Goal: Task Accomplishment & Management: Use online tool/utility

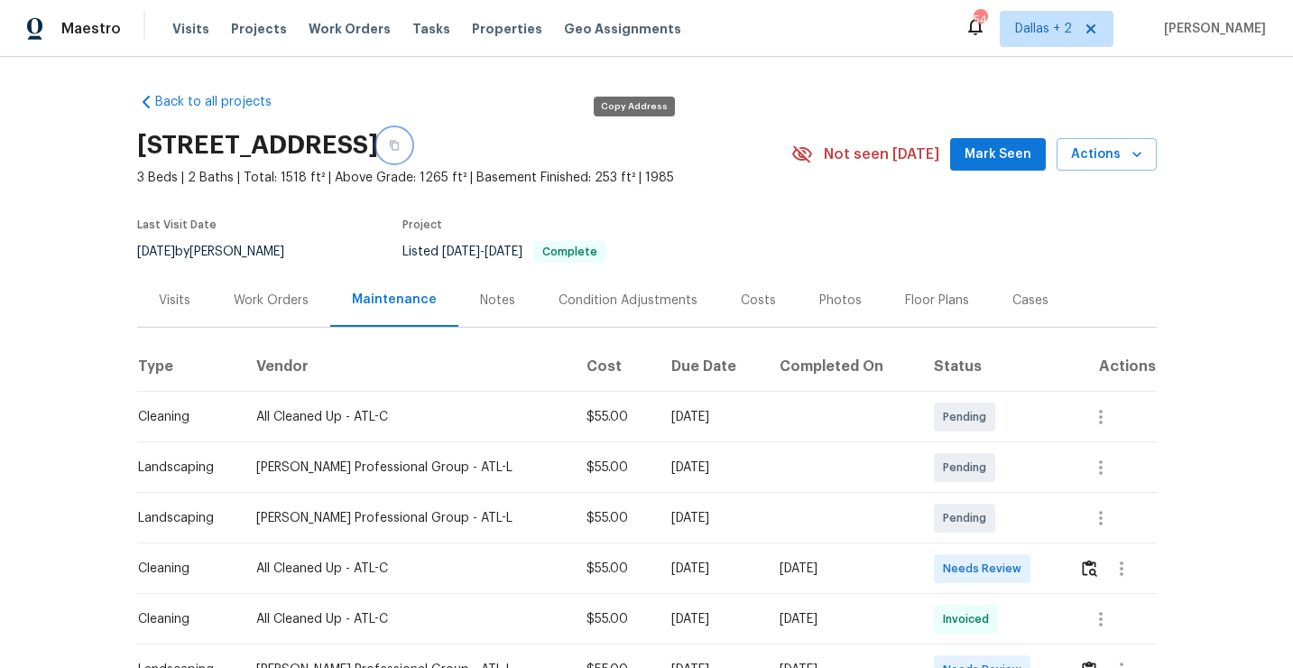
click at [400, 150] on icon "button" at bounding box center [394, 145] width 11 height 11
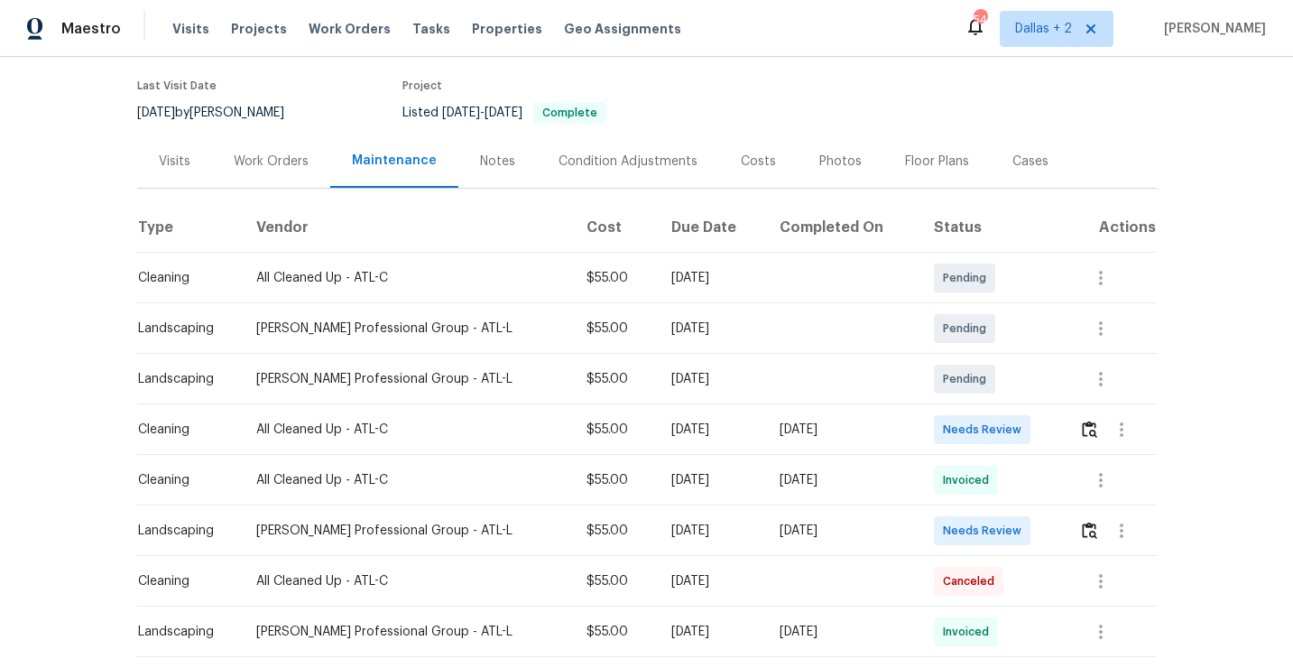
scroll to position [173, 0]
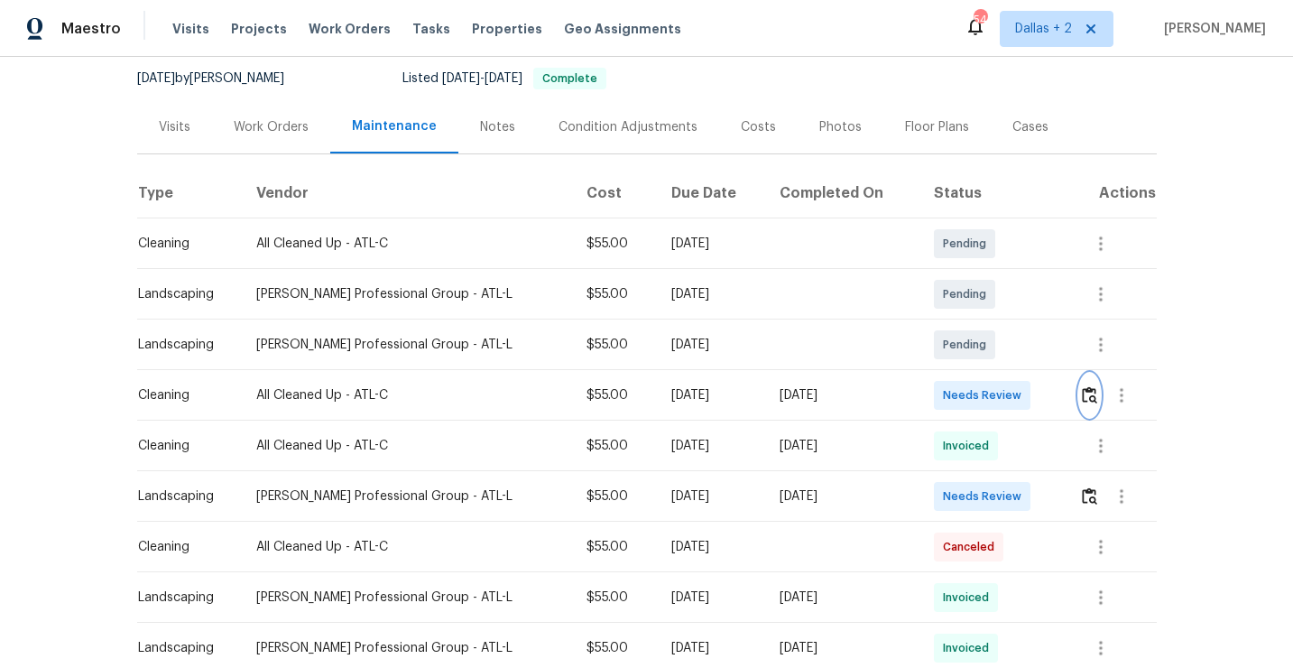
click at [1088, 404] on button "button" at bounding box center [1089, 395] width 21 height 43
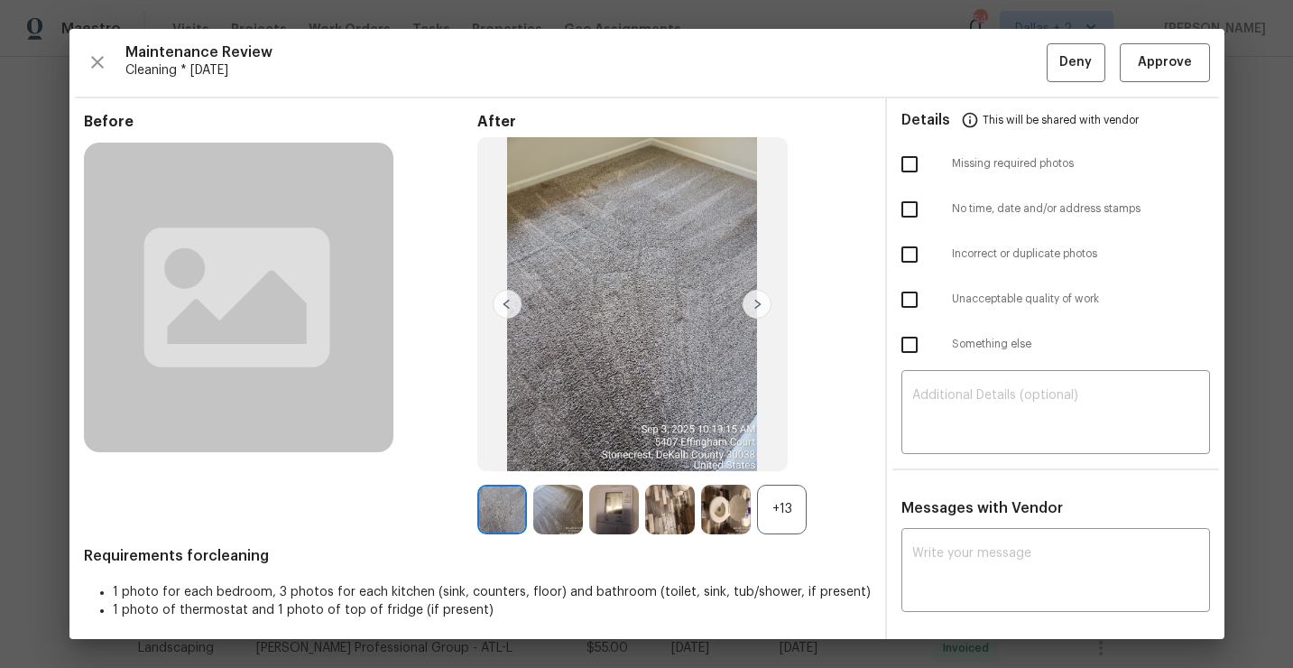
click at [783, 522] on div "+13" at bounding box center [782, 510] width 50 height 50
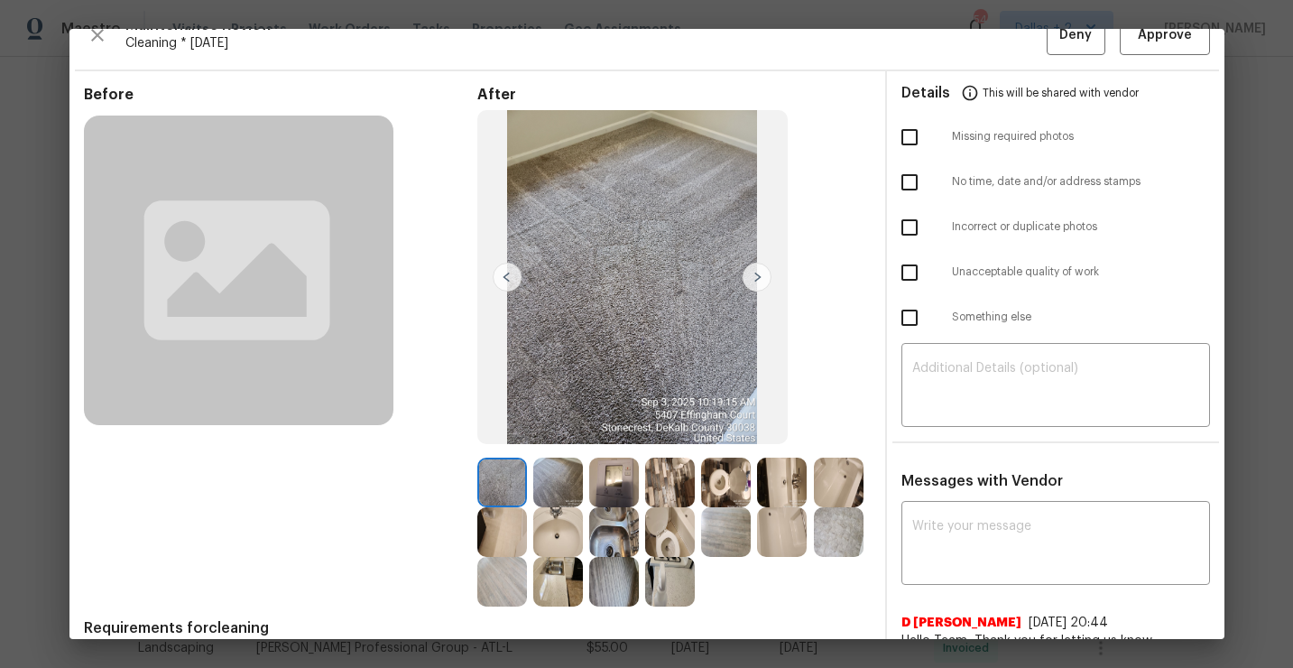
scroll to position [0, 0]
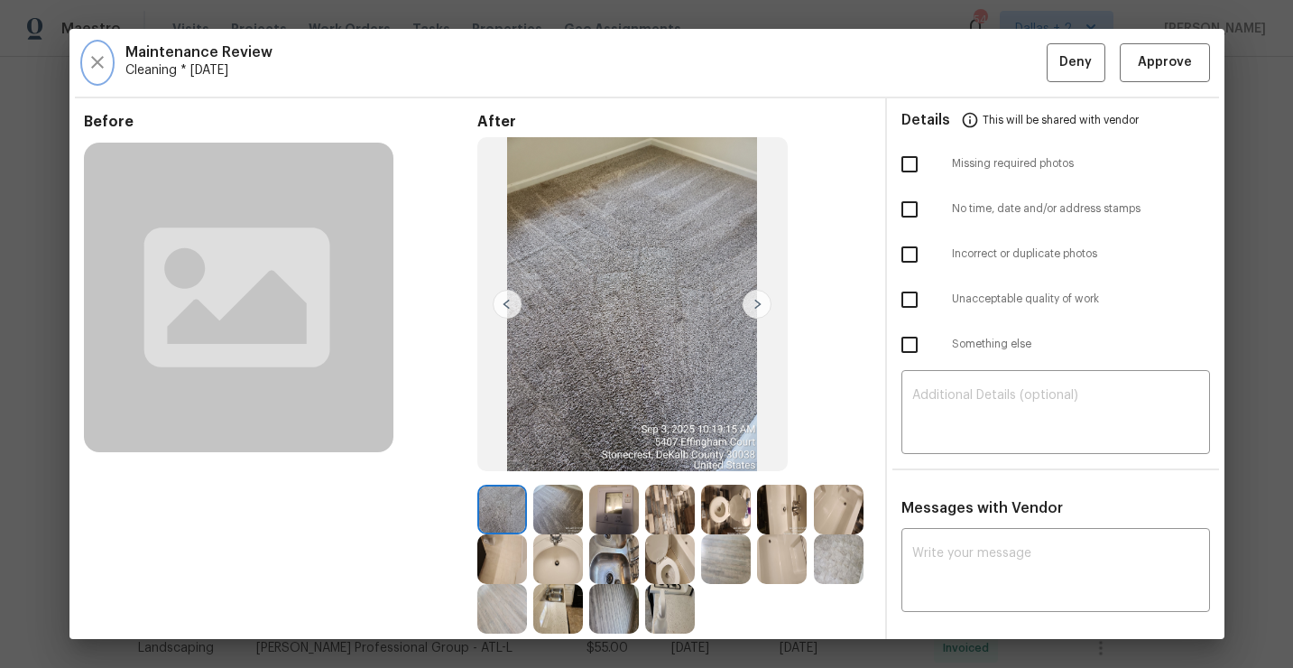
click at [97, 64] on icon "button" at bounding box center [97, 62] width 13 height 13
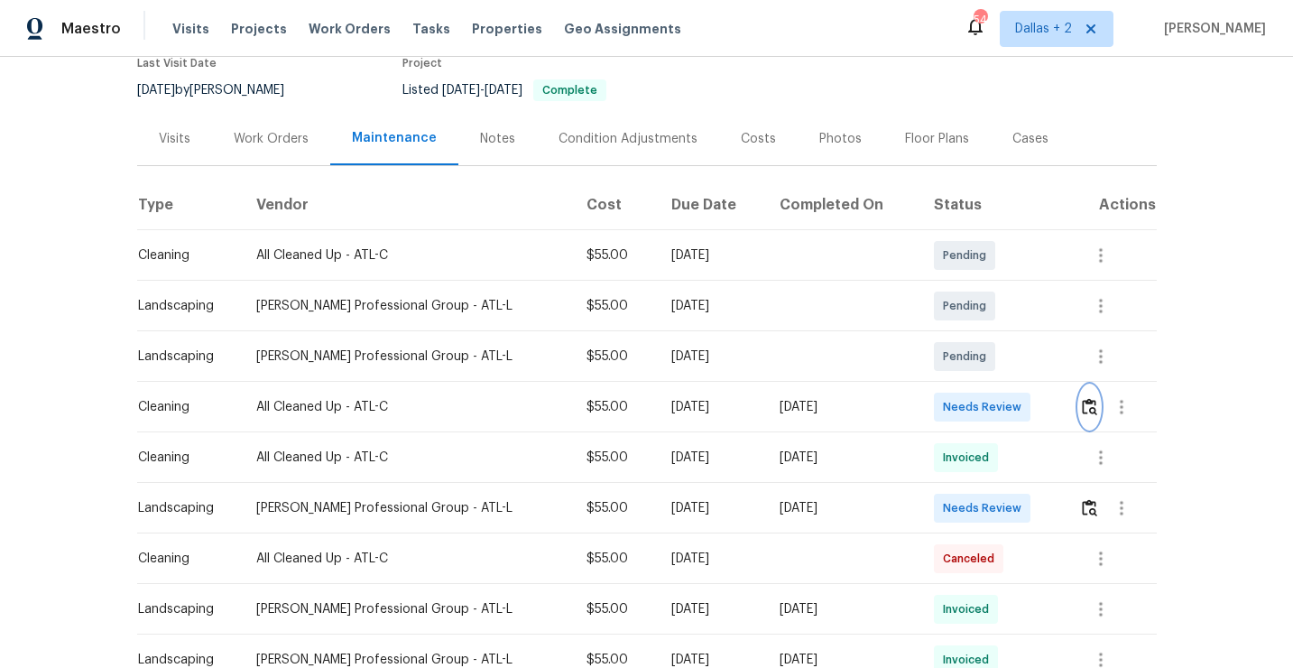
scroll to position [281, 0]
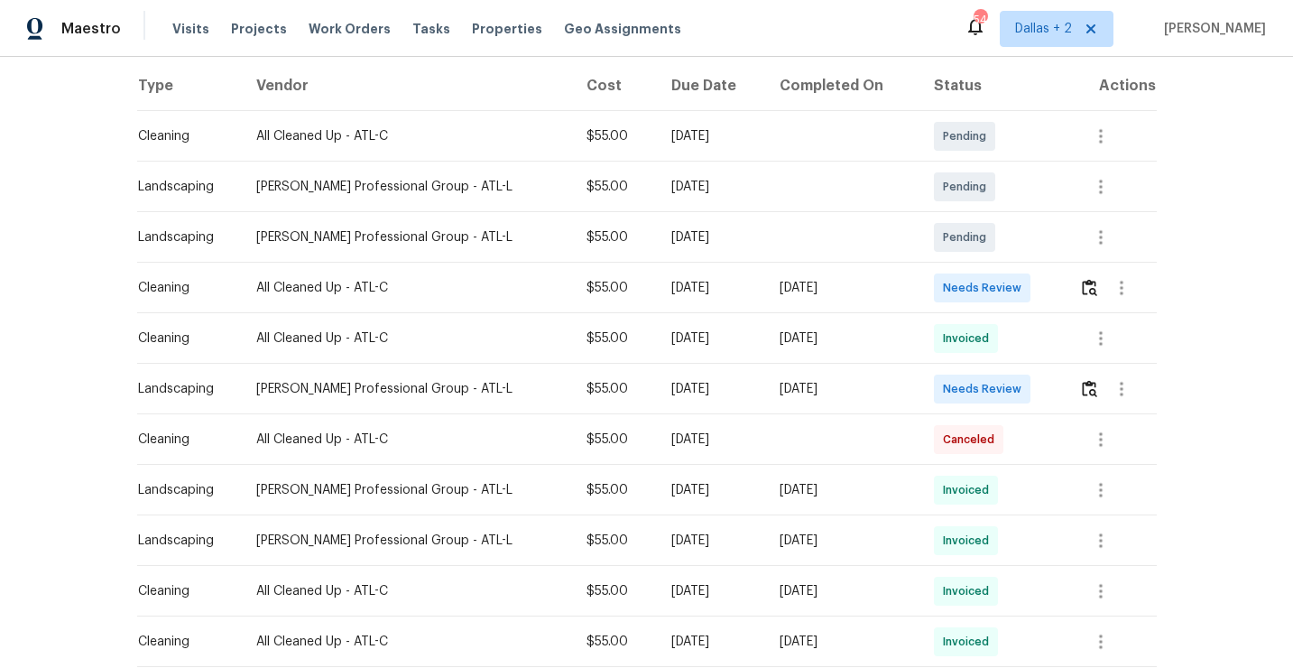
click at [1077, 288] on td at bounding box center [1111, 288] width 92 height 51
click at [1088, 287] on img "button" at bounding box center [1089, 287] width 15 height 17
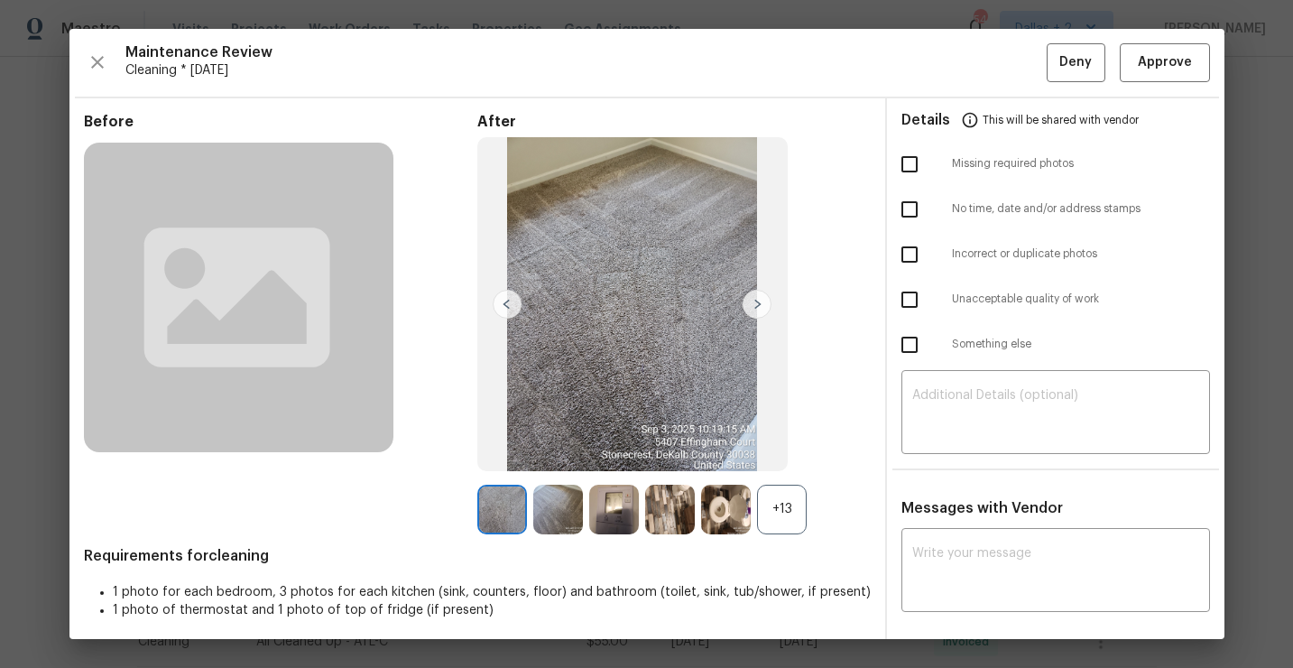
click at [773, 512] on div "+13" at bounding box center [782, 510] width 50 height 50
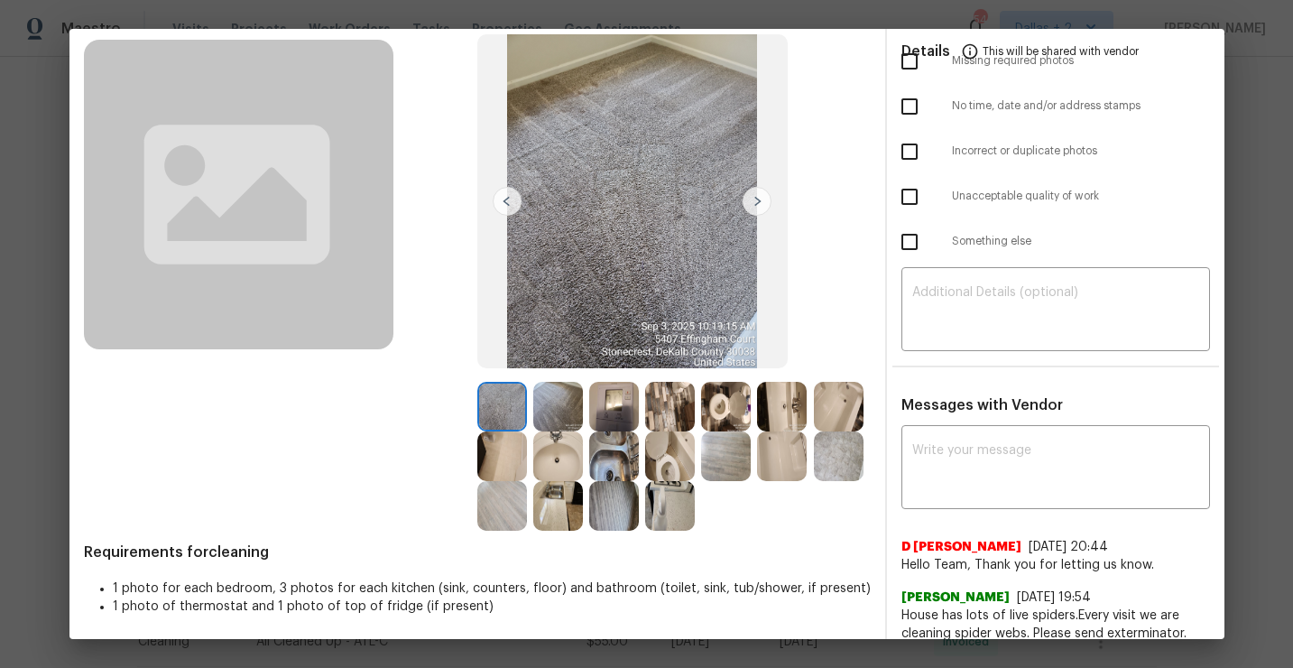
scroll to position [137, 0]
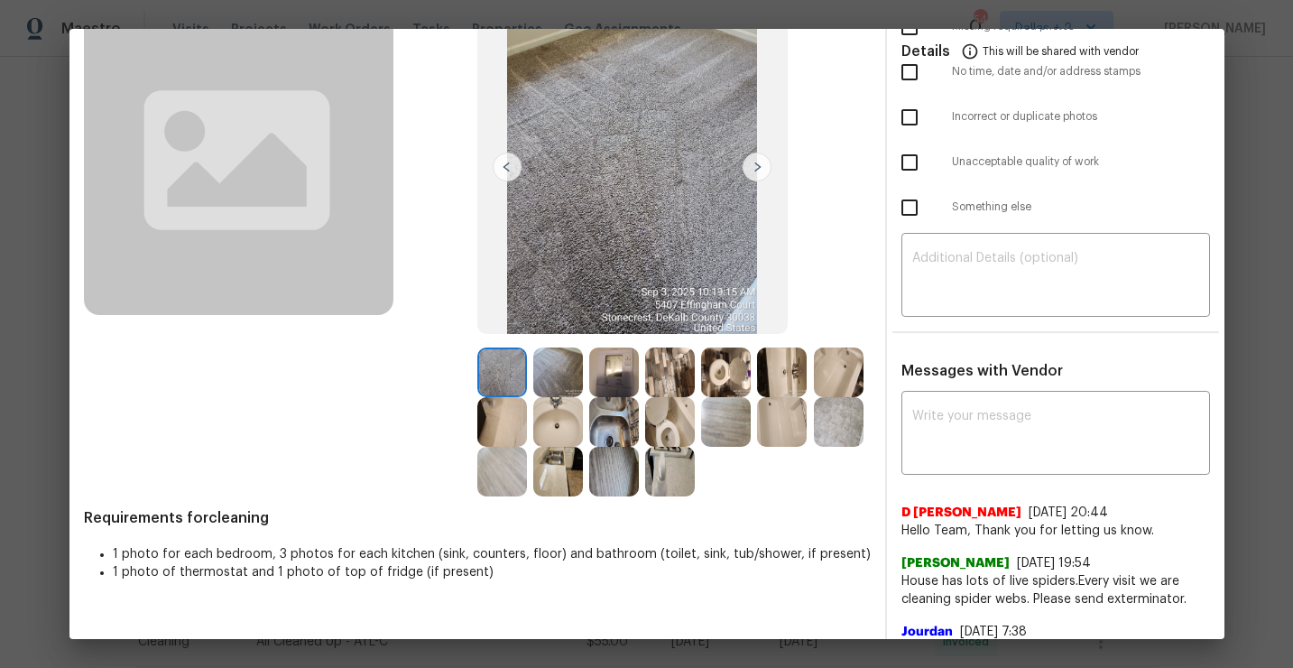
click at [603, 367] on img at bounding box center [614, 372] width 50 height 50
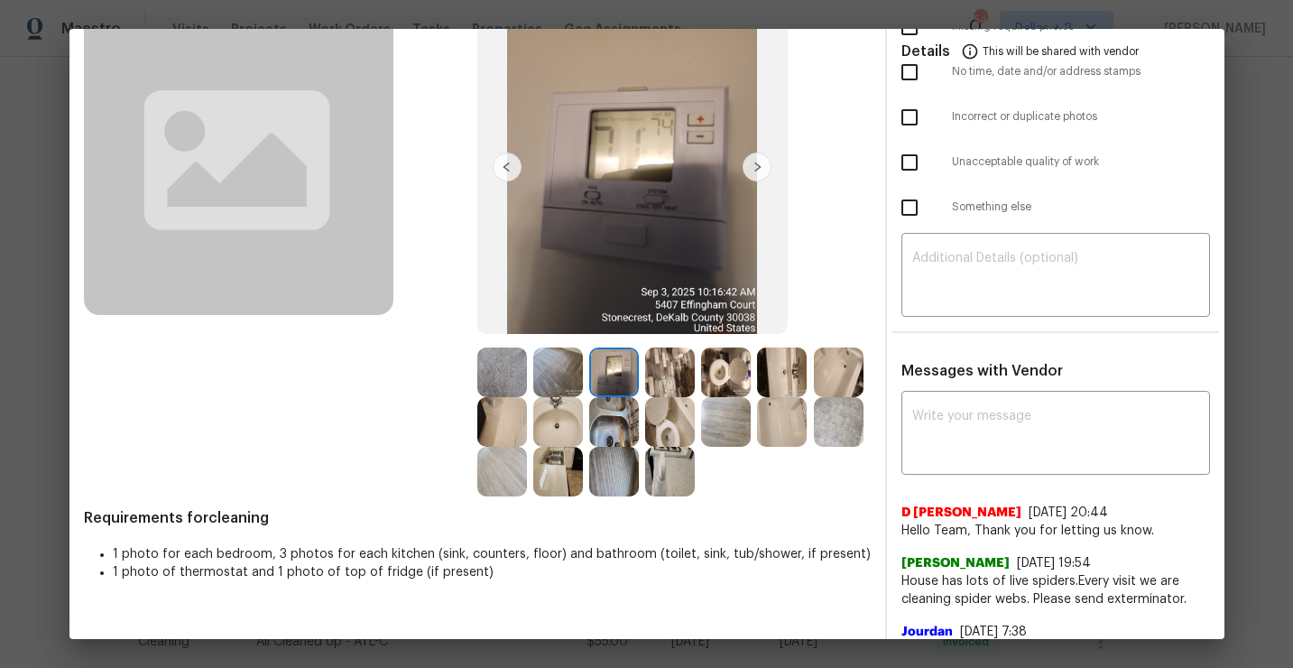
click at [671, 363] on img at bounding box center [670, 372] width 50 height 50
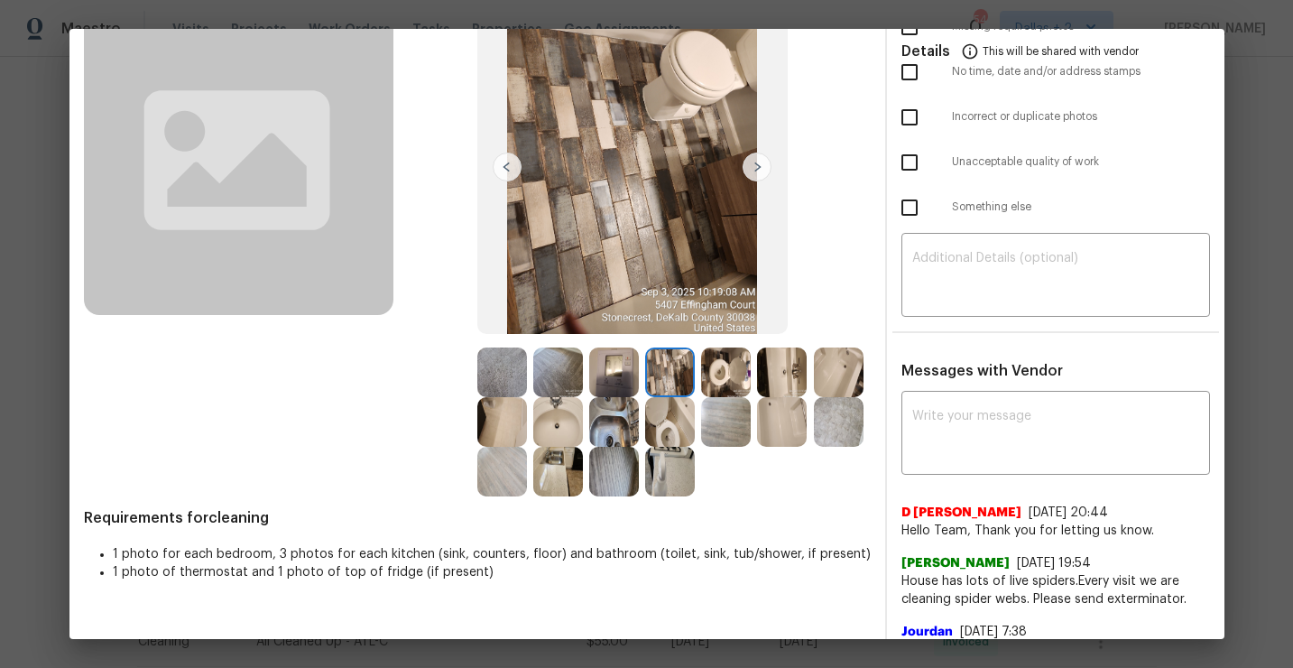
click at [725, 369] on img at bounding box center [726, 372] width 50 height 50
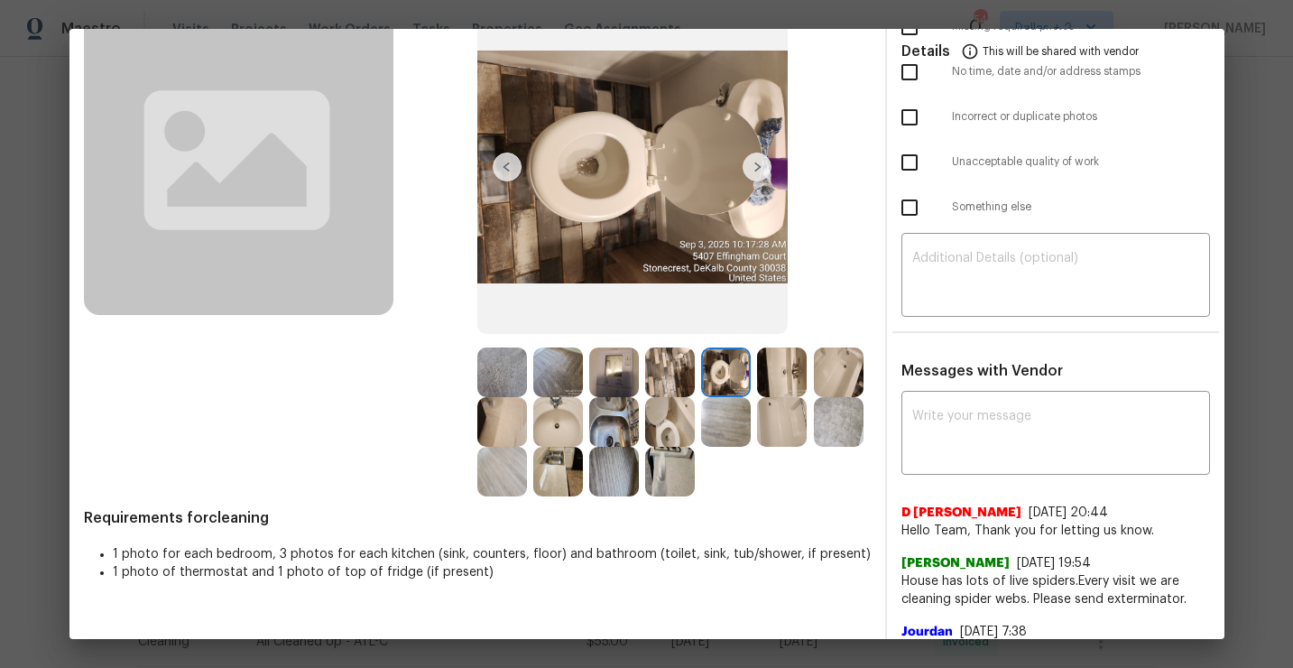
click at [788, 370] on img at bounding box center [782, 372] width 50 height 50
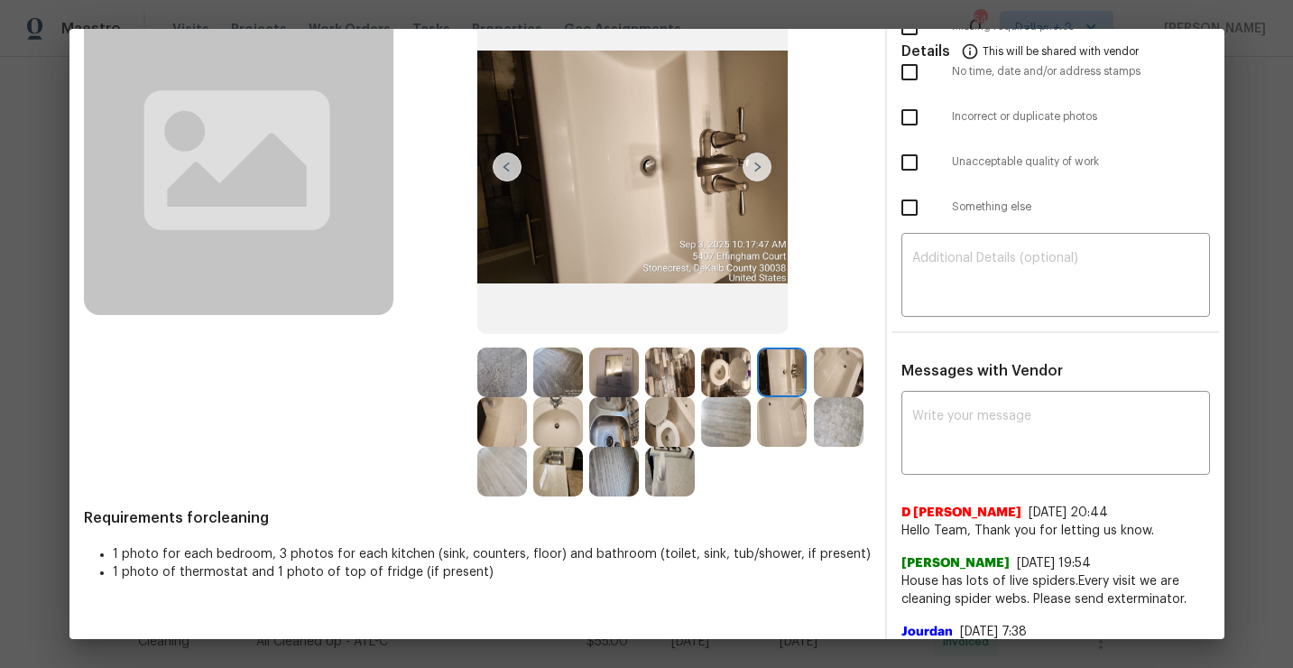
click at [727, 372] on img at bounding box center [726, 372] width 50 height 50
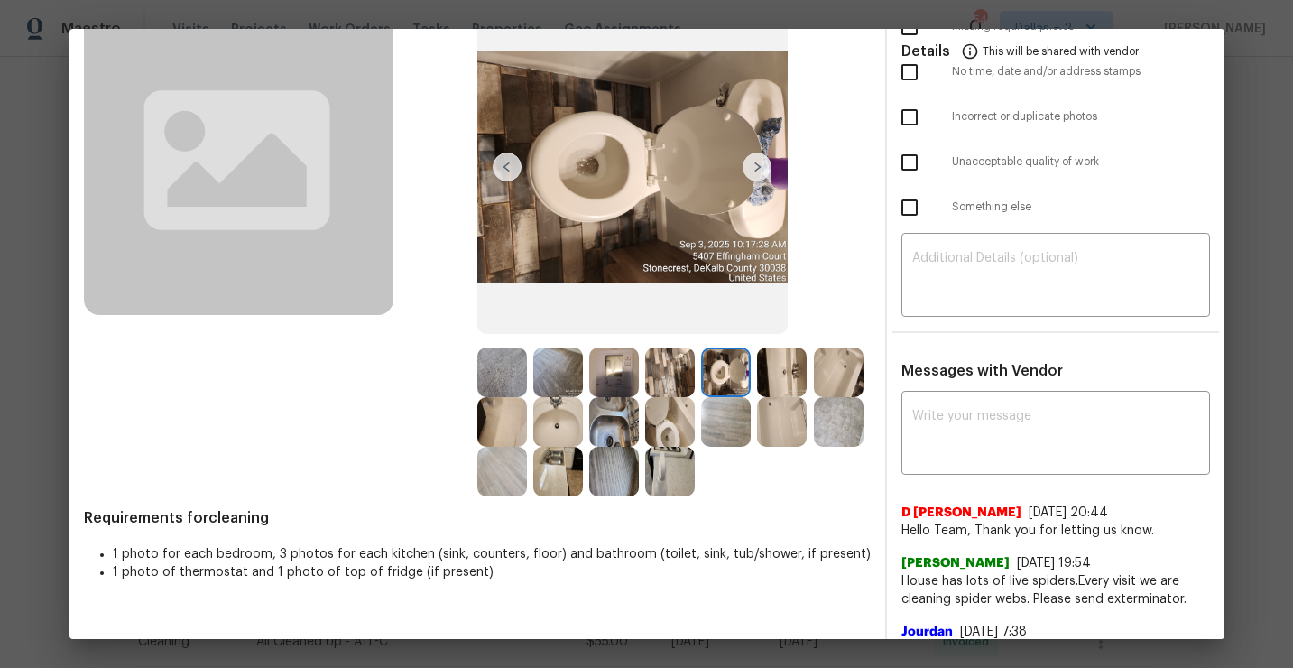
click at [604, 416] on img at bounding box center [614, 422] width 50 height 50
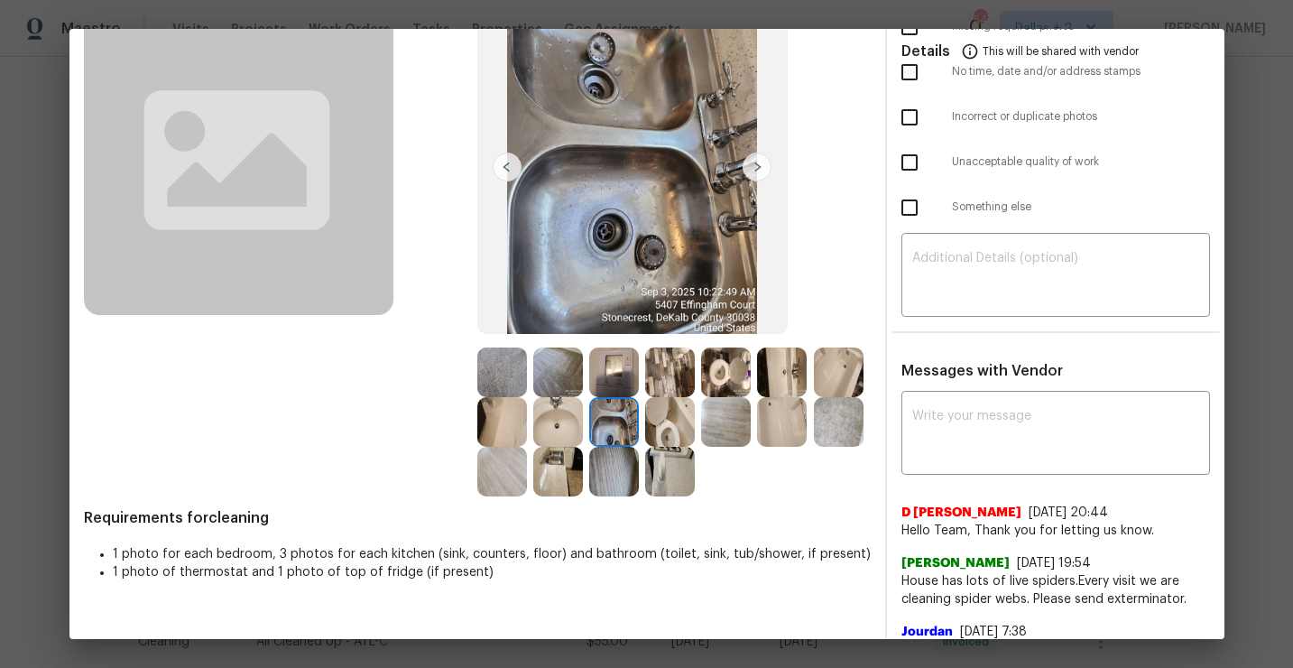
click at [673, 422] on img at bounding box center [670, 422] width 50 height 50
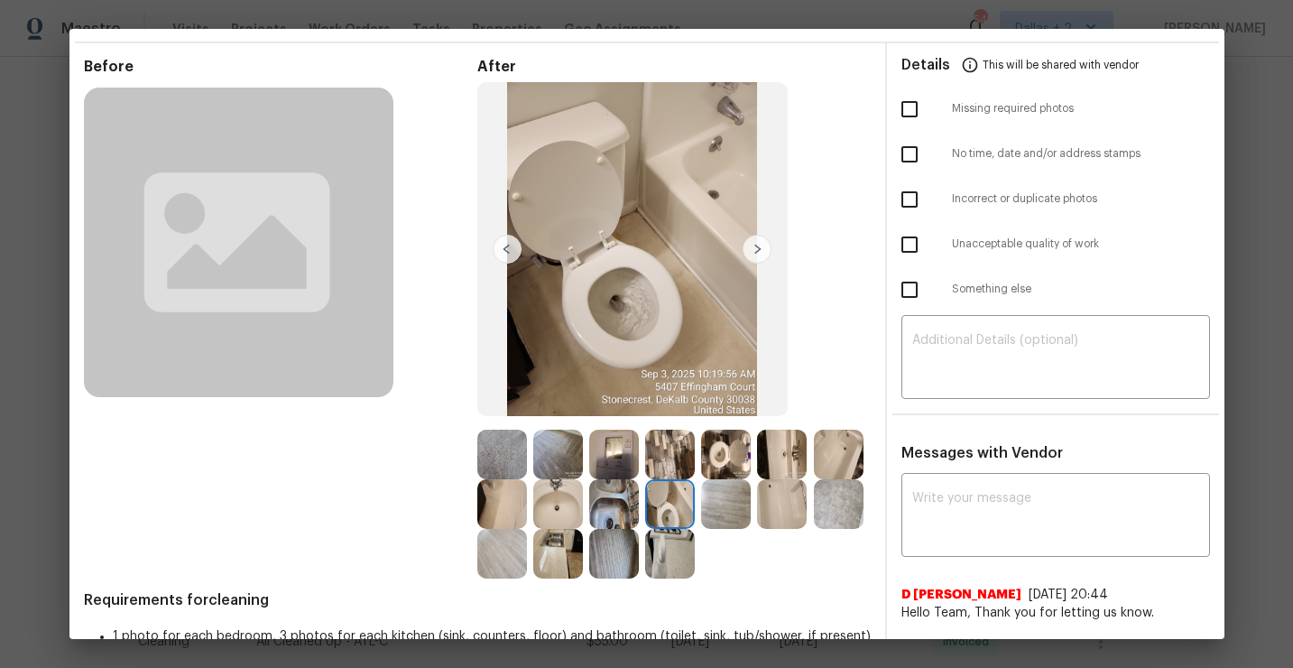
scroll to position [56, 0]
click at [674, 459] on img at bounding box center [670, 454] width 50 height 50
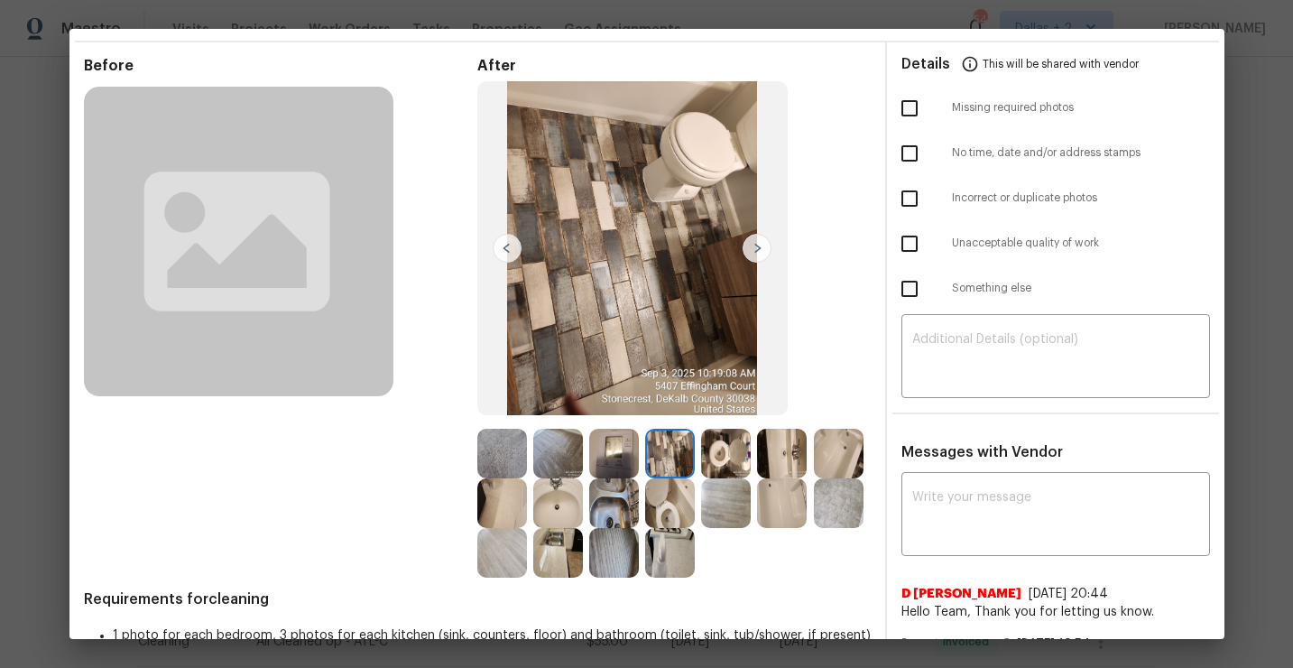
click at [617, 486] on img at bounding box center [614, 503] width 50 height 50
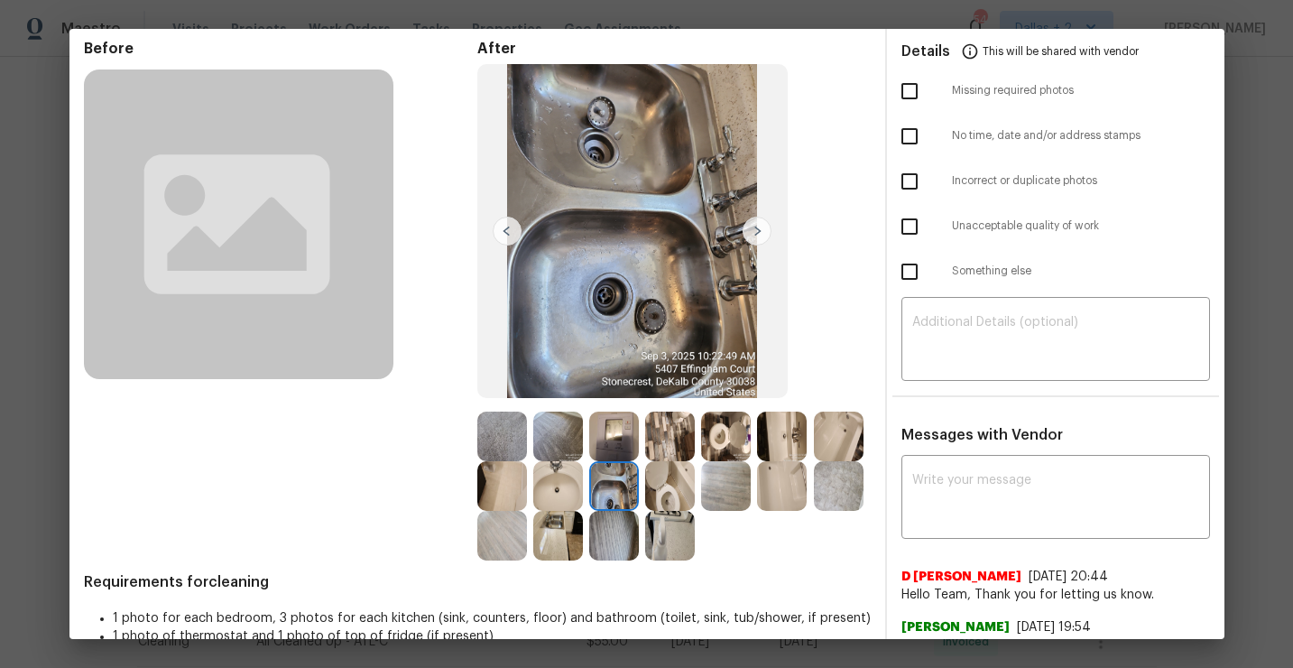
scroll to position [76, 0]
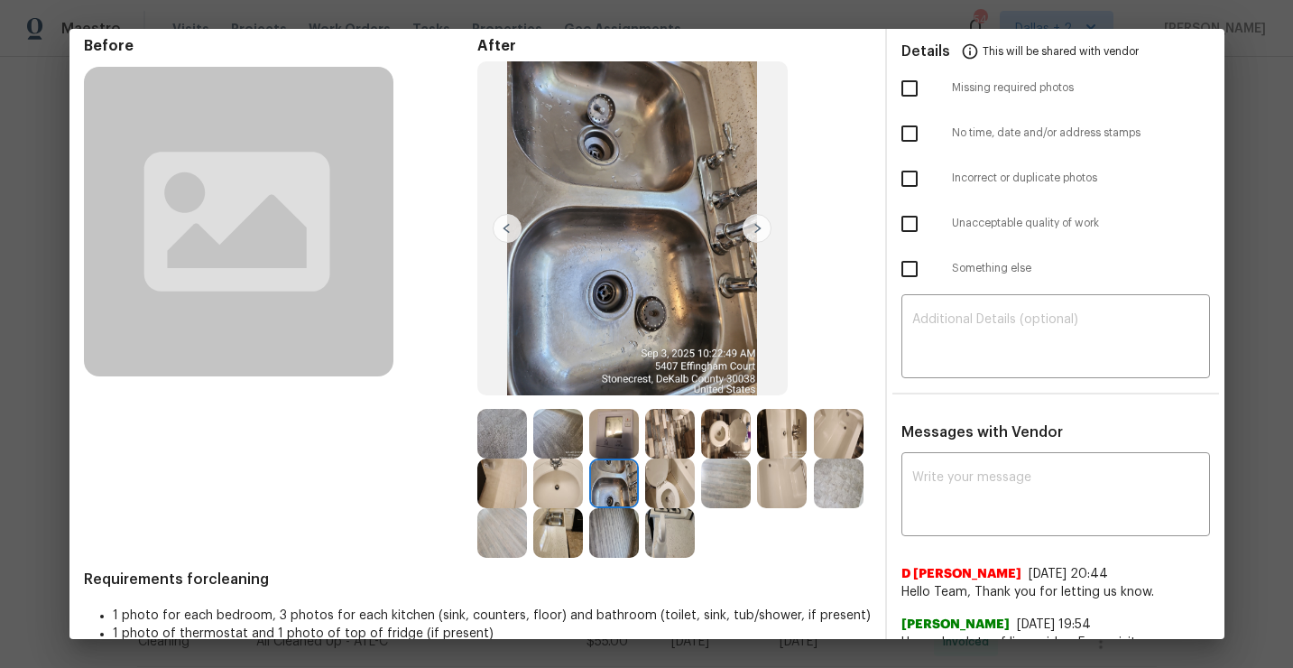
click at [494, 458] on img at bounding box center [502, 483] width 50 height 50
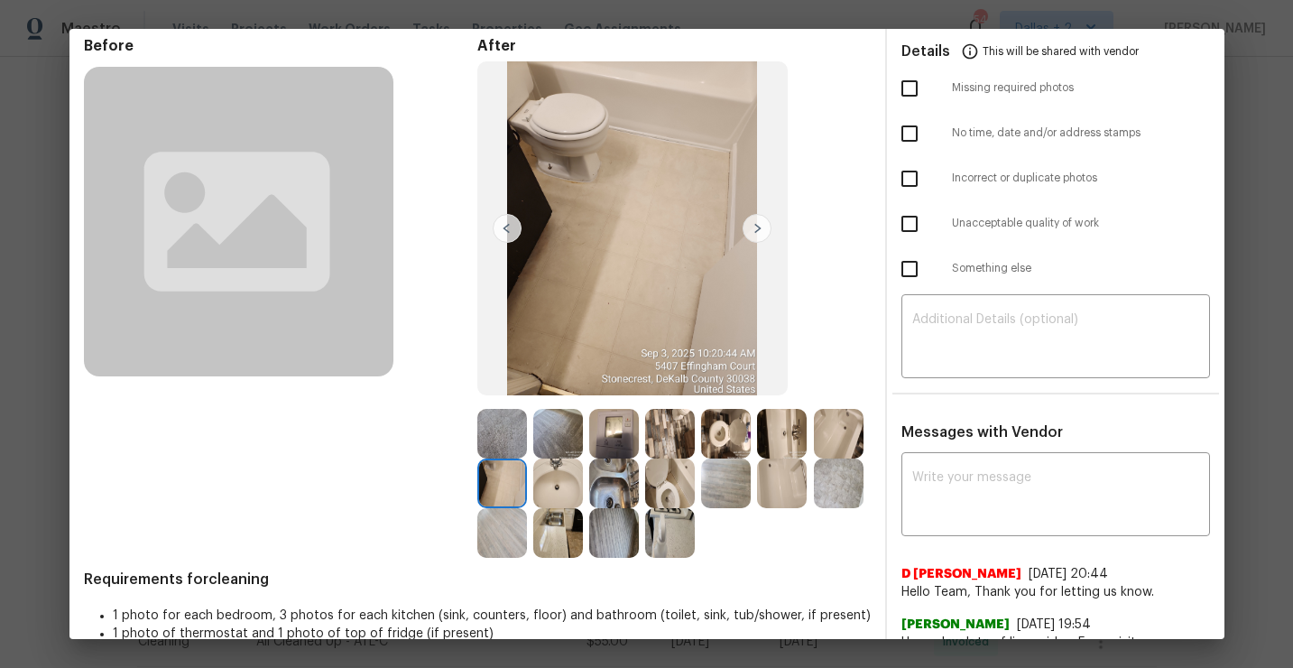
scroll to position [143, 0]
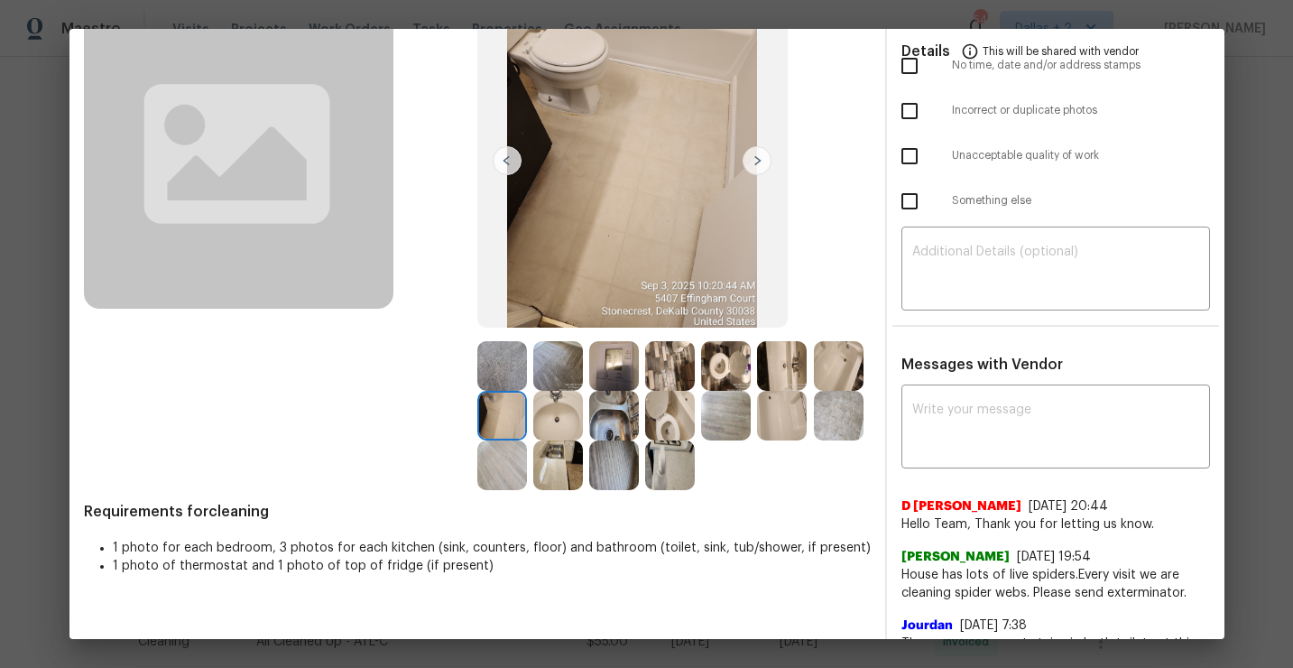
click at [613, 368] on img at bounding box center [614, 366] width 50 height 50
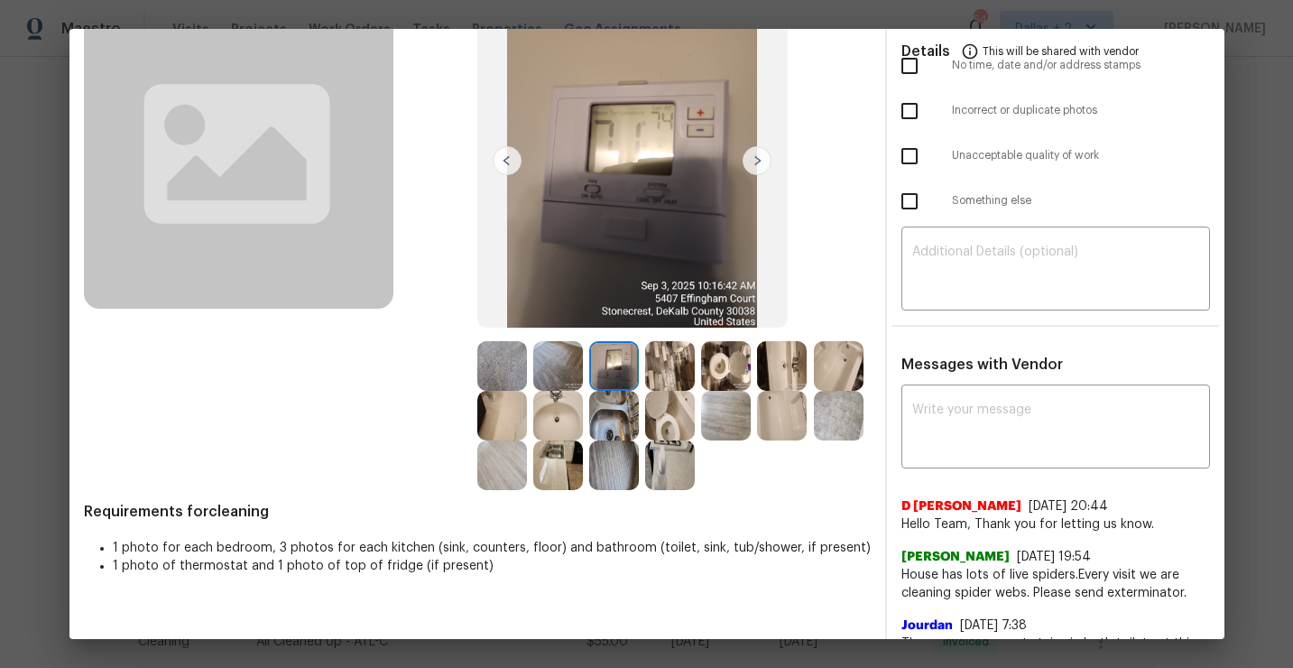
click at [661, 466] on img at bounding box center [670, 465] width 50 height 50
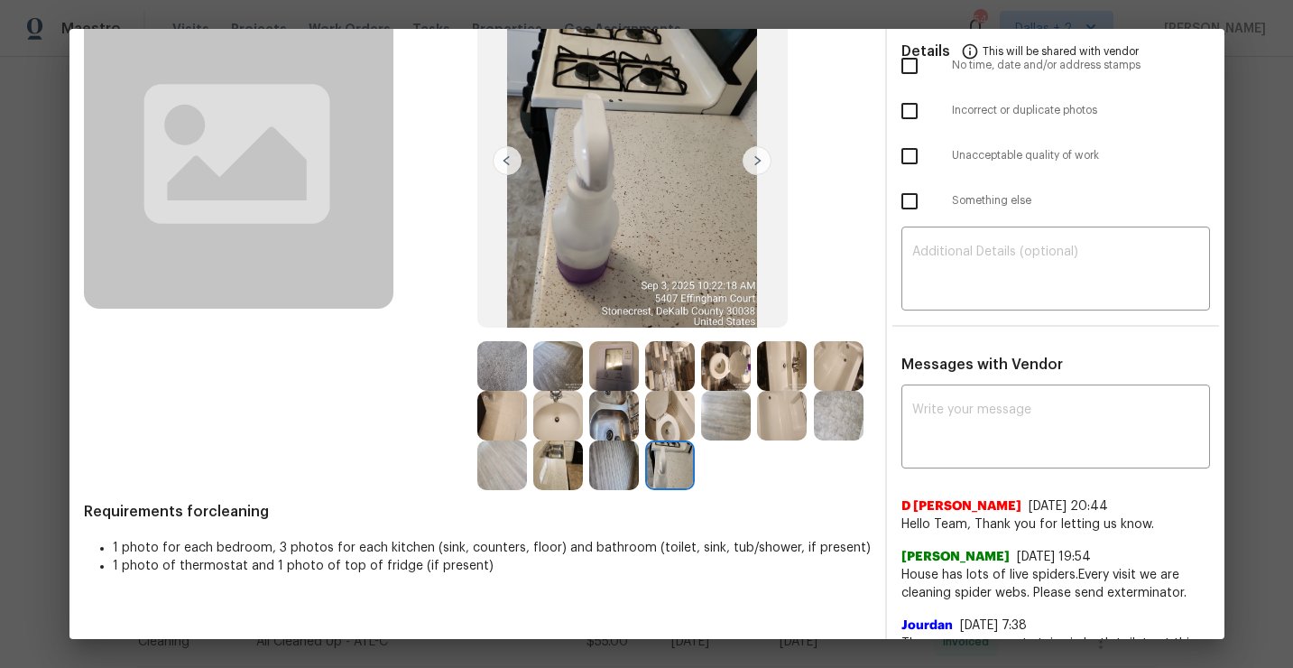
click at [560, 471] on img at bounding box center [558, 465] width 50 height 50
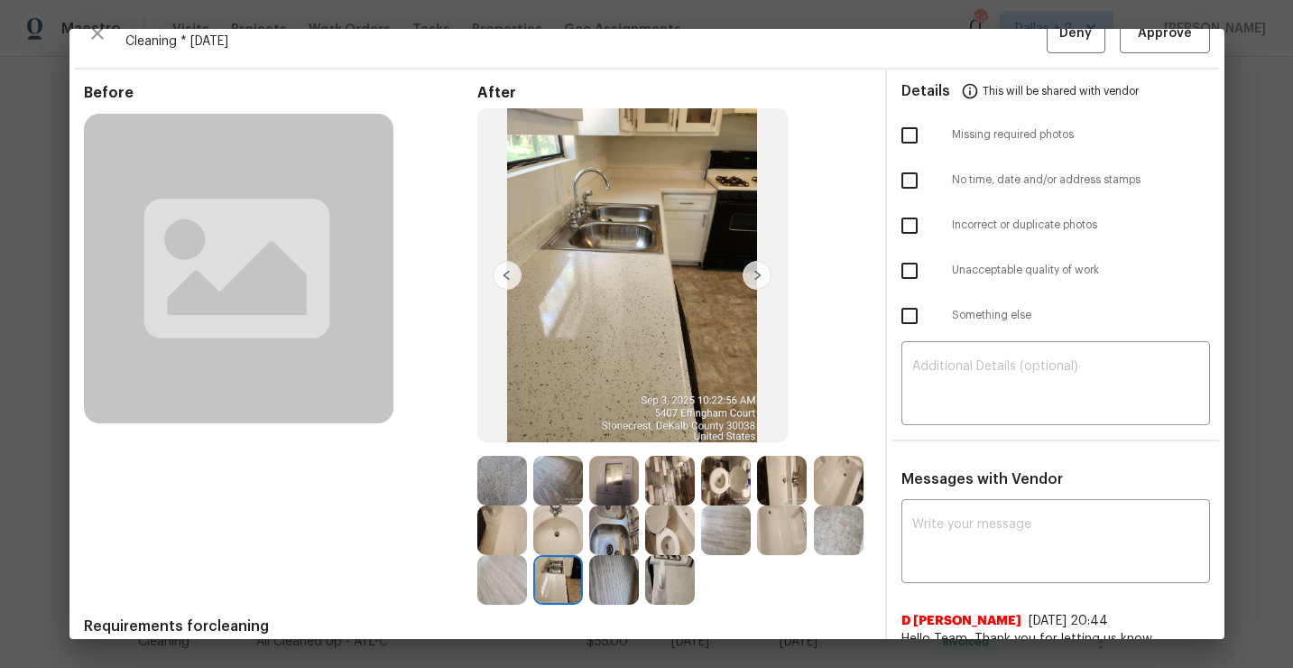
scroll to position [0, 0]
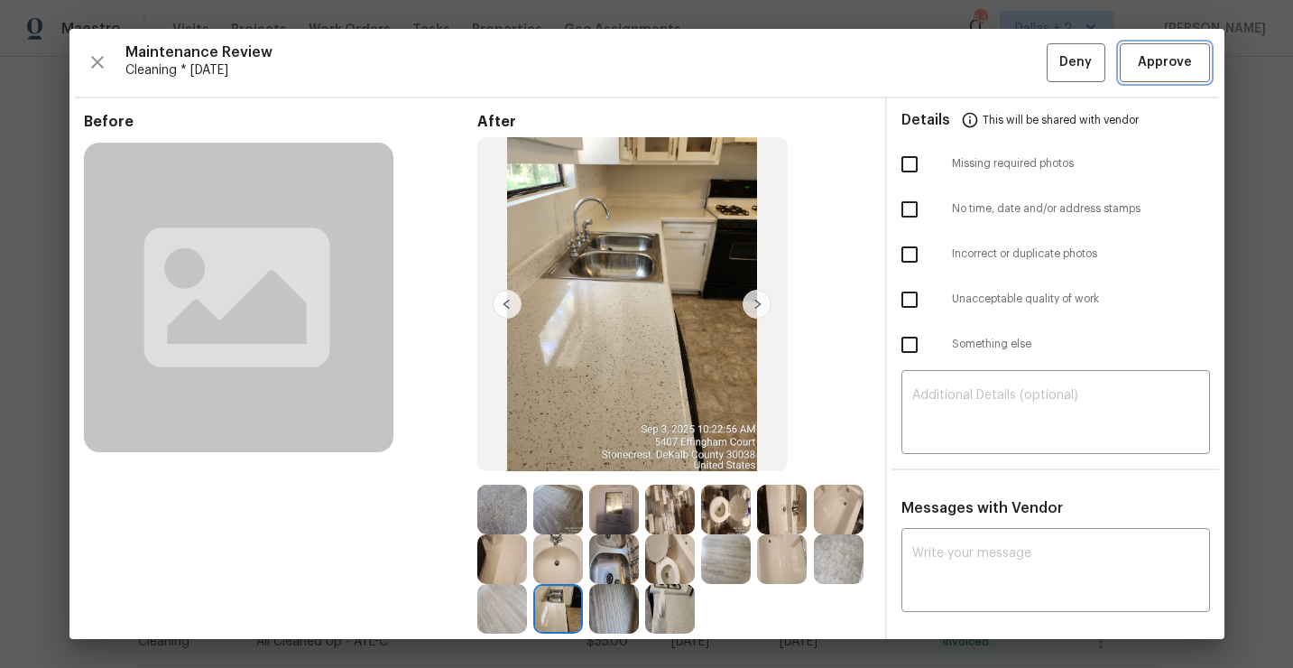
click at [1159, 71] on span "Approve" at bounding box center [1165, 62] width 54 height 23
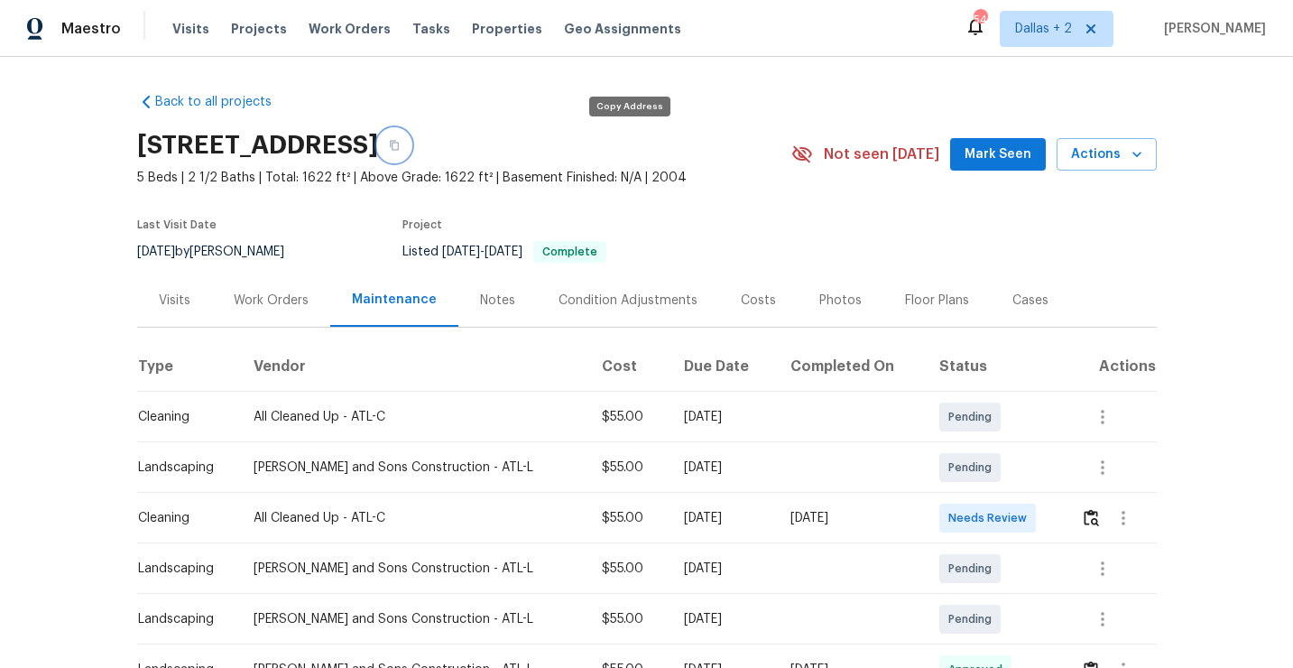
click at [411, 148] on button "button" at bounding box center [394, 145] width 32 height 32
click at [400, 142] on icon "button" at bounding box center [394, 145] width 11 height 11
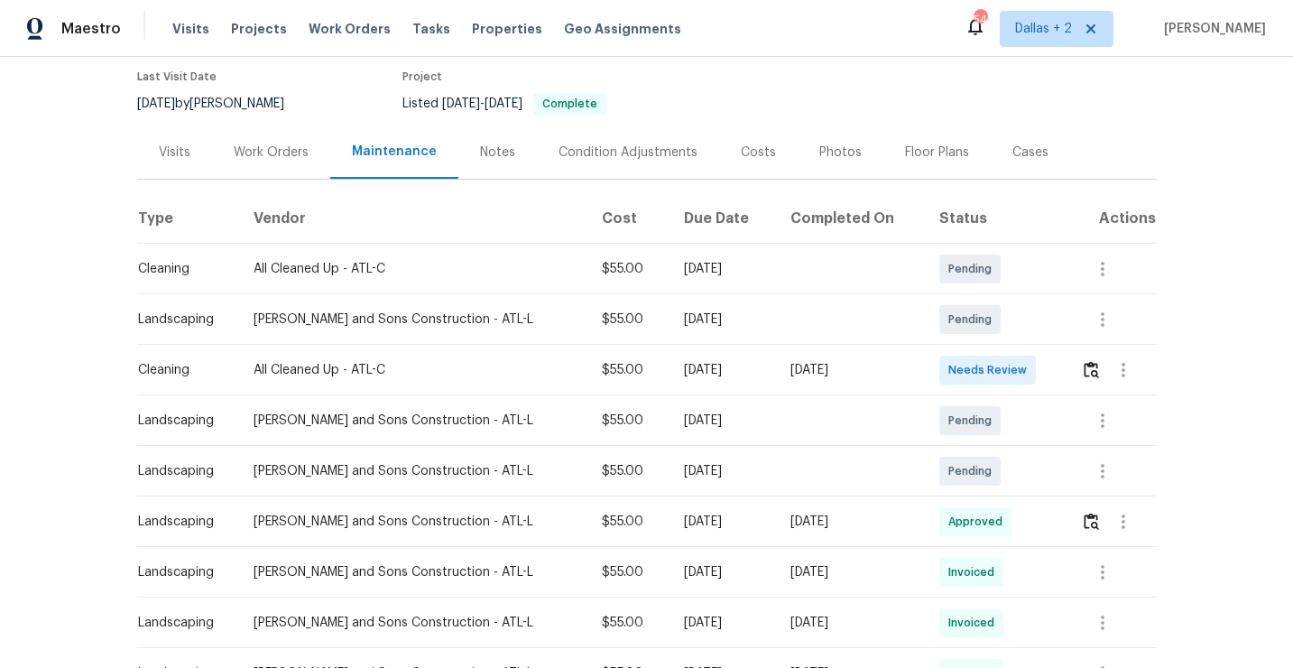
scroll to position [266, 0]
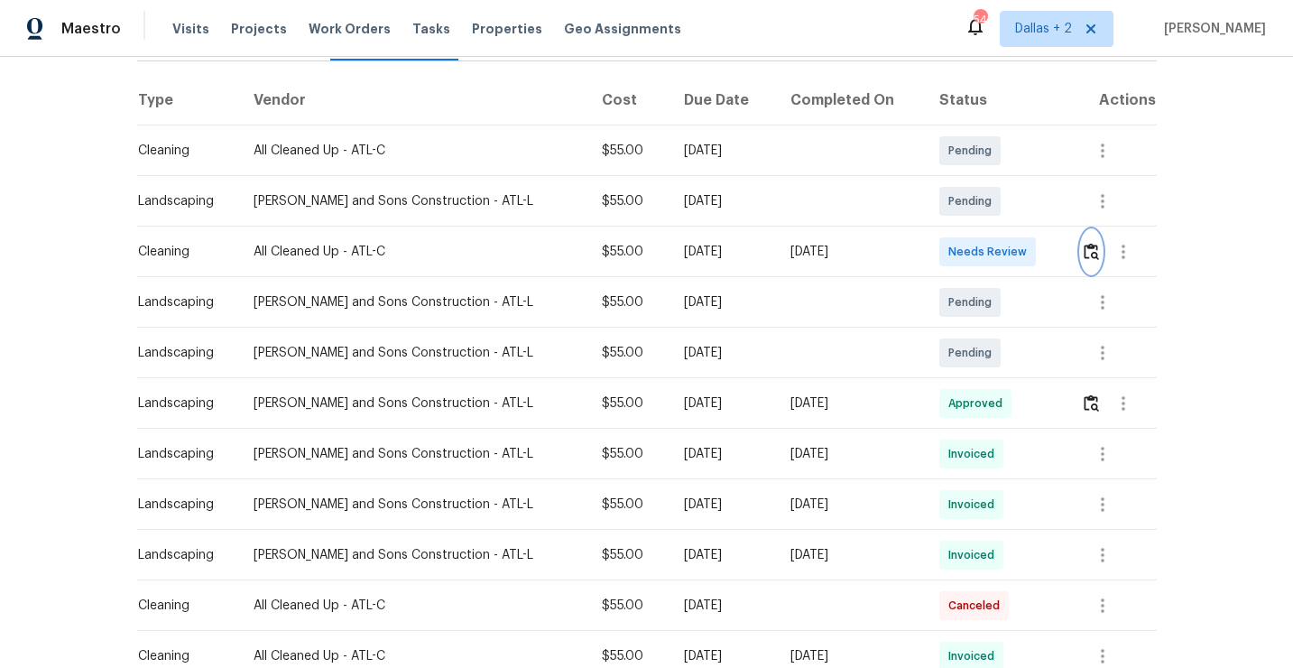
click at [1085, 259] on img "button" at bounding box center [1091, 251] width 15 height 17
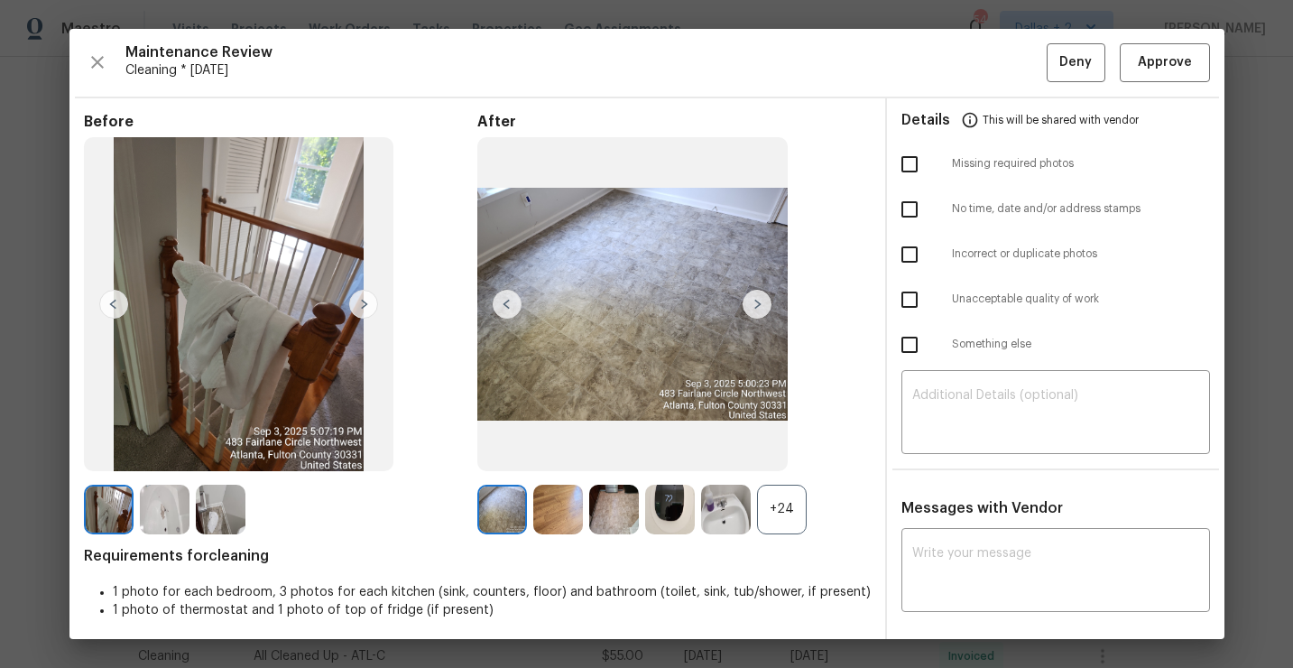
click at [780, 523] on div "+24" at bounding box center [782, 510] width 50 height 50
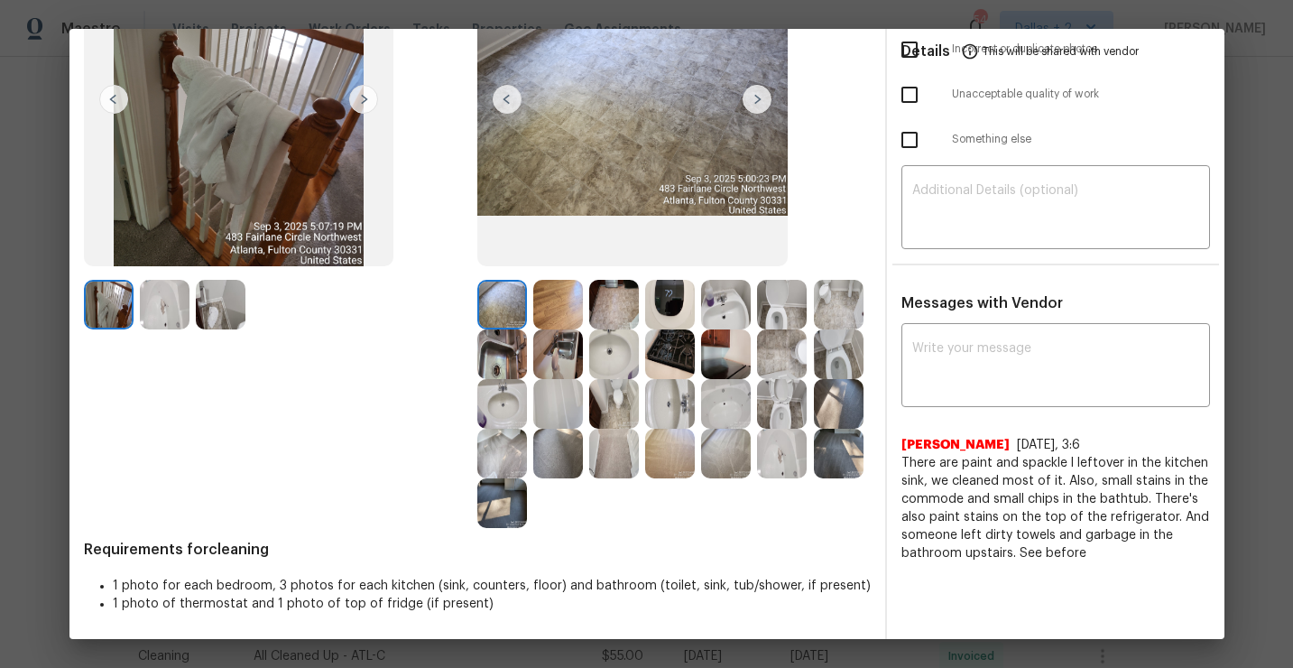
scroll to position [204, 0]
click at [573, 350] on img at bounding box center [558, 355] width 50 height 50
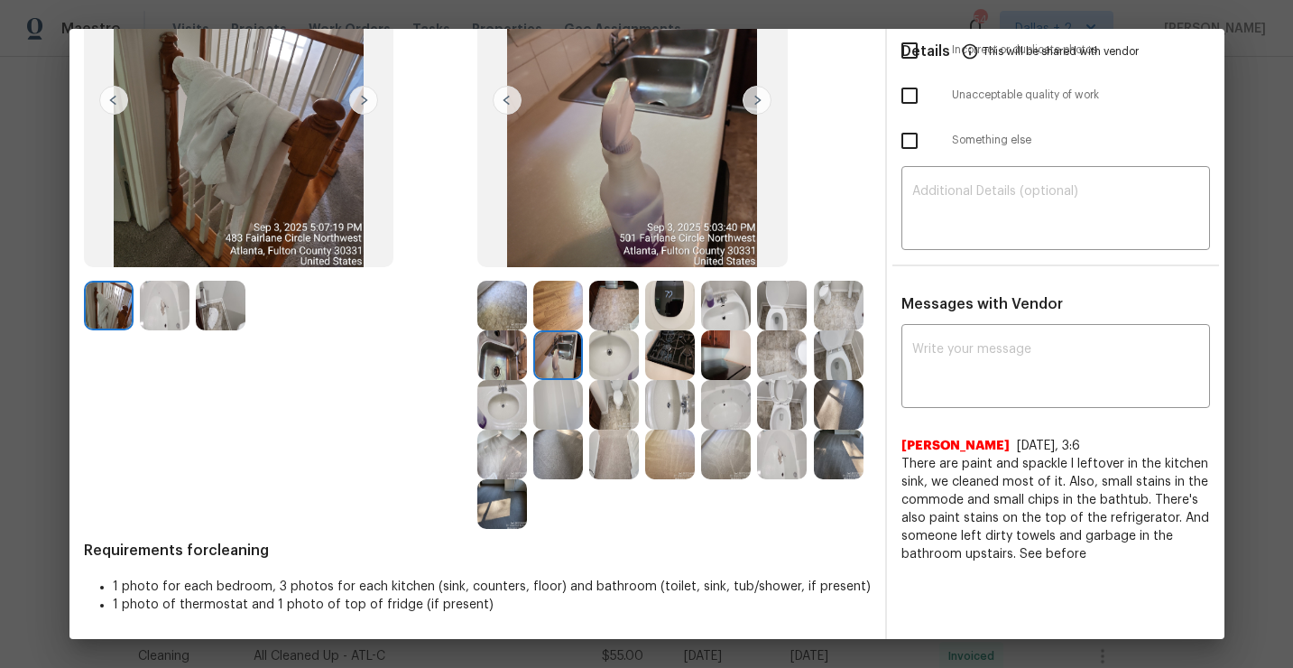
click at [560, 344] on img at bounding box center [558, 355] width 50 height 50
click at [780, 417] on img at bounding box center [782, 405] width 50 height 50
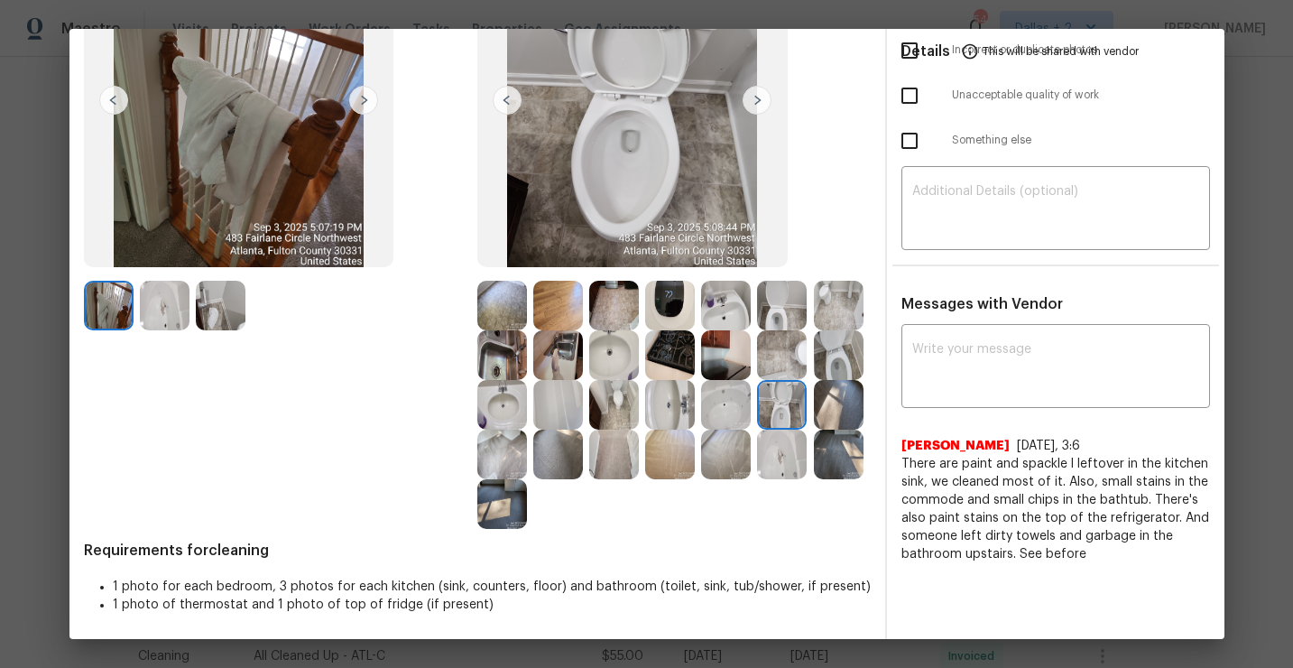
scroll to position [205, 0]
click at [545, 420] on img at bounding box center [558, 404] width 50 height 50
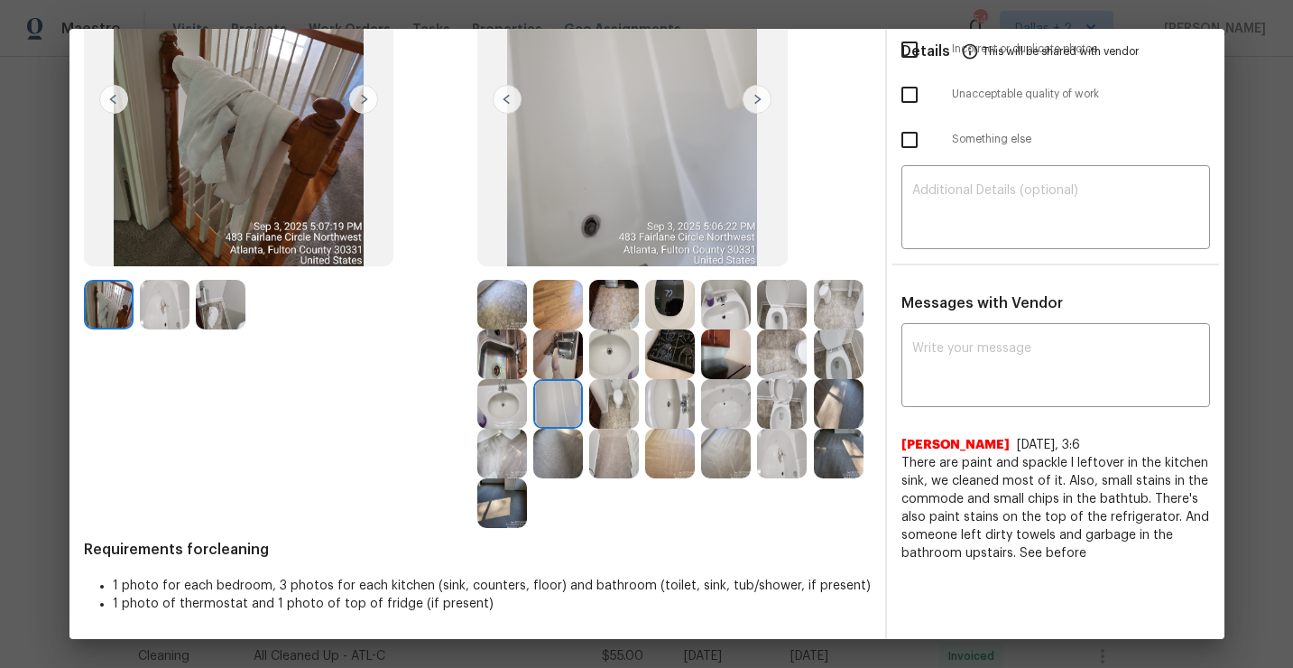
click at [500, 495] on img at bounding box center [502, 503] width 50 height 50
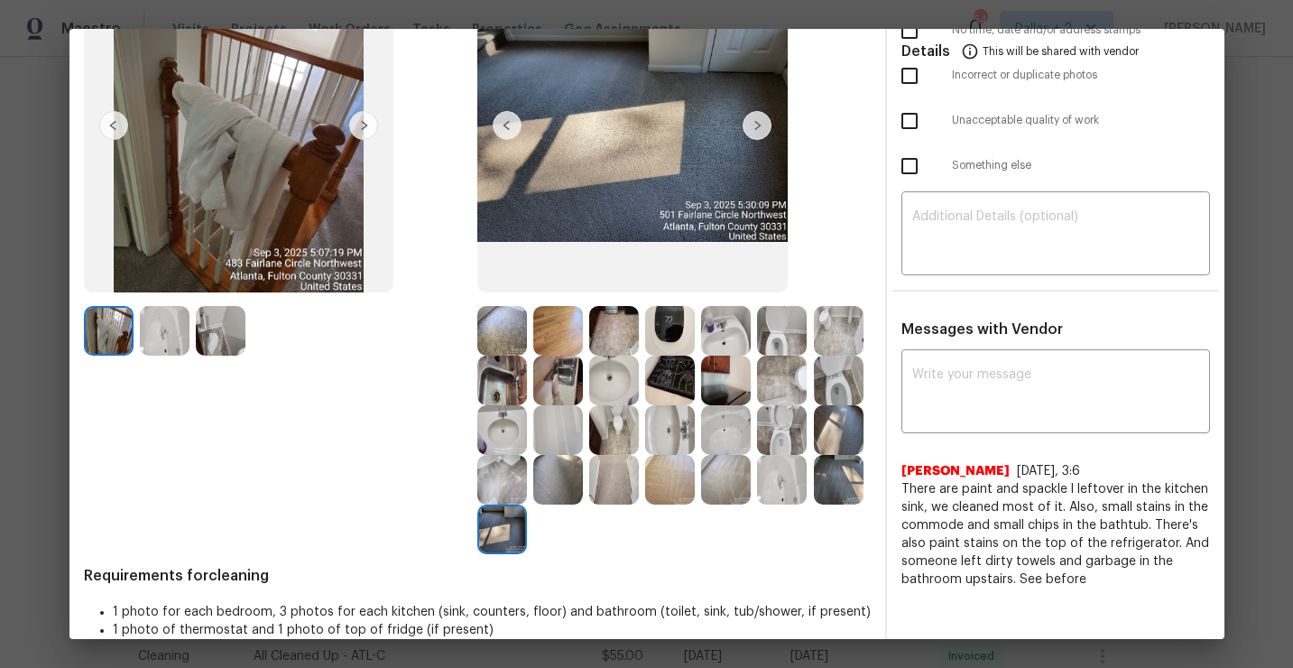
scroll to position [179, 0]
click at [839, 435] on img at bounding box center [839, 430] width 50 height 50
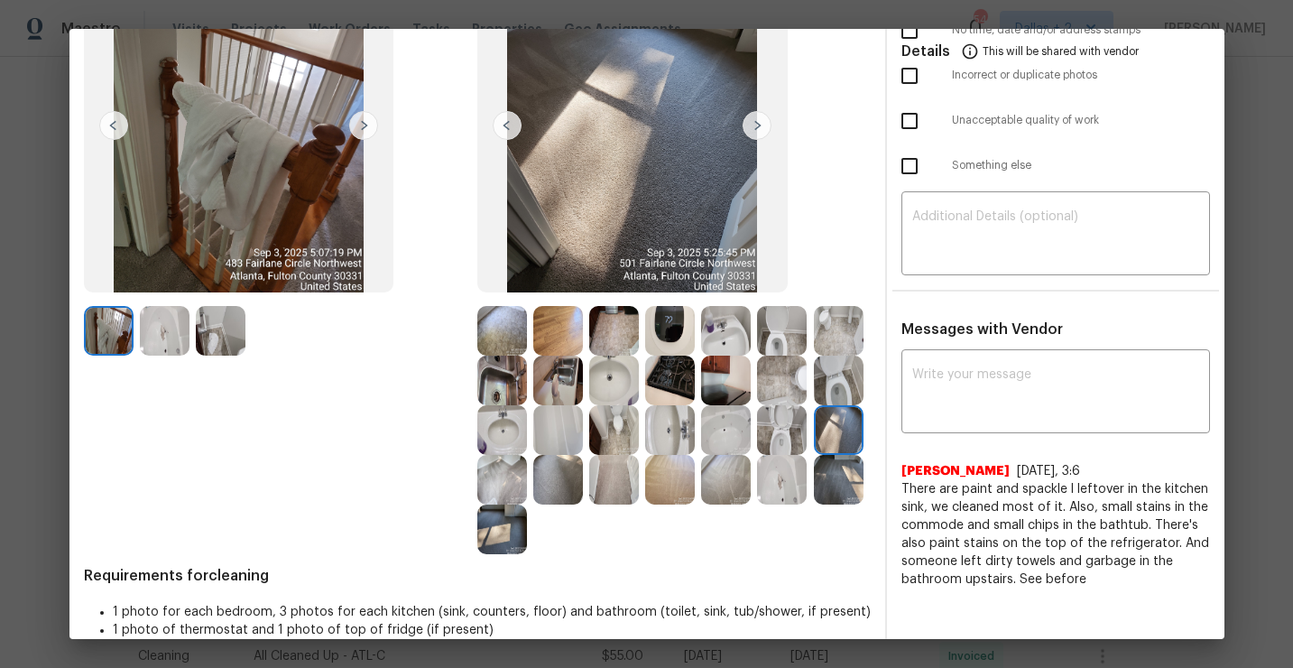
click at [801, 485] on img at bounding box center [782, 480] width 50 height 50
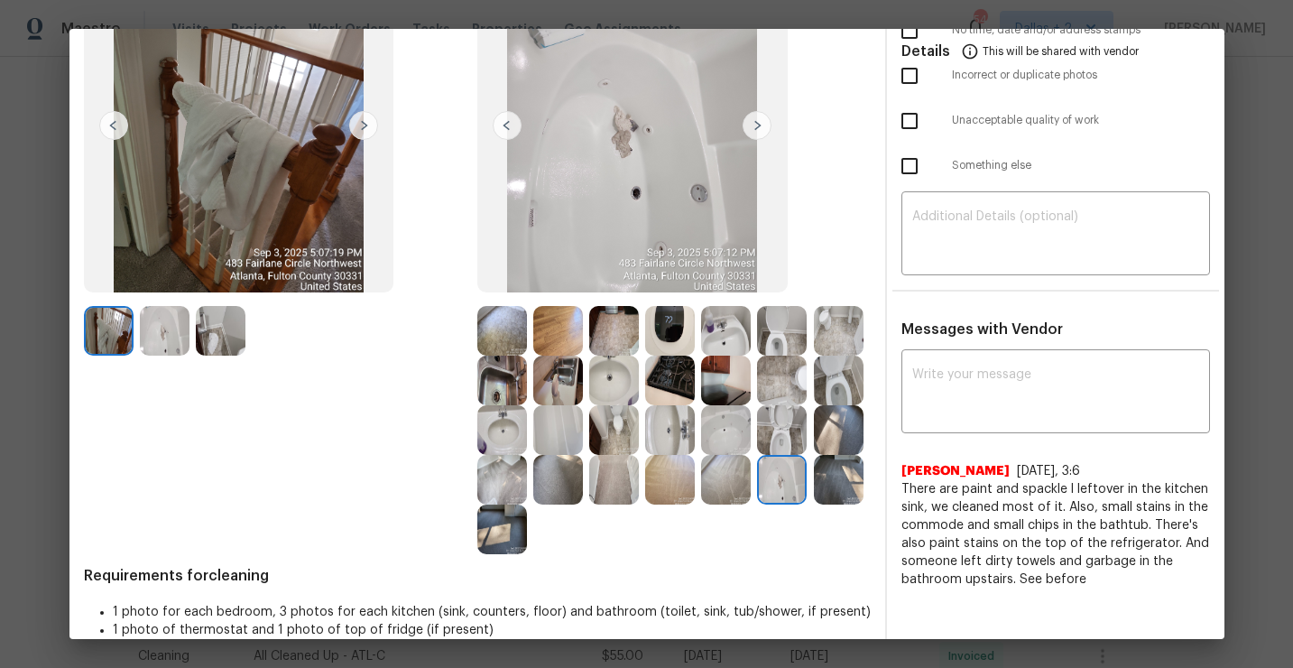
click at [840, 487] on img at bounding box center [839, 480] width 50 height 50
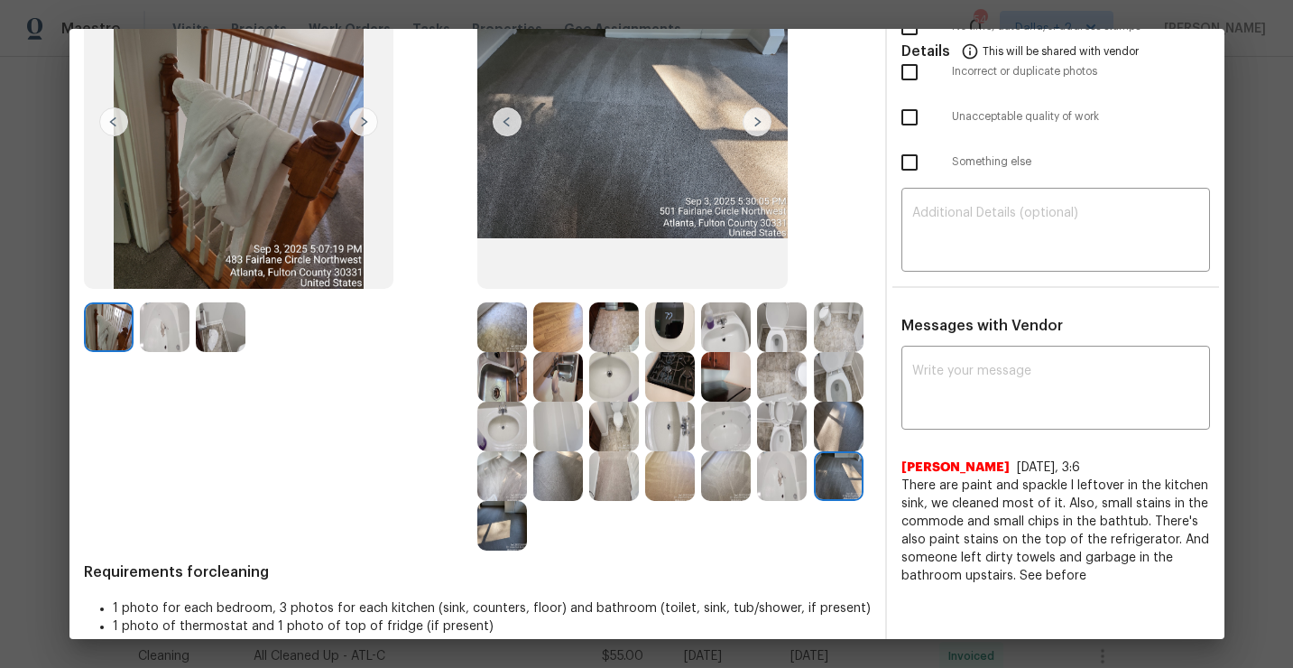
scroll to position [184, 0]
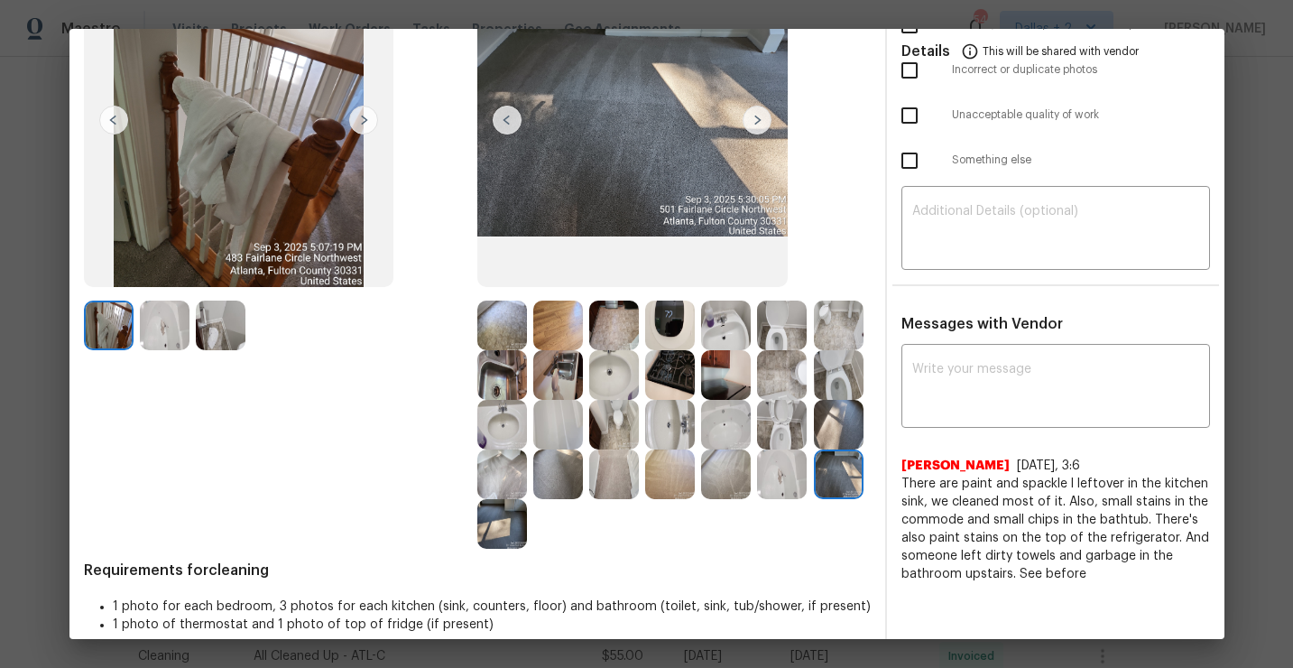
click at [734, 483] on img at bounding box center [726, 474] width 50 height 50
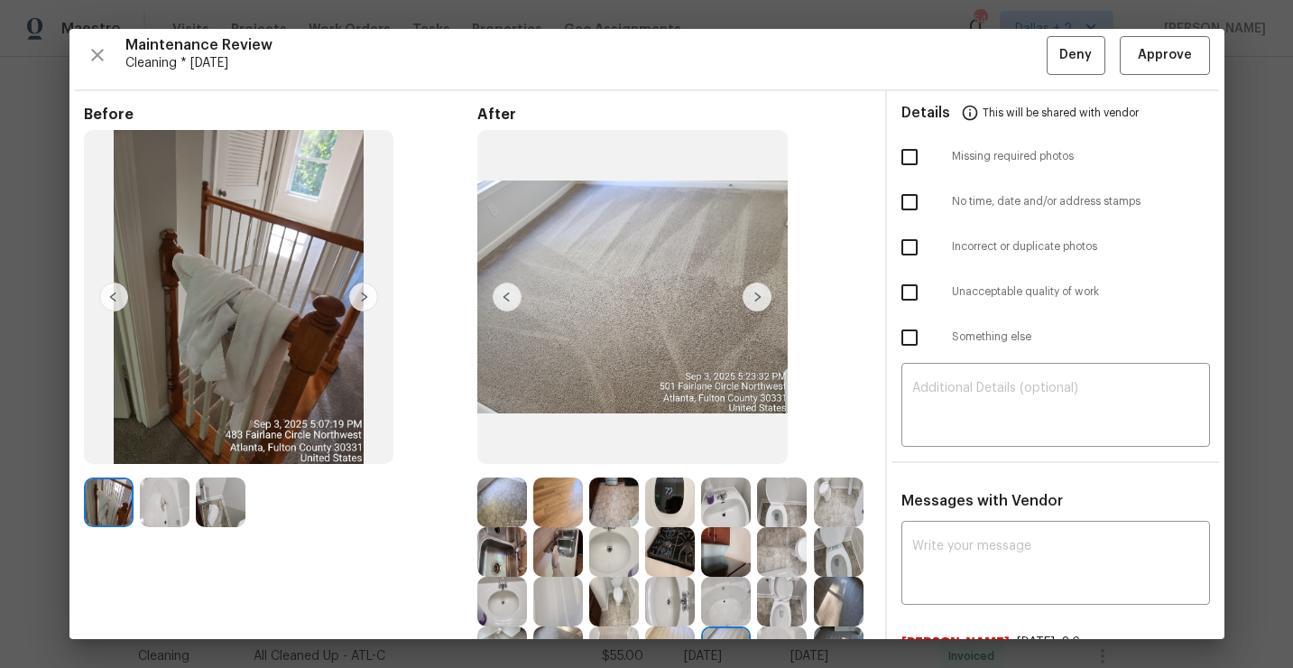
scroll to position [6, 0]
click at [739, 557] on img at bounding box center [726, 553] width 50 height 50
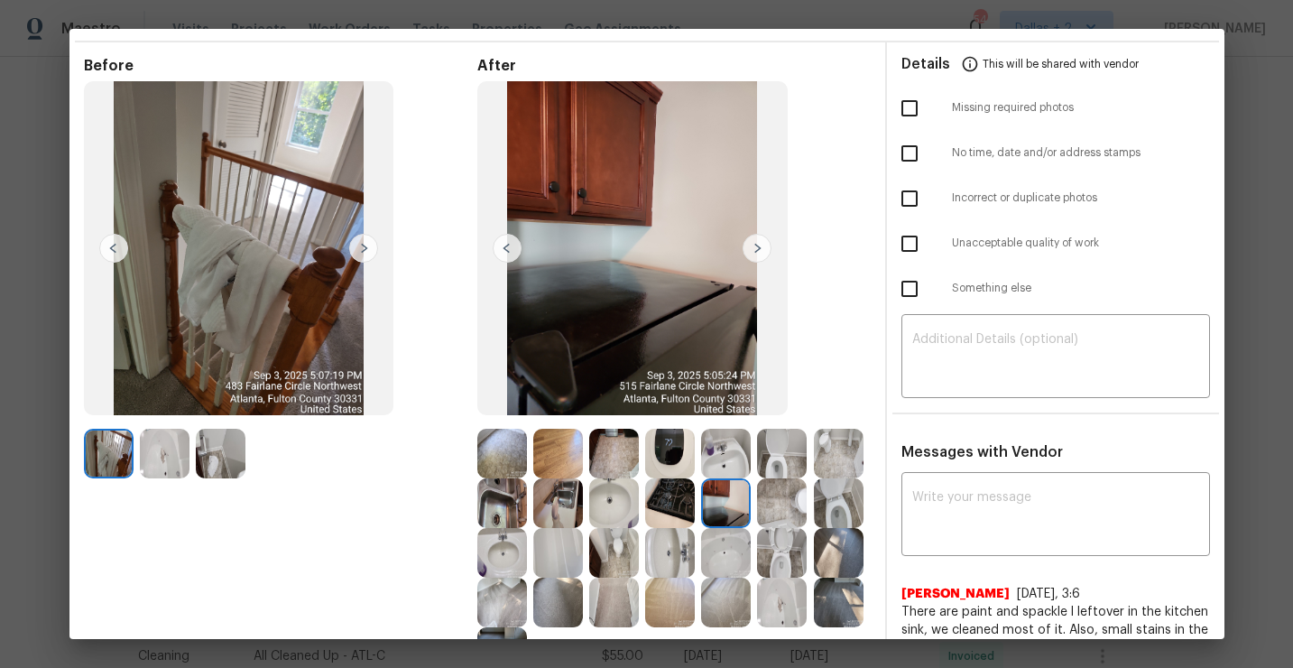
scroll to position [0, 0]
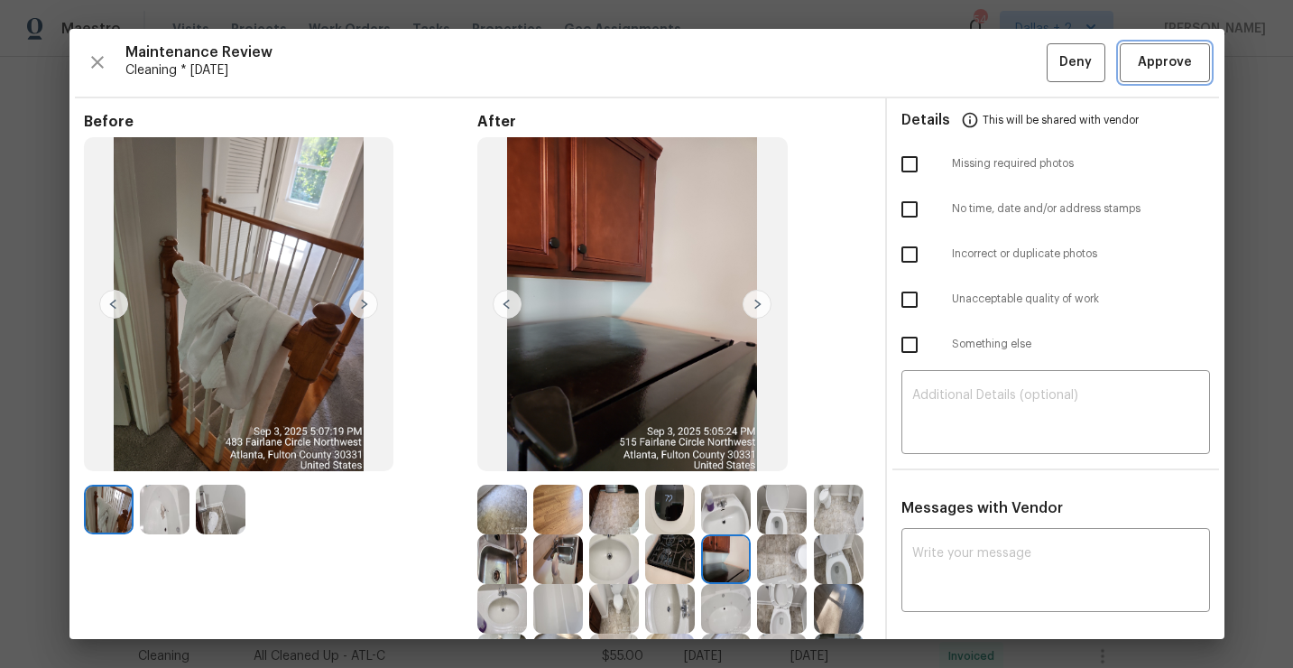
click at [1156, 73] on span "Approve" at bounding box center [1165, 62] width 54 height 23
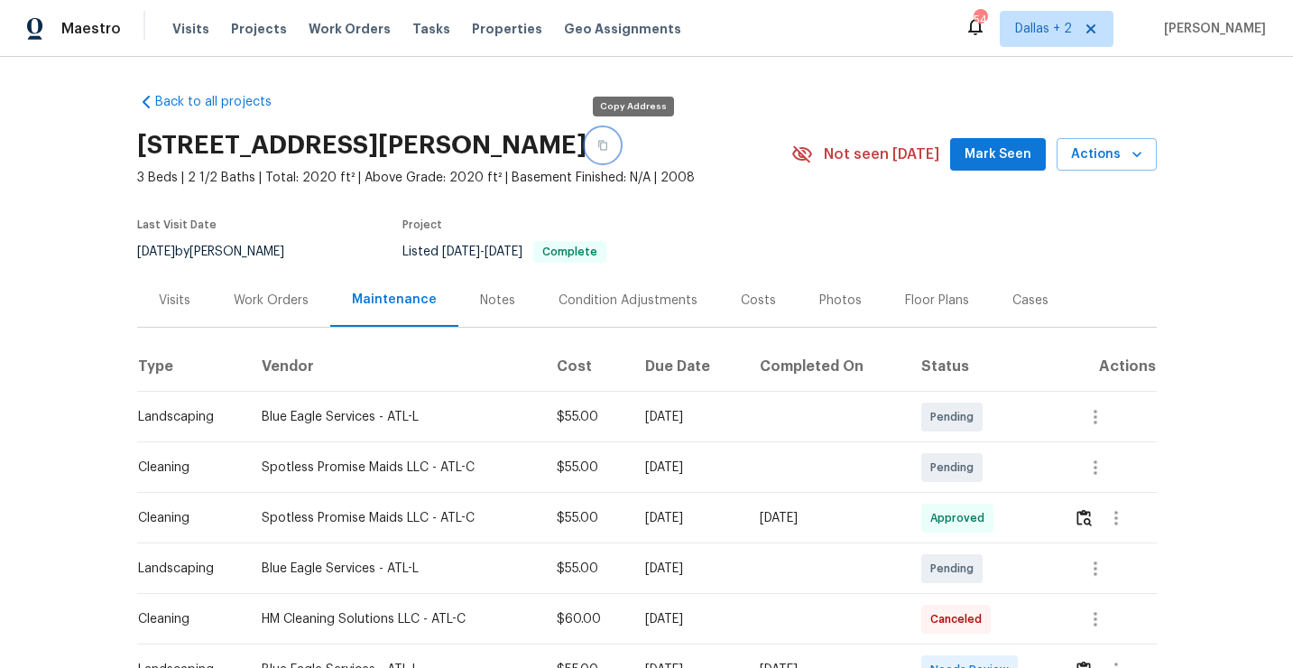
click at [619, 150] on button "button" at bounding box center [602, 145] width 32 height 32
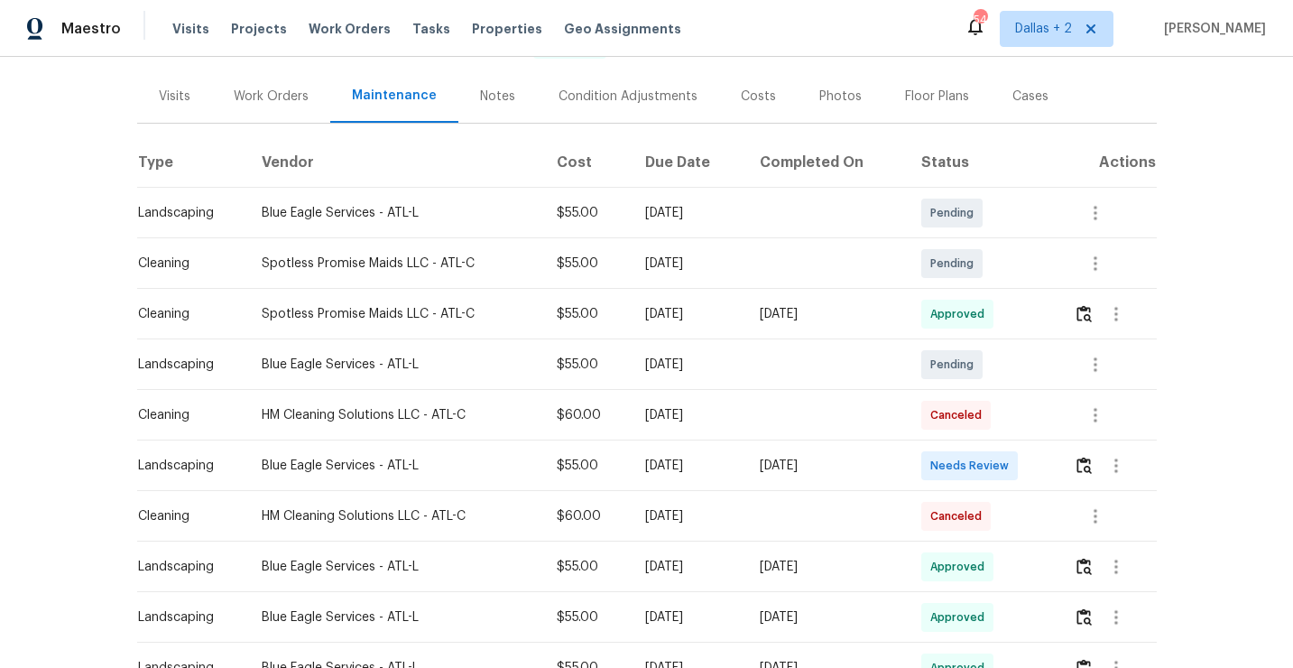
scroll to position [210, 0]
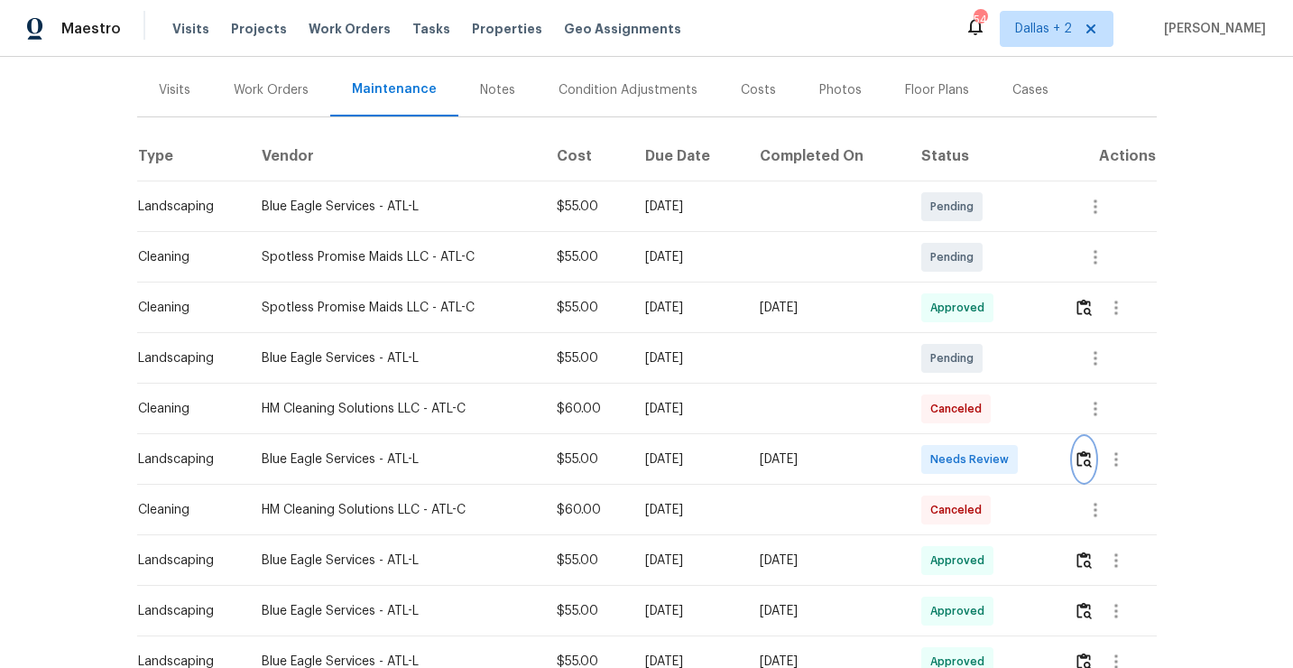
click at [1092, 460] on img "button" at bounding box center [1083, 458] width 15 height 17
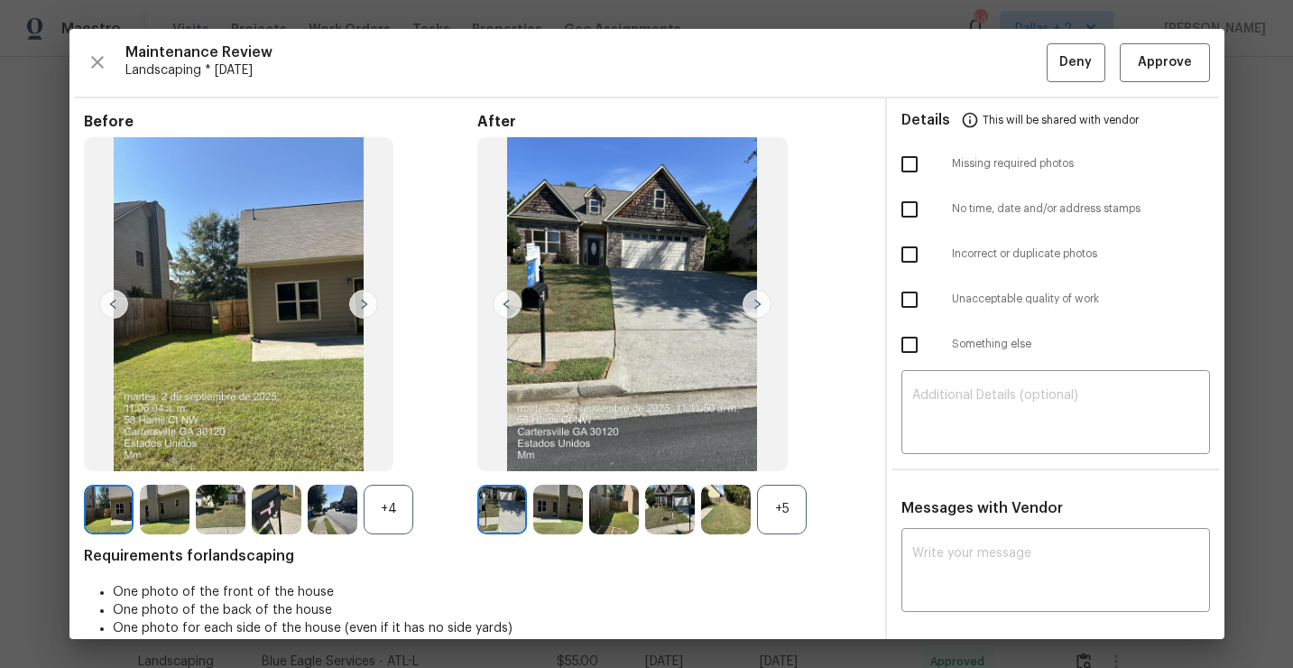
click at [782, 503] on div "+5" at bounding box center [782, 510] width 50 height 50
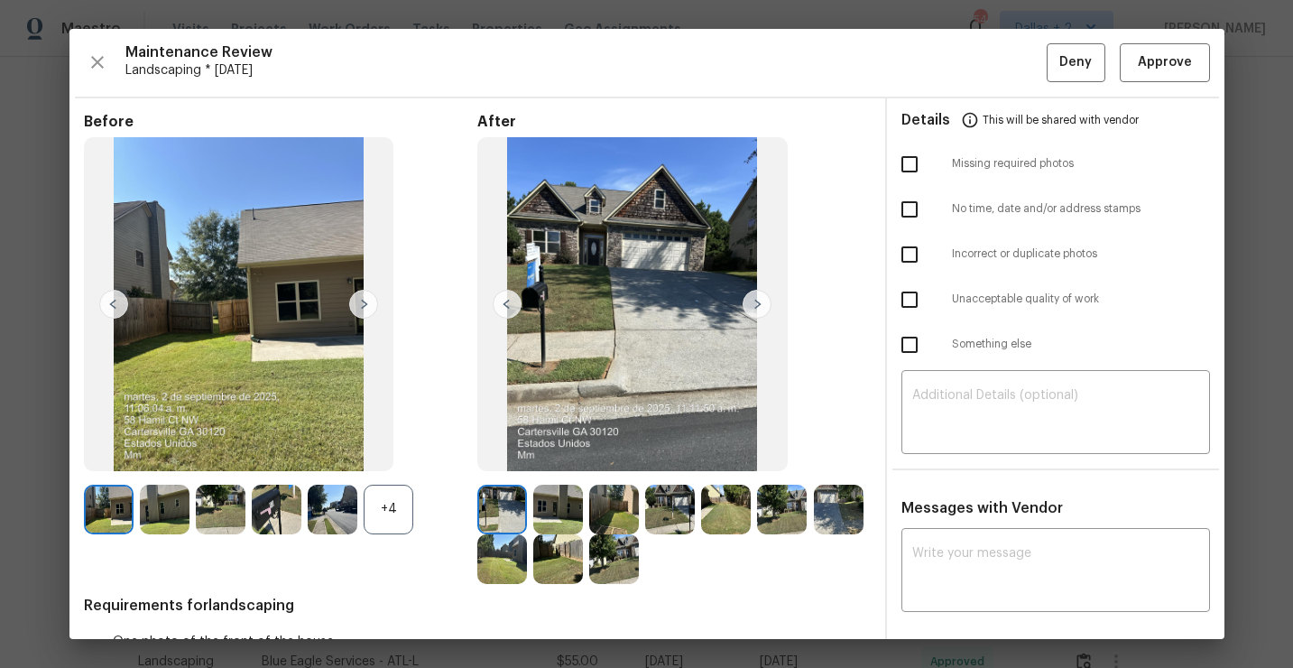
click at [378, 516] on div "+4" at bounding box center [389, 510] width 50 height 50
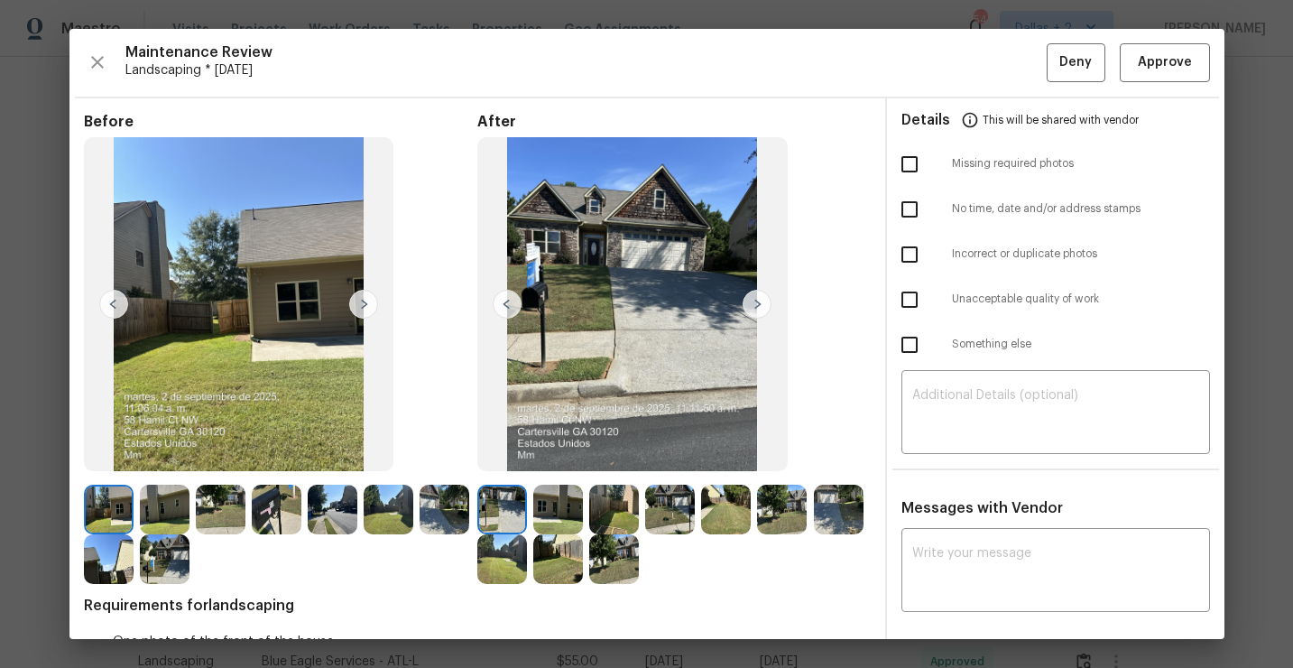
click at [269, 526] on img at bounding box center [277, 510] width 50 height 50
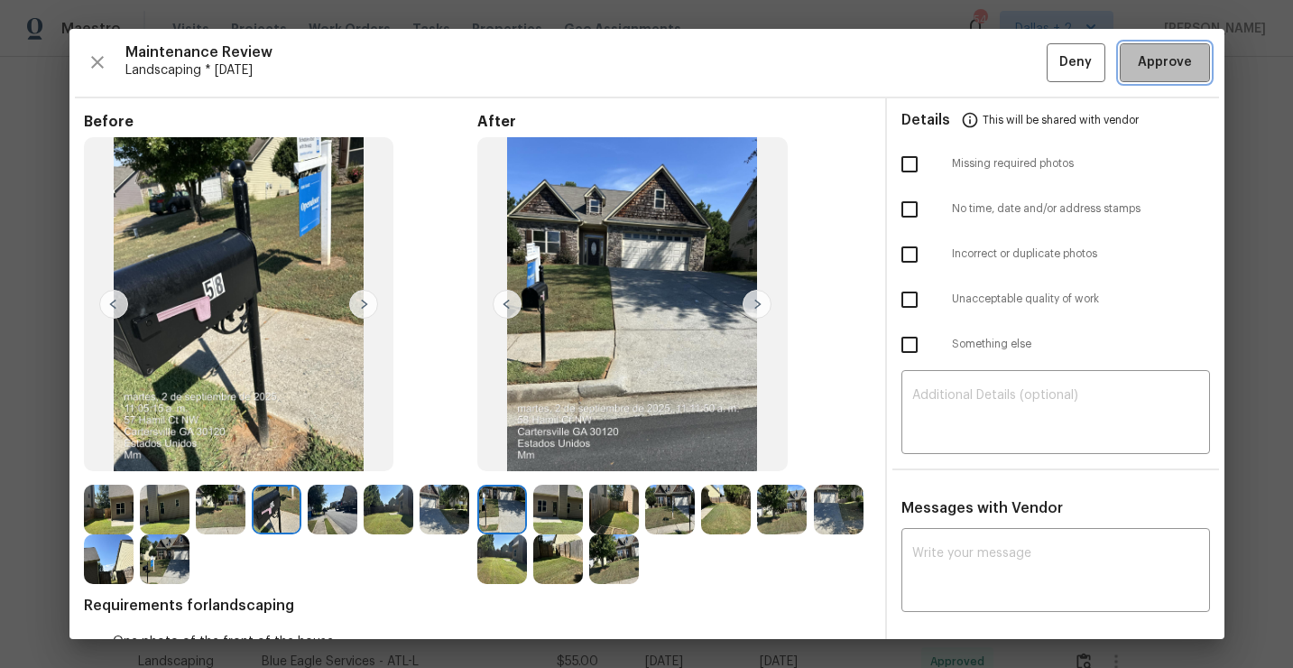
click at [1150, 68] on span "Approve" at bounding box center [1165, 62] width 54 height 23
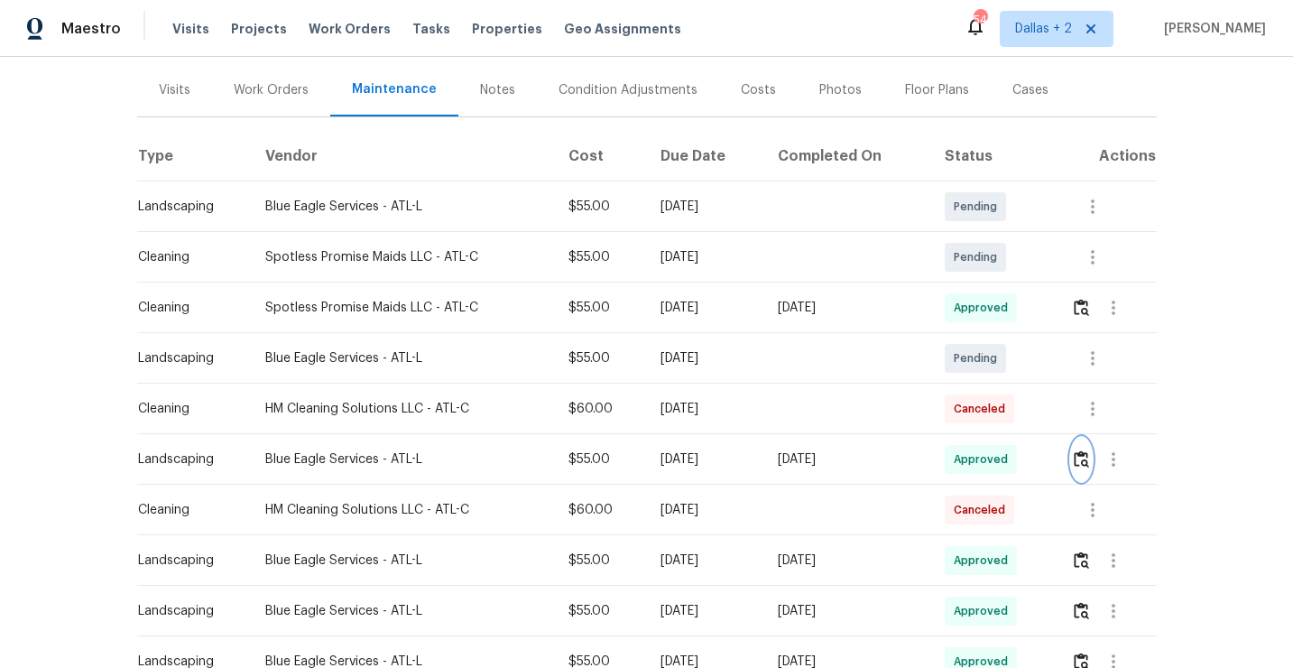
scroll to position [0, 0]
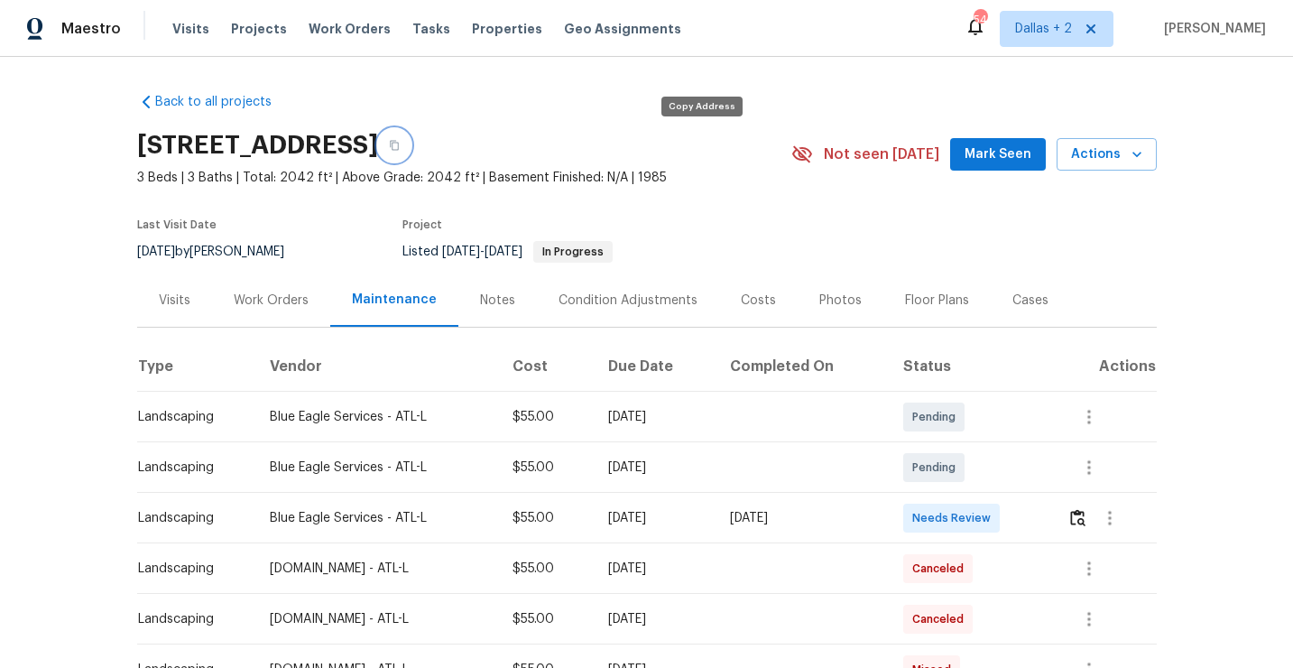
click at [411, 146] on button "button" at bounding box center [394, 145] width 32 height 32
click at [1078, 515] on img "button" at bounding box center [1077, 517] width 15 height 17
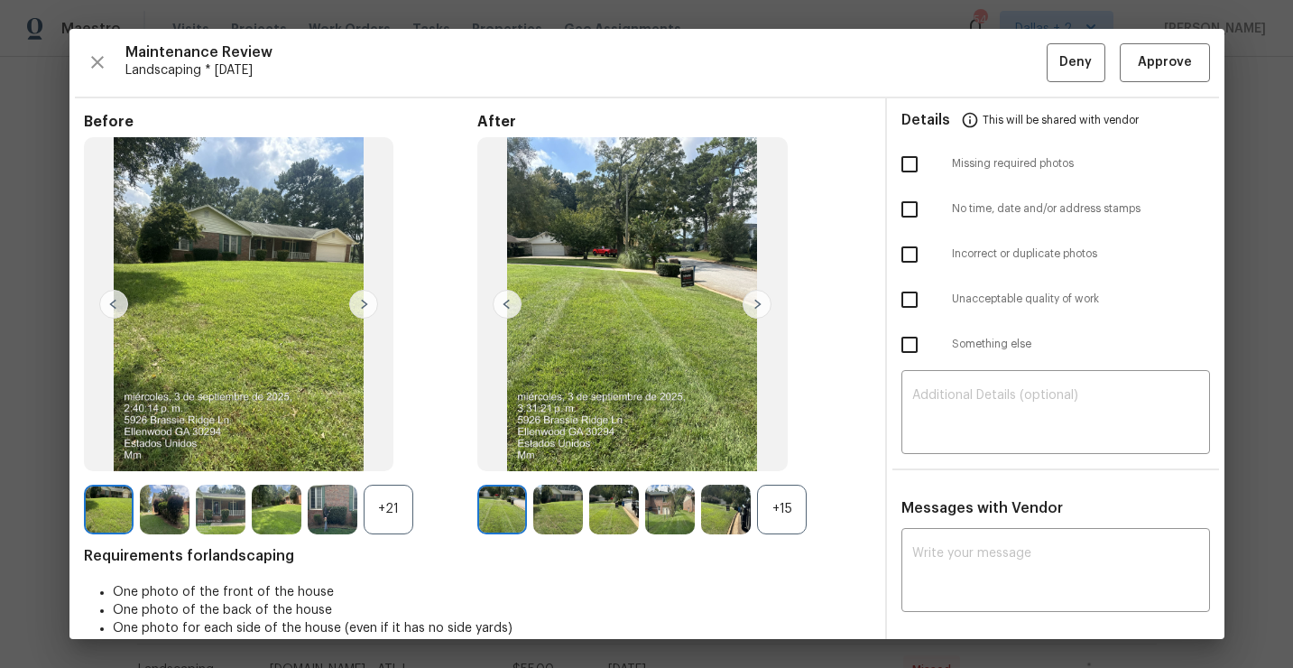
click at [796, 496] on div "+15" at bounding box center [782, 510] width 50 height 50
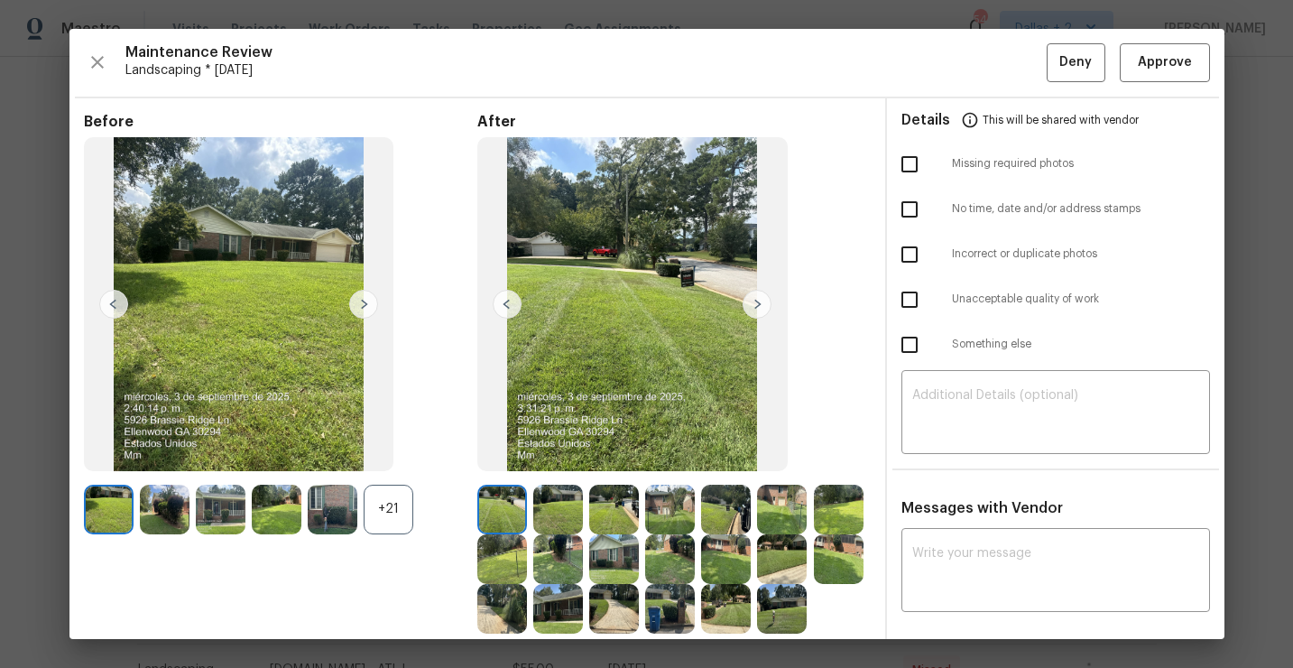
click at [392, 508] on div "+21" at bounding box center [389, 510] width 50 height 50
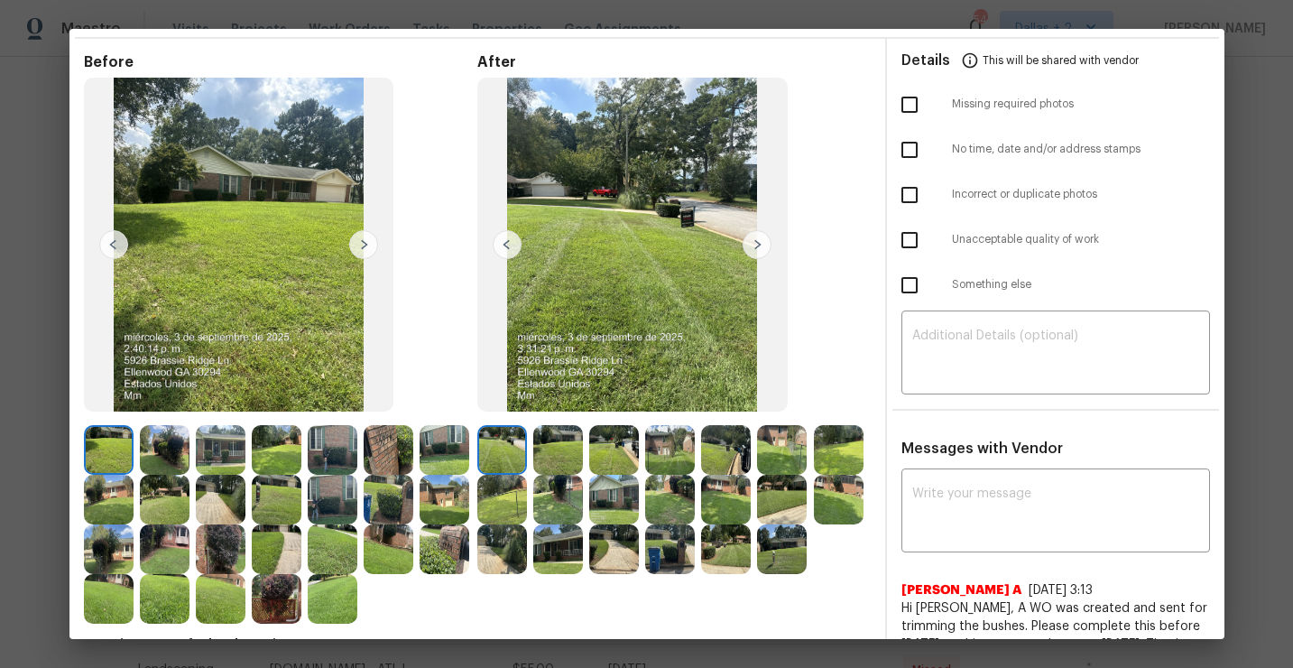
scroll to position [60, 0]
click at [385, 451] on img at bounding box center [389, 449] width 50 height 50
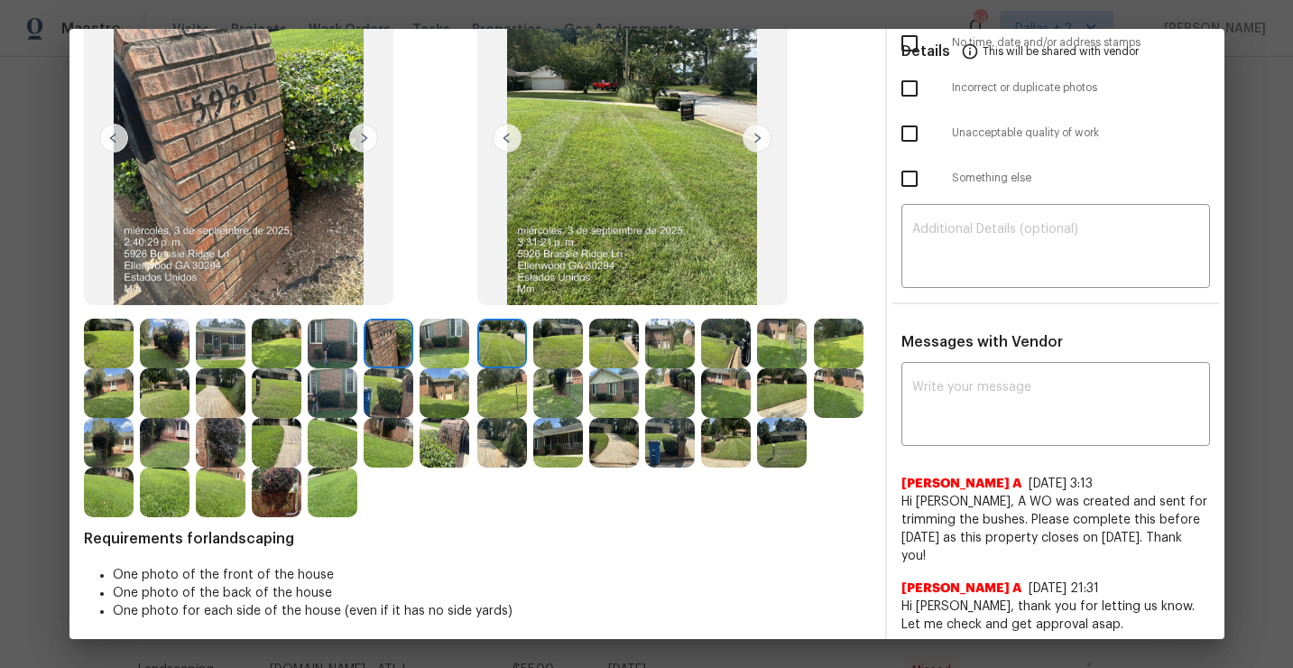
scroll to position [0, 0]
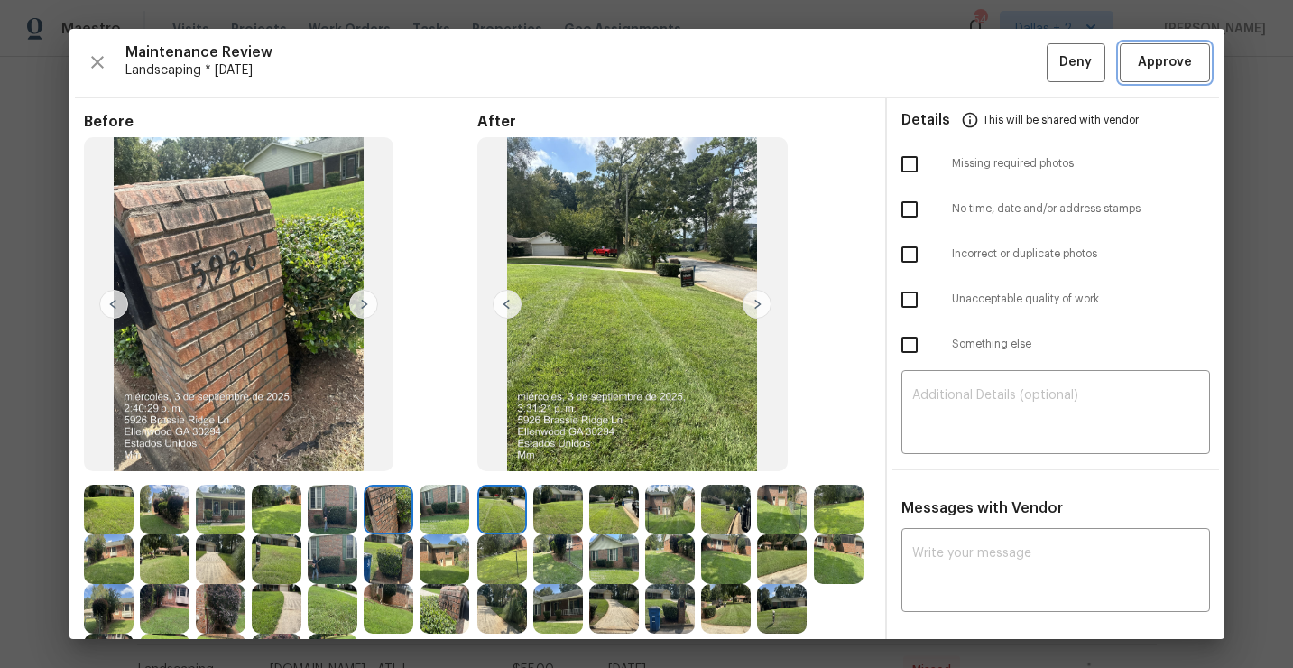
click at [1164, 69] on span "Approve" at bounding box center [1165, 62] width 54 height 23
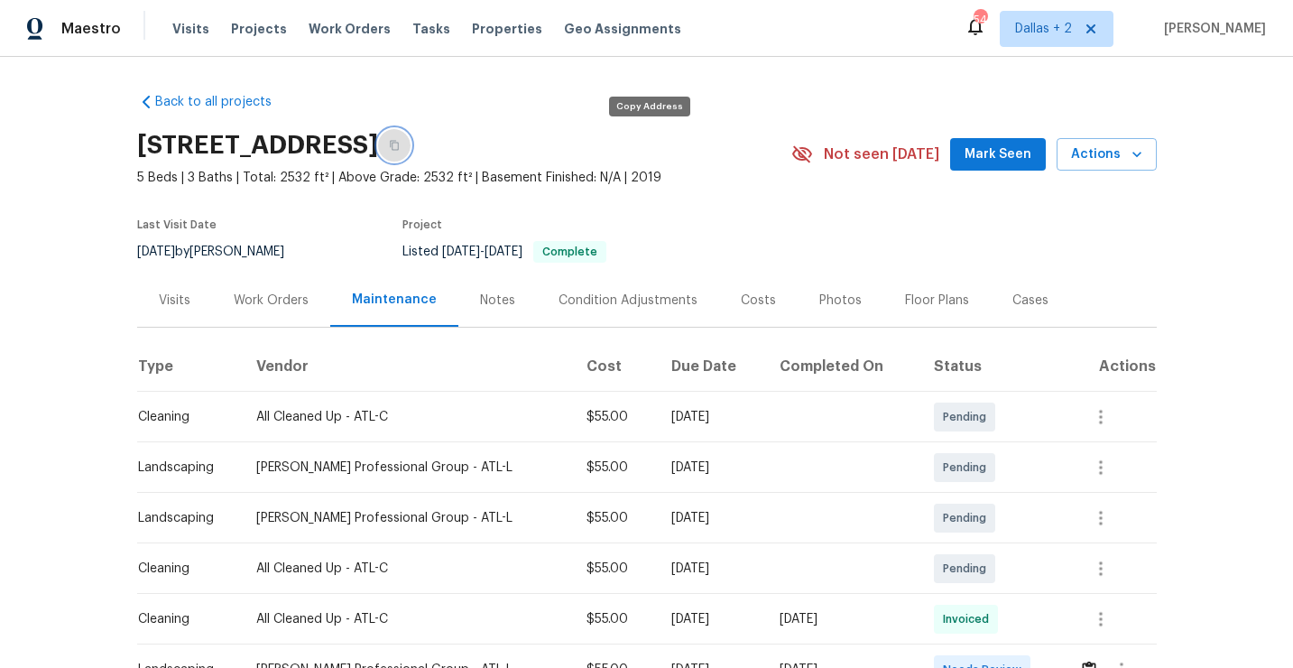
click at [411, 155] on button "button" at bounding box center [394, 145] width 32 height 32
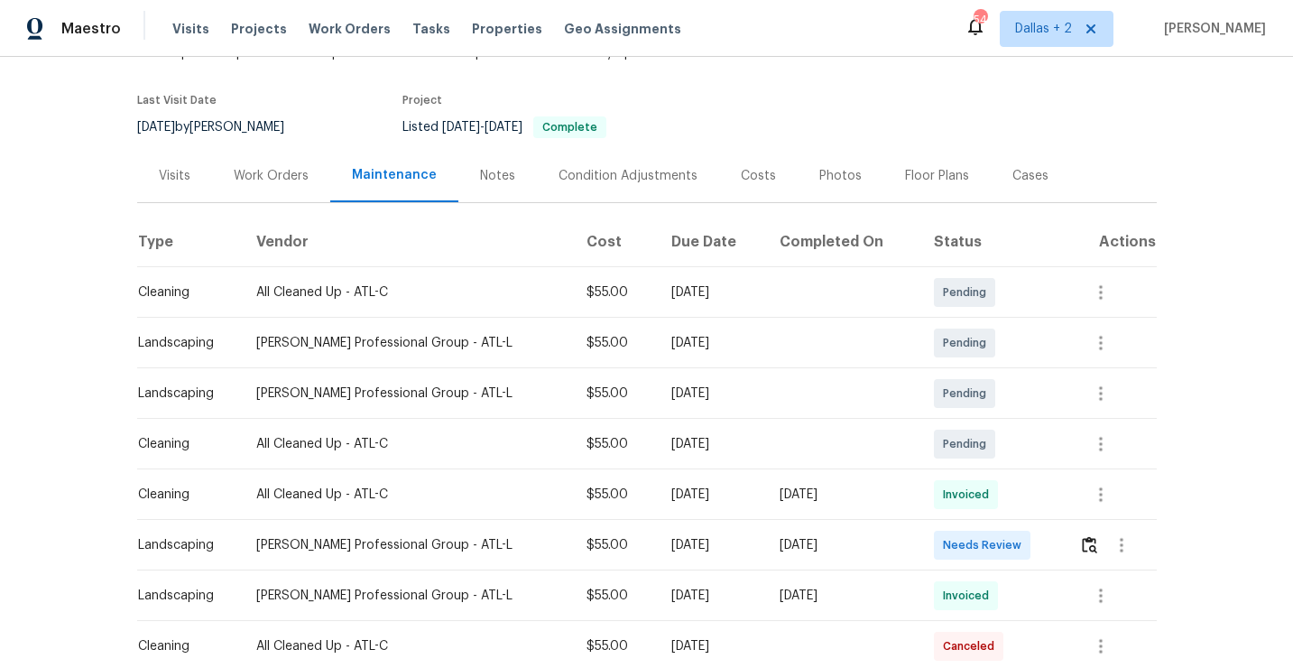
scroll to position [155, 0]
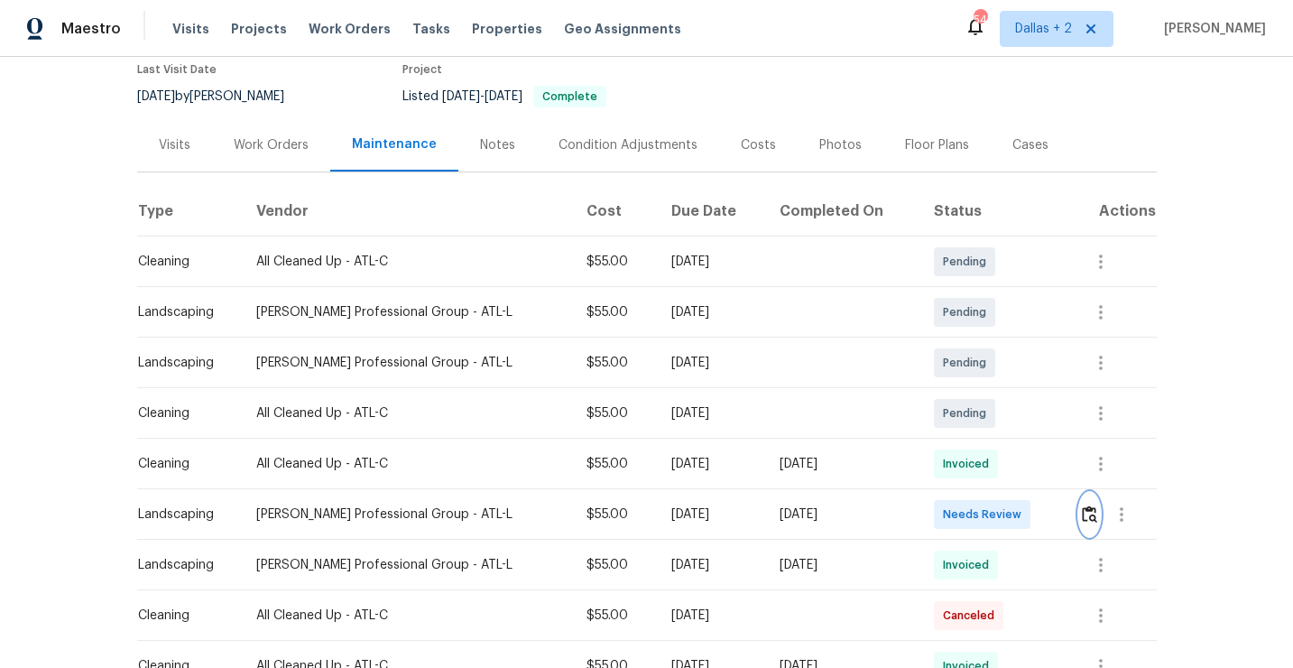
click at [1084, 520] on img "button" at bounding box center [1089, 513] width 15 height 17
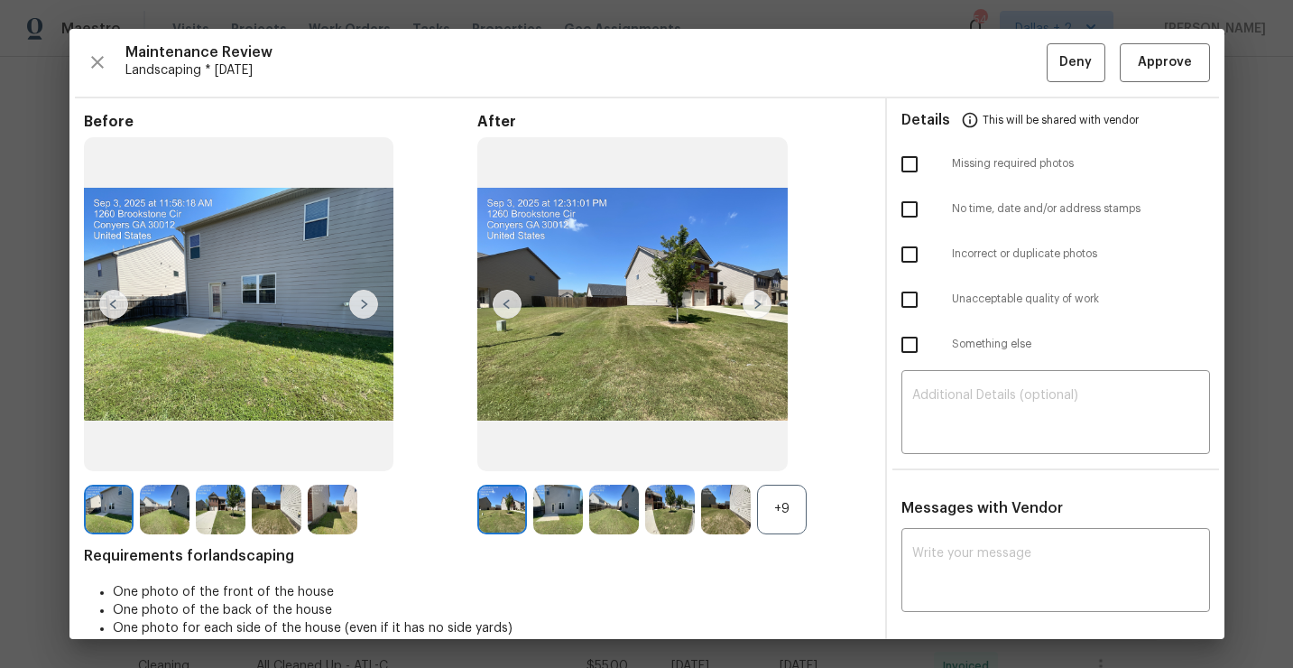
click at [785, 529] on div "+9" at bounding box center [782, 510] width 50 height 50
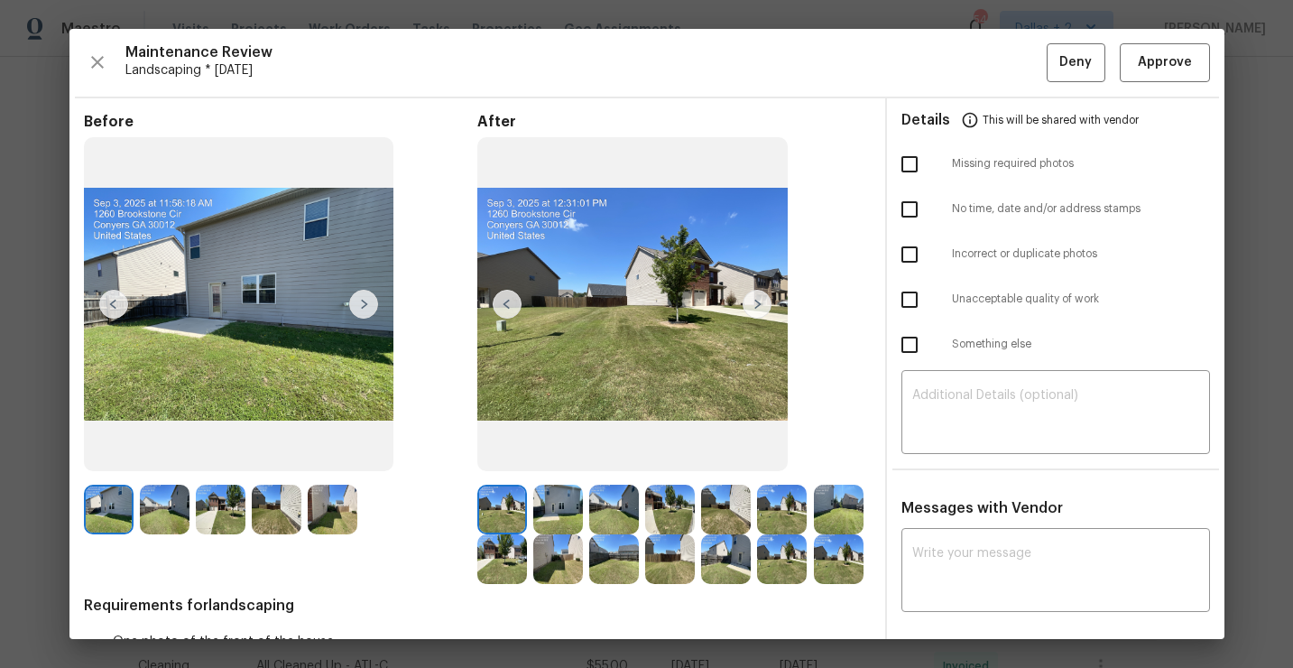
click at [80, 510] on div "Before After Requirements for landscaping One photo of the front of the house O…" at bounding box center [646, 544] width 1155 height 892
click at [167, 517] on img at bounding box center [165, 510] width 50 height 50
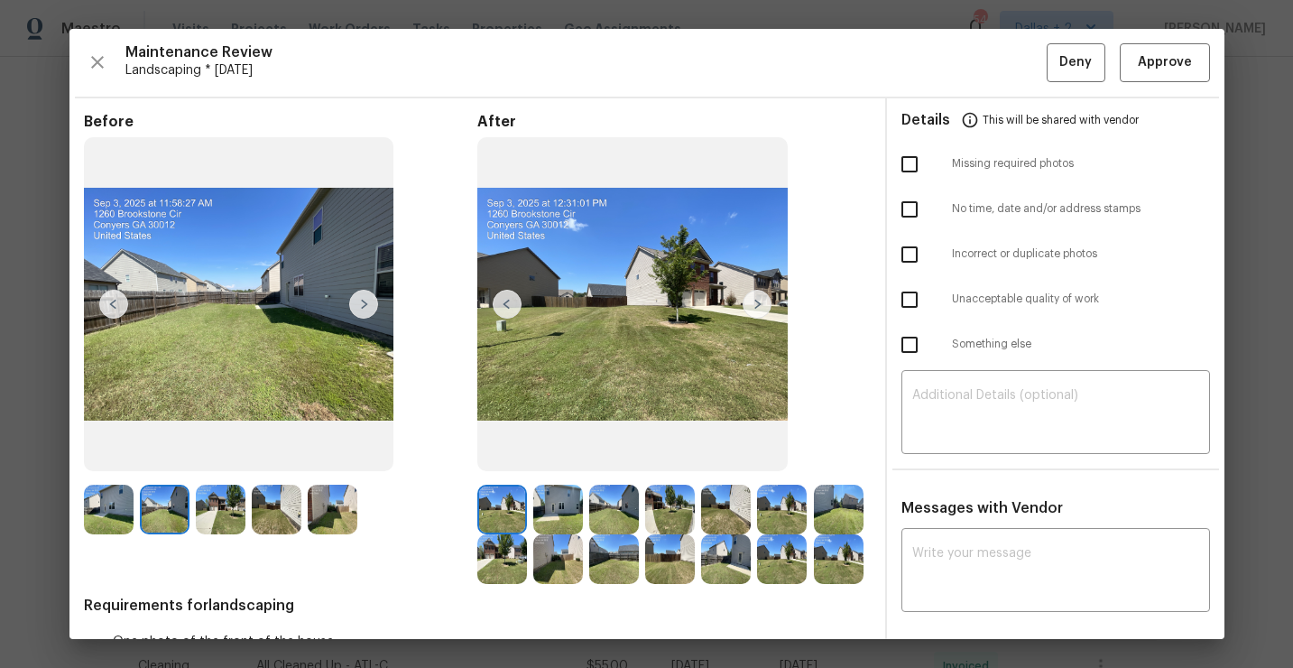
click at [224, 519] on img at bounding box center [221, 510] width 50 height 50
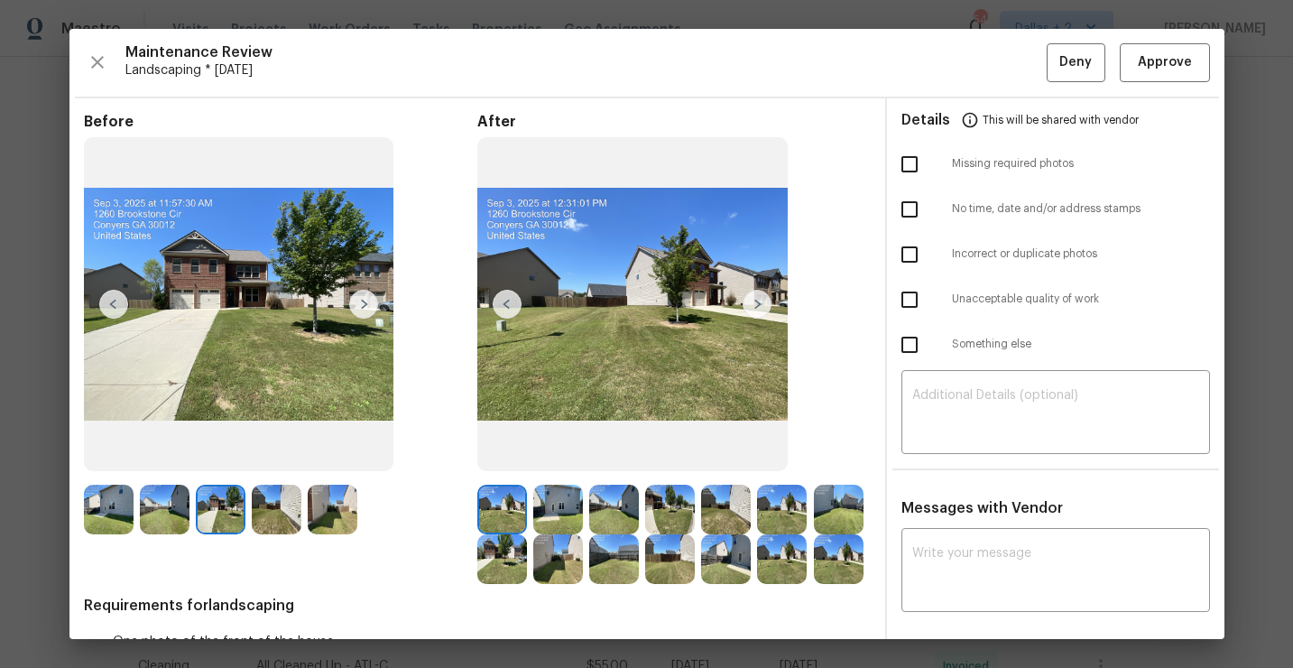
click at [546, 512] on img at bounding box center [558, 510] width 50 height 50
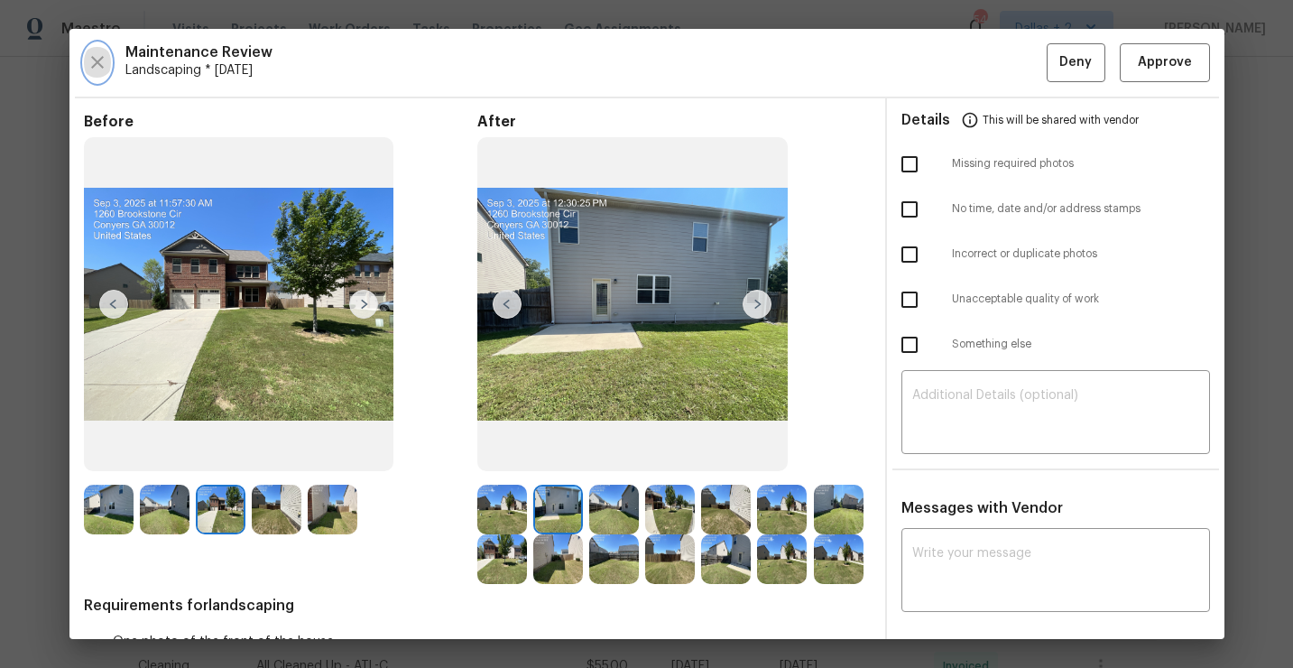
click at [89, 58] on icon "button" at bounding box center [98, 62] width 22 height 22
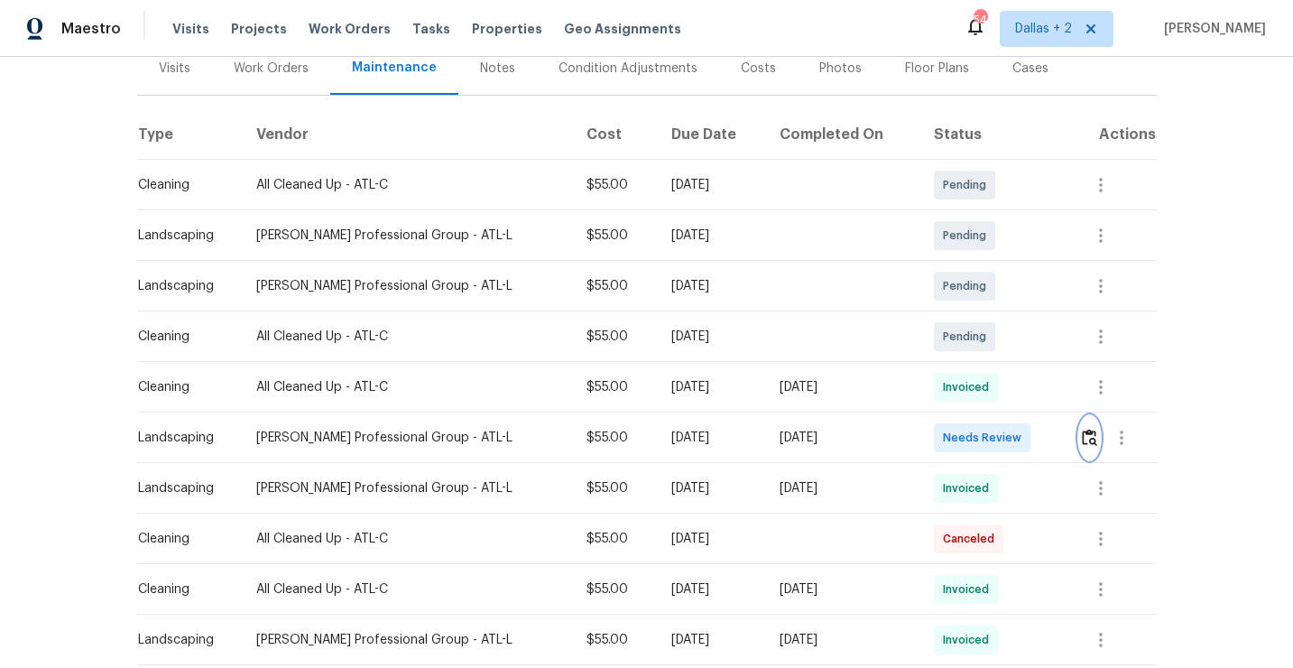
scroll to position [245, 0]
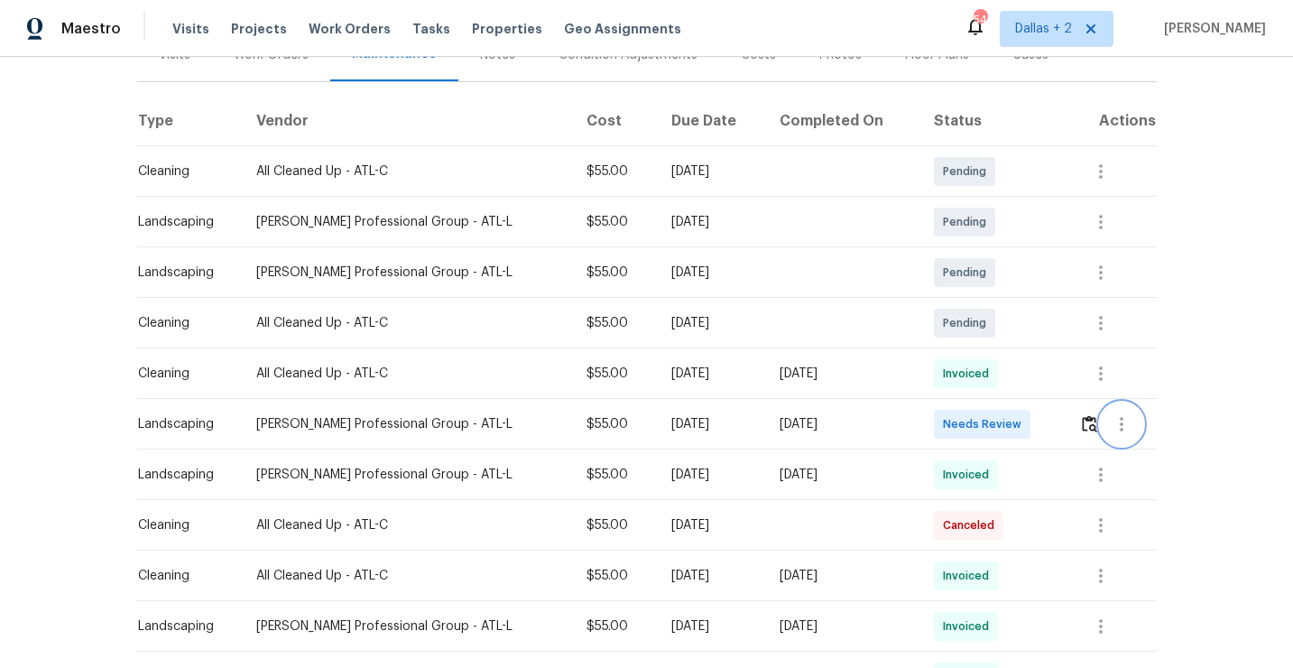
click at [1100, 423] on button "button" at bounding box center [1121, 423] width 43 height 43
click at [1089, 423] on div at bounding box center [646, 334] width 1293 height 668
click at [1089, 423] on img "button" at bounding box center [1089, 423] width 15 height 17
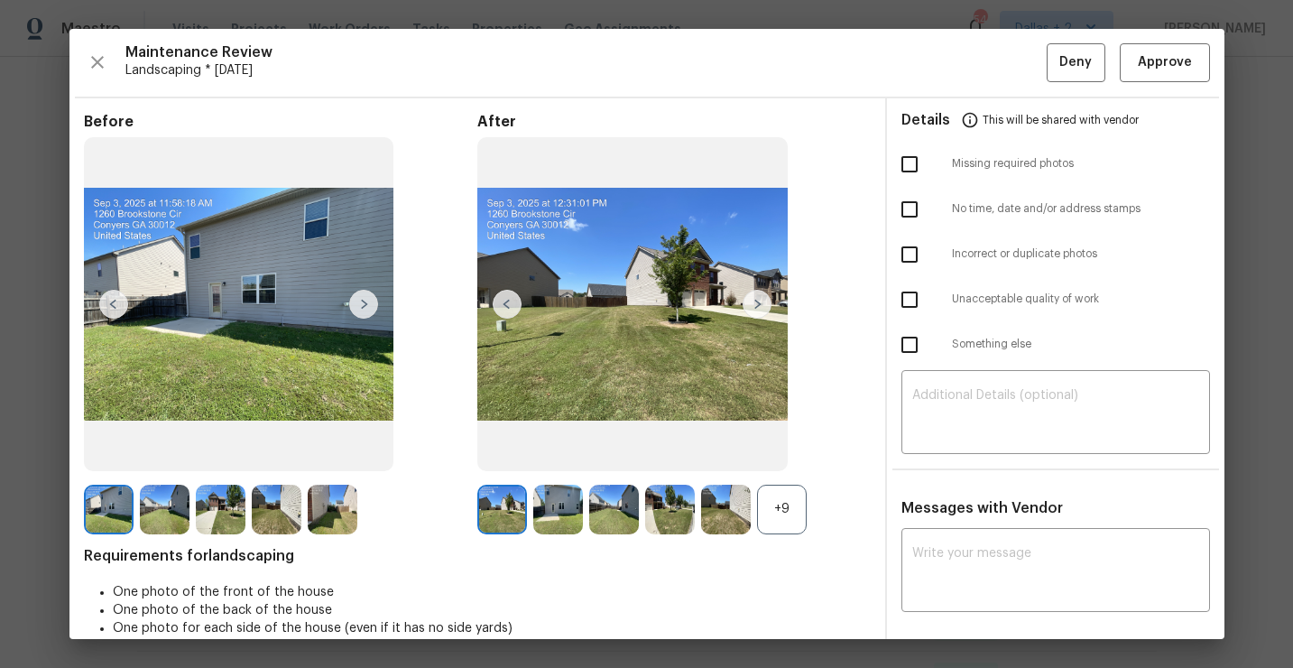
click at [789, 517] on div "+9" at bounding box center [782, 510] width 50 height 50
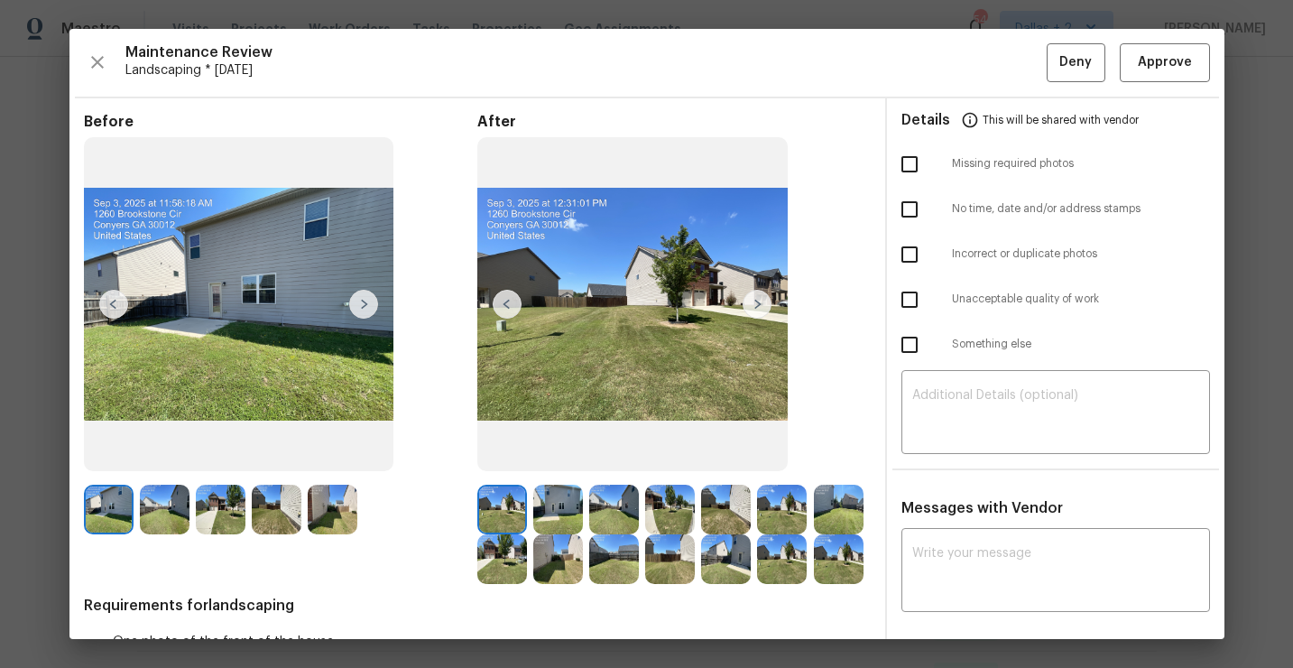
click at [220, 524] on img at bounding box center [221, 510] width 50 height 50
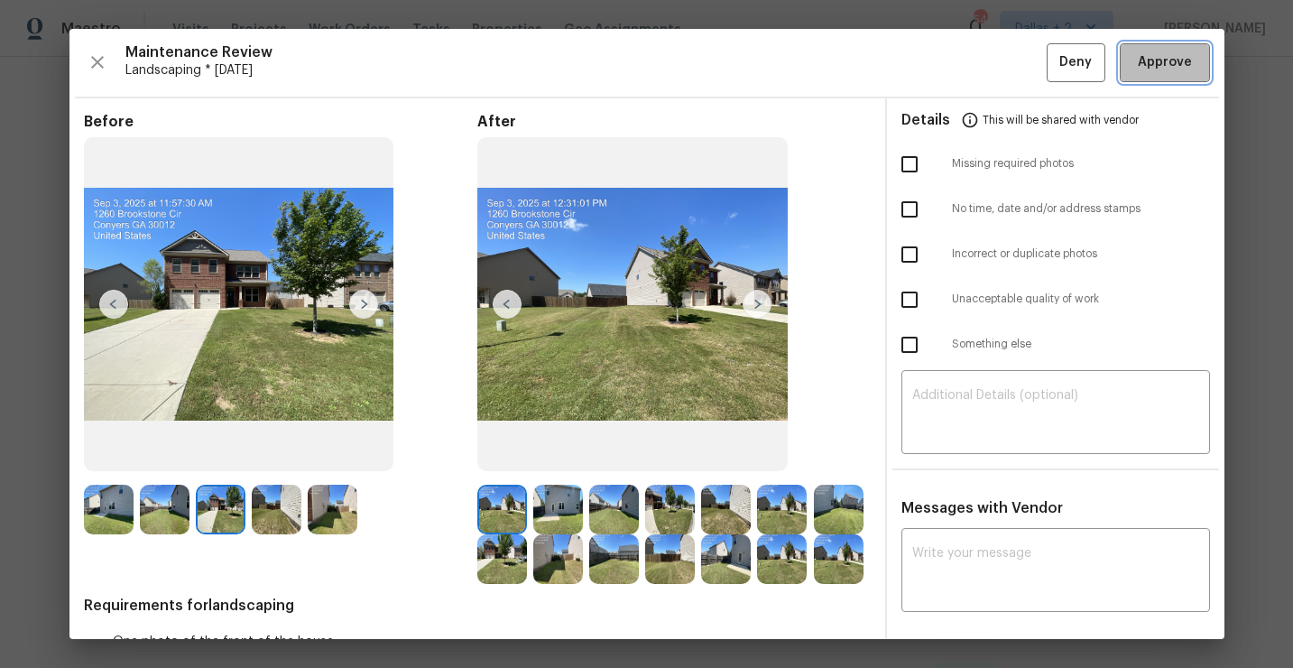
click at [1159, 54] on span "Approve" at bounding box center [1165, 62] width 54 height 23
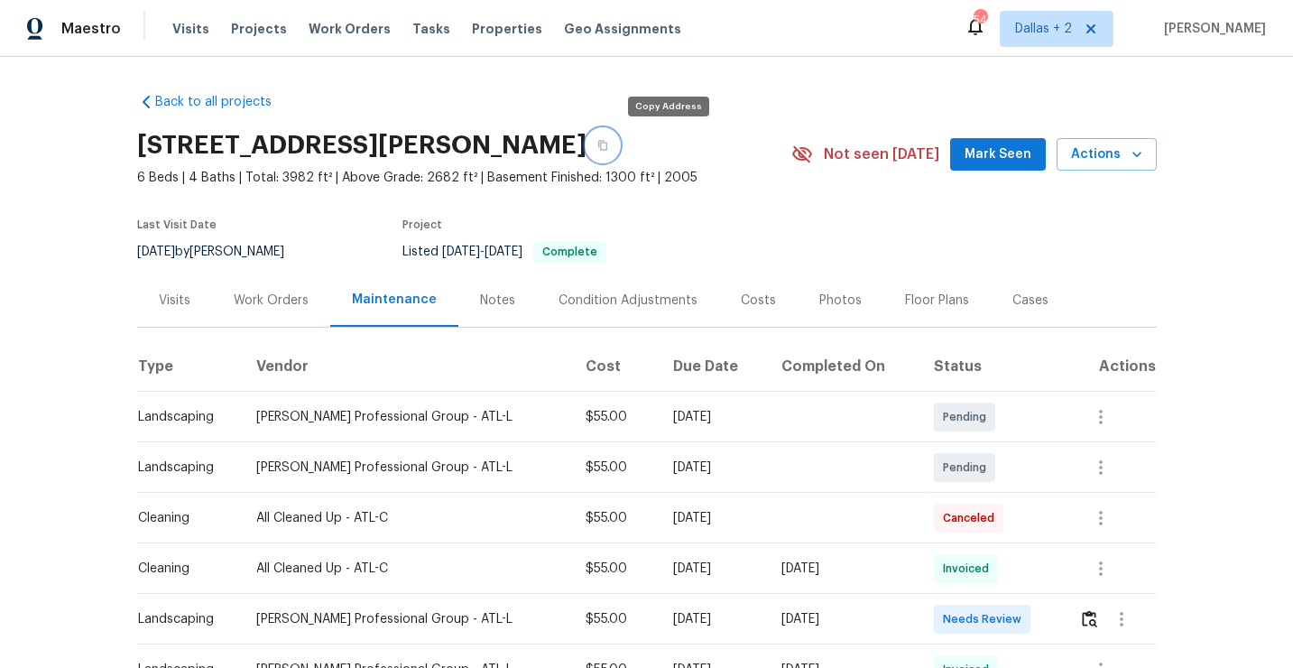
click at [608, 149] on icon "button" at bounding box center [602, 145] width 11 height 11
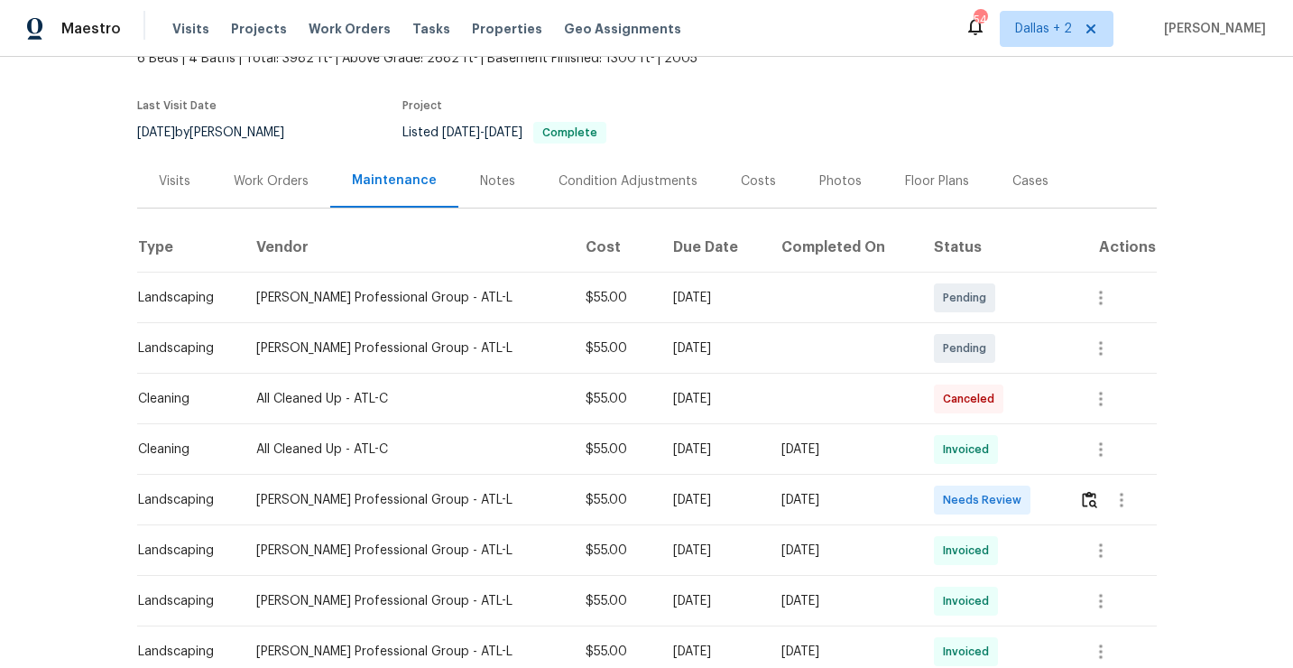
scroll to position [142, 0]
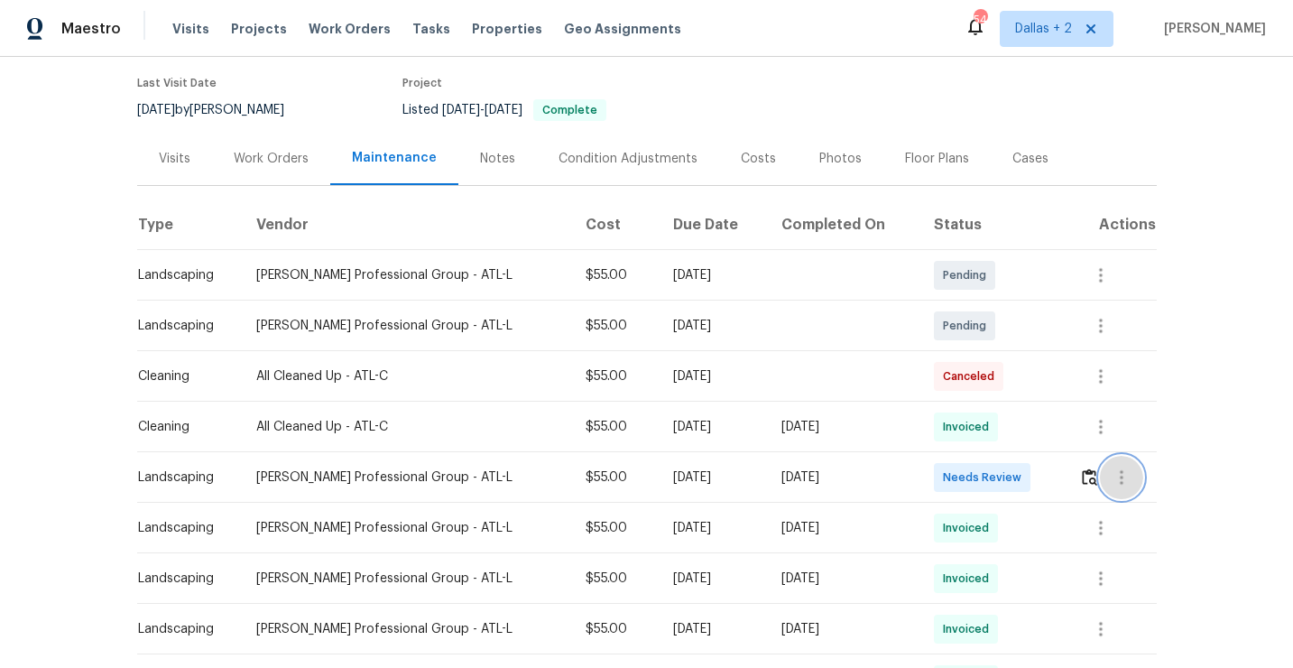
click at [1112, 479] on icon "button" at bounding box center [1122, 477] width 22 height 22
click at [1094, 480] on div at bounding box center [646, 334] width 1293 height 668
click at [1091, 480] on img "button" at bounding box center [1089, 476] width 15 height 17
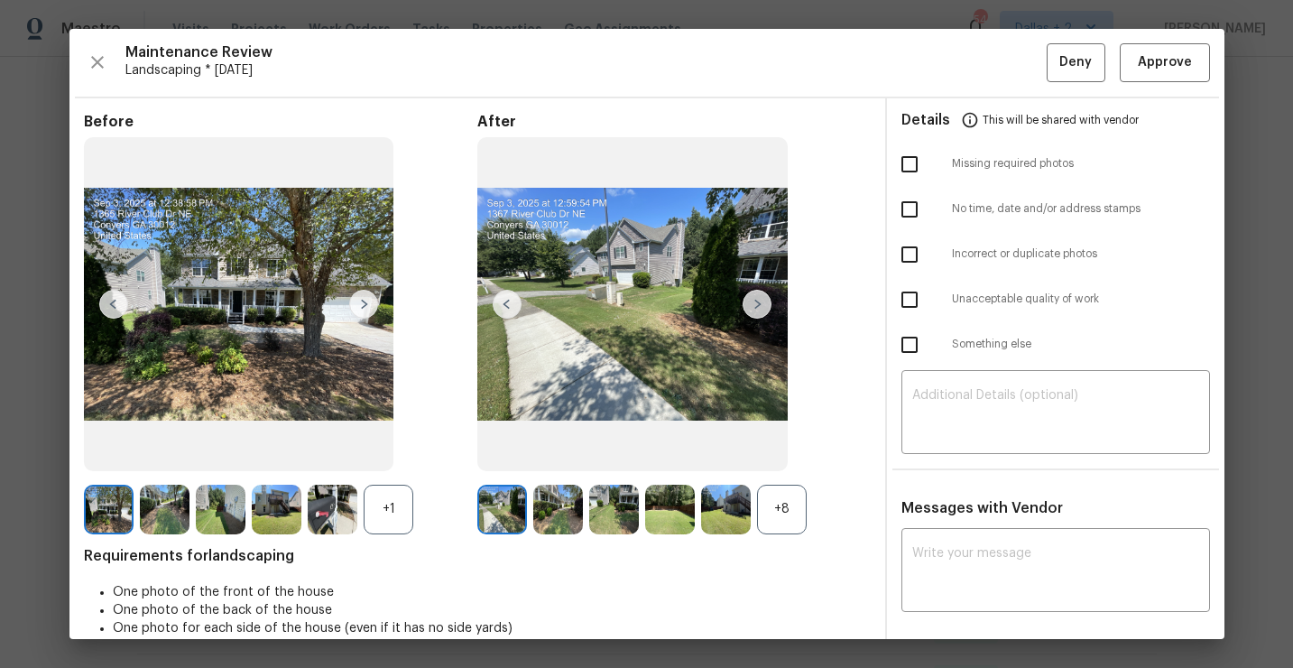
click at [782, 504] on div "+8" at bounding box center [782, 510] width 50 height 50
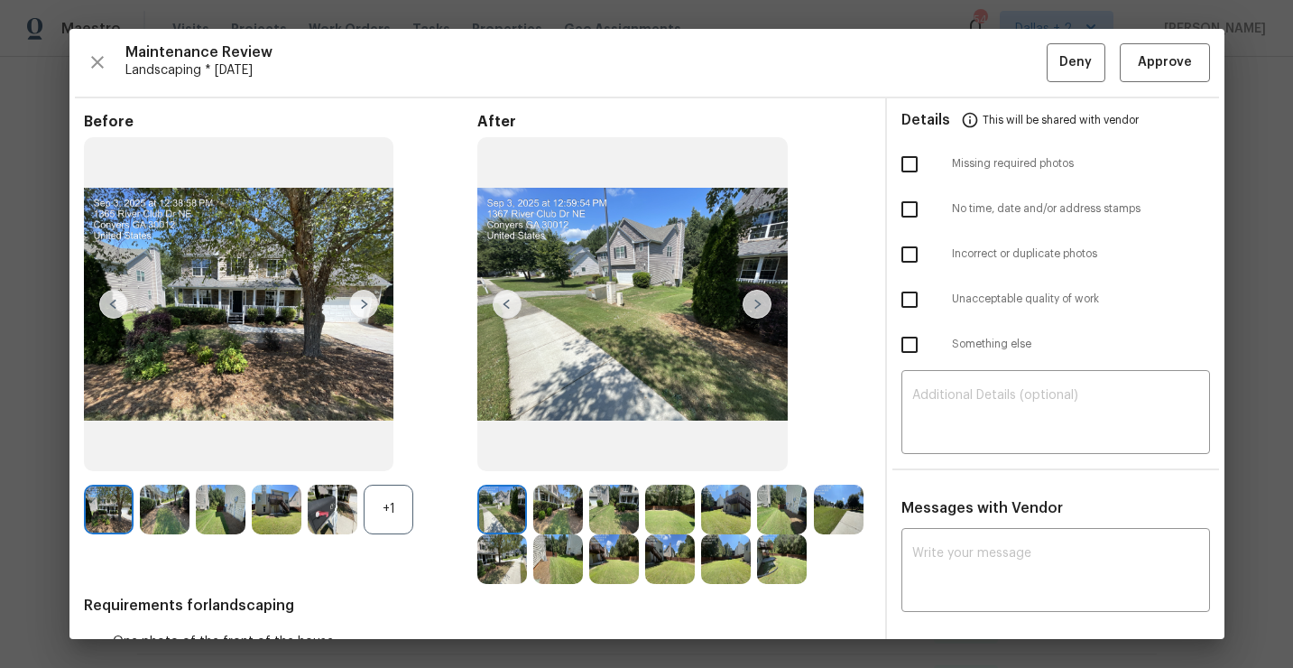
click at [331, 531] on img at bounding box center [333, 510] width 50 height 50
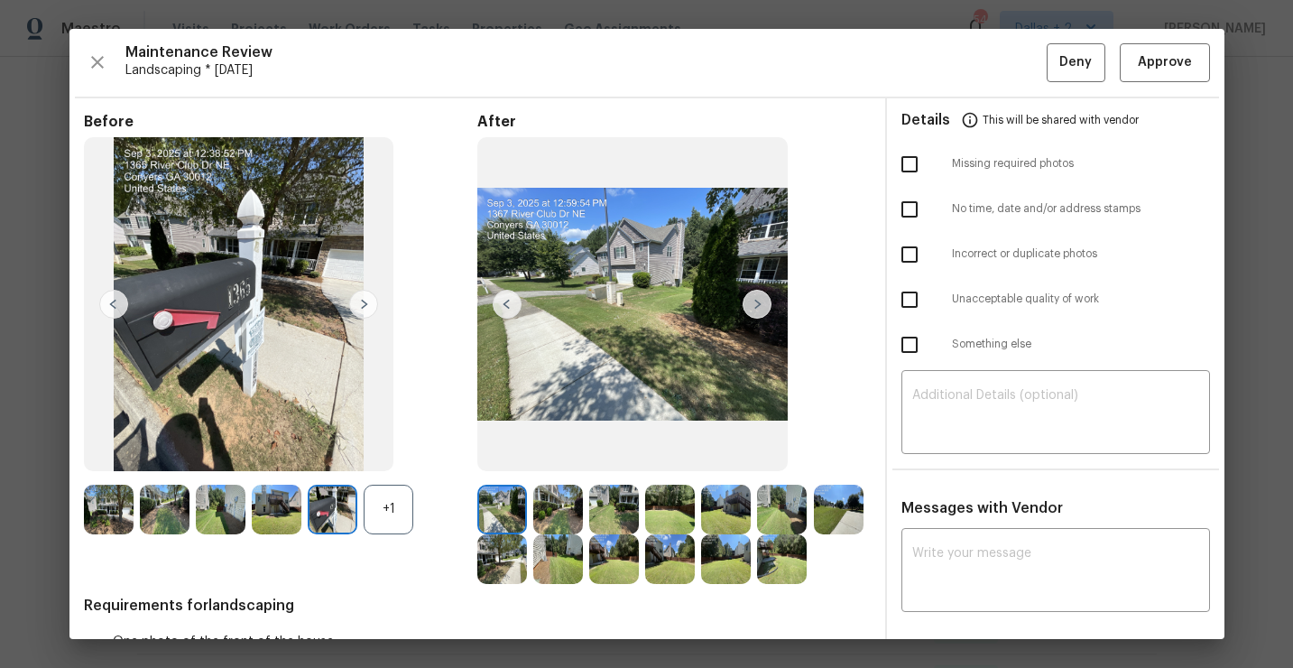
click at [672, 513] on img at bounding box center [670, 510] width 50 height 50
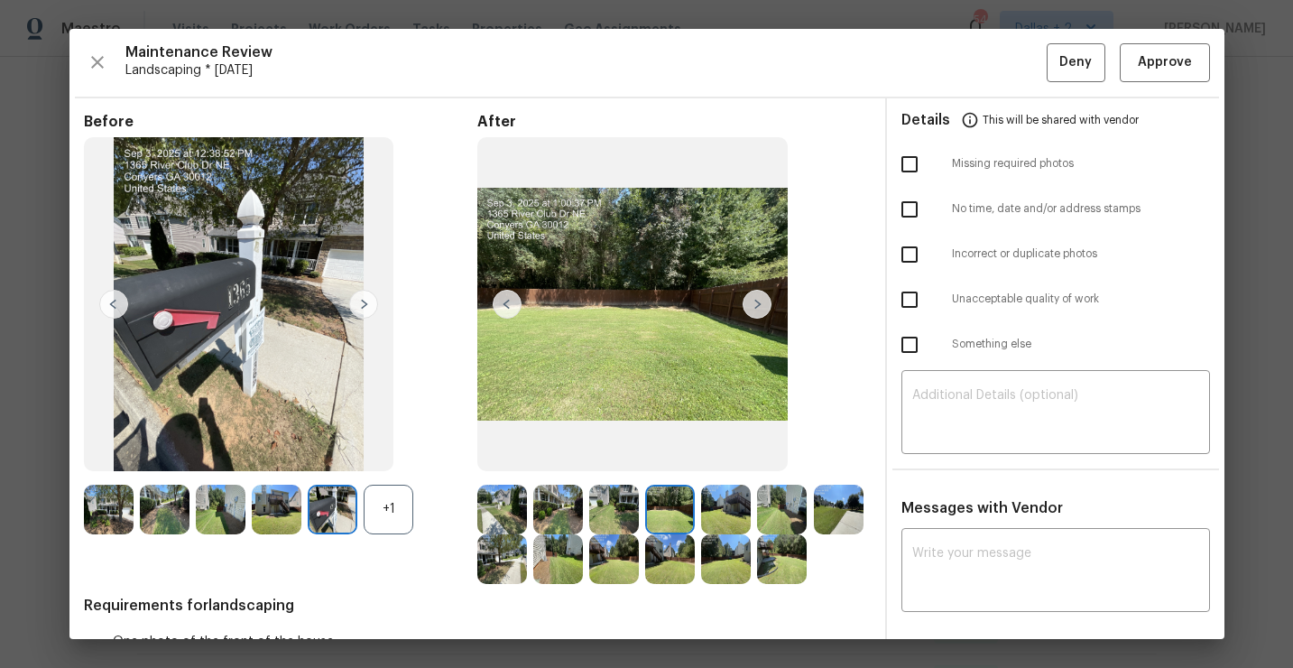
click at [733, 518] on img at bounding box center [726, 510] width 50 height 50
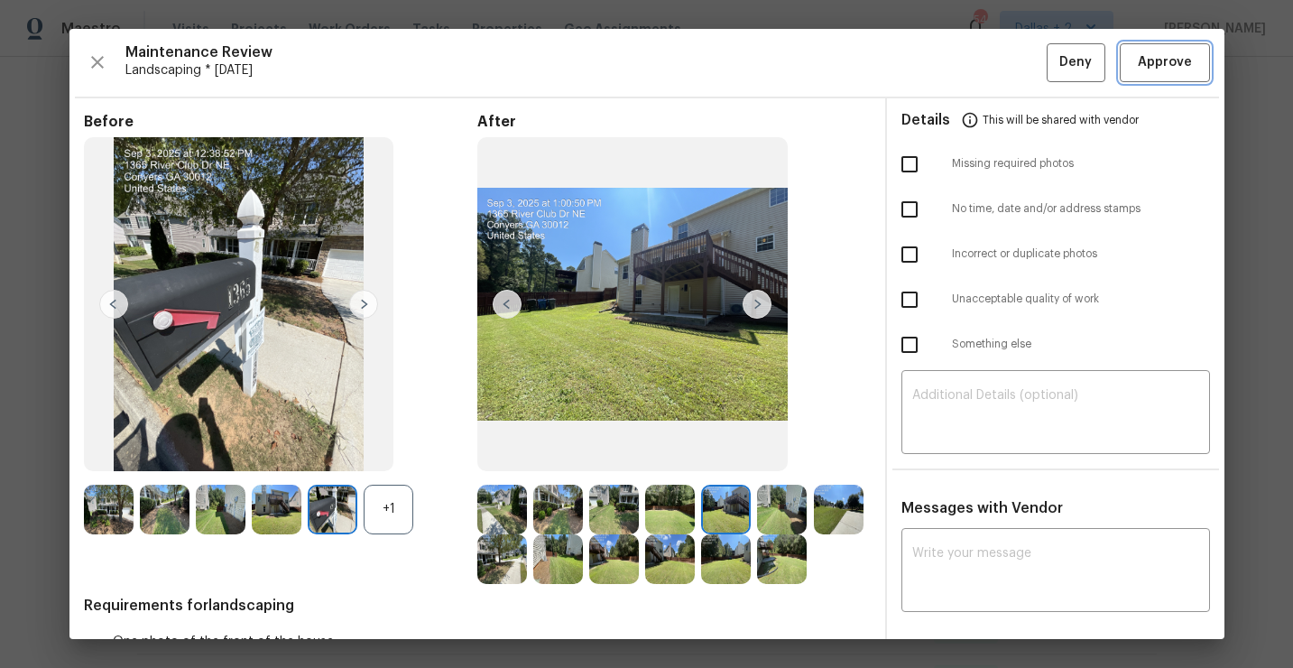
click at [1151, 58] on span "Approve" at bounding box center [1165, 62] width 54 height 23
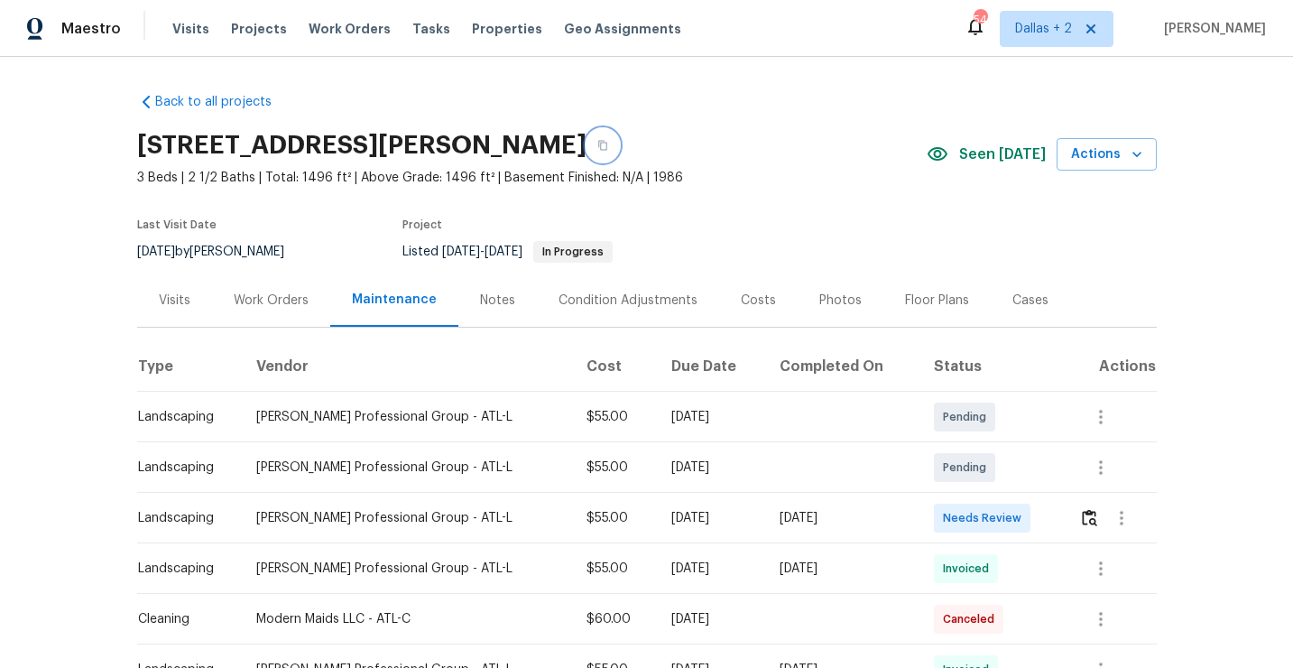
click at [619, 152] on button "button" at bounding box center [602, 145] width 32 height 32
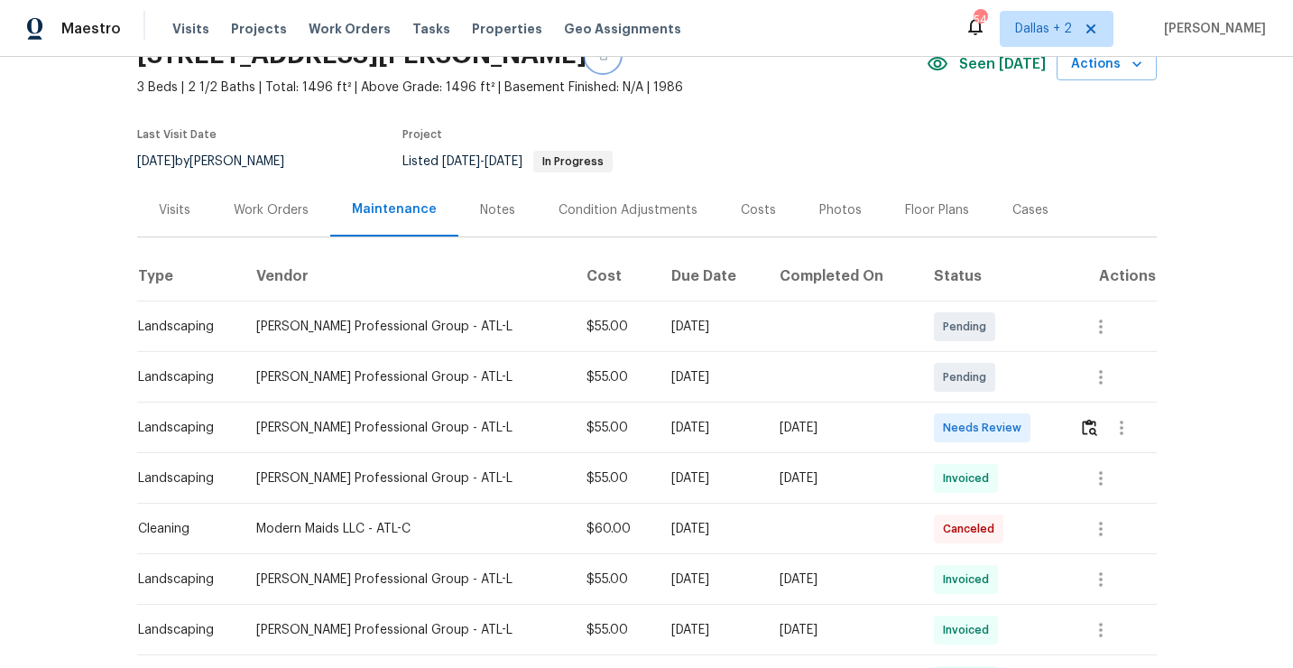
scroll to position [91, 0]
click at [1085, 418] on img "button" at bounding box center [1089, 426] width 15 height 17
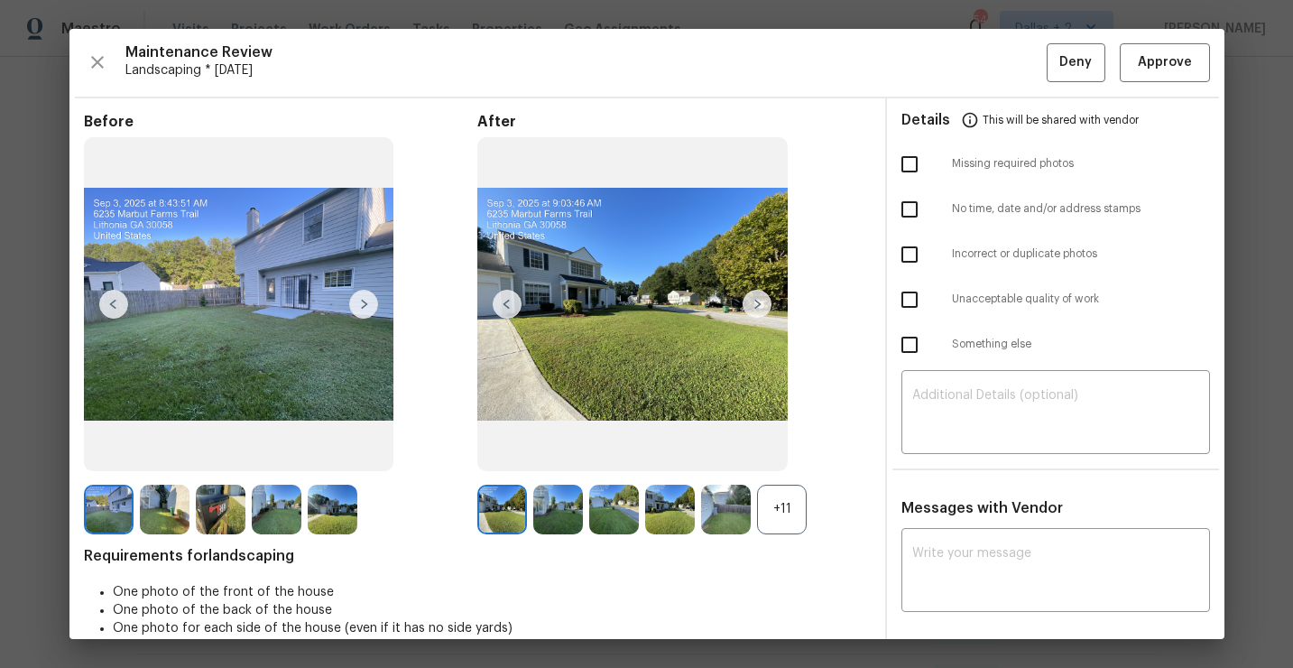
click at [786, 502] on div "+11" at bounding box center [782, 510] width 50 height 50
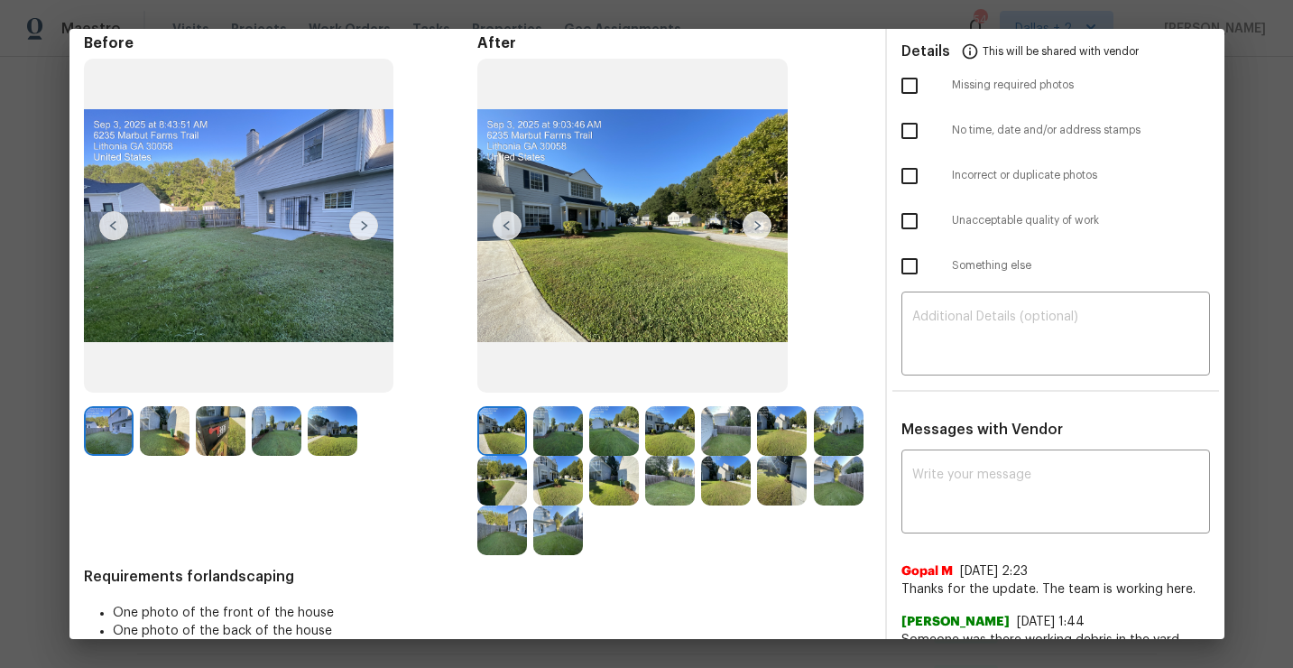
scroll to position [79, 0]
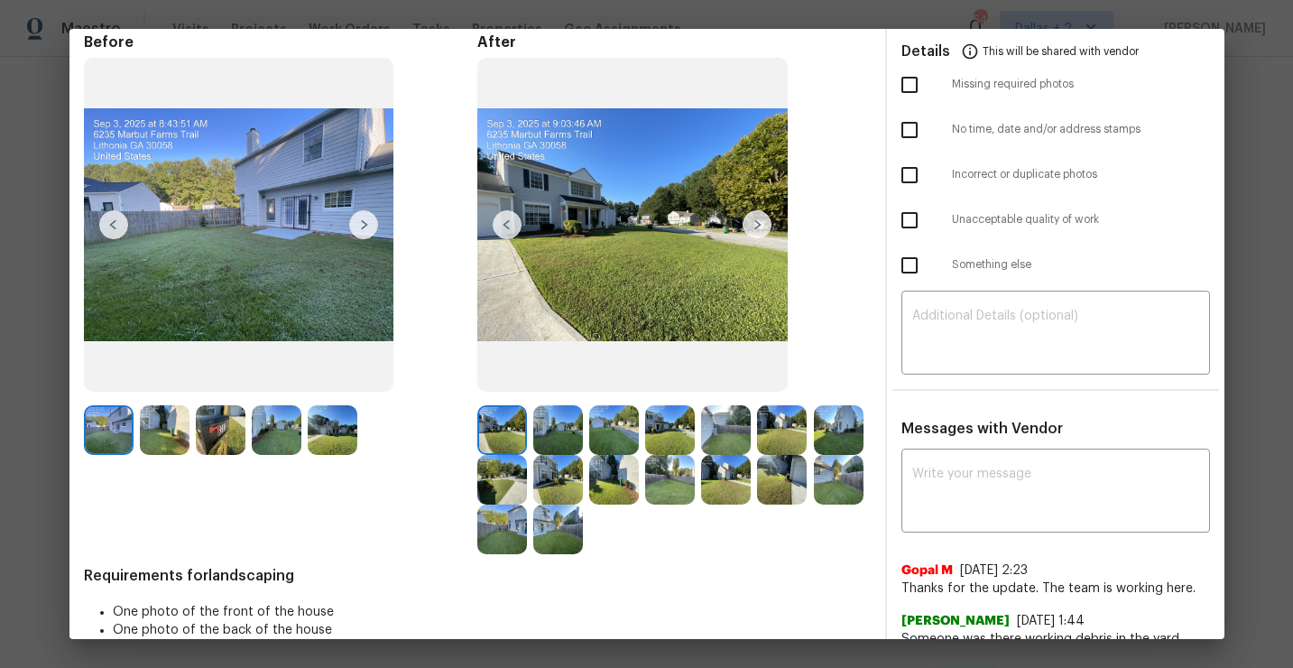
click at [229, 424] on img at bounding box center [221, 430] width 50 height 50
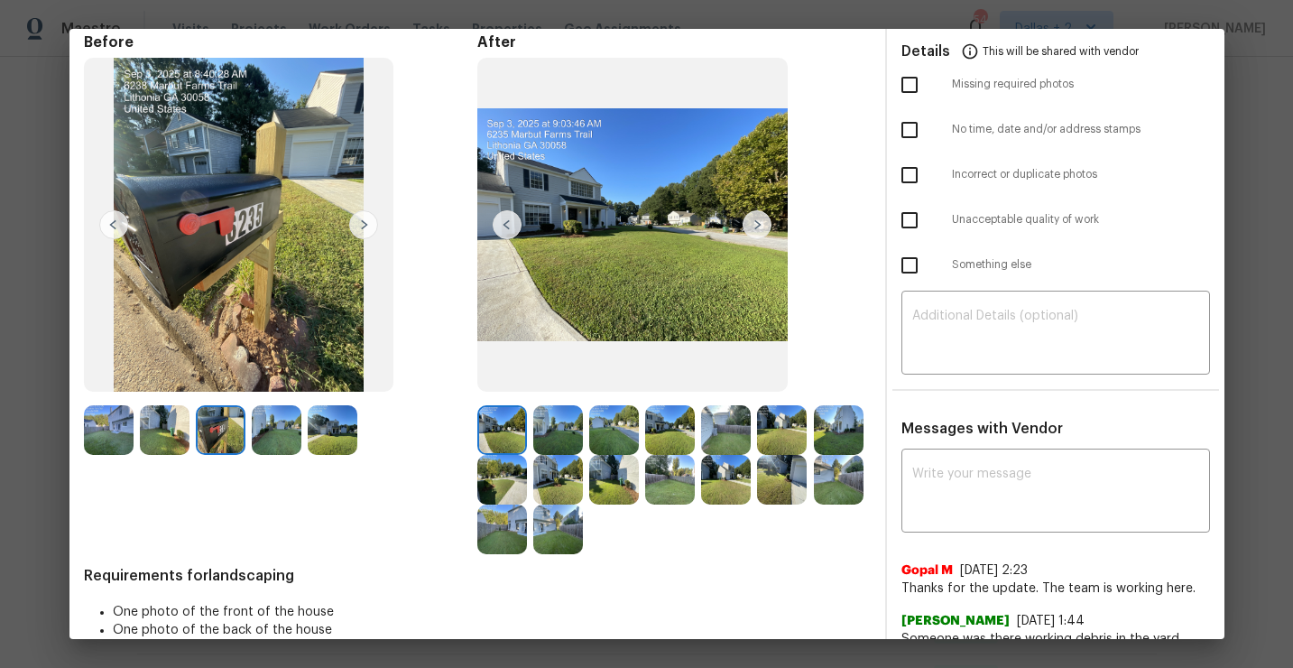
click at [652, 433] on img at bounding box center [670, 430] width 50 height 50
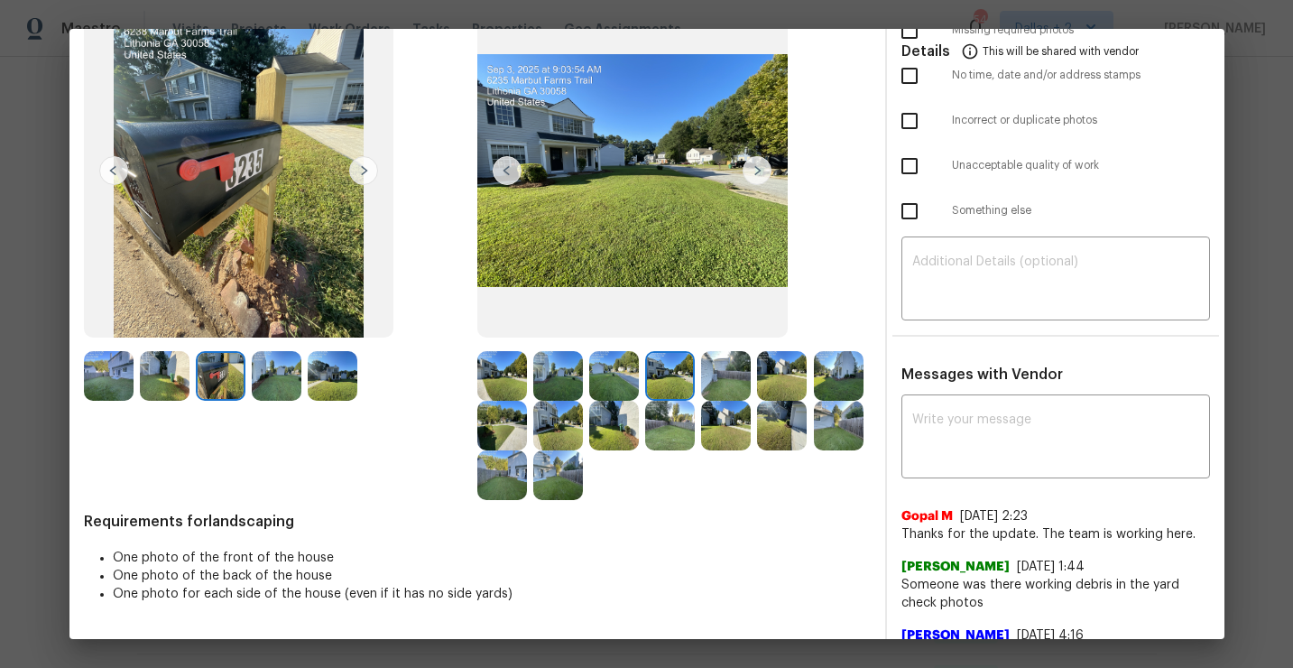
scroll to position [0, 0]
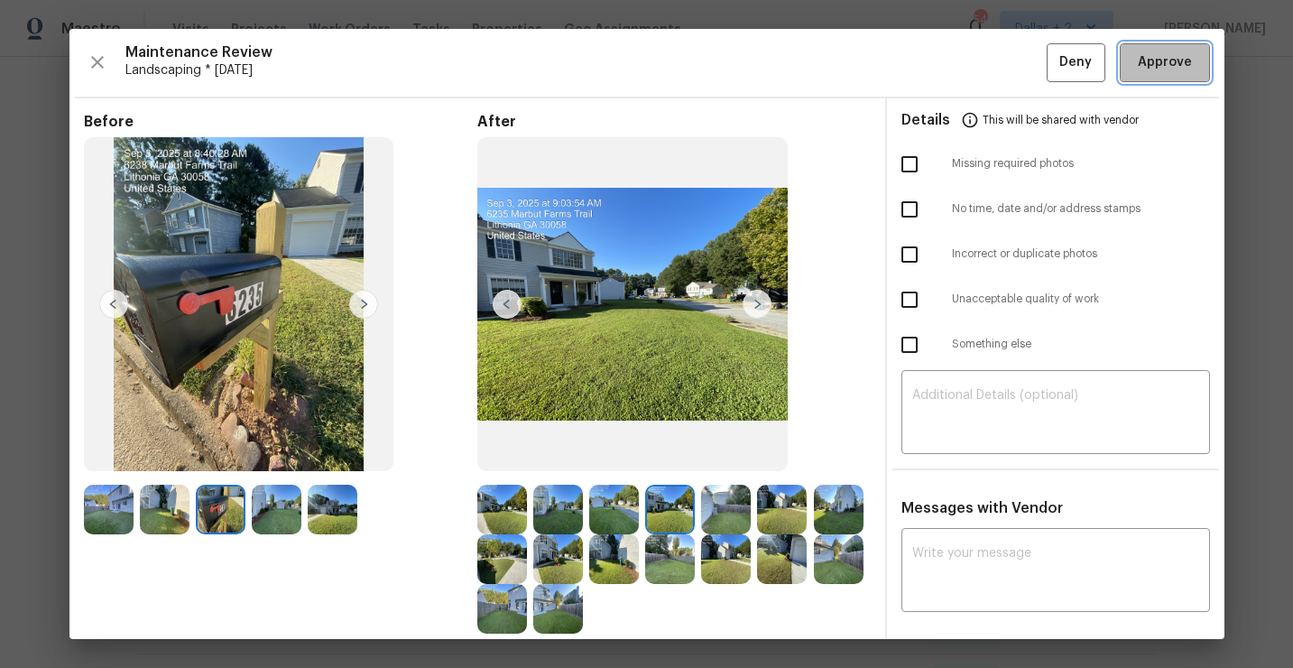
click at [1173, 69] on span "Approve" at bounding box center [1165, 62] width 54 height 23
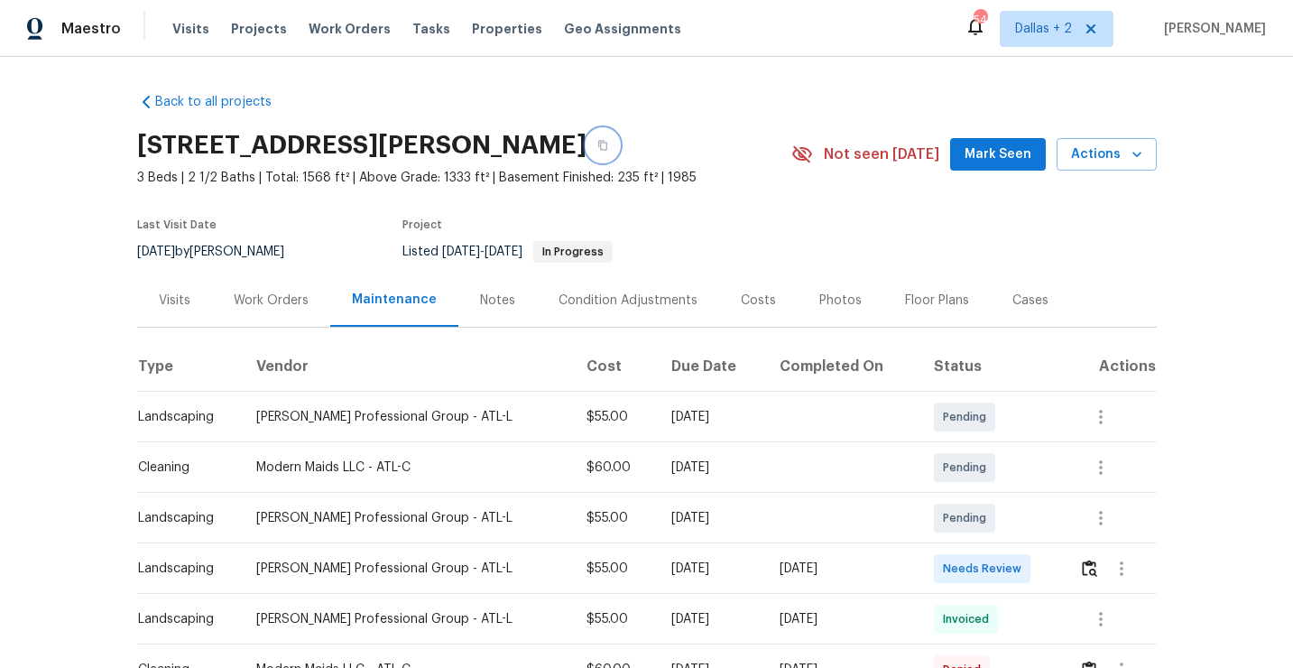
click at [607, 149] on icon "button" at bounding box center [602, 146] width 9 height 10
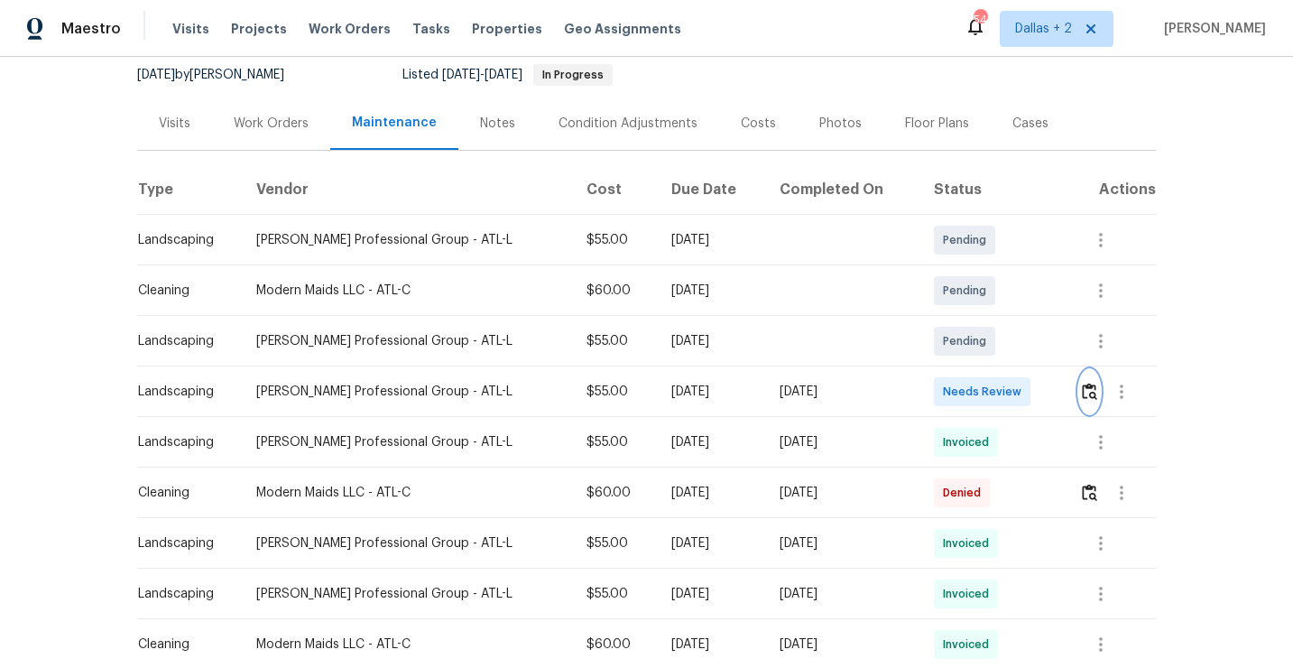
click at [1091, 398] on img "button" at bounding box center [1089, 391] width 15 height 17
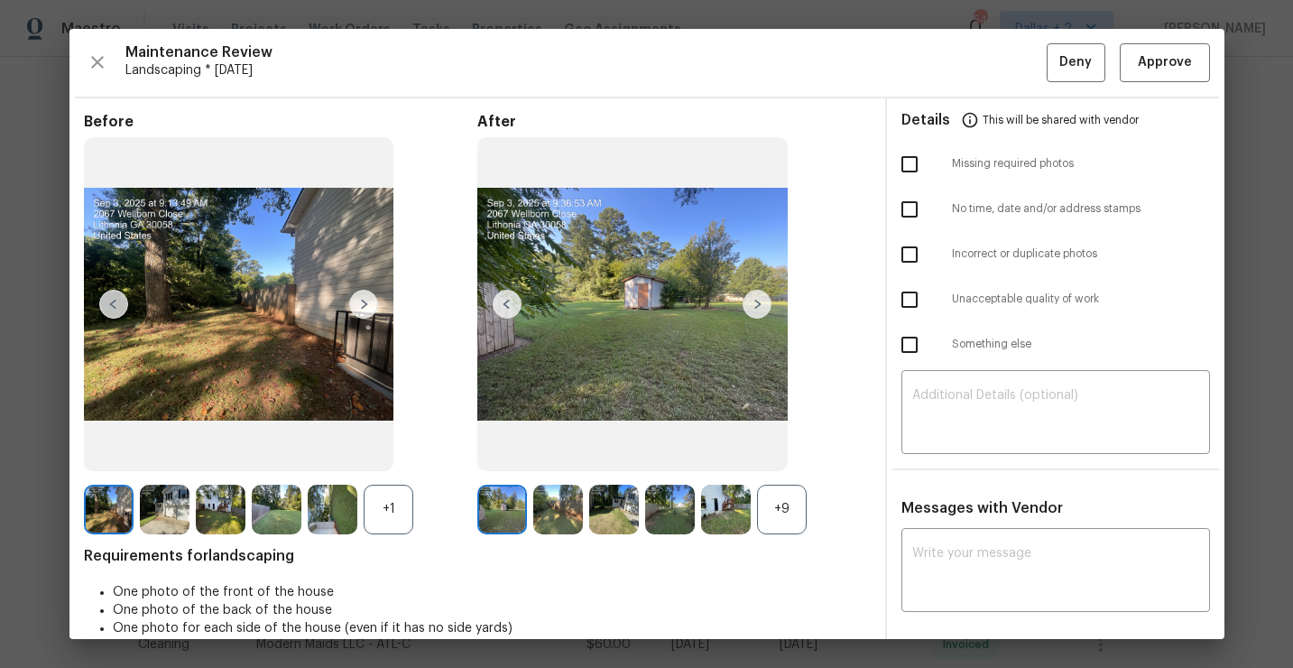
click at [768, 512] on div "+9" at bounding box center [782, 510] width 50 height 50
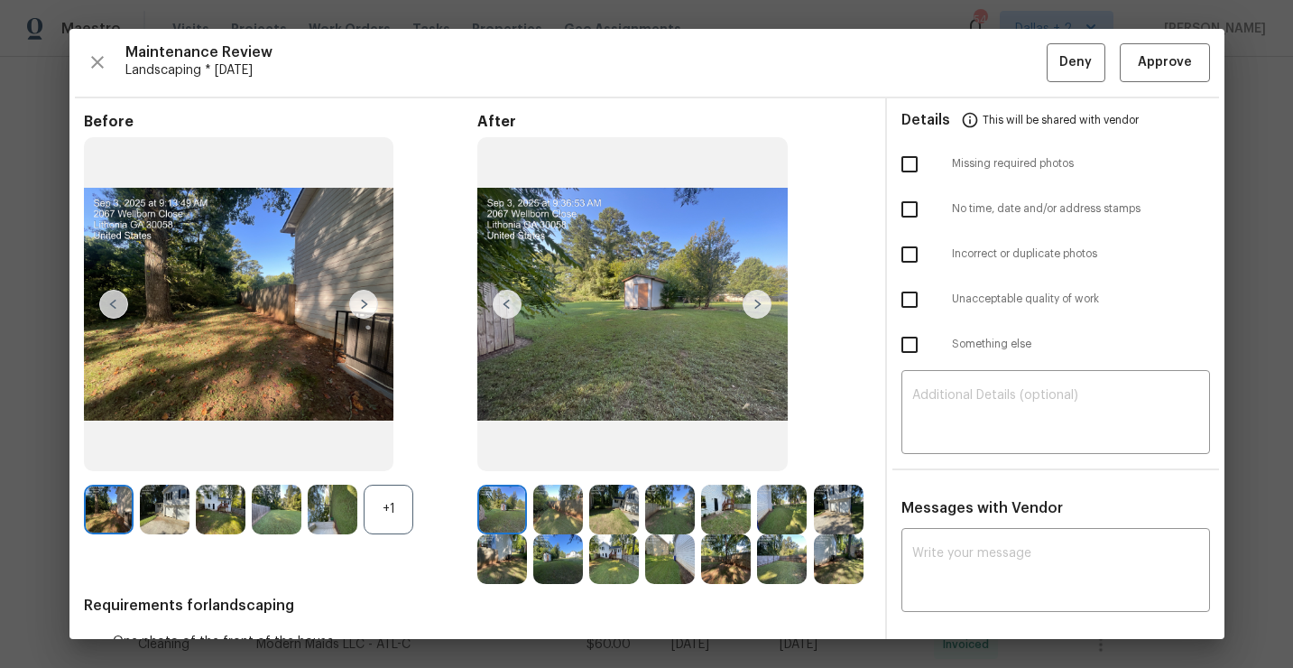
click at [387, 520] on div "+1" at bounding box center [389, 510] width 50 height 50
click at [1172, 78] on button "Approve" at bounding box center [1165, 62] width 90 height 39
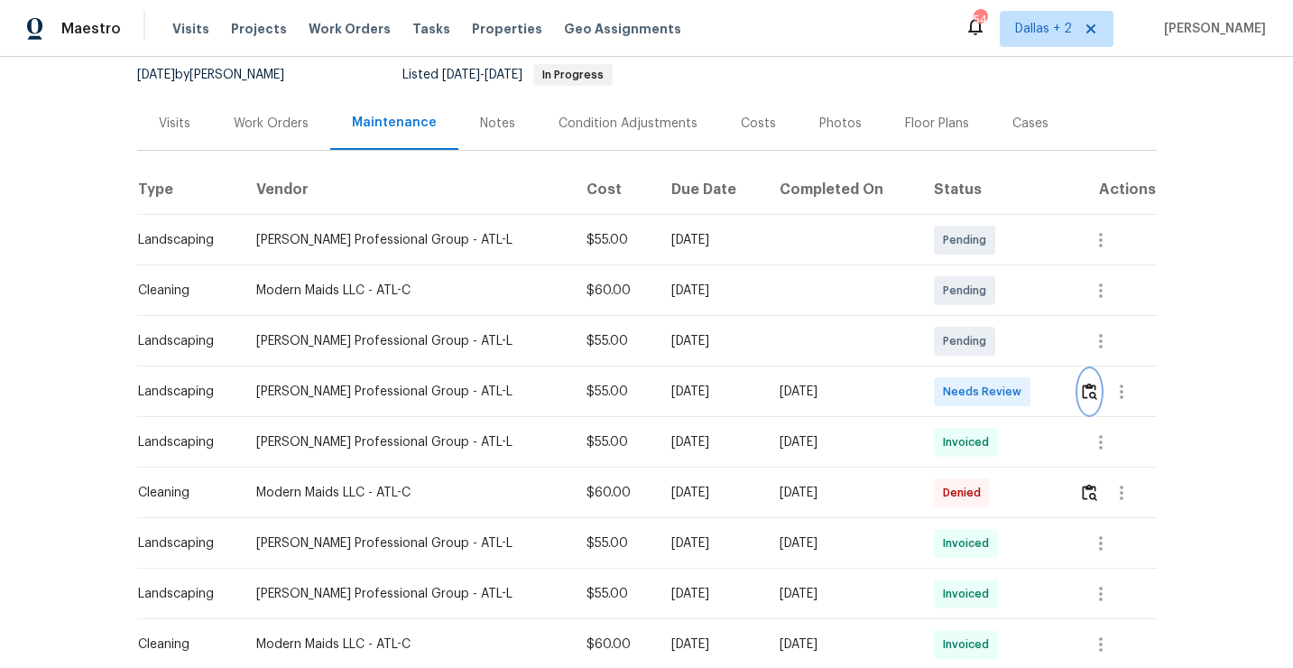
scroll to position [0, 0]
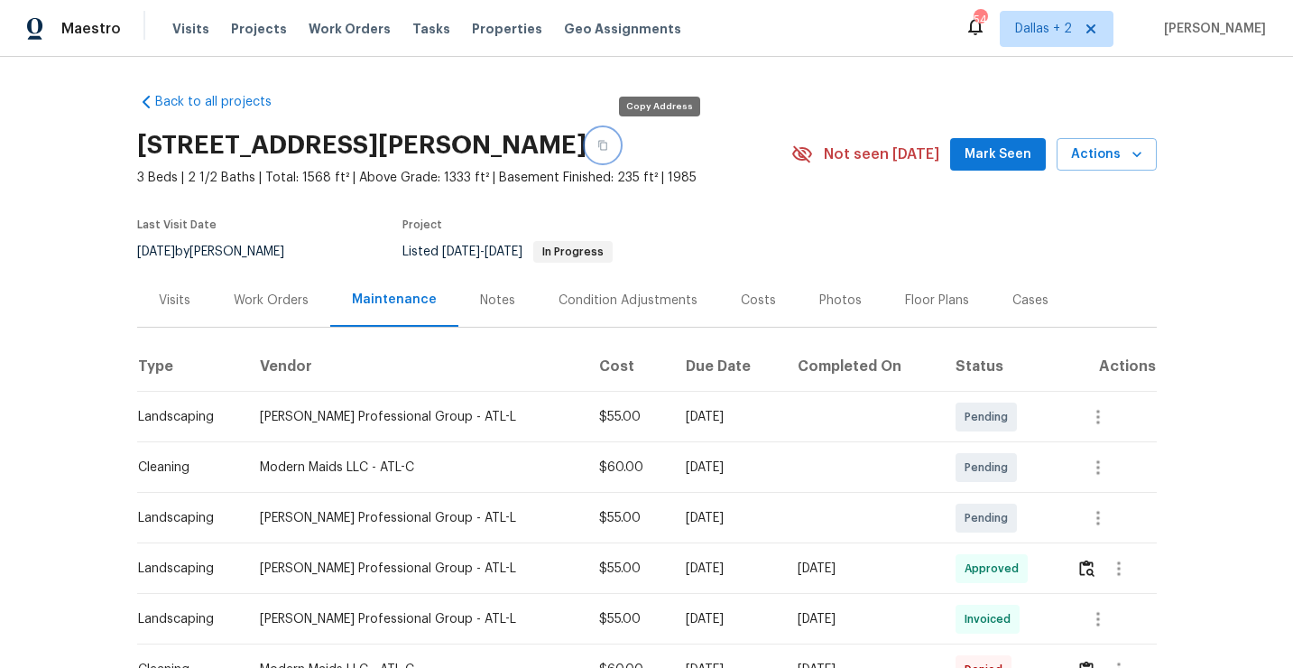
click at [608, 148] on icon "button" at bounding box center [602, 145] width 11 height 11
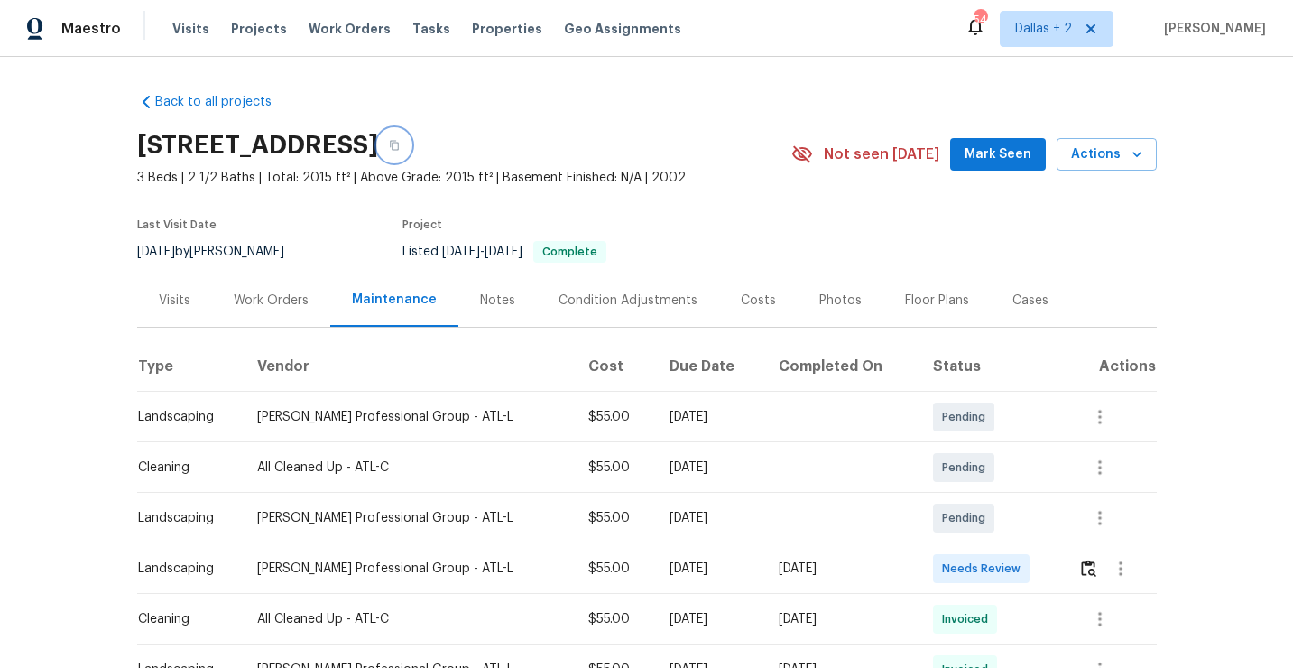
click at [411, 148] on button "button" at bounding box center [394, 145] width 32 height 32
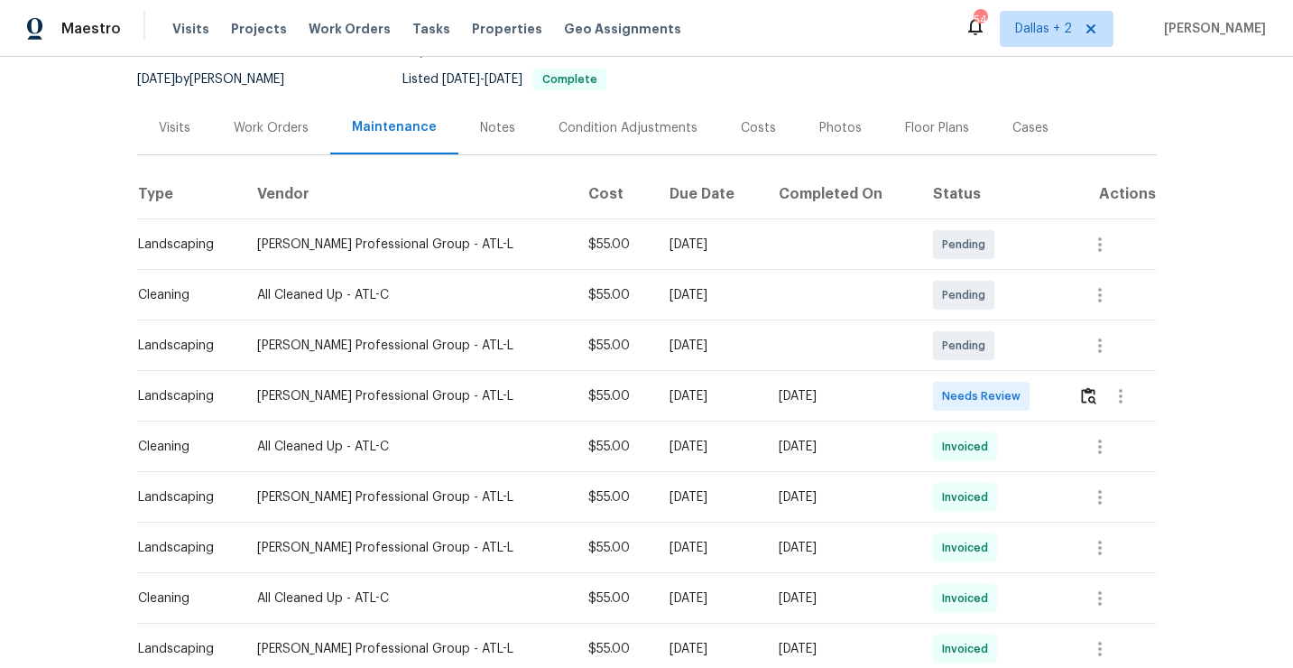
scroll to position [204, 0]
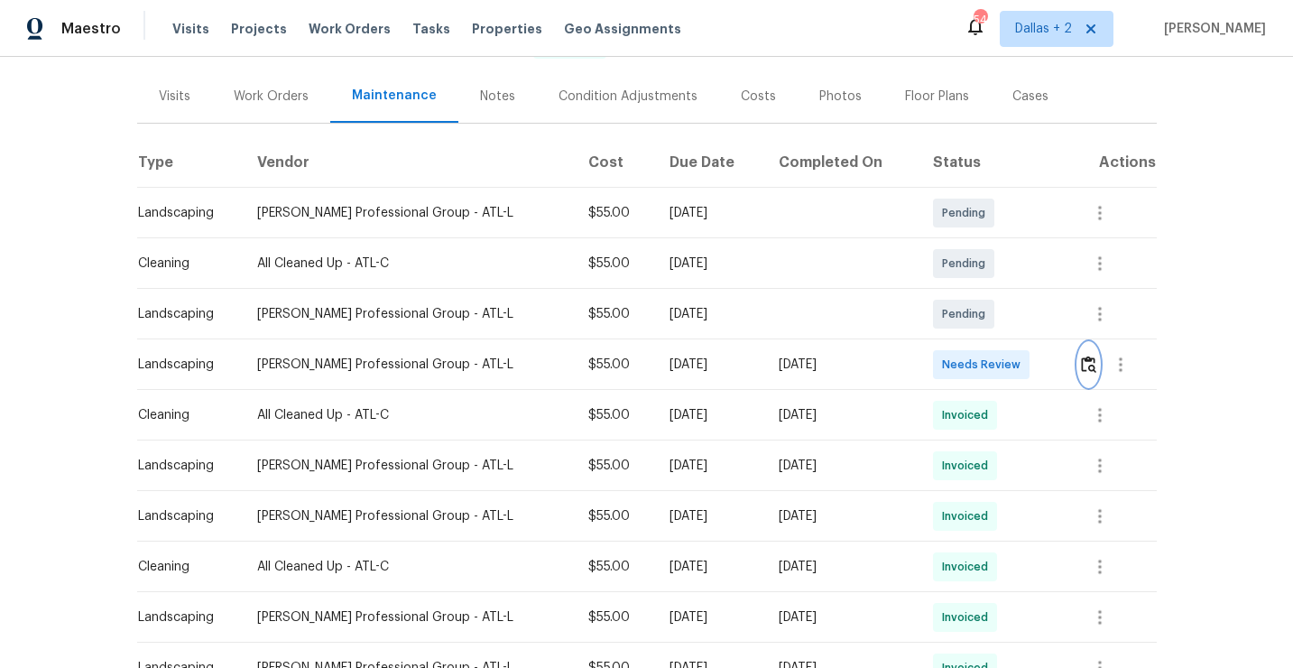
click at [1085, 363] on img "button" at bounding box center [1088, 363] width 15 height 17
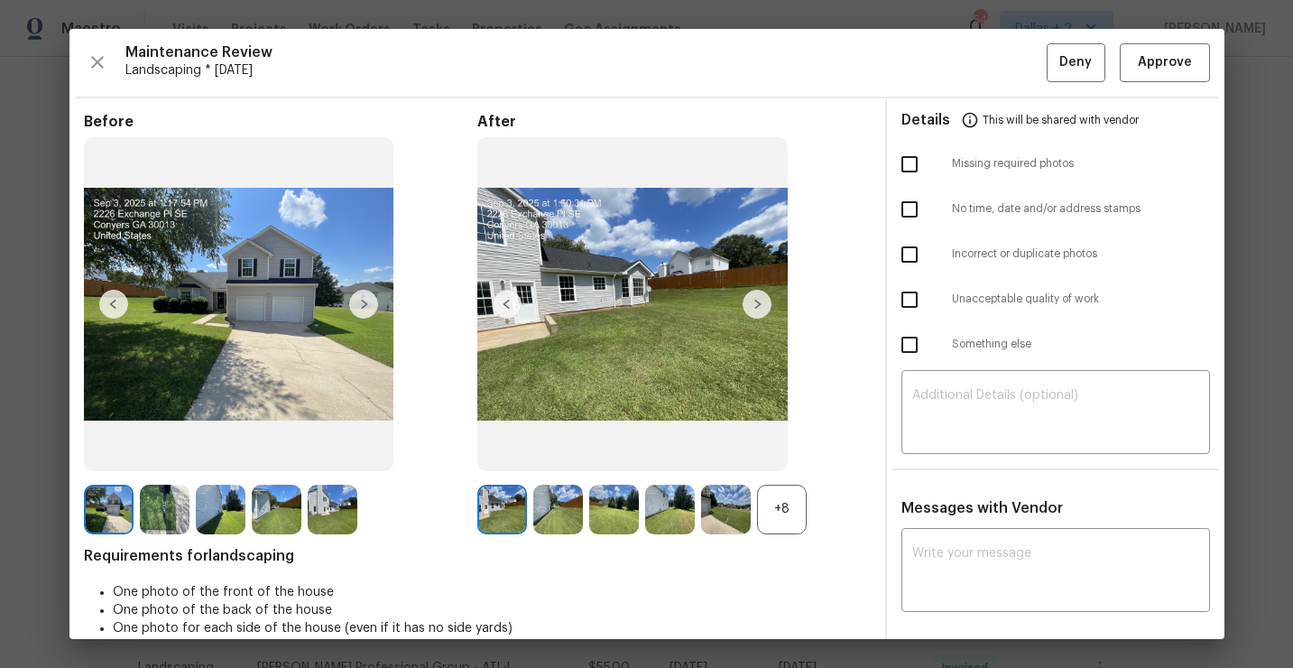
click at [794, 533] on div "+8" at bounding box center [782, 510] width 50 height 50
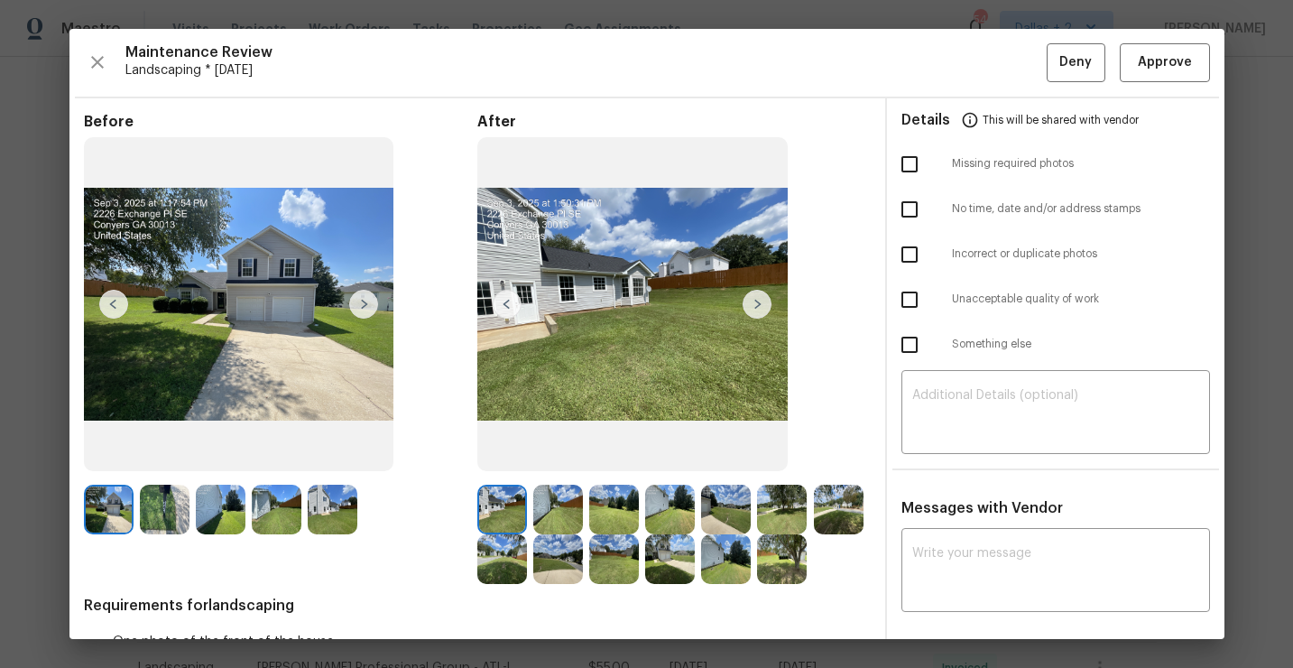
click at [174, 509] on img at bounding box center [165, 510] width 50 height 50
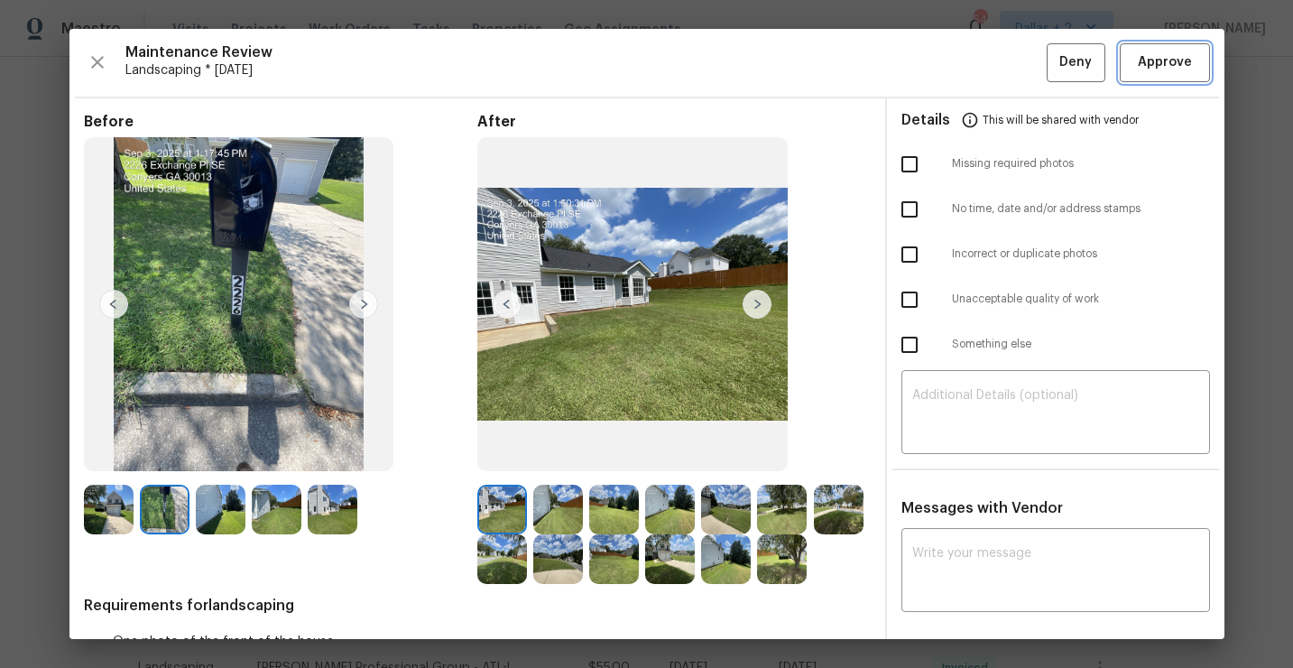
click at [1181, 69] on span "Approve" at bounding box center [1165, 62] width 54 height 23
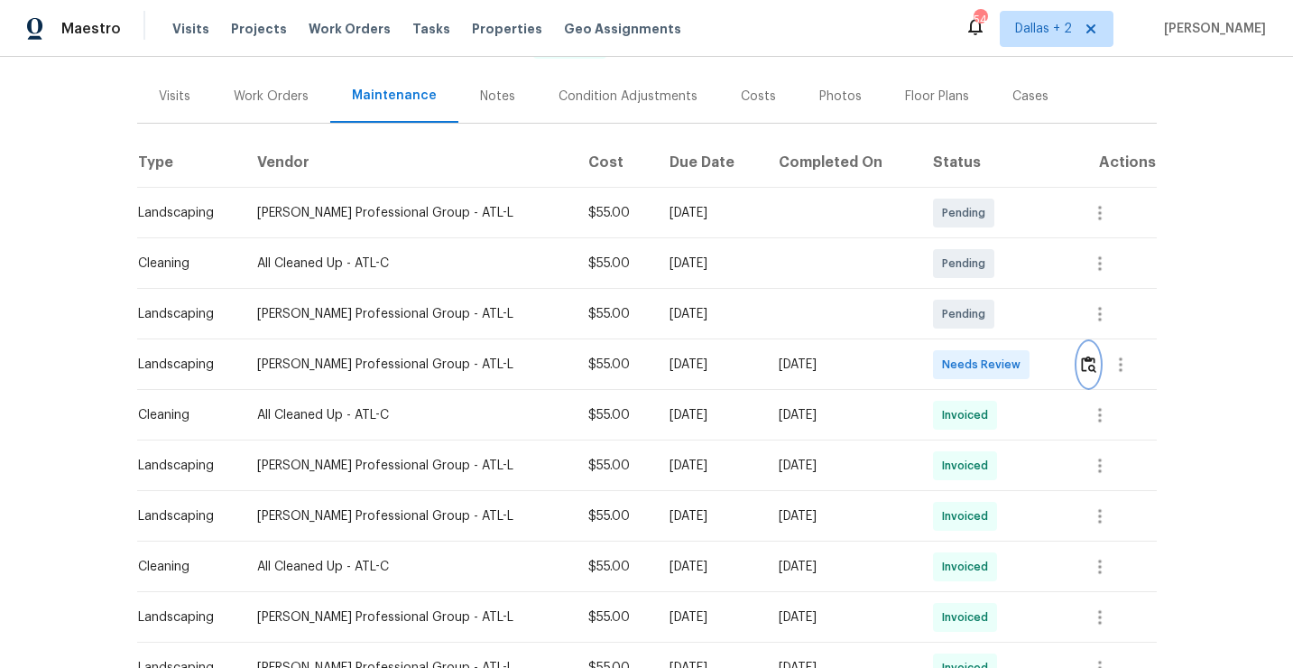
scroll to position [0, 0]
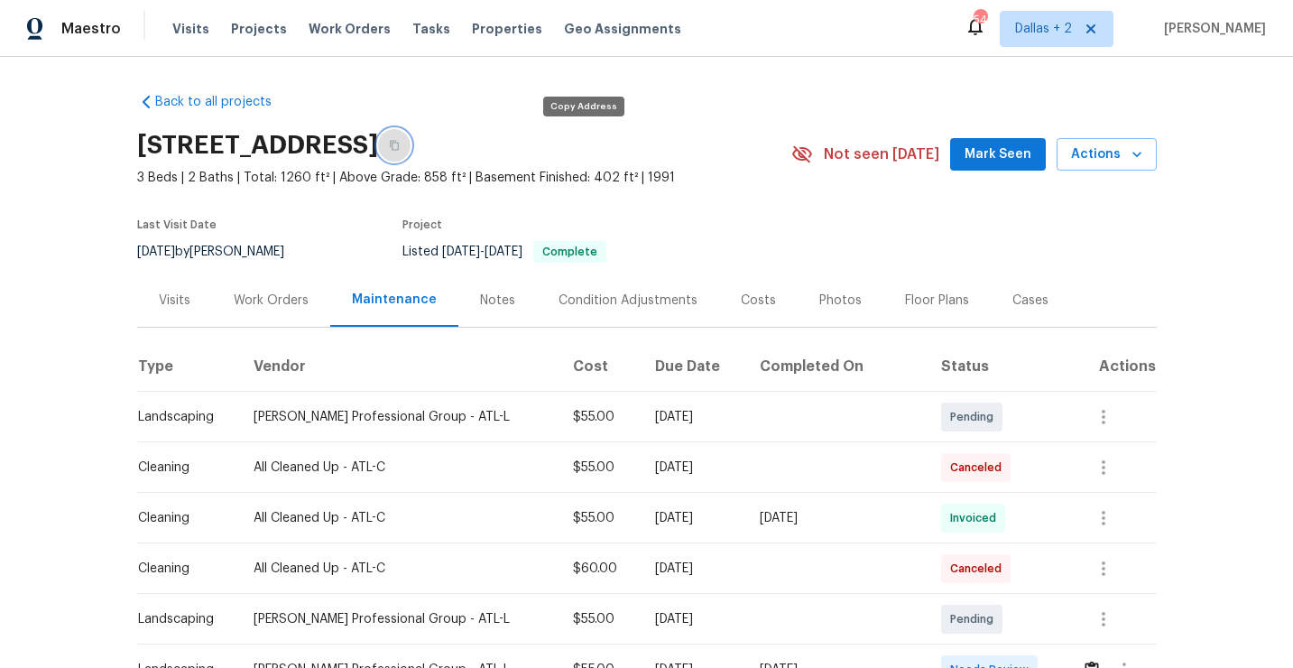
click at [411, 146] on button "button" at bounding box center [394, 145] width 32 height 32
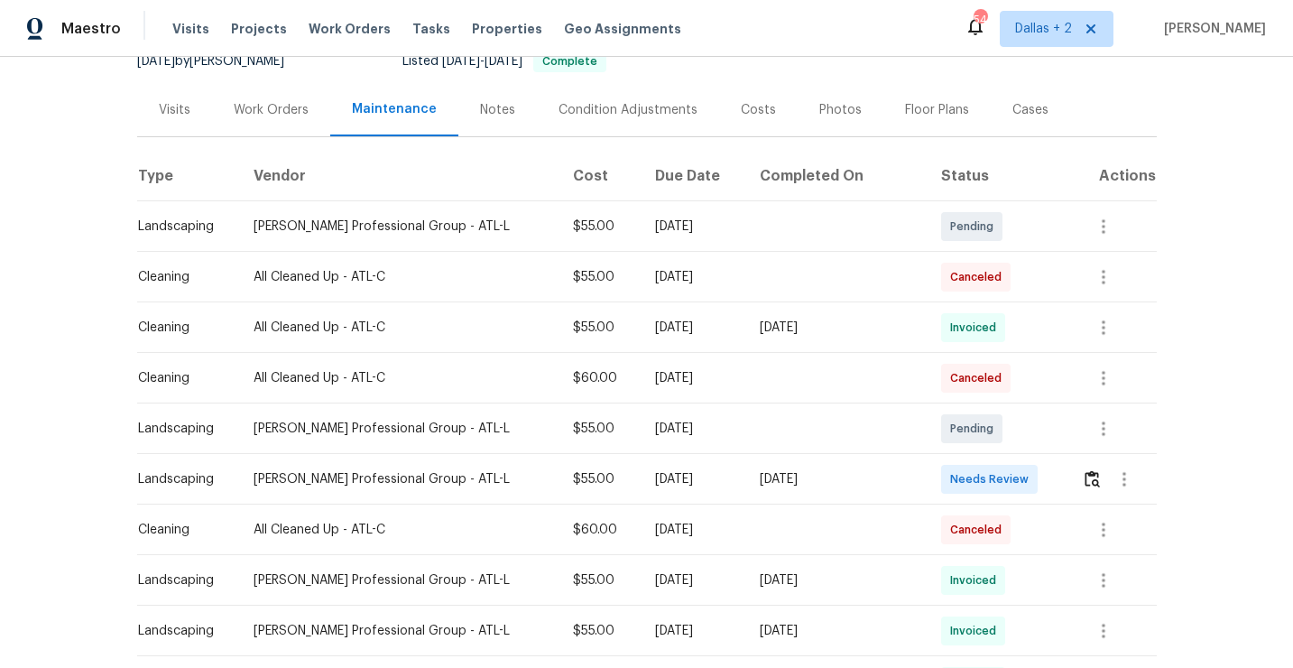
scroll to position [216, 0]
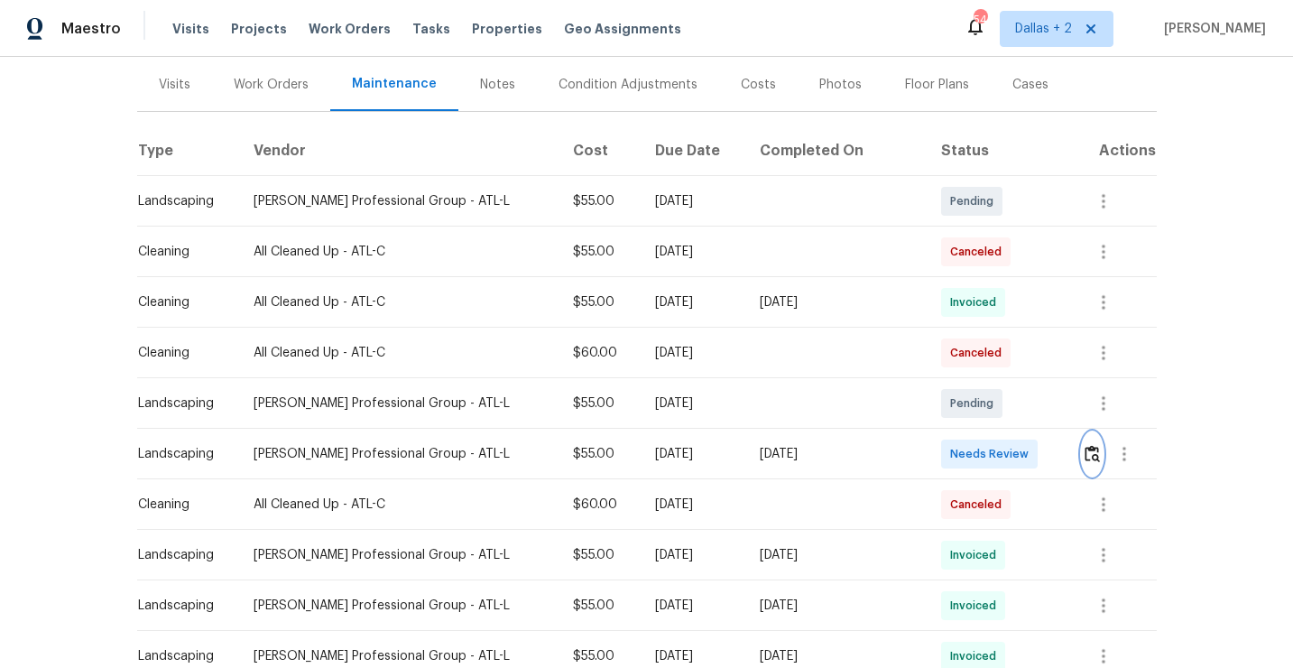
click at [1097, 449] on button "button" at bounding box center [1092, 453] width 21 height 43
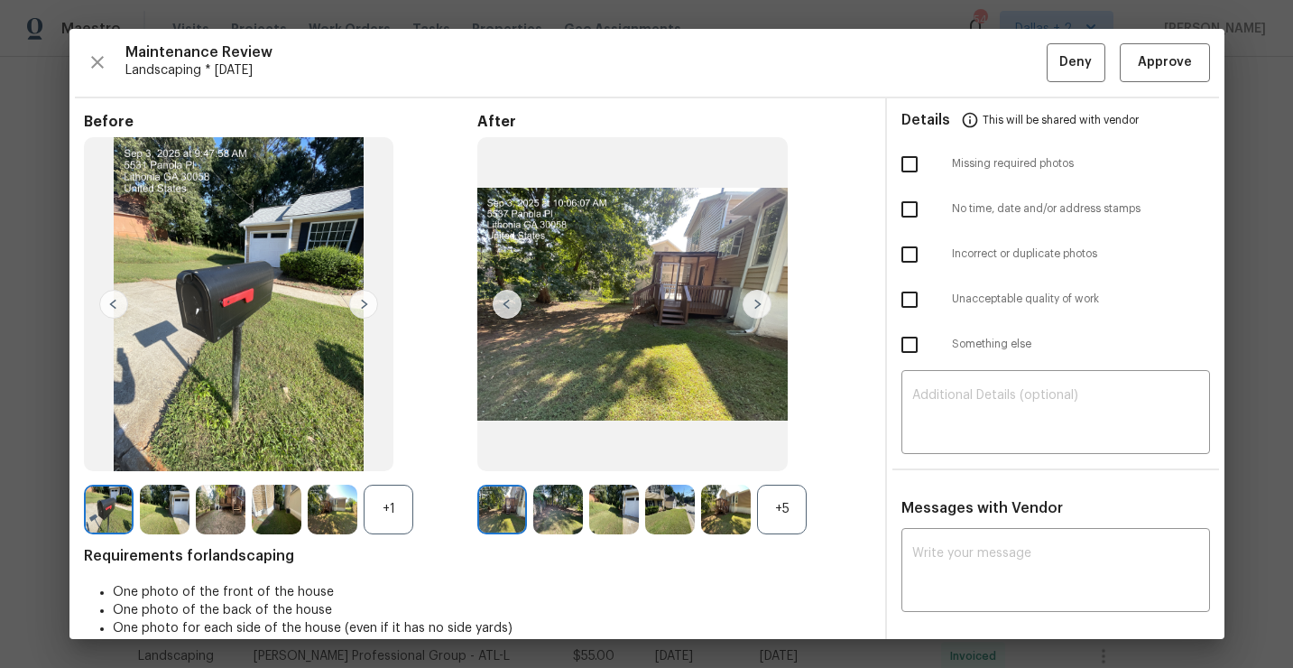
click at [782, 500] on div "+5" at bounding box center [782, 510] width 50 height 50
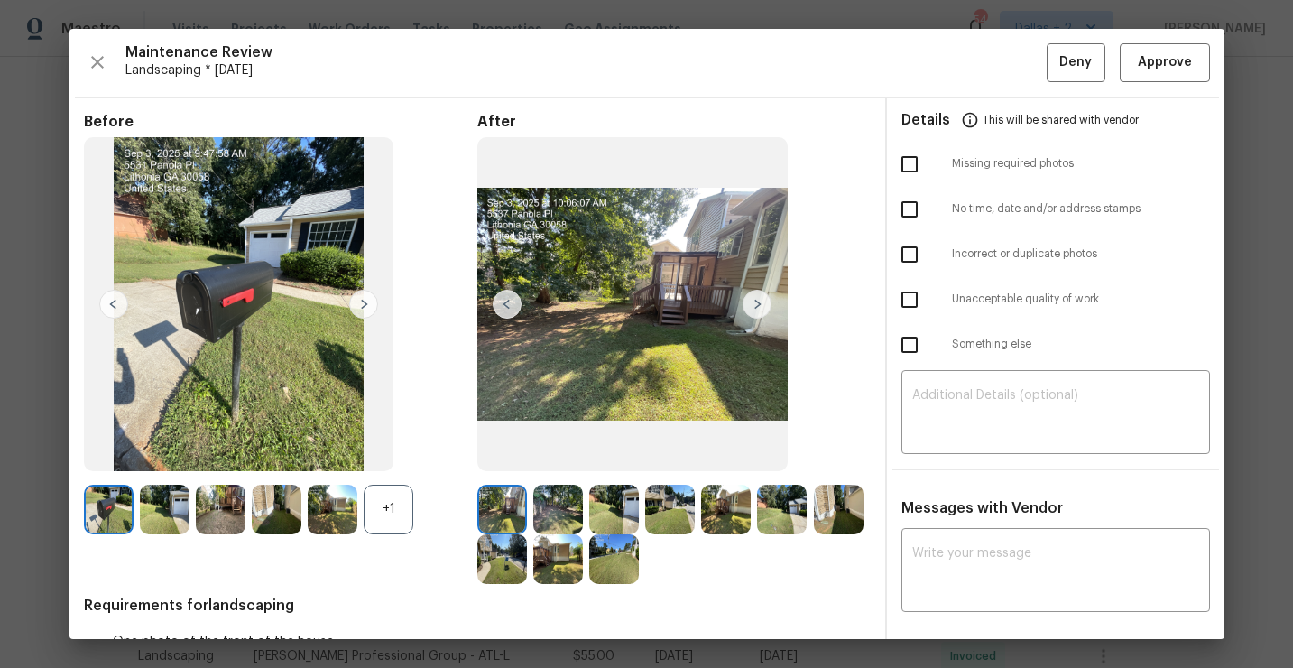
click at [402, 521] on div "+1" at bounding box center [389, 510] width 50 height 50
click at [100, 513] on img at bounding box center [109, 510] width 50 height 50
click at [1160, 66] on span "Approve" at bounding box center [1165, 62] width 54 height 23
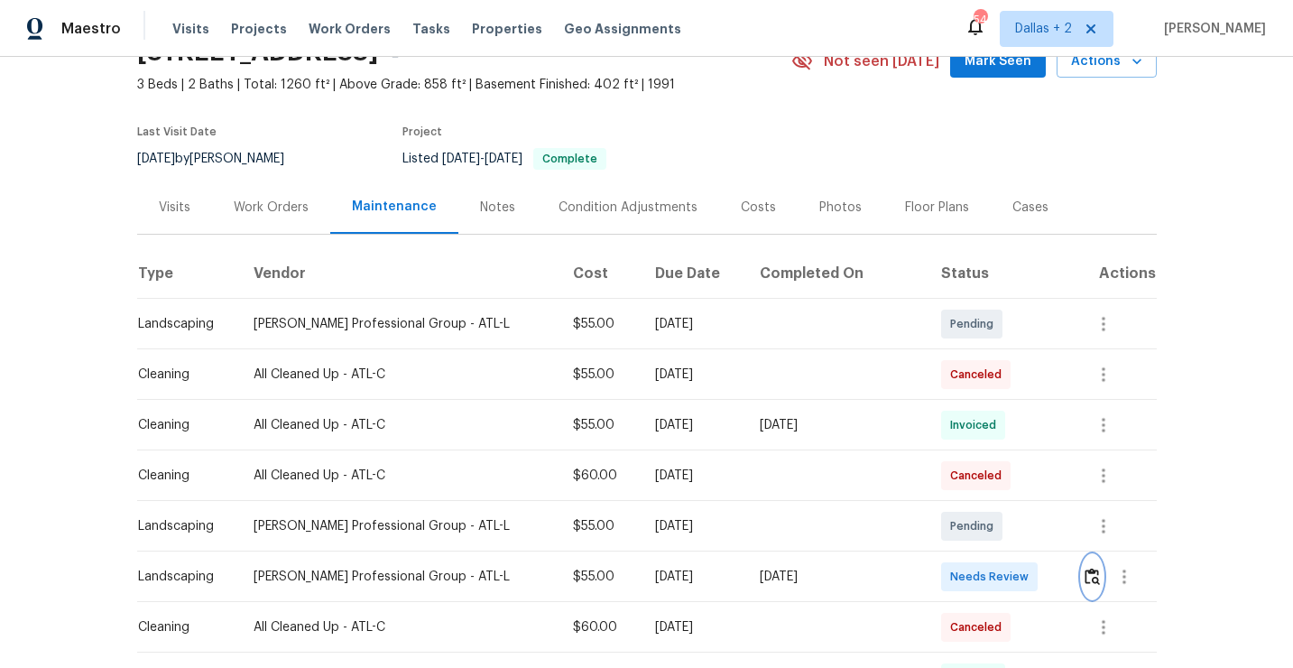
scroll to position [0, 0]
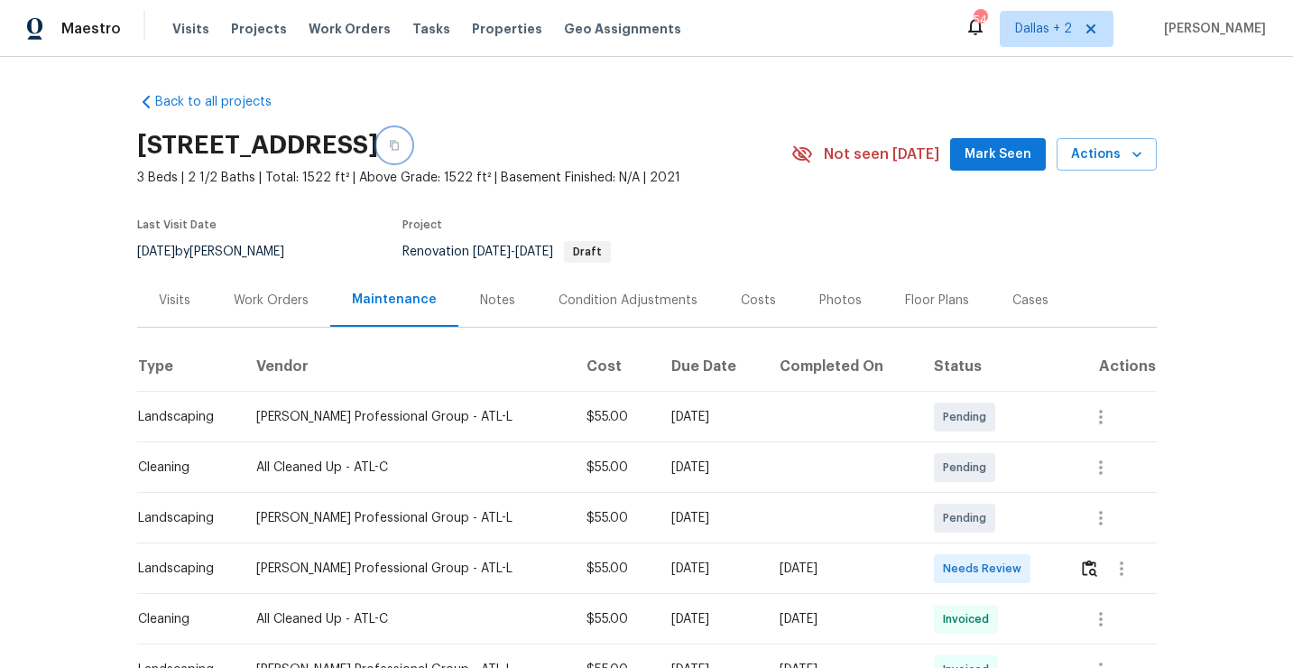
click at [411, 152] on button "button" at bounding box center [394, 145] width 32 height 32
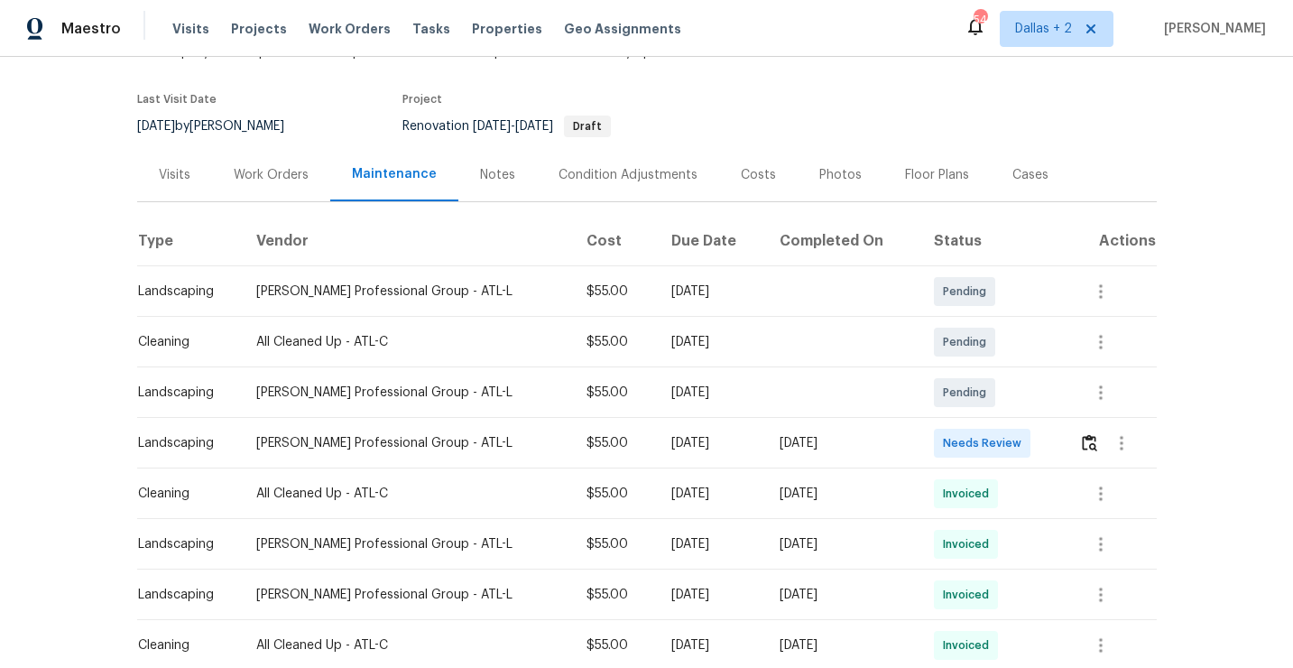
scroll to position [156, 0]
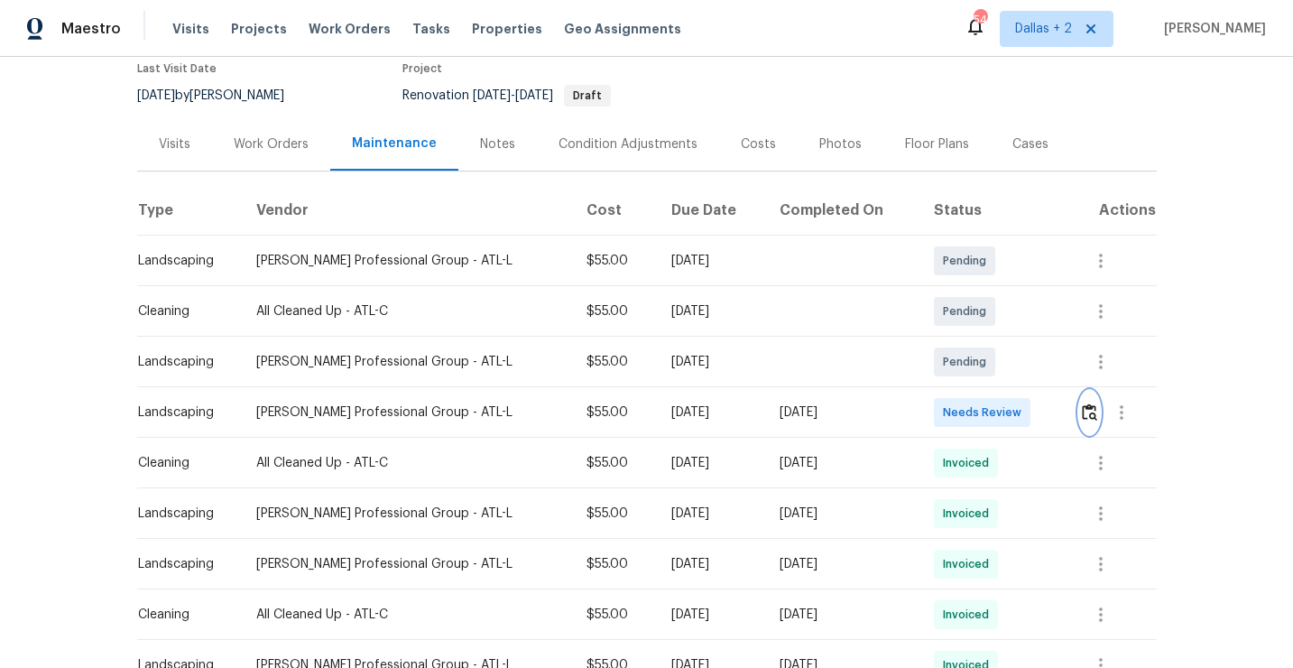
click at [1092, 412] on img "button" at bounding box center [1089, 411] width 15 height 17
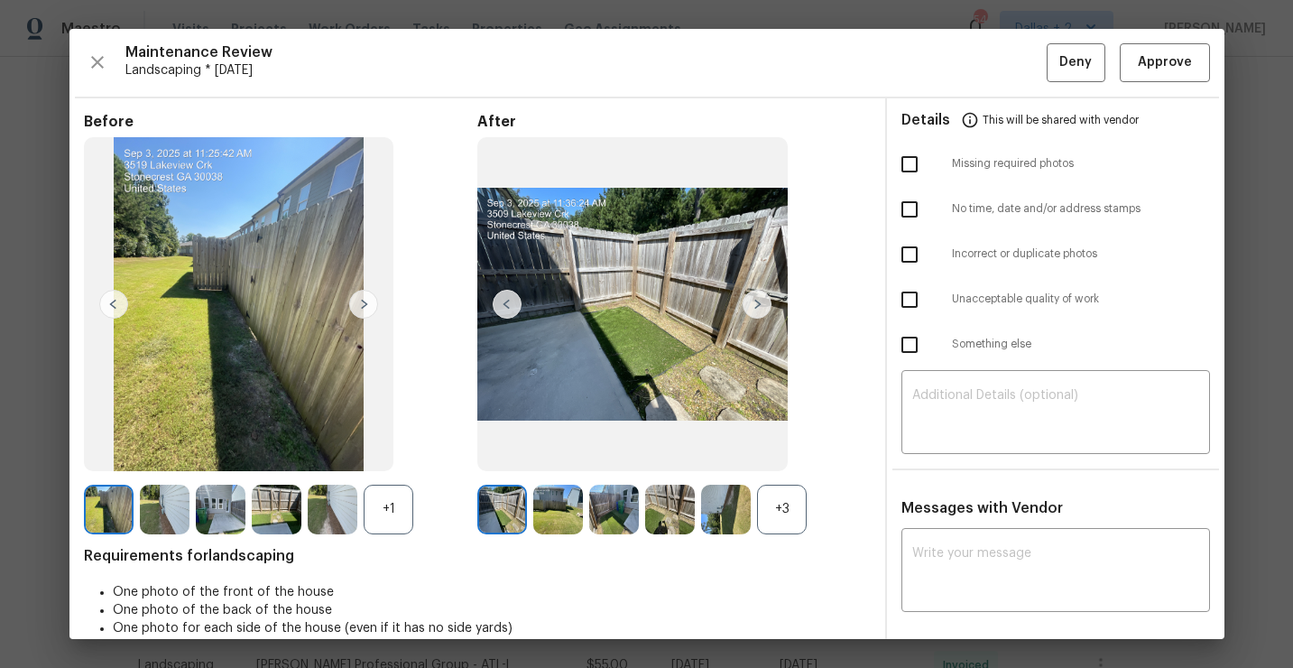
click at [786, 508] on div "+3" at bounding box center [782, 510] width 50 height 50
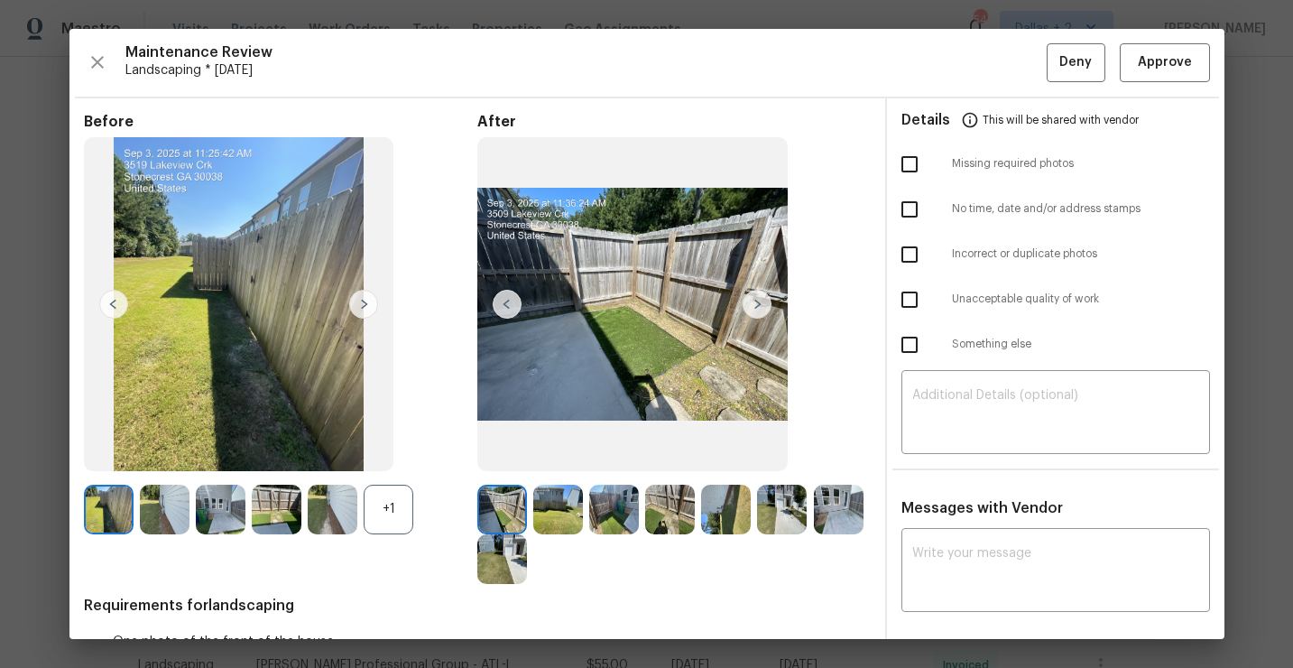
click at [404, 501] on div "+1" at bounding box center [389, 510] width 50 height 50
click at [1165, 45] on button "Approve" at bounding box center [1165, 62] width 90 height 39
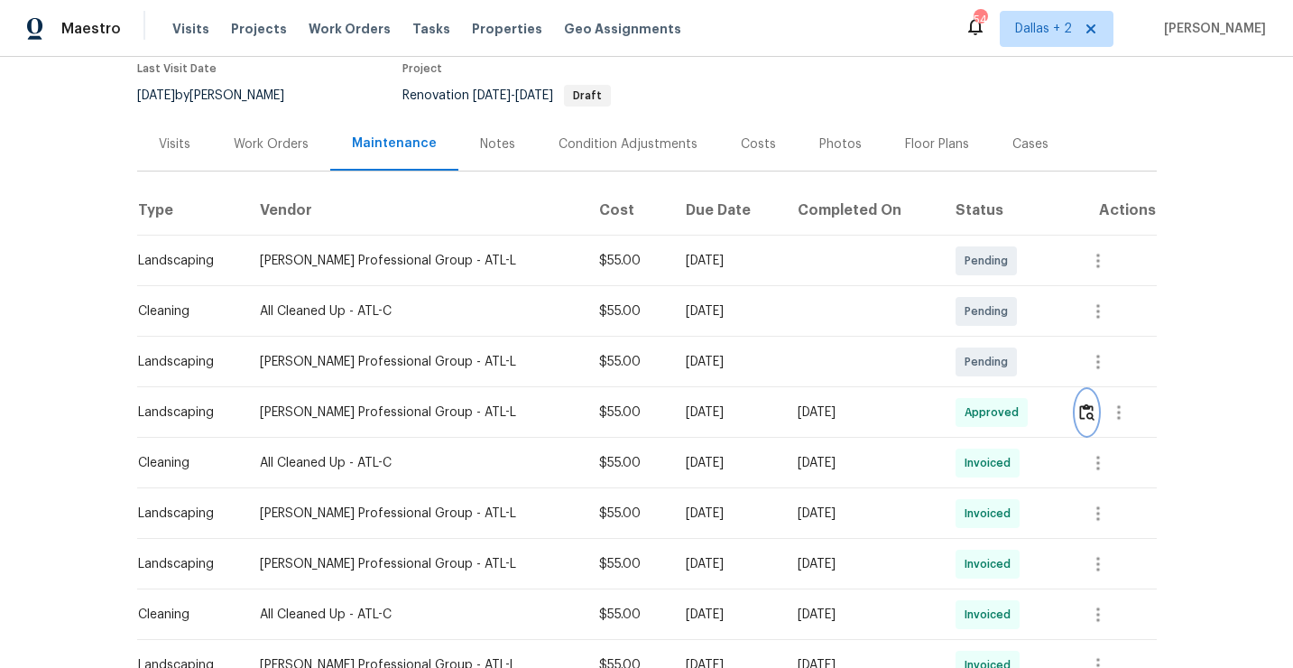
scroll to position [0, 0]
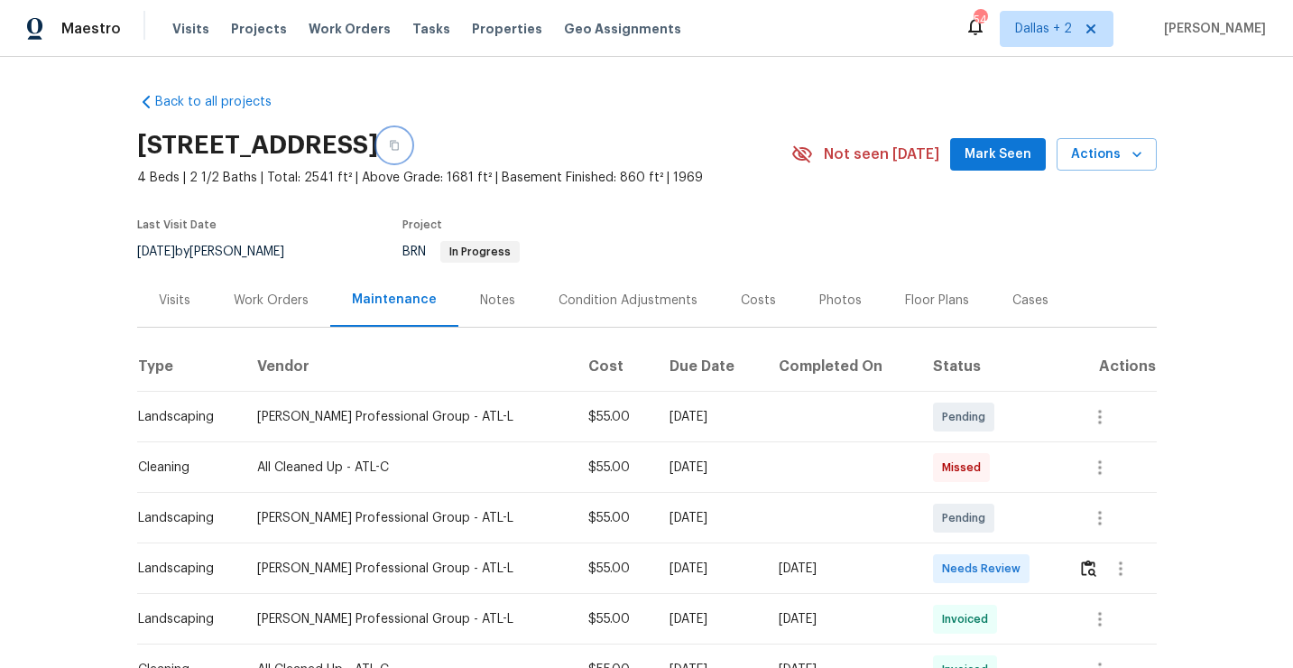
click at [411, 157] on button "button" at bounding box center [394, 145] width 32 height 32
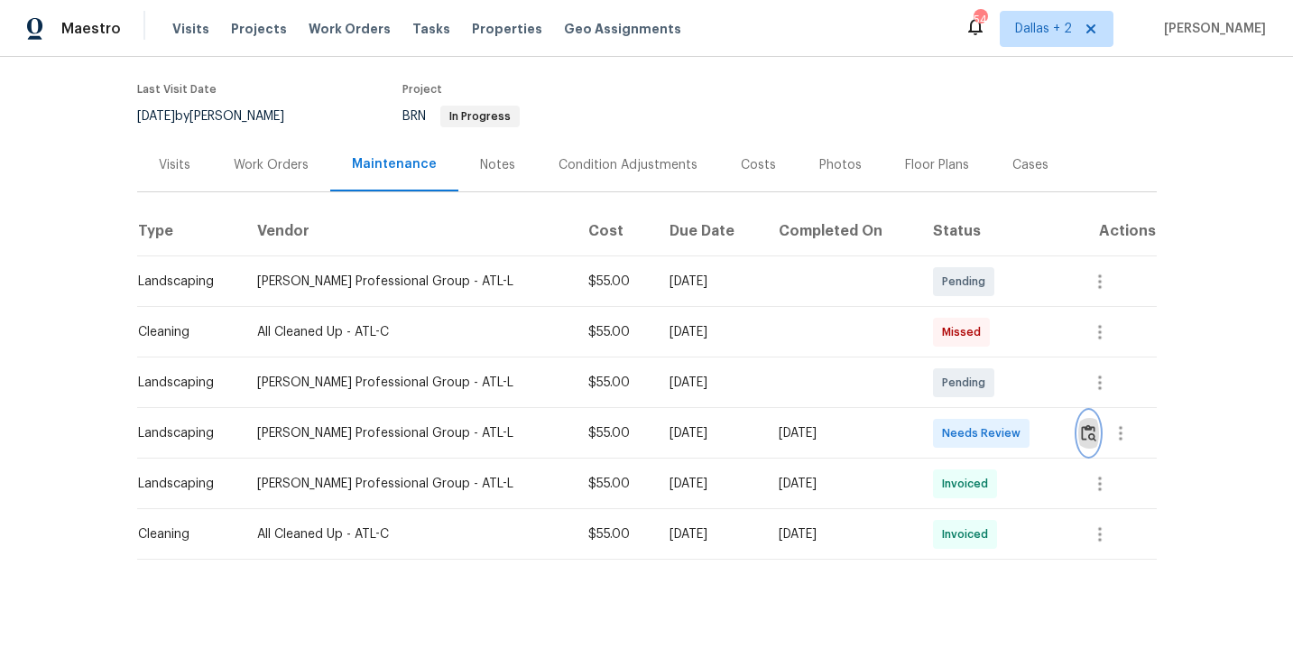
click at [1085, 434] on img "button" at bounding box center [1088, 432] width 15 height 17
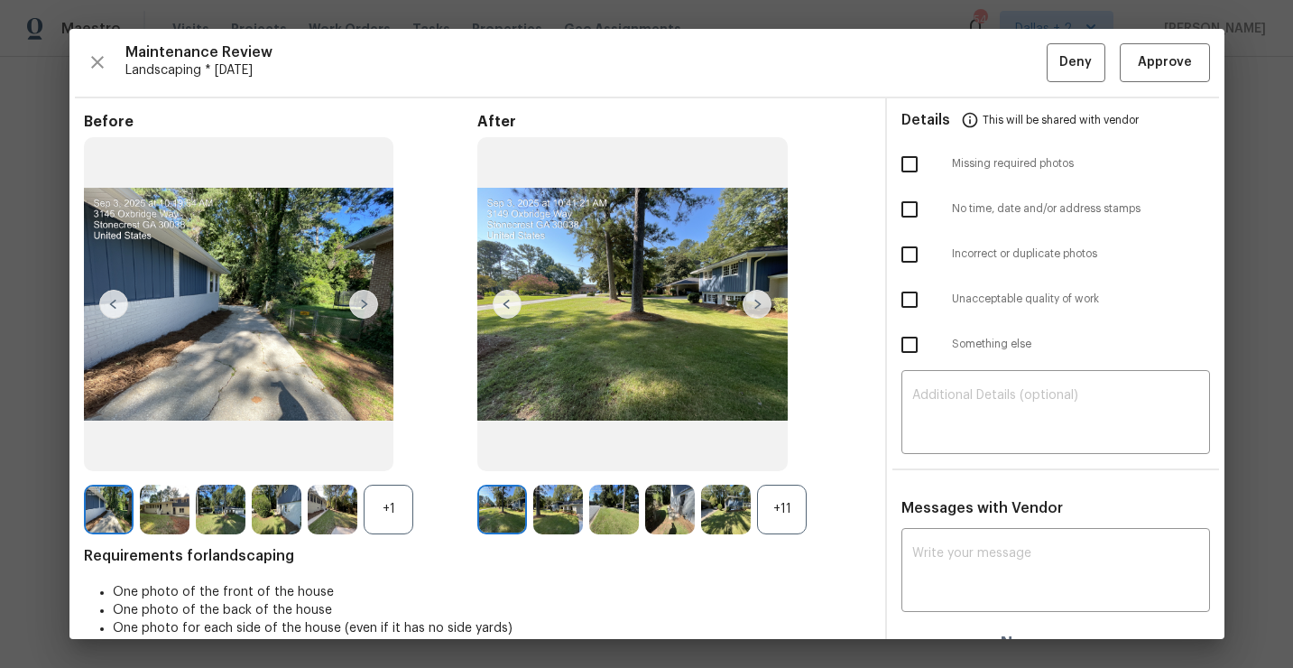
click at [756, 518] on div at bounding box center [729, 510] width 56 height 50
click at [800, 503] on div "+11" at bounding box center [782, 510] width 50 height 50
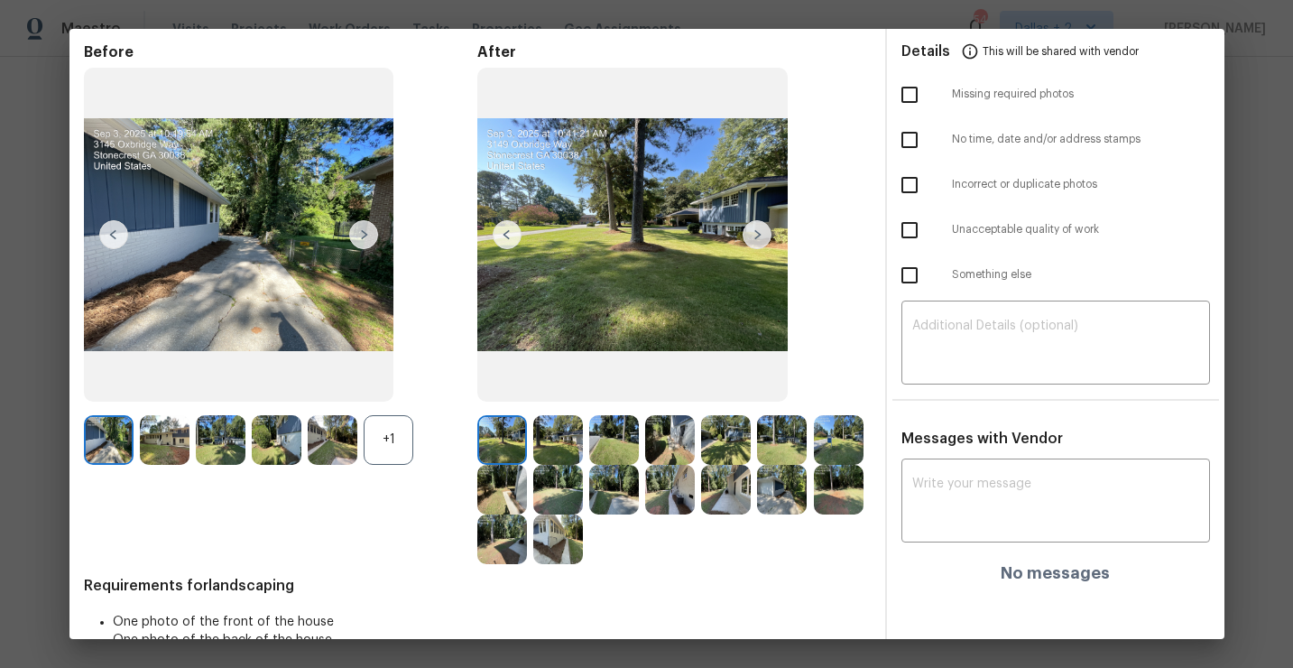
scroll to position [81, 0]
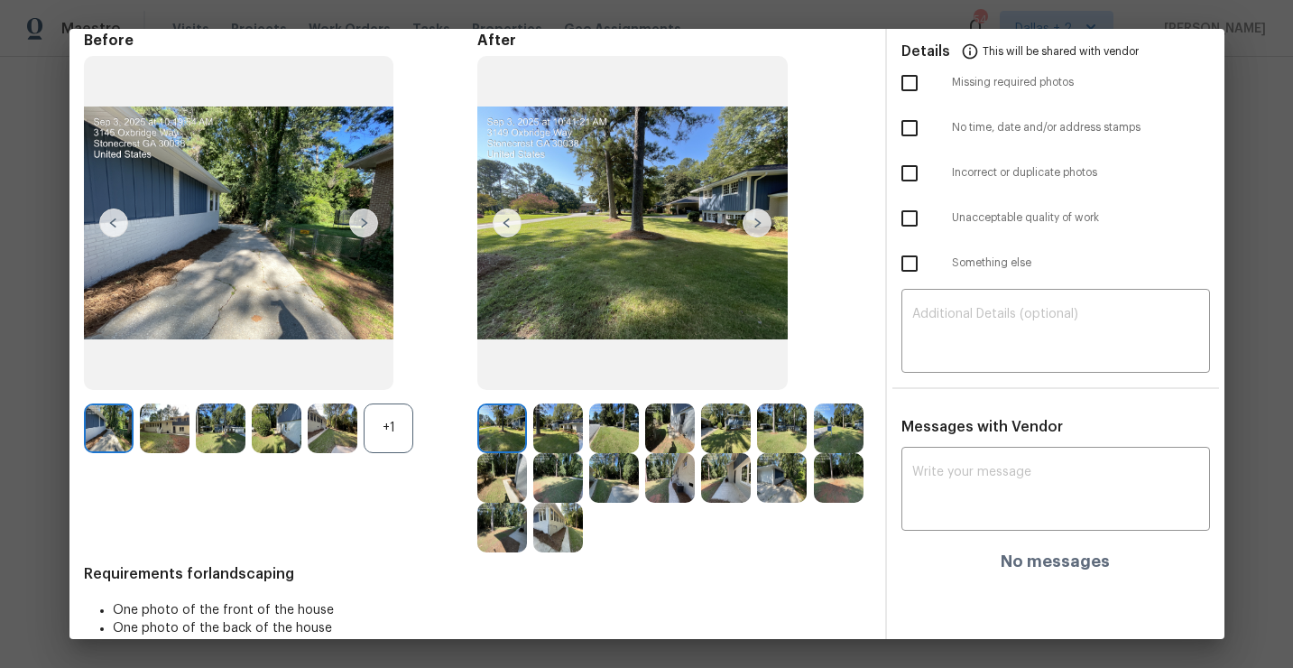
click at [376, 425] on div "+1" at bounding box center [389, 428] width 50 height 50
click at [402, 422] on img at bounding box center [389, 428] width 50 height 50
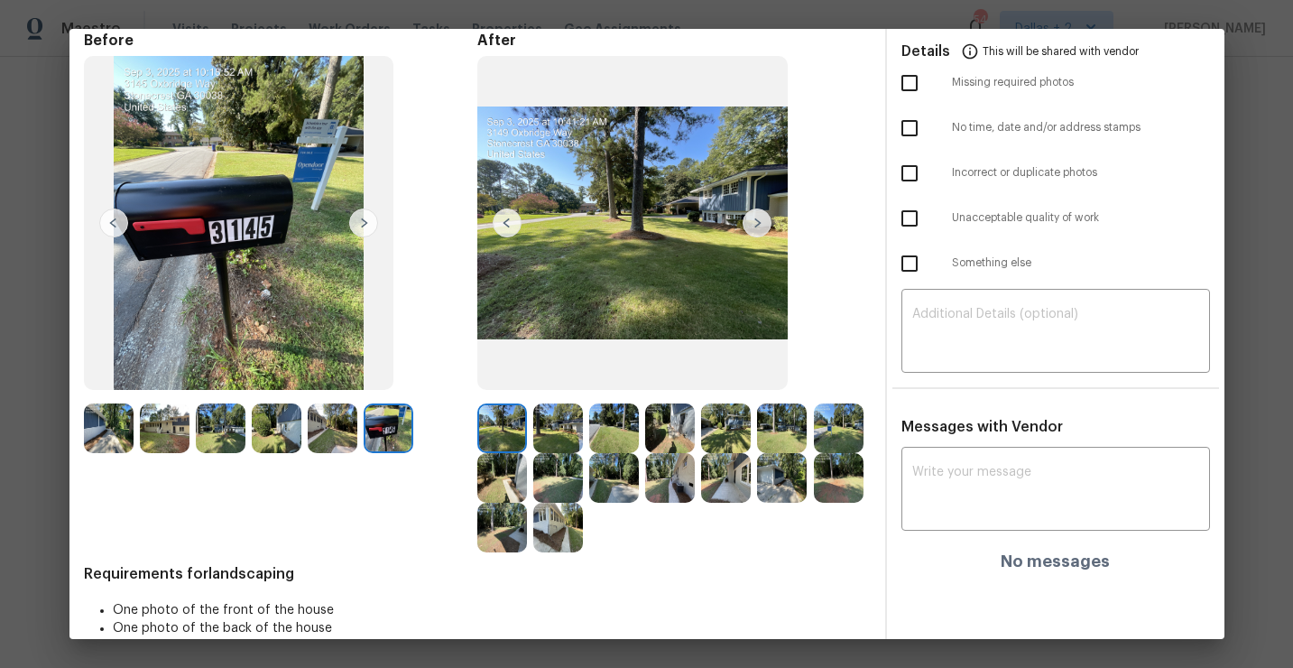
scroll to position [0, 0]
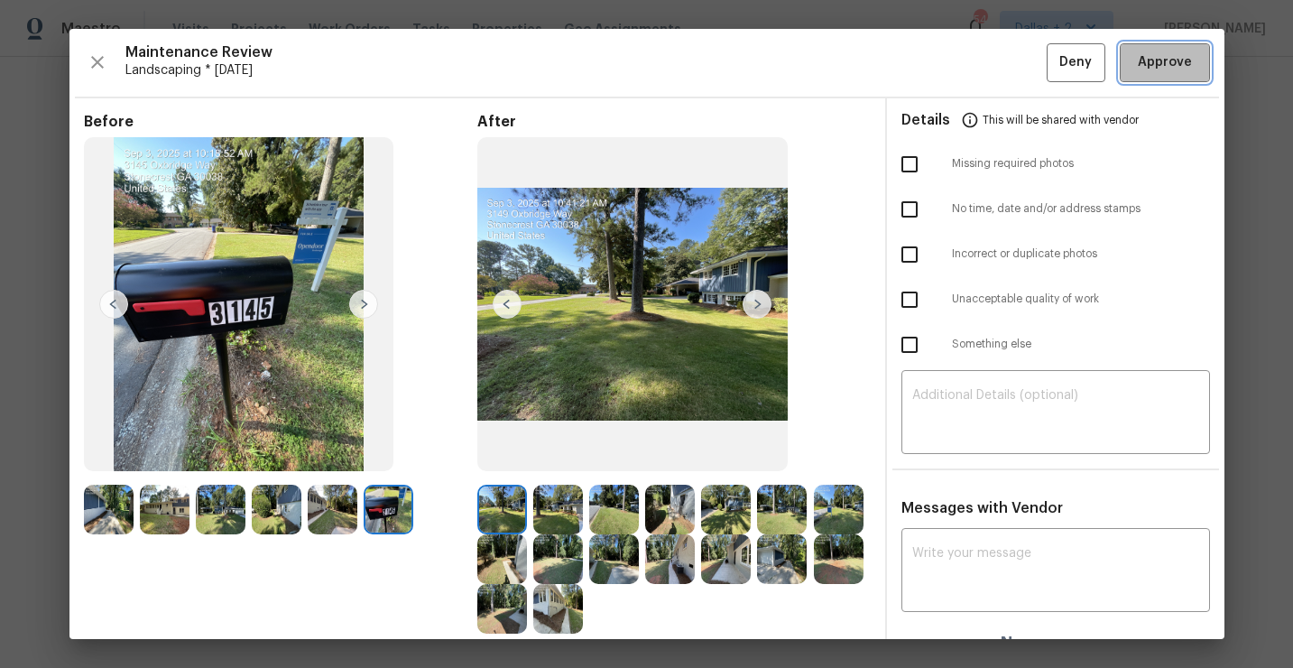
click at [1158, 64] on span "Approve" at bounding box center [1165, 62] width 54 height 23
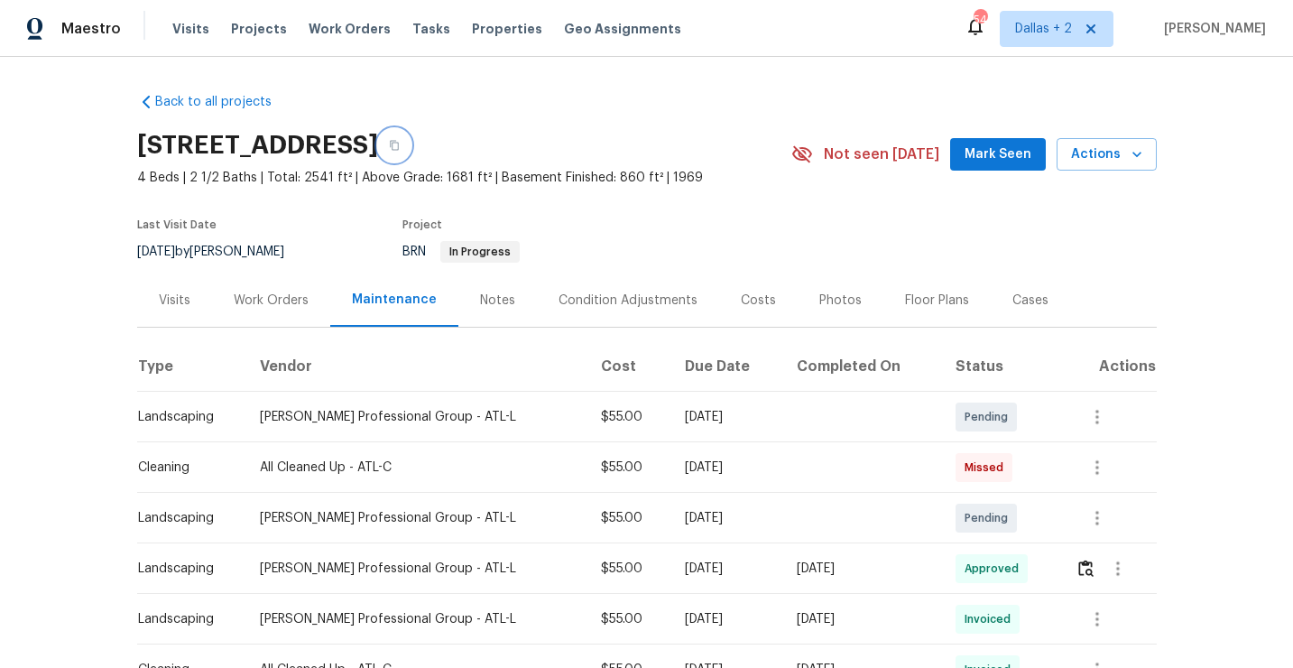
click at [411, 153] on button "button" at bounding box center [394, 145] width 32 height 32
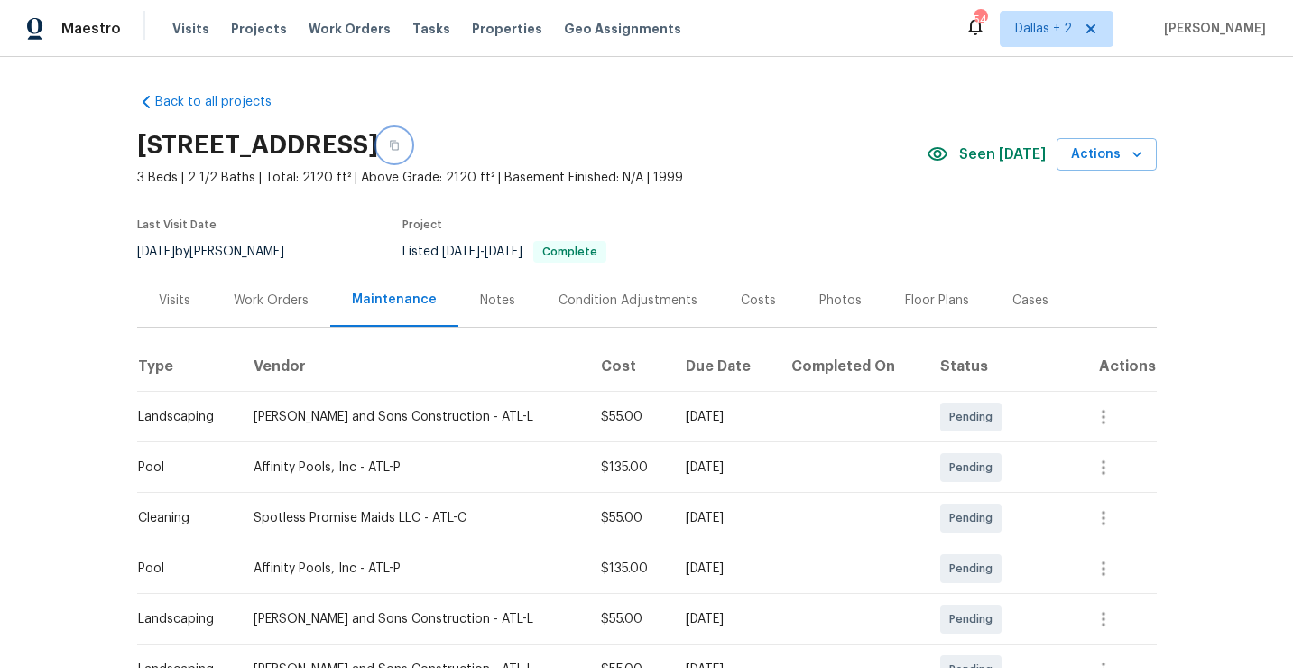
click at [400, 146] on icon "button" at bounding box center [394, 145] width 11 height 11
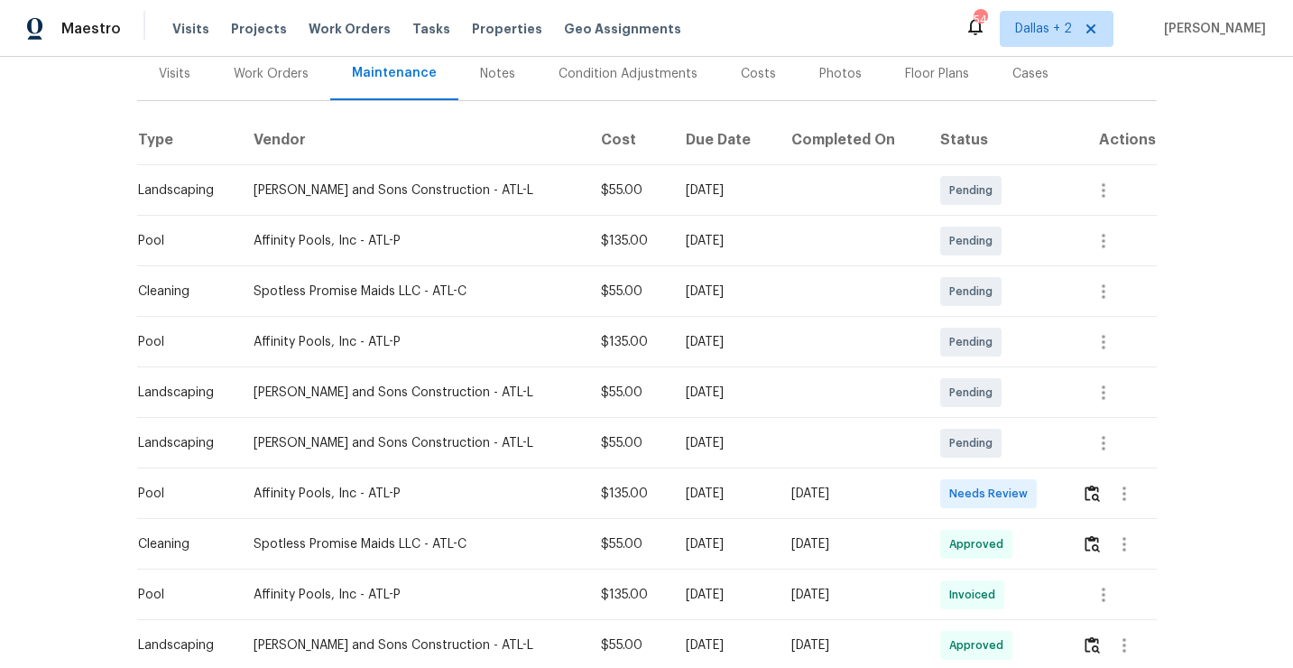
scroll to position [368, 0]
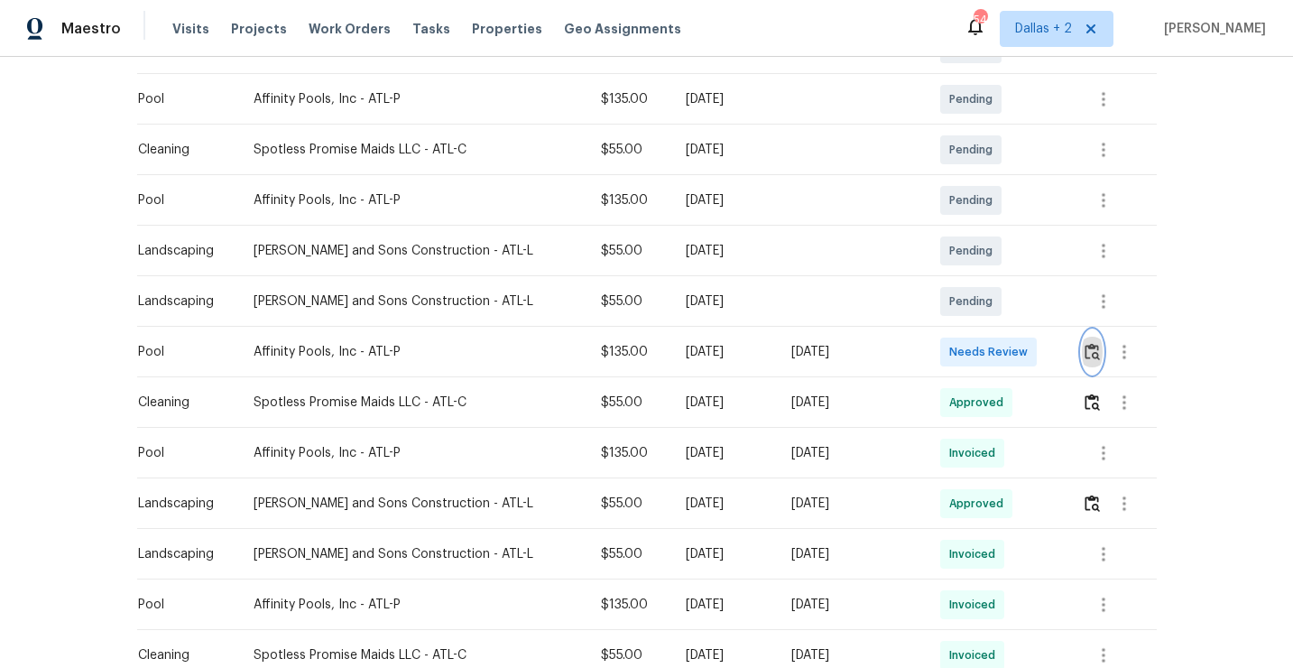
click at [1093, 360] on img "button" at bounding box center [1092, 351] width 15 height 17
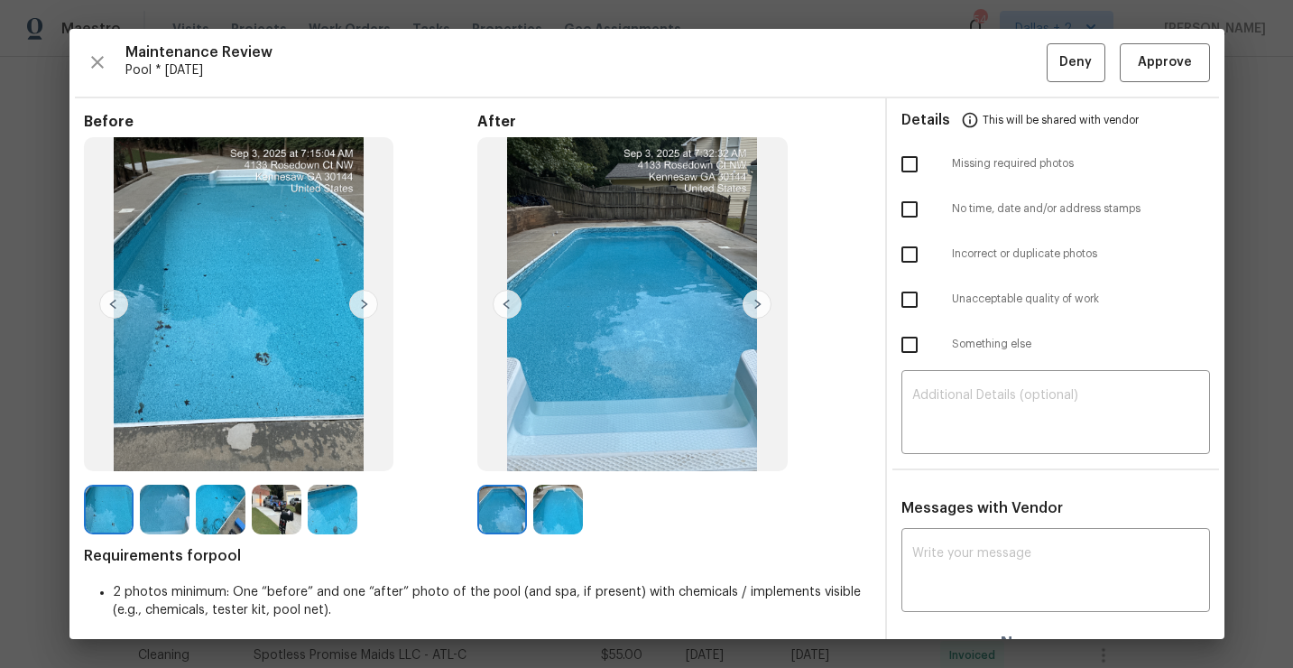
click at [231, 524] on img at bounding box center [221, 510] width 50 height 50
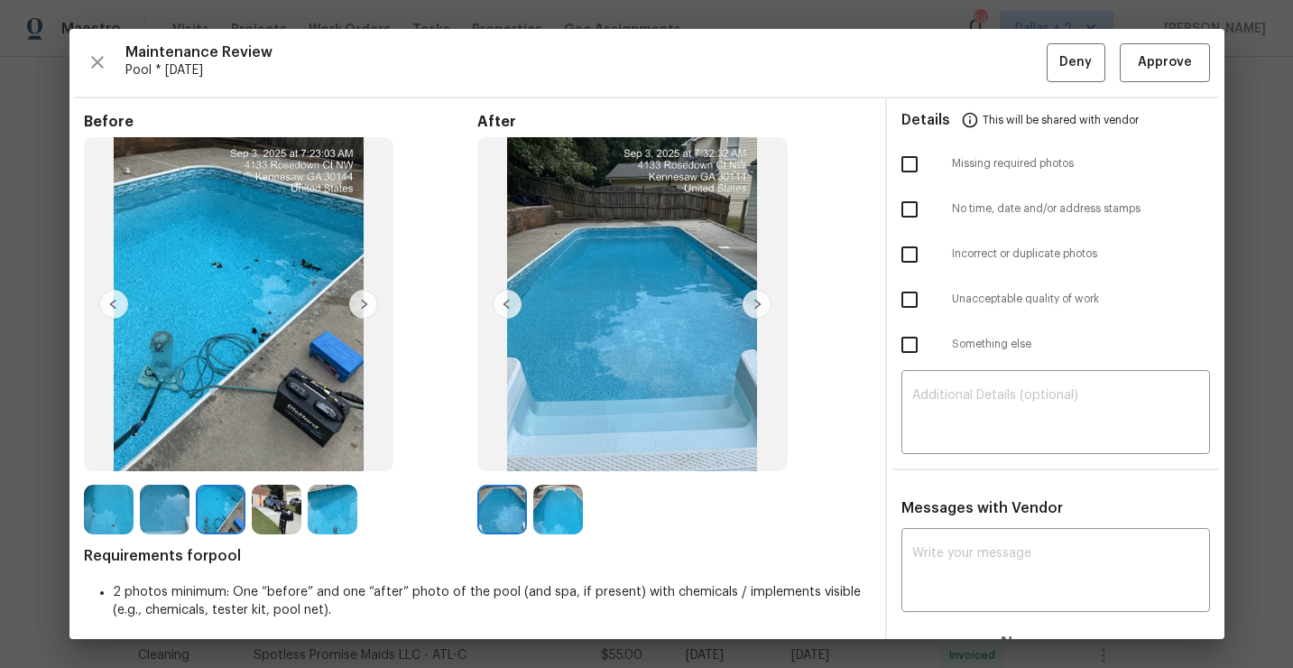
click at [110, 522] on img at bounding box center [109, 510] width 50 height 50
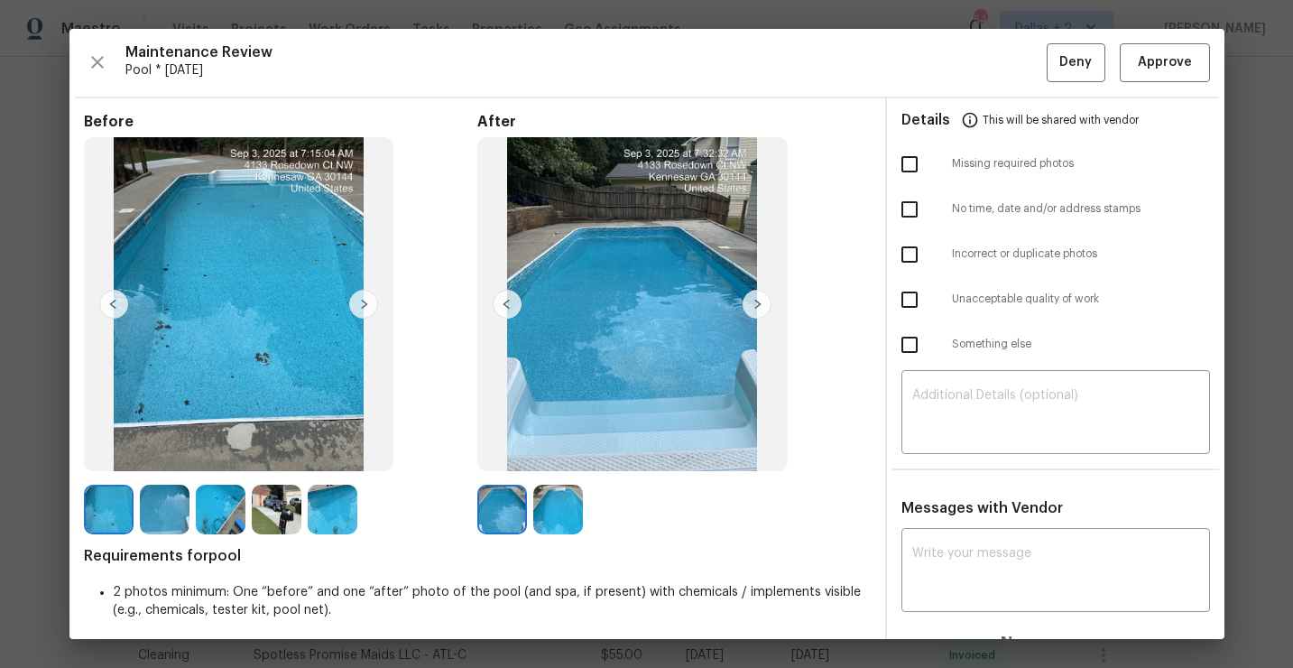
click at [288, 516] on img at bounding box center [277, 510] width 50 height 50
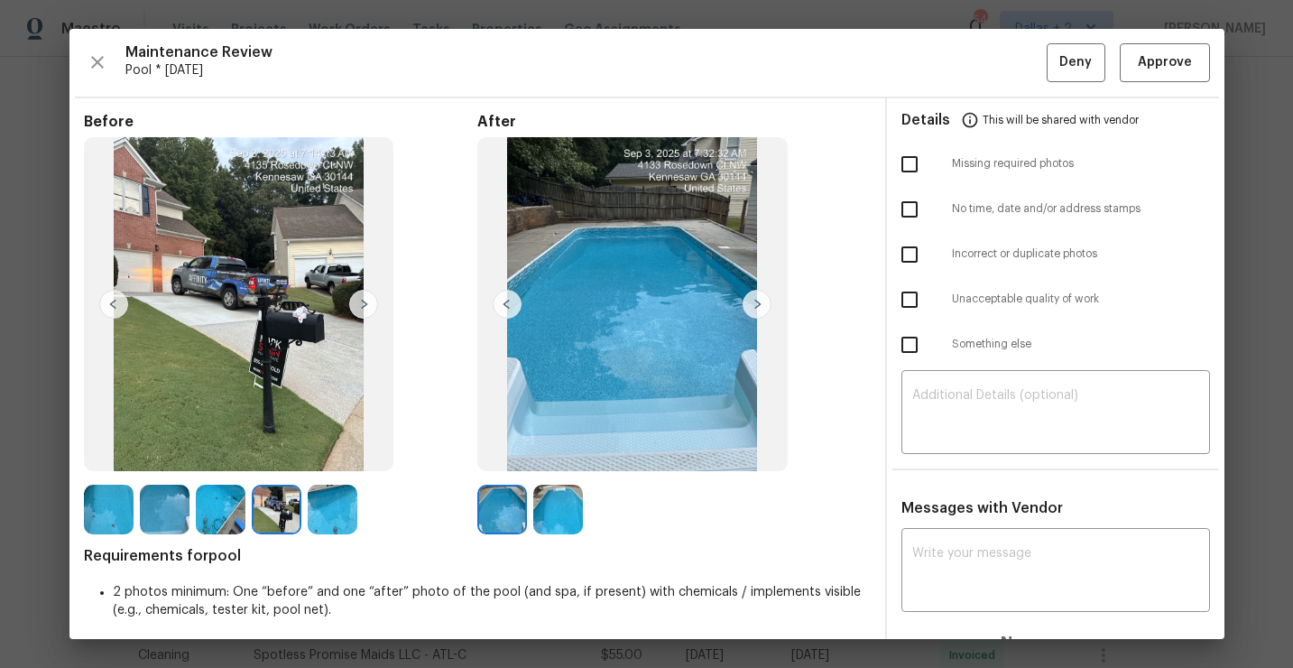
click at [297, 511] on img at bounding box center [277, 510] width 50 height 50
click at [1155, 64] on span "Approve" at bounding box center [1165, 62] width 54 height 23
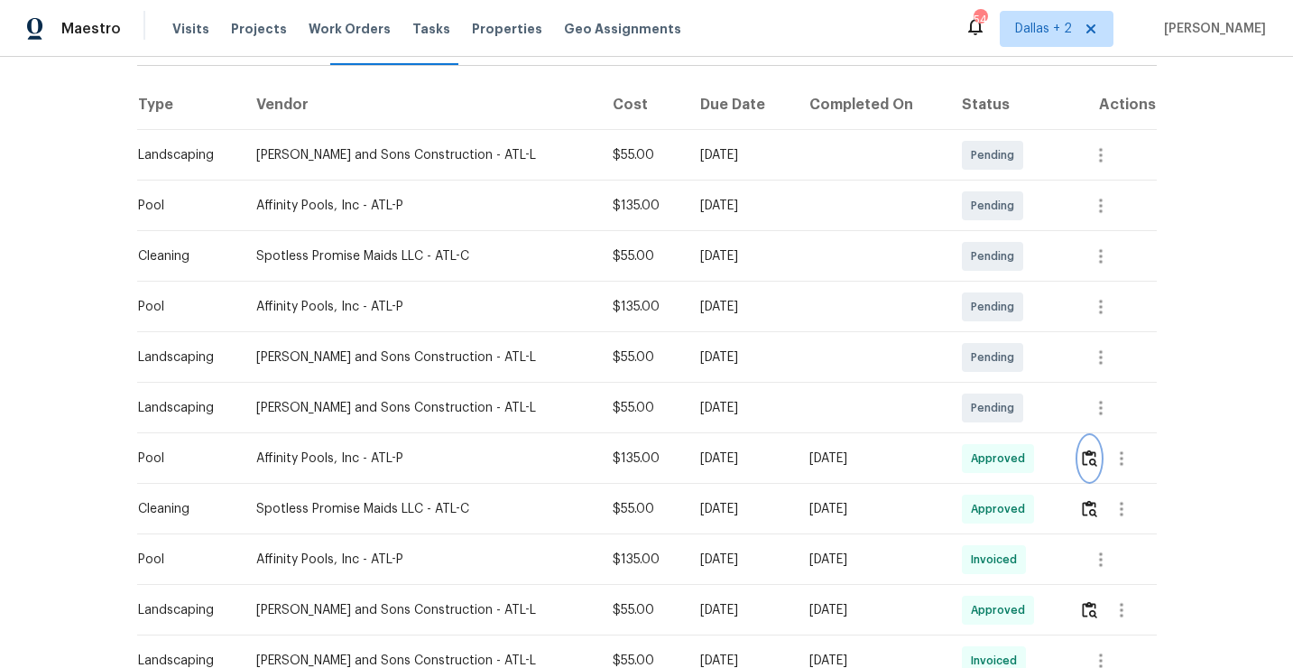
scroll to position [0, 0]
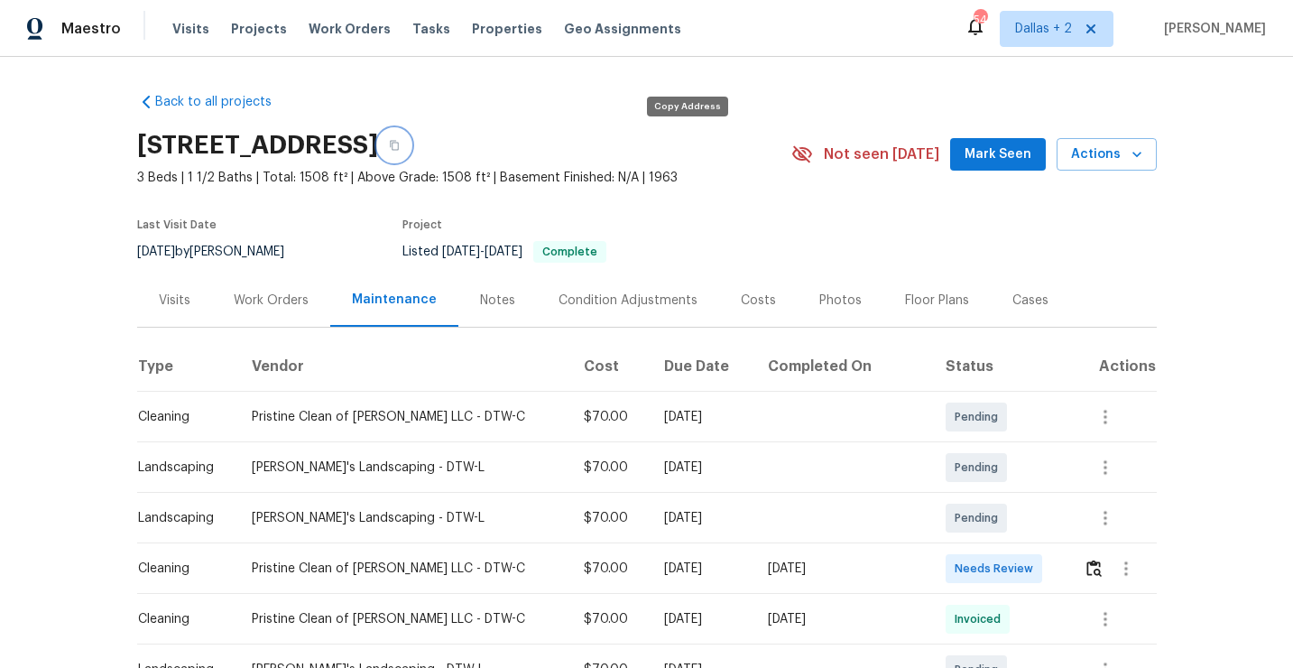
click at [411, 151] on button "button" at bounding box center [394, 145] width 32 height 32
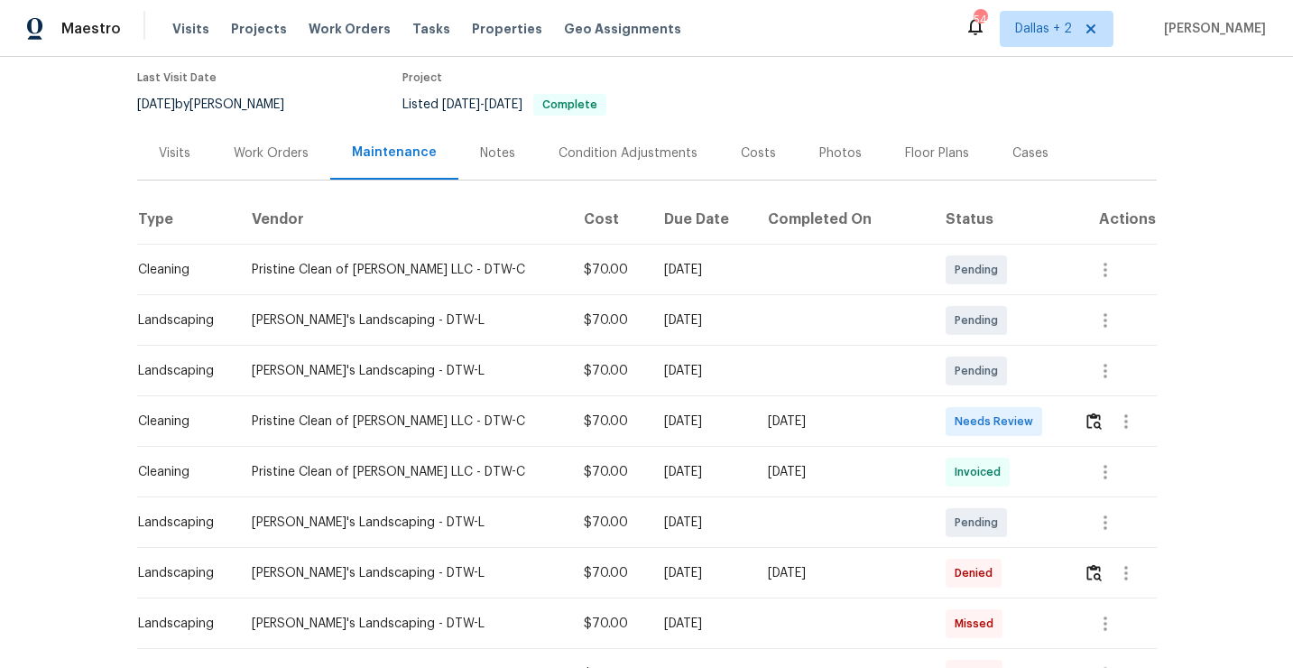
scroll to position [191, 0]
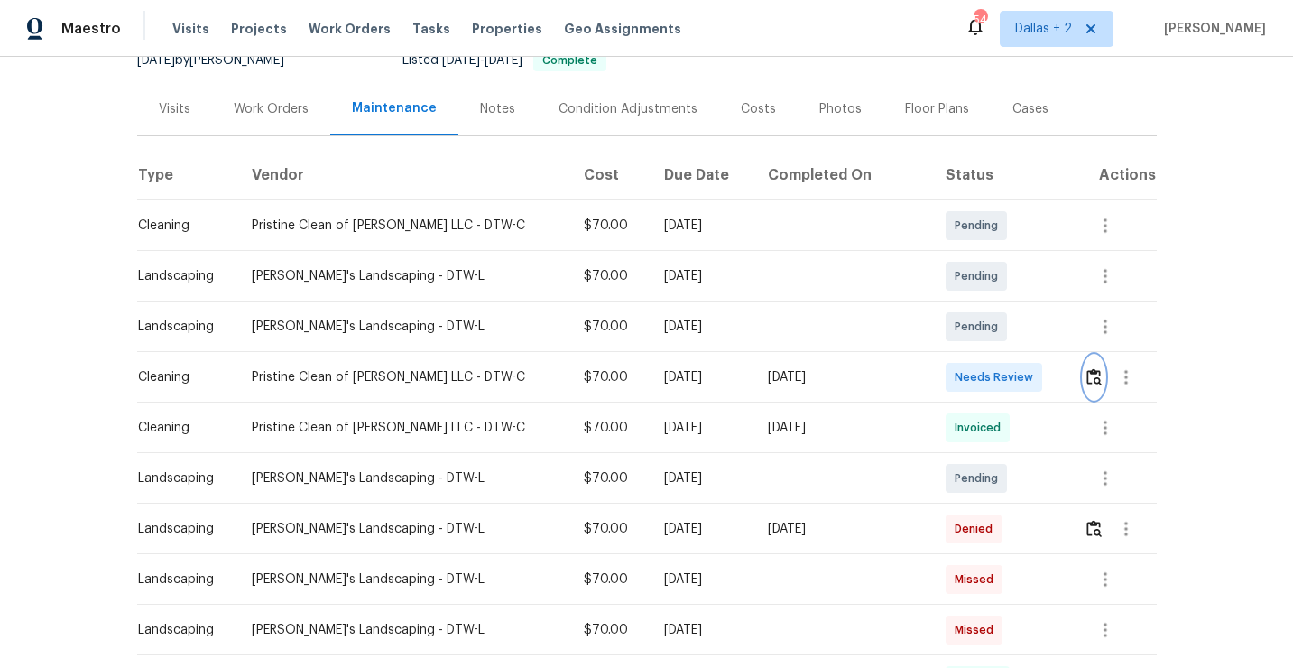
click at [1086, 384] on img "button" at bounding box center [1093, 376] width 15 height 17
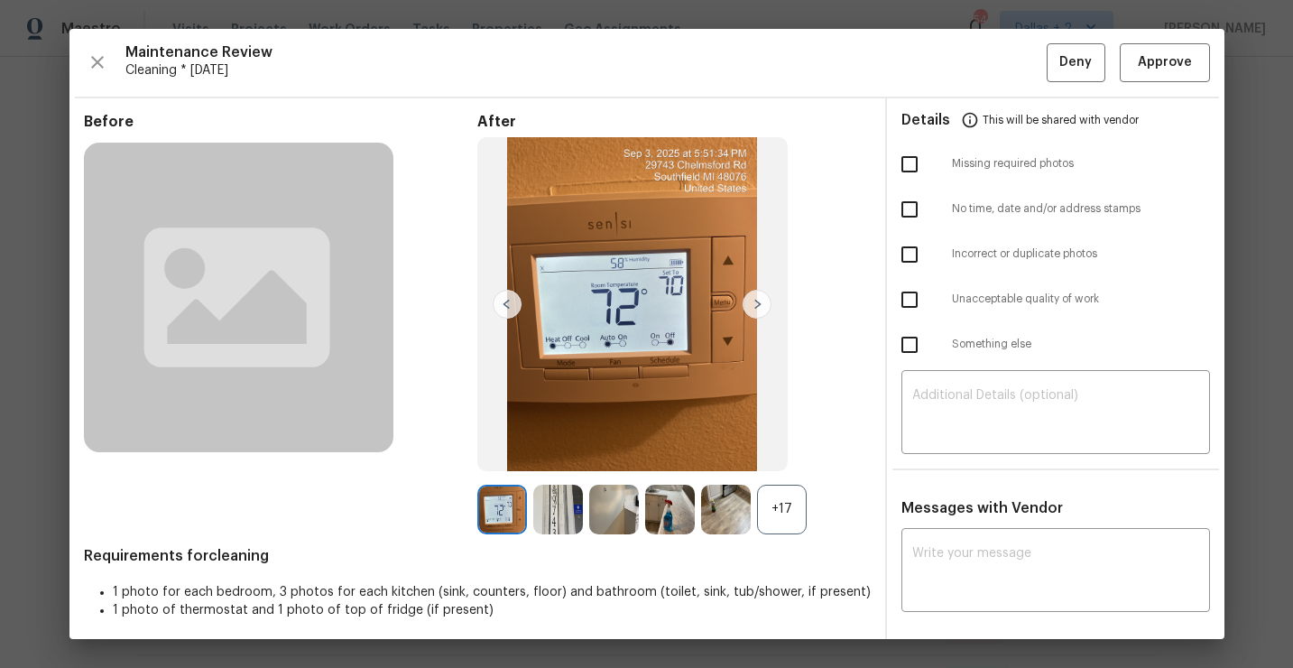
click at [783, 514] on div "+17" at bounding box center [782, 510] width 50 height 50
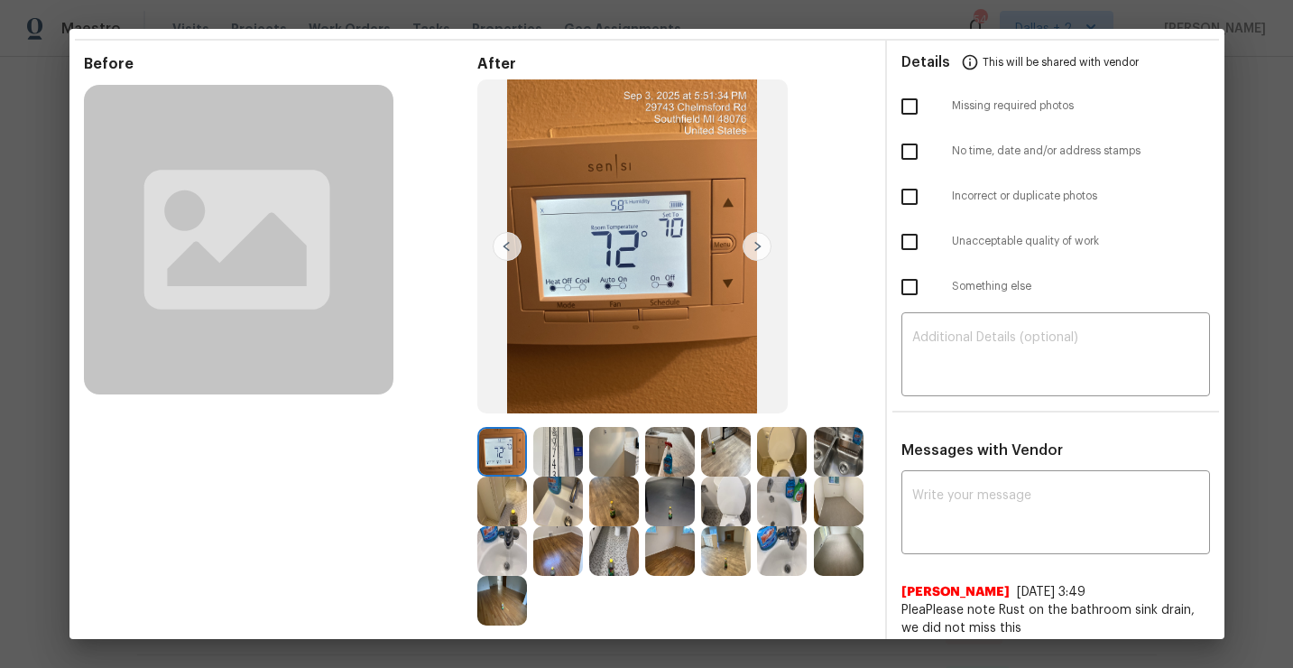
scroll to position [0, 0]
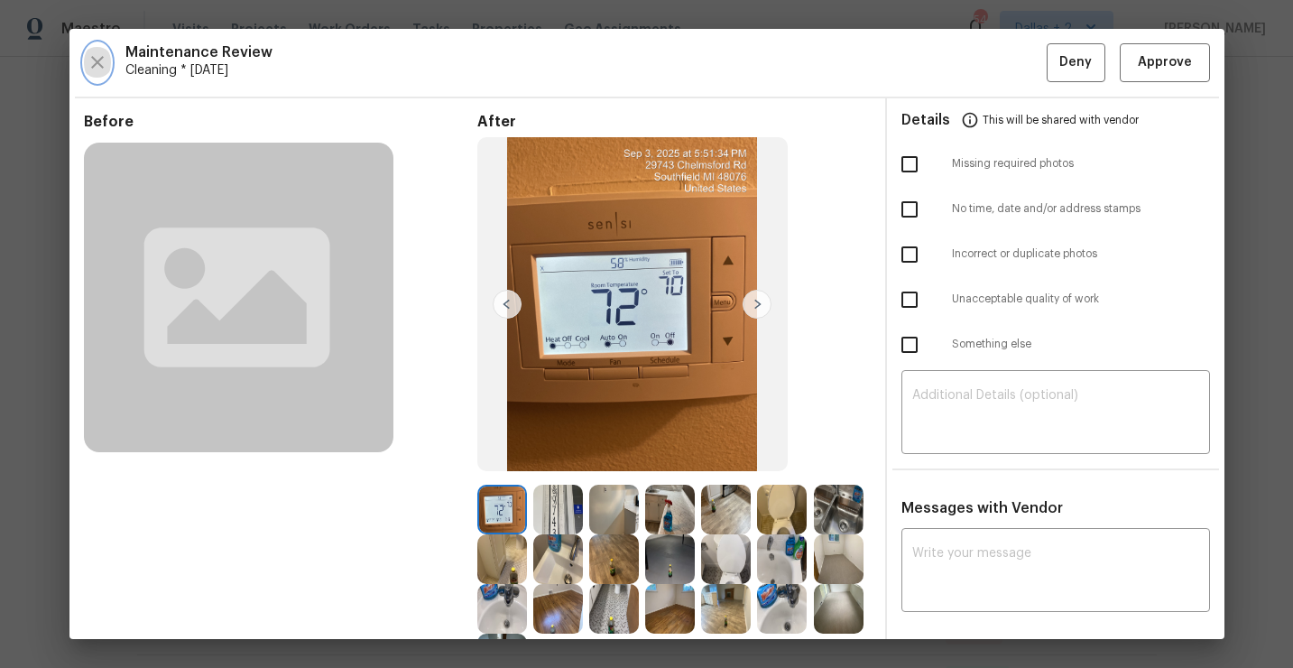
click at [95, 60] on icon "button" at bounding box center [97, 62] width 13 height 13
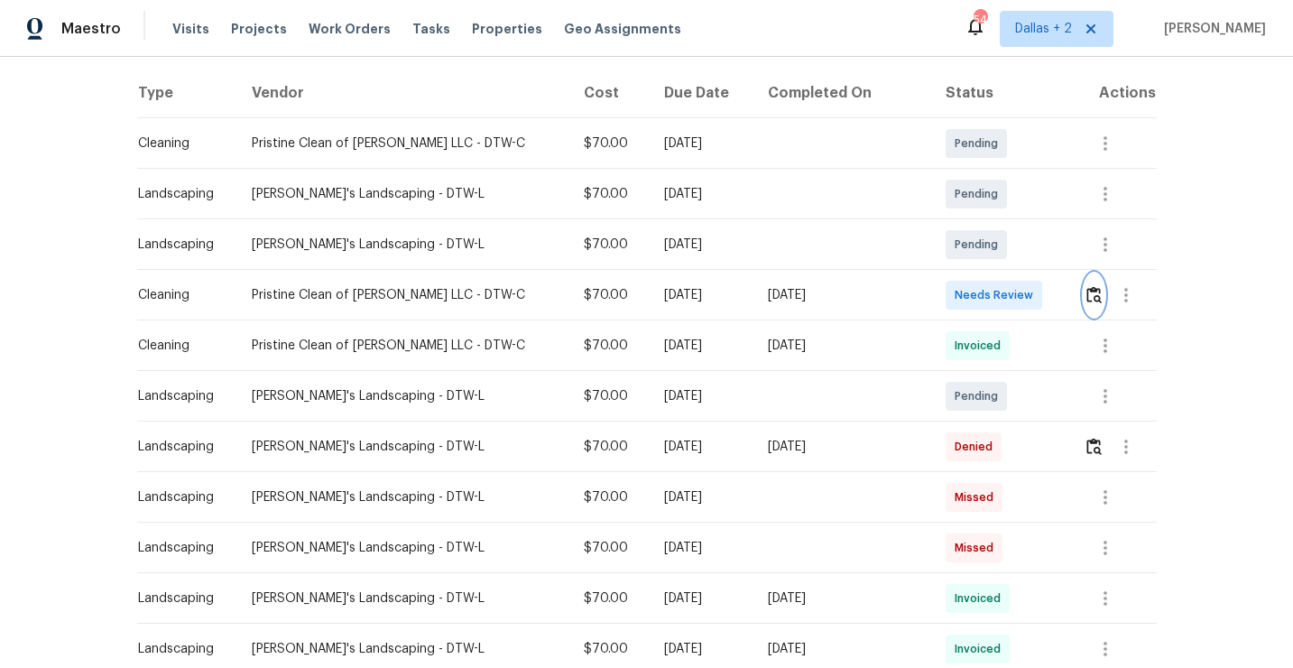
scroll to position [285, 0]
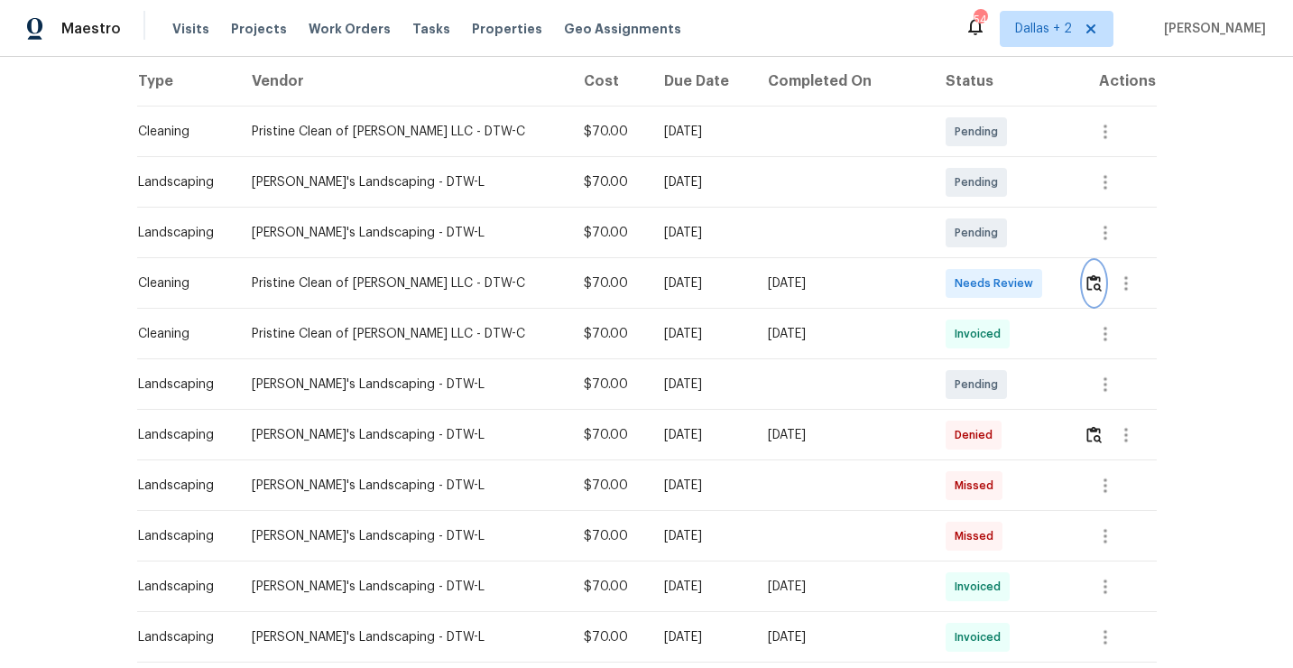
click at [1092, 280] on img "button" at bounding box center [1093, 282] width 15 height 17
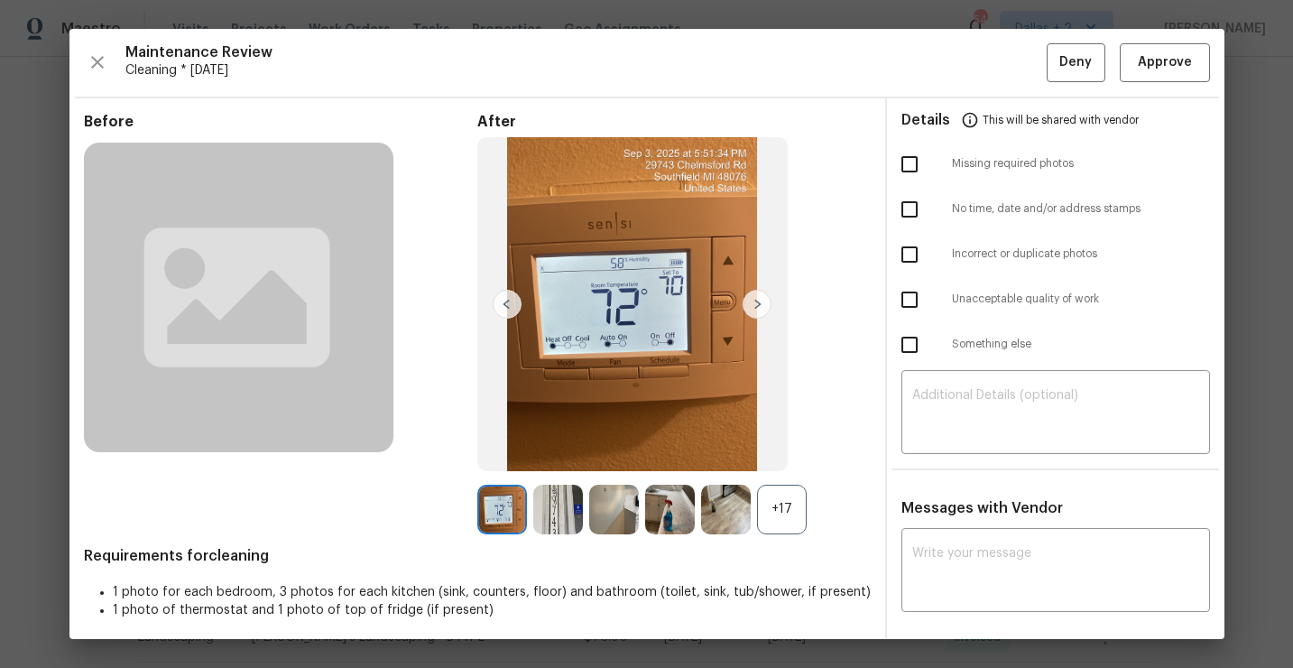
click at [793, 526] on div "+17" at bounding box center [782, 510] width 50 height 50
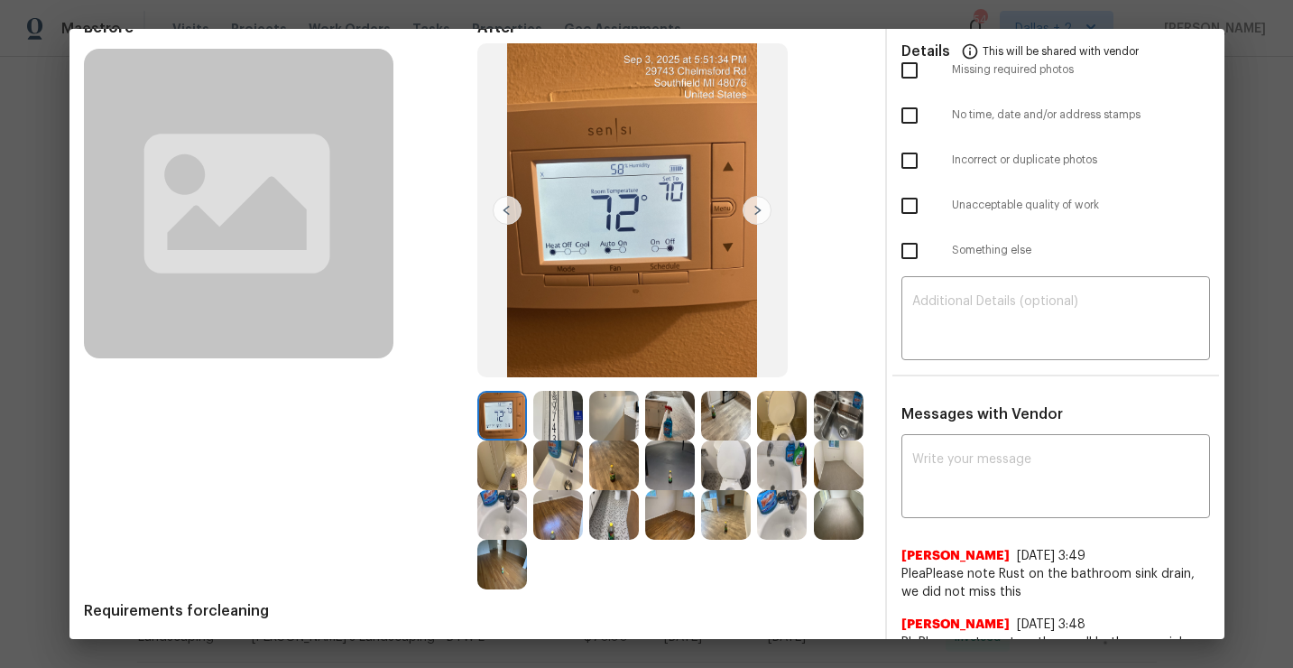
scroll to position [112, 0]
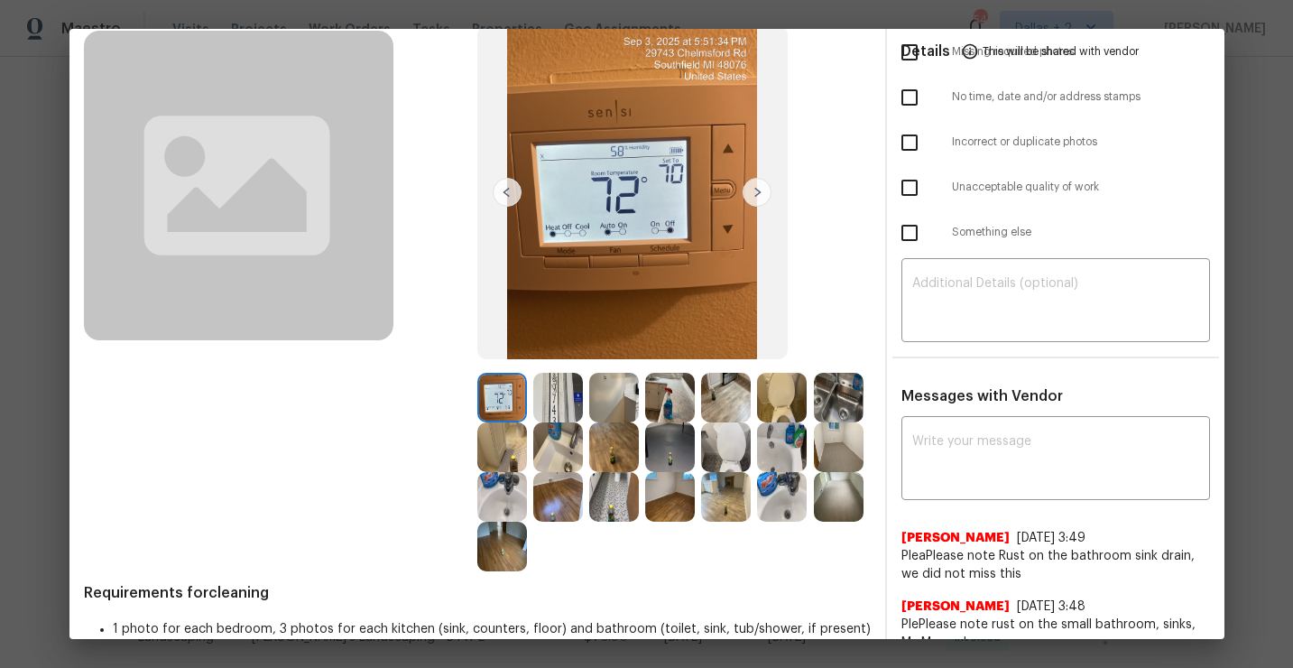
click at [835, 402] on img at bounding box center [839, 398] width 50 height 50
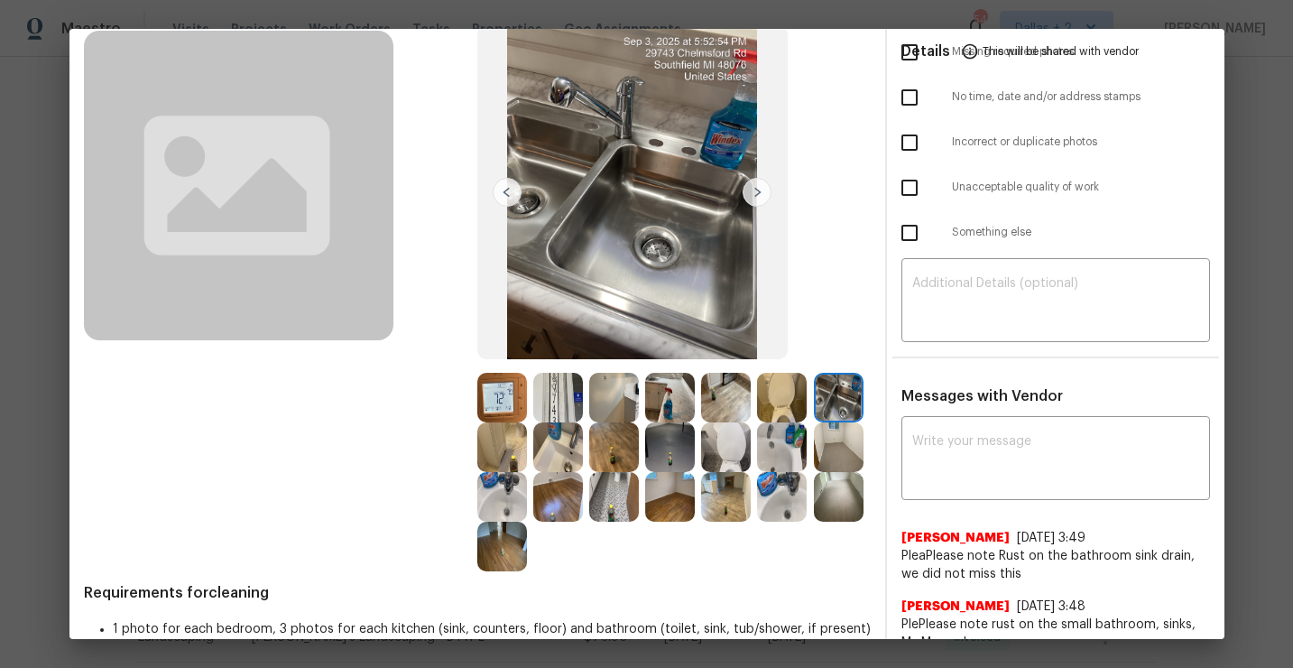
click at [839, 263] on div "After" at bounding box center [673, 286] width 393 height 570
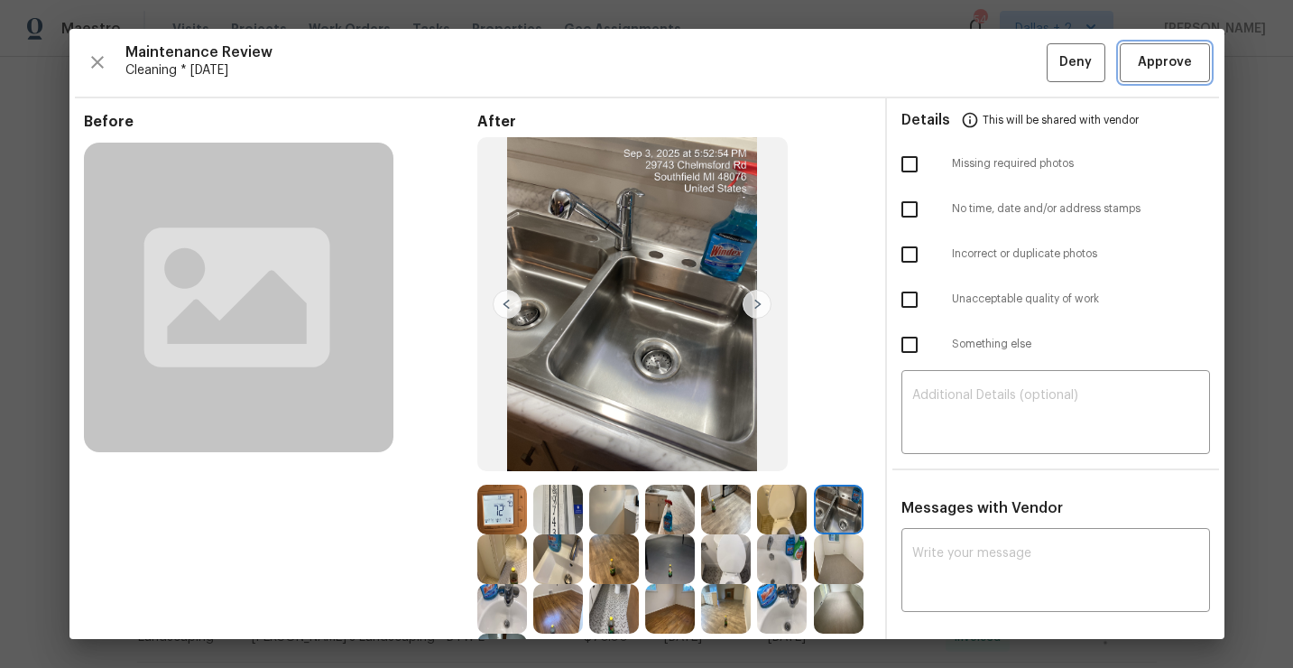
click at [1175, 58] on span "Approve" at bounding box center [1165, 62] width 54 height 23
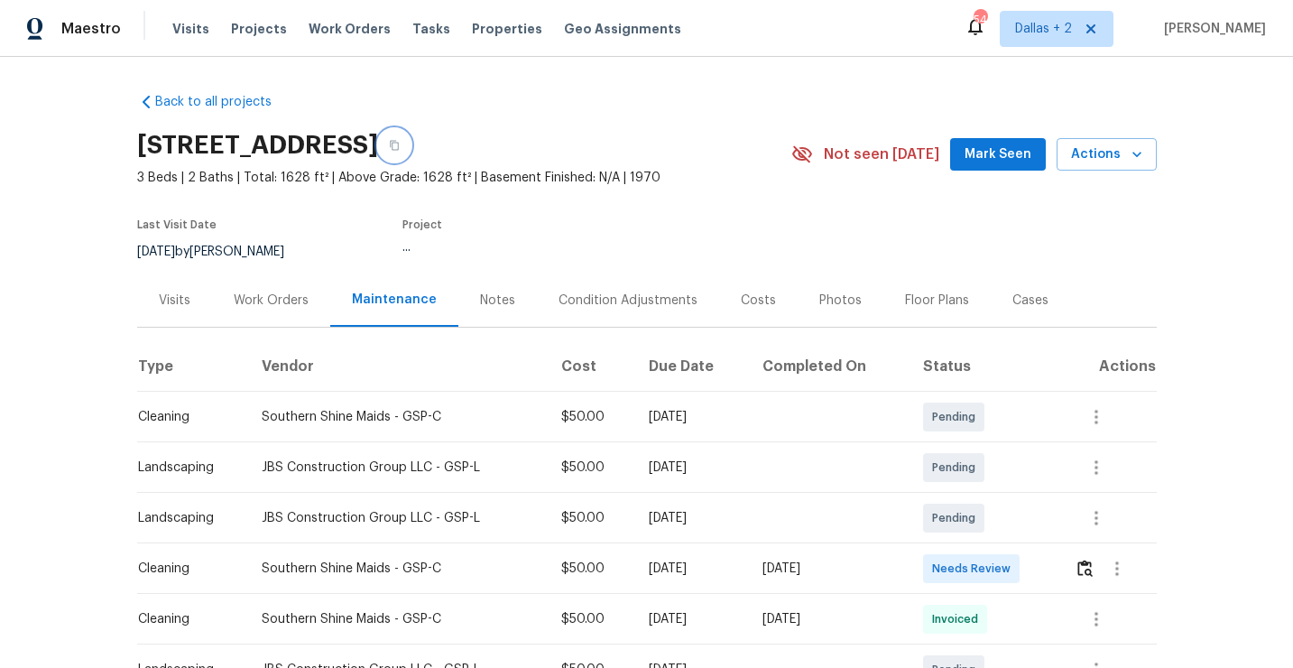
click at [411, 144] on button "button" at bounding box center [394, 145] width 32 height 32
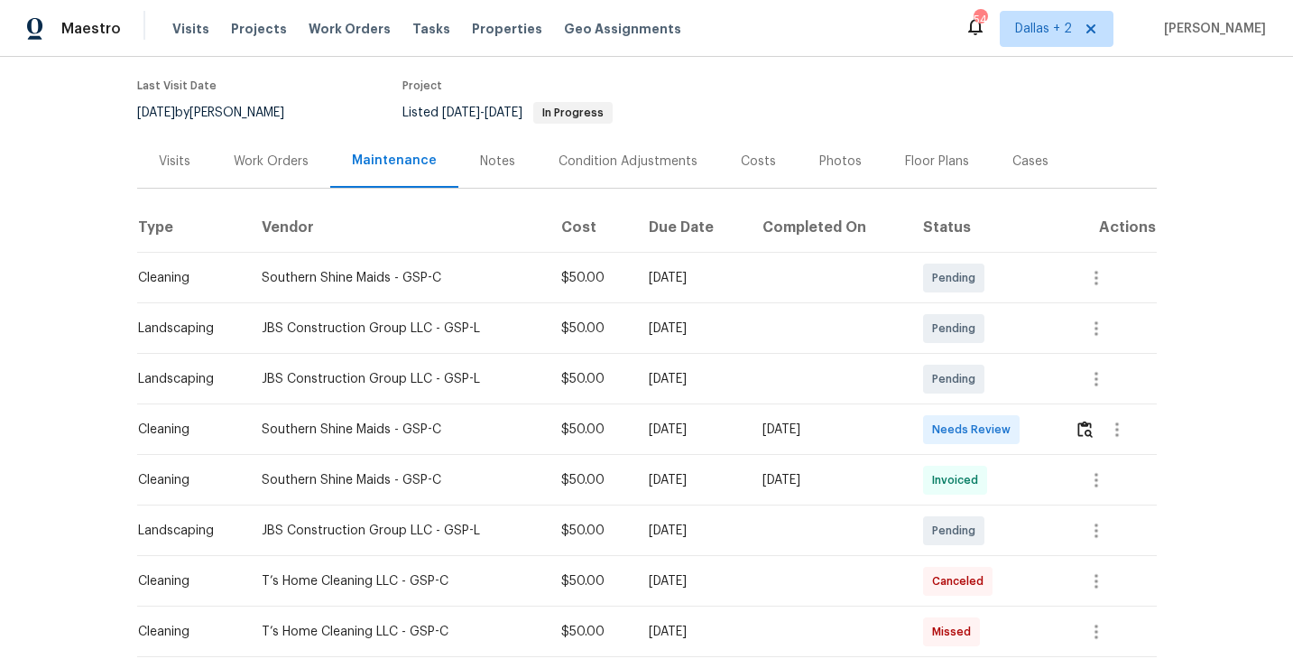
scroll to position [140, 0]
click at [1093, 429] on img "button" at bounding box center [1084, 428] width 15 height 17
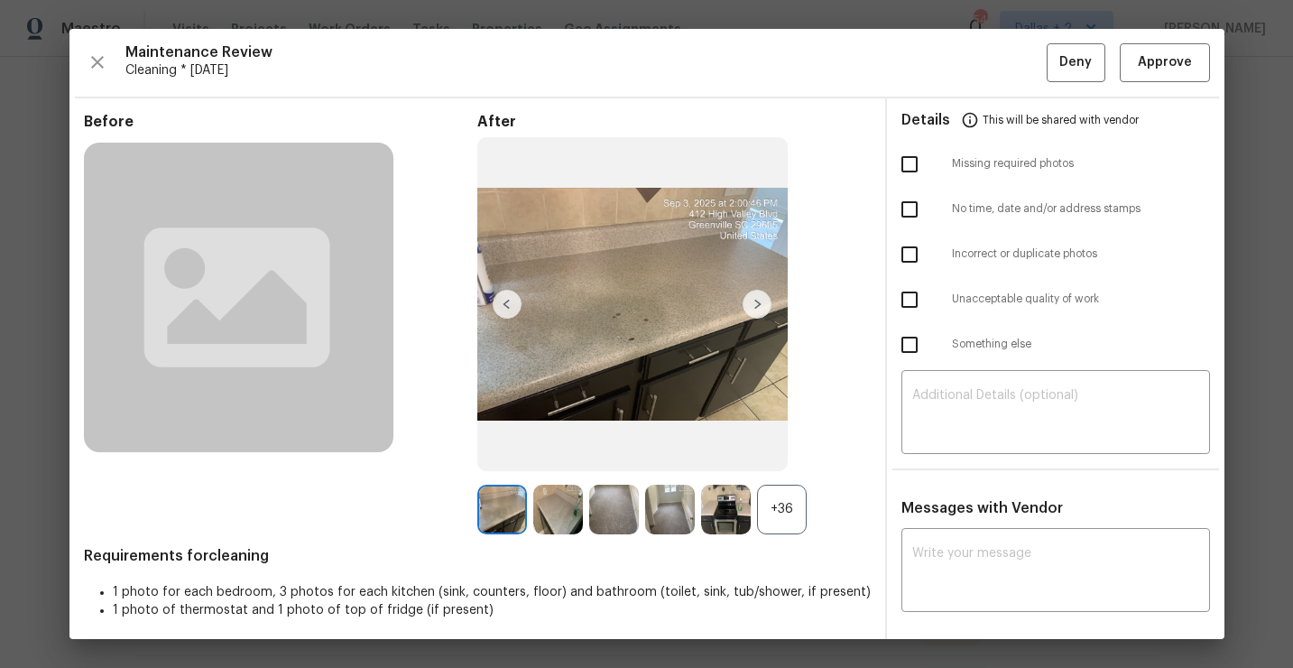
click at [115, 72] on div "Maintenance Review Cleaning * Wed, Sep 03 Deny Approve" at bounding box center [647, 62] width 1126 height 39
click at [88, 64] on icon "button" at bounding box center [98, 62] width 22 height 22
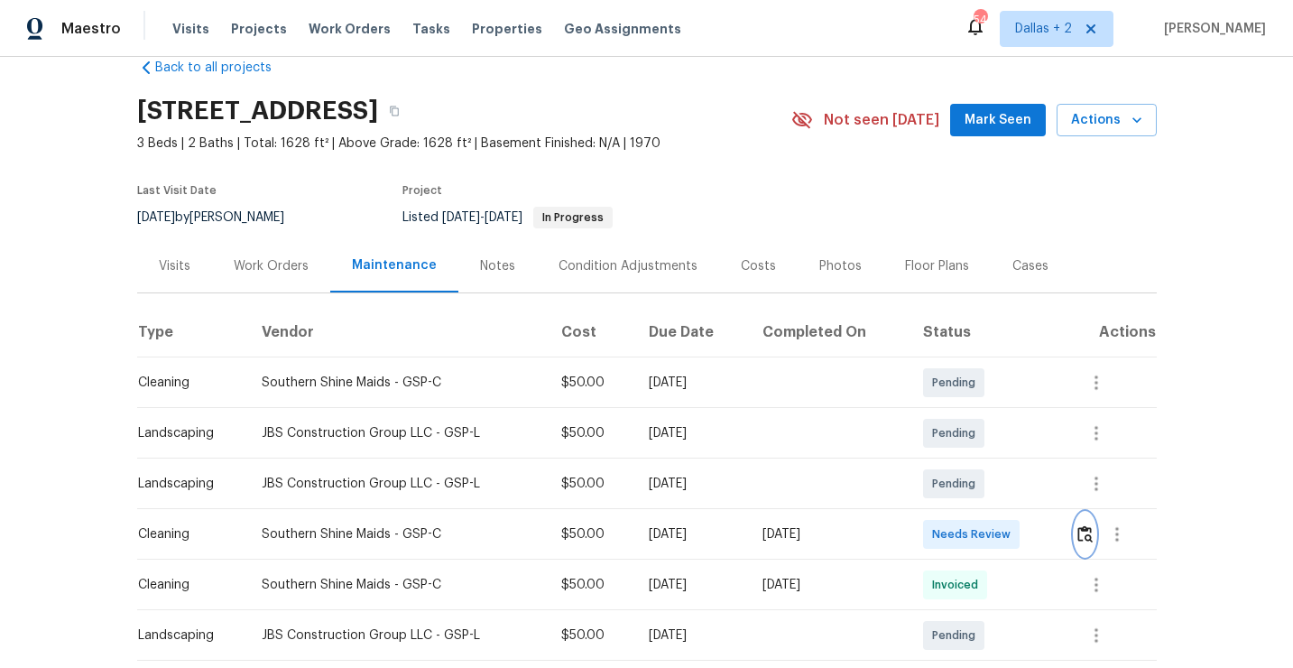
scroll to position [0, 0]
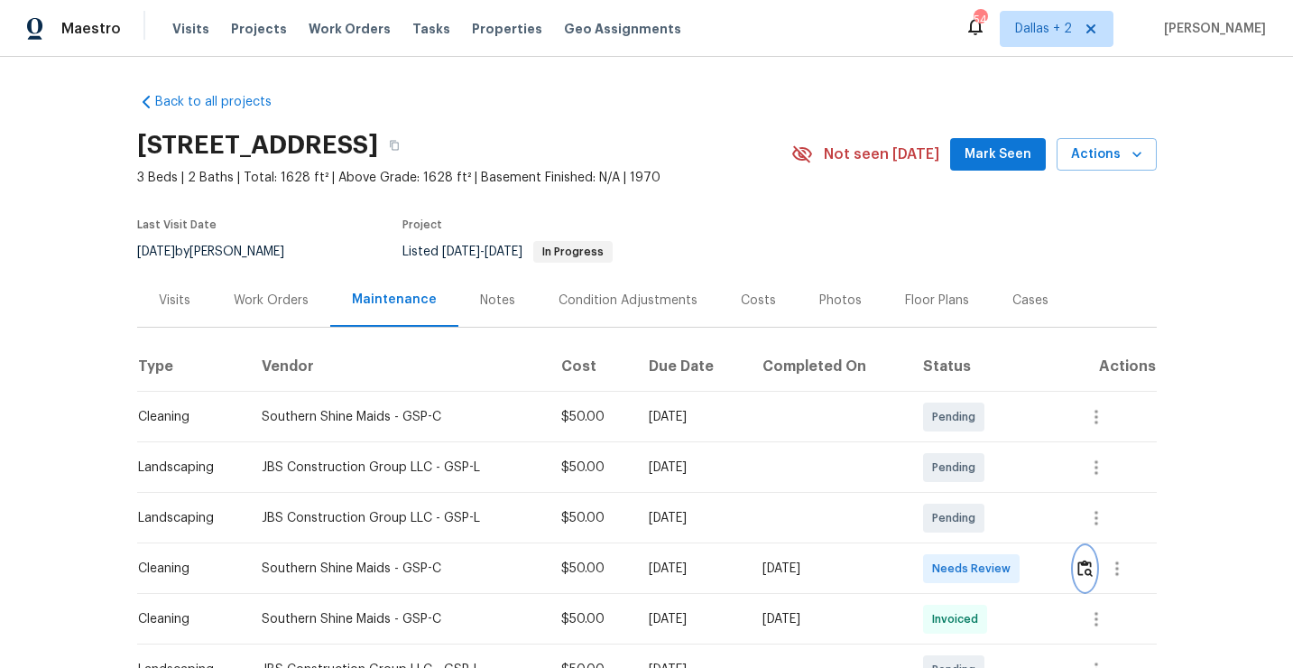
click at [1085, 564] on img "button" at bounding box center [1084, 567] width 15 height 17
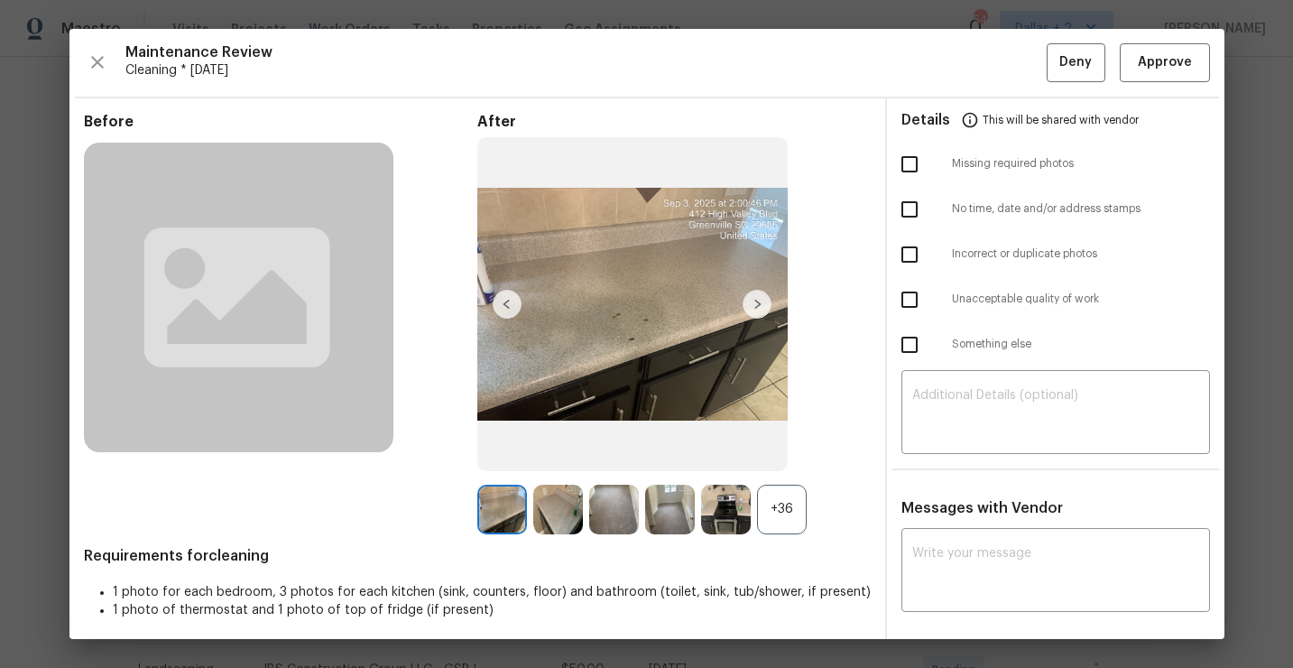
click at [785, 517] on div "+36" at bounding box center [782, 510] width 50 height 50
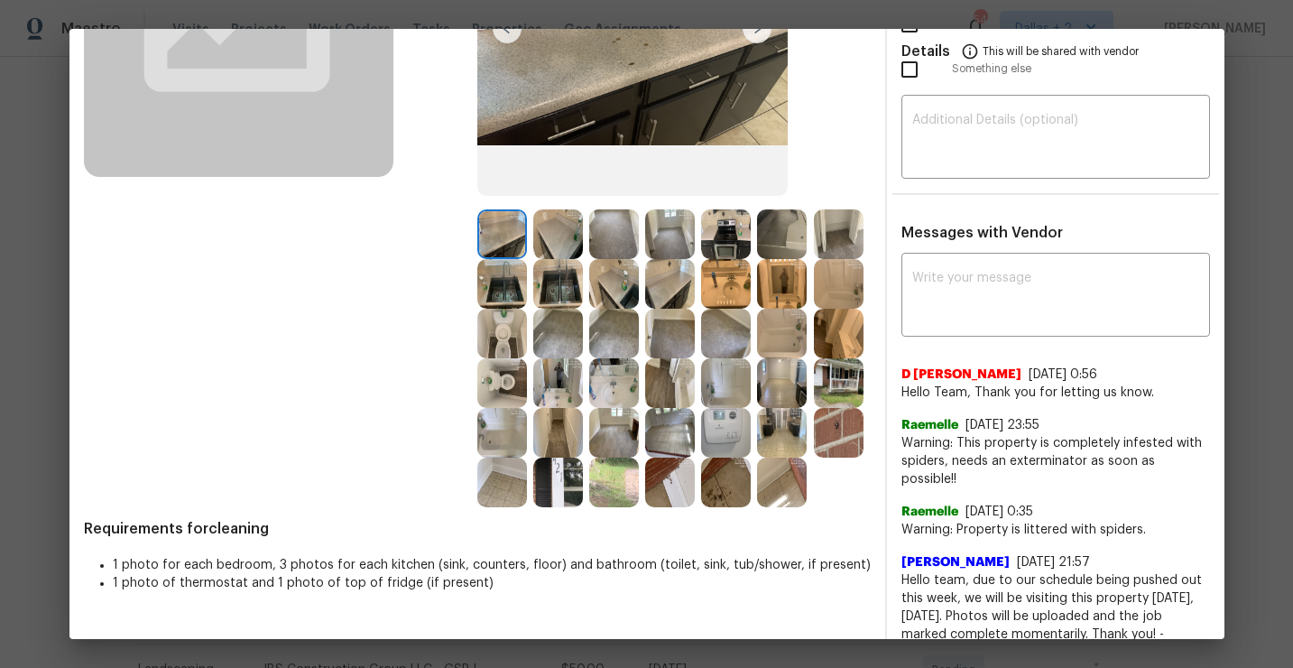
scroll to position [192, 0]
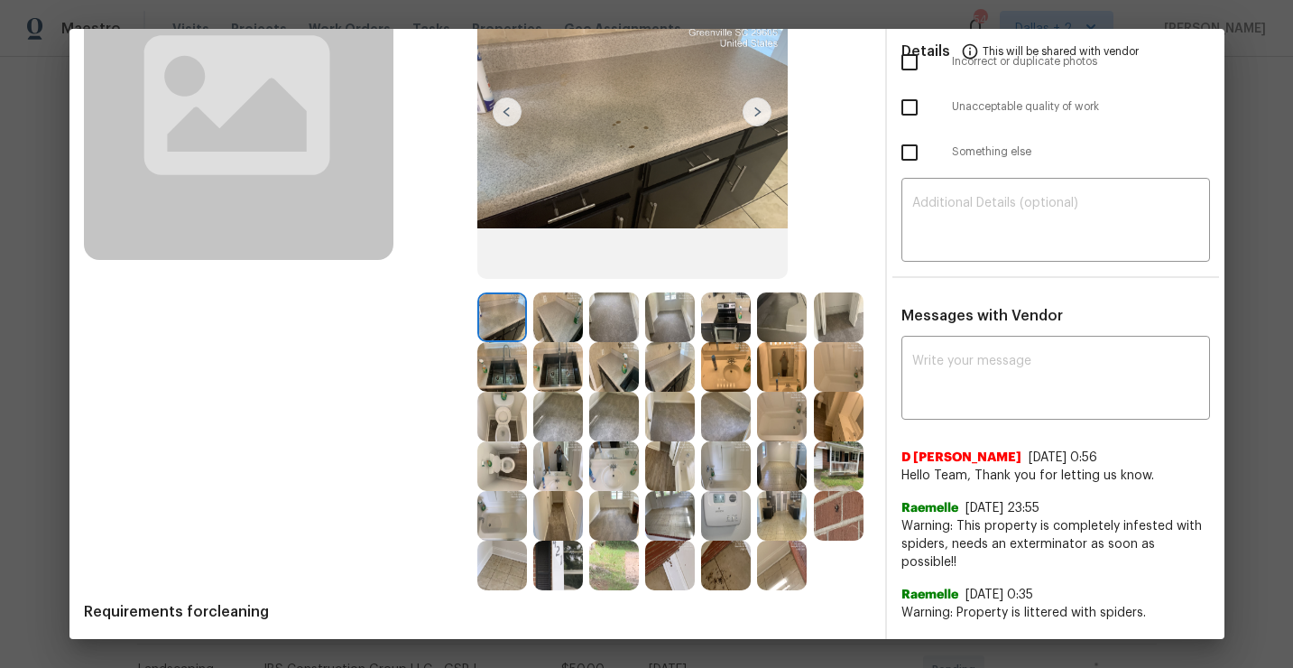
click at [731, 357] on img at bounding box center [726, 367] width 50 height 50
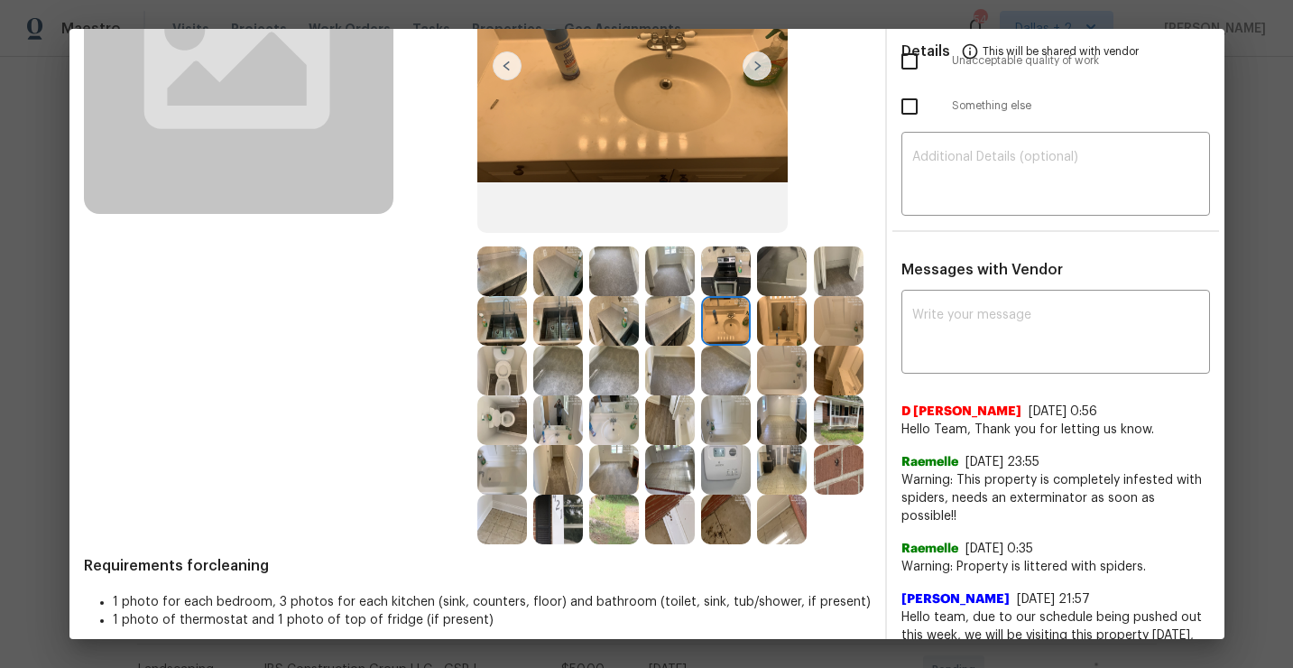
scroll to position [257, 0]
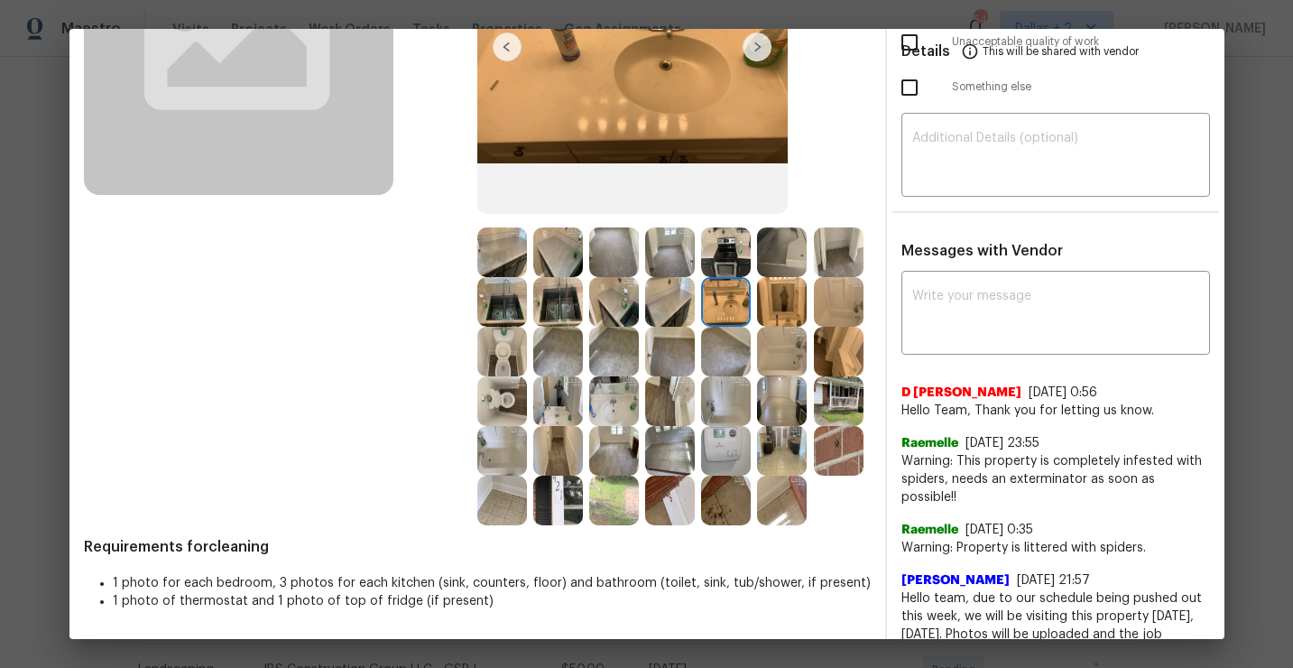
click at [505, 347] on img at bounding box center [502, 352] width 50 height 50
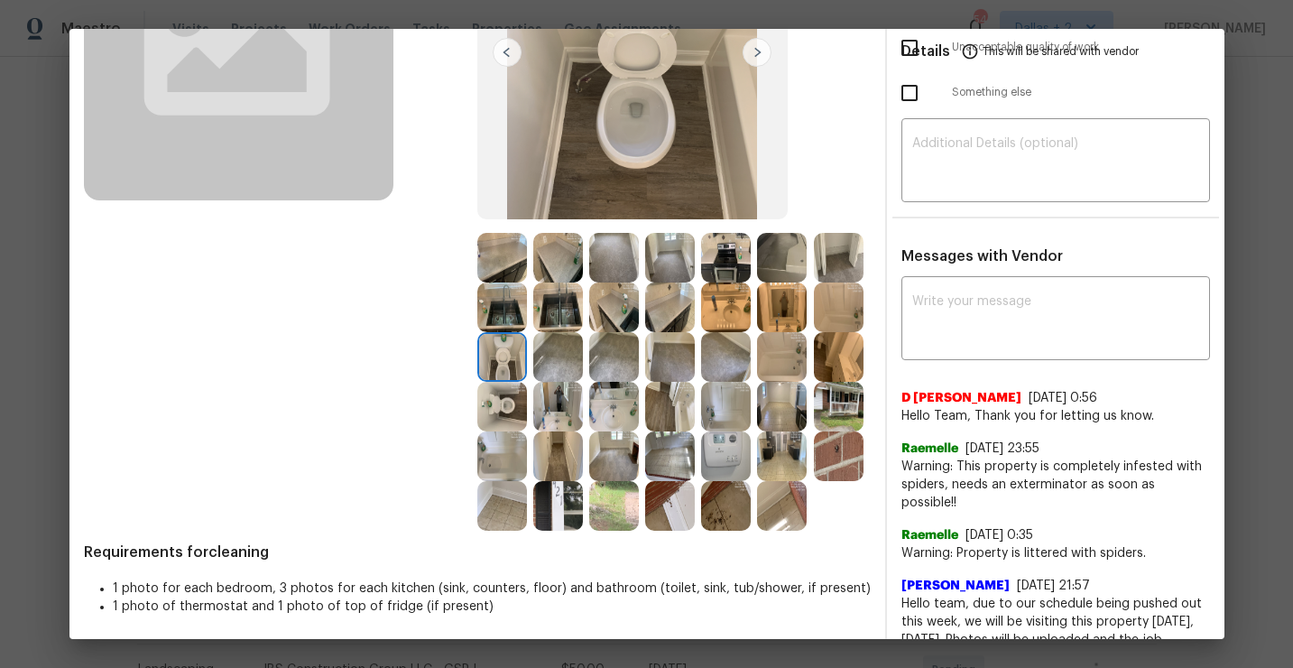
scroll to position [254, 0]
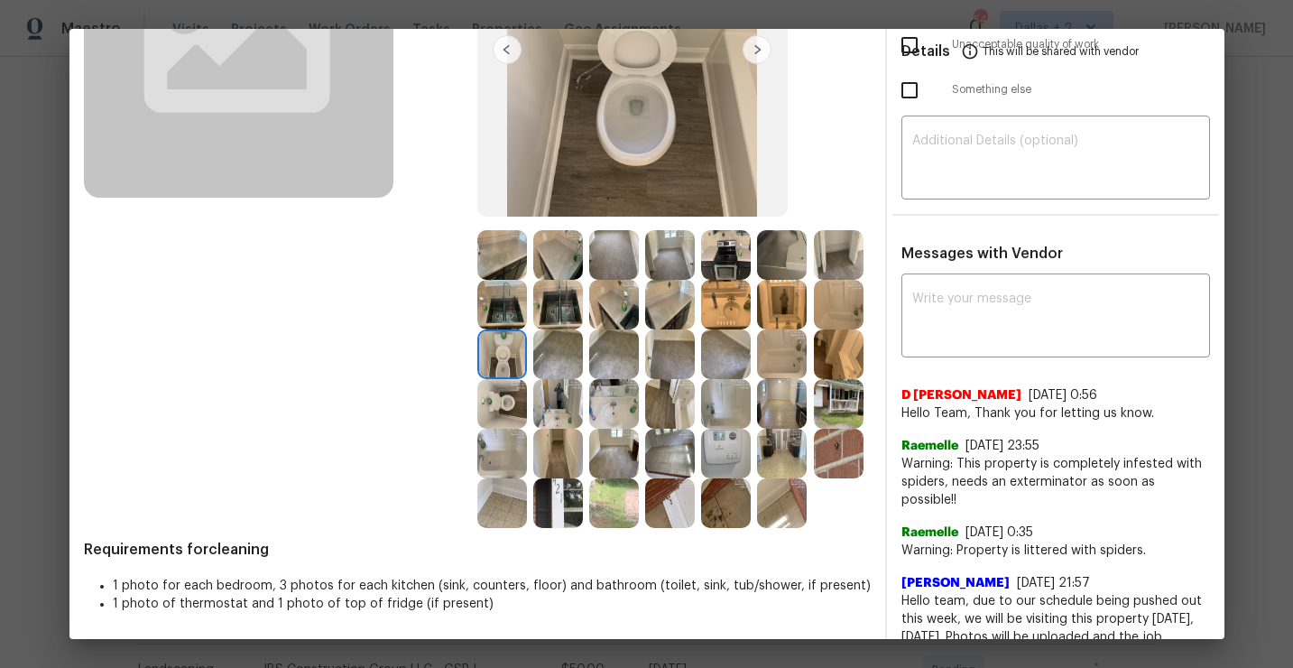
click at [723, 312] on img at bounding box center [726, 305] width 50 height 50
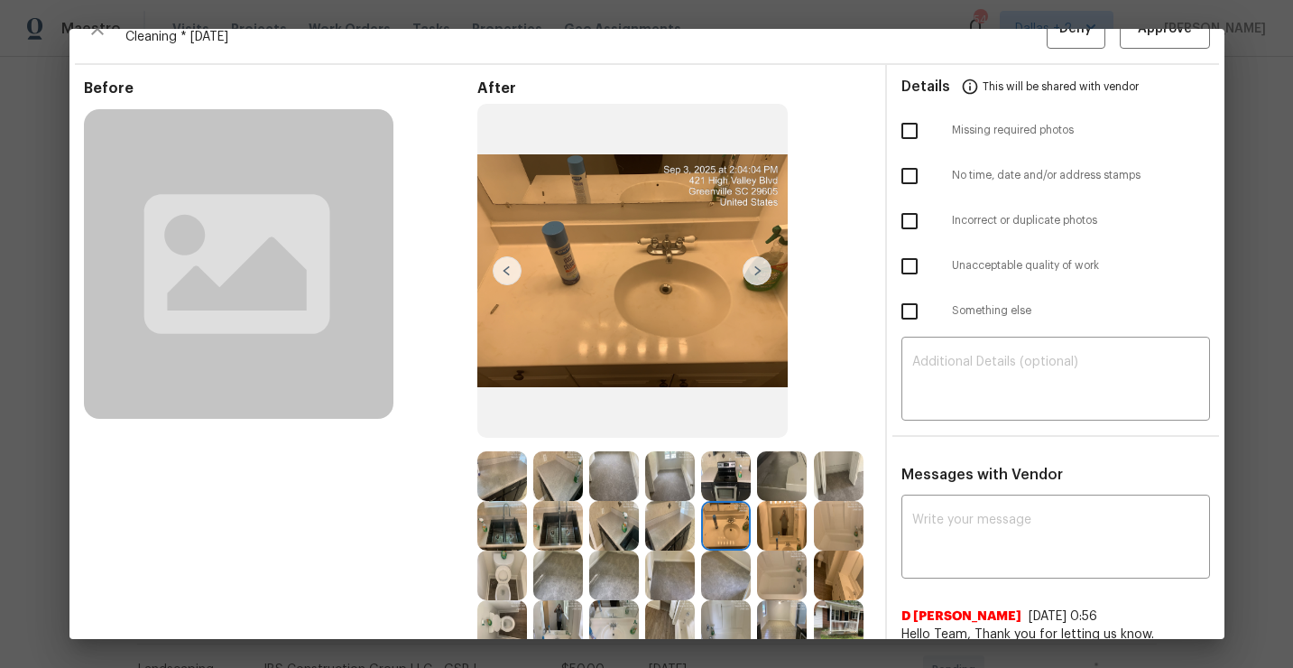
scroll to position [0, 0]
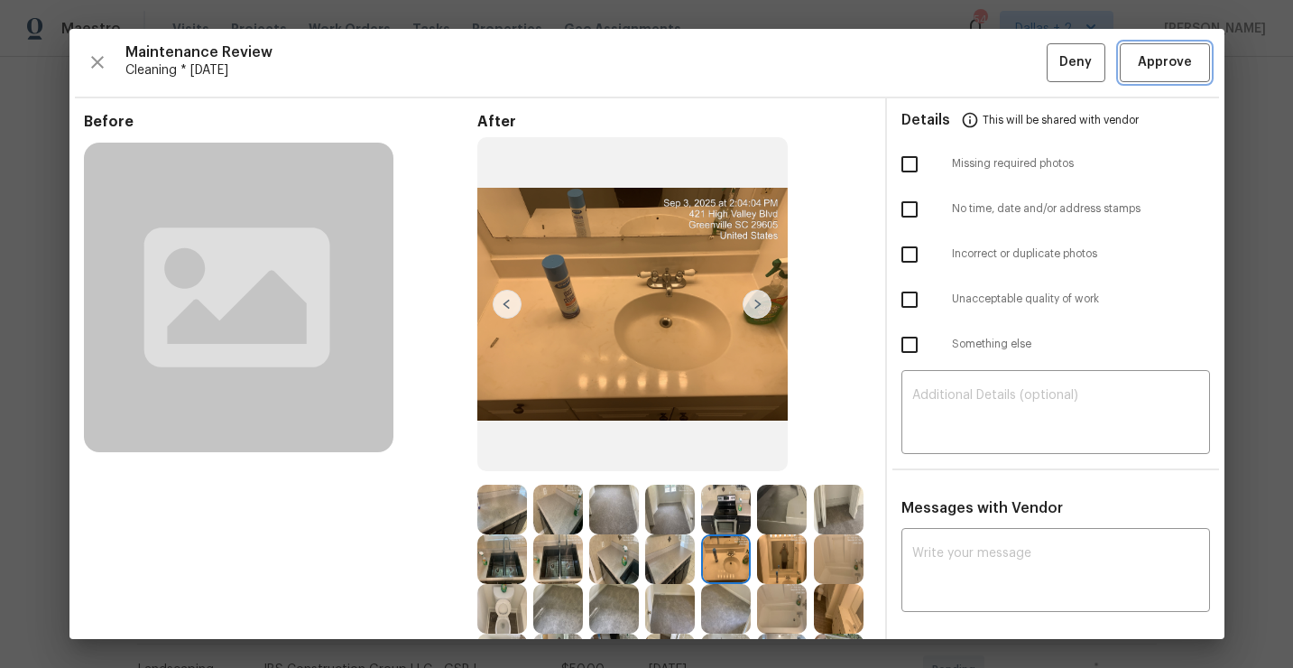
click at [1142, 59] on span "Approve" at bounding box center [1165, 62] width 54 height 23
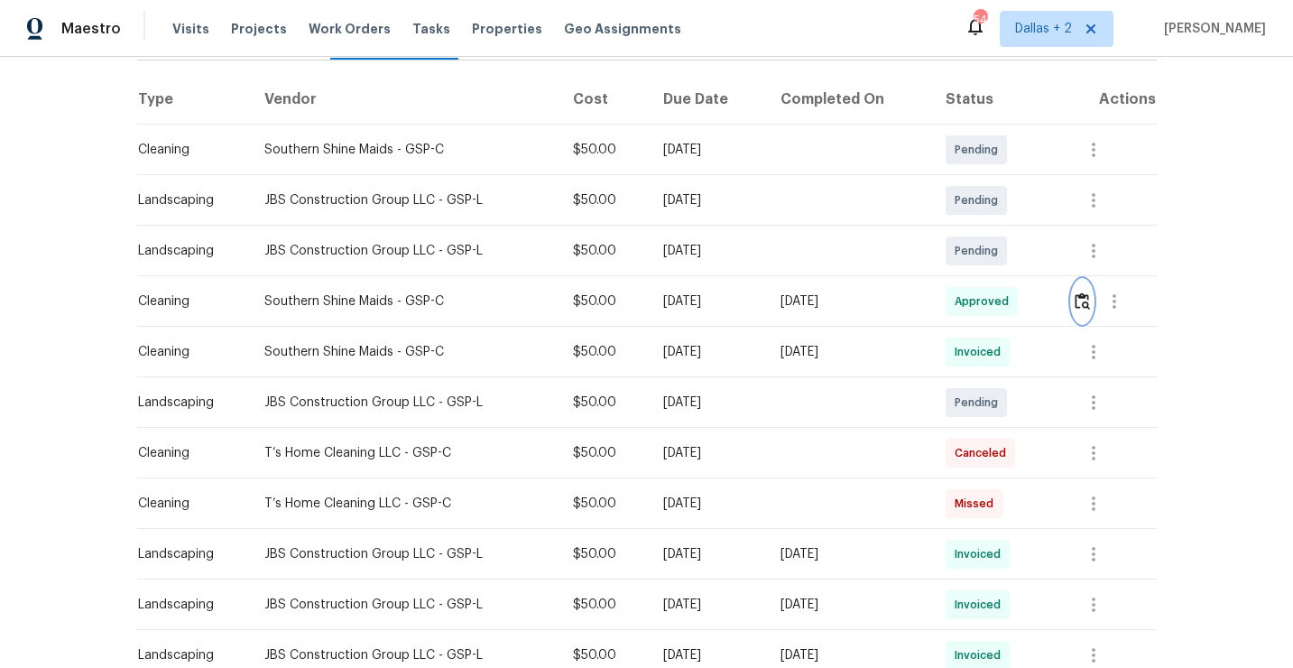
scroll to position [206, 0]
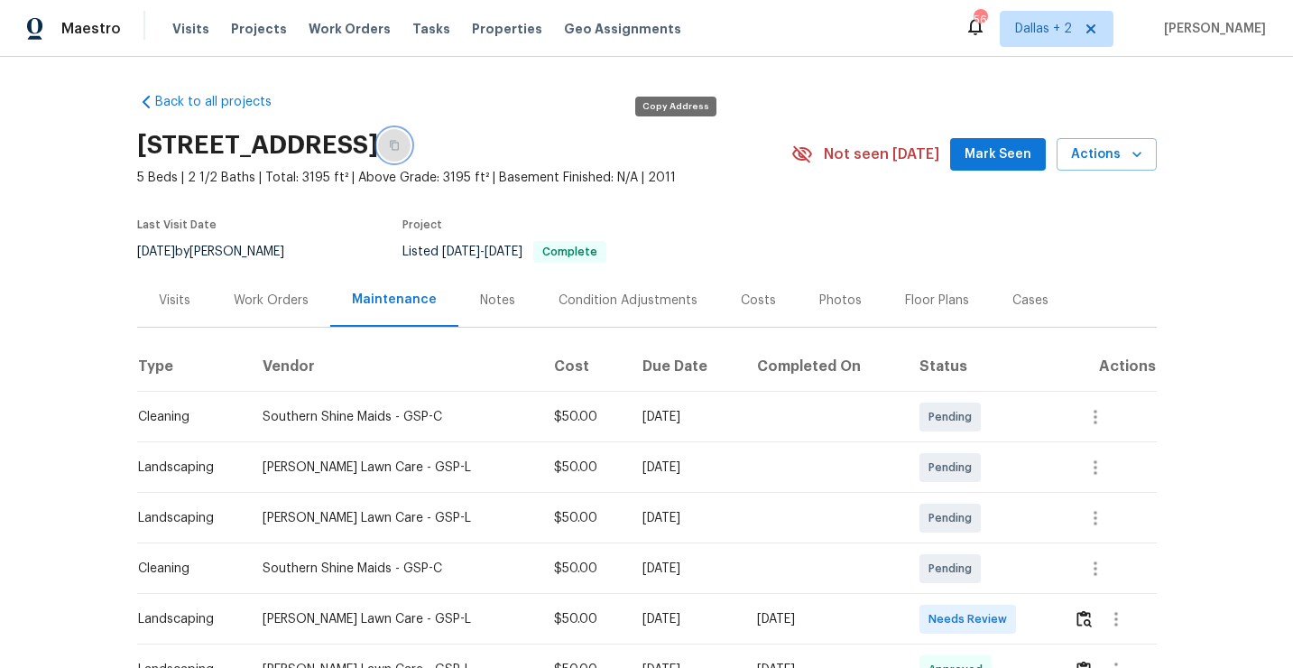
click at [411, 141] on button "button" at bounding box center [394, 145] width 32 height 32
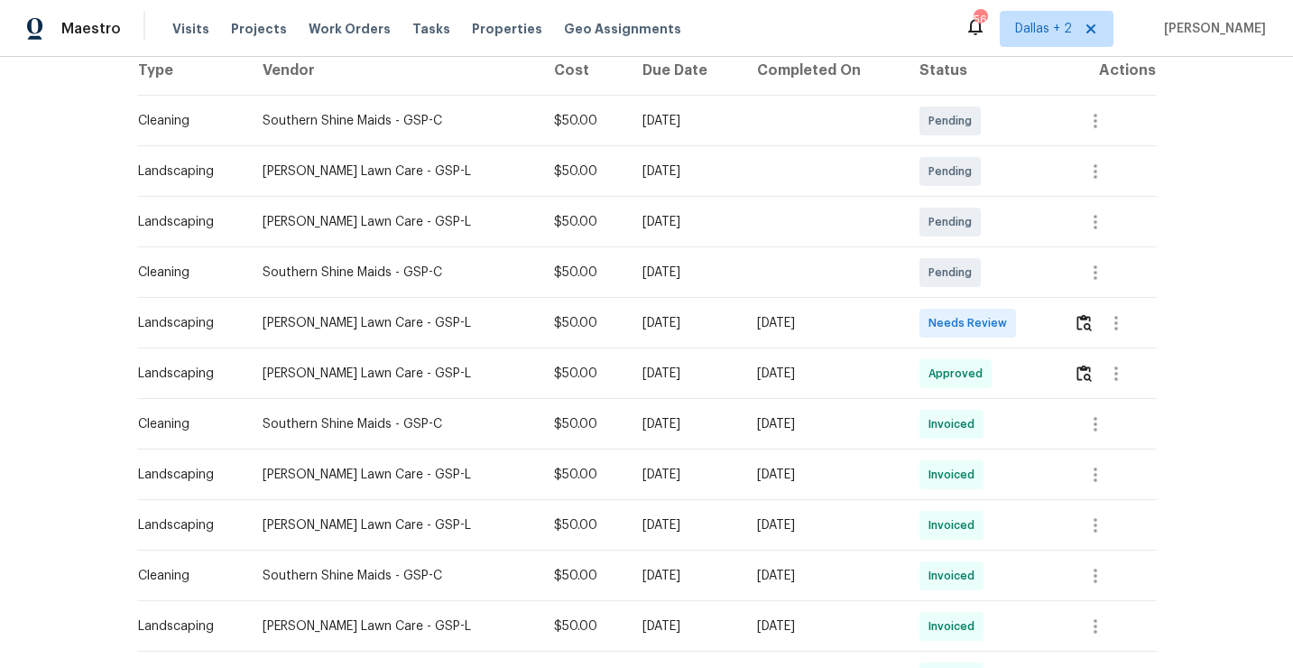
scroll to position [328, 0]
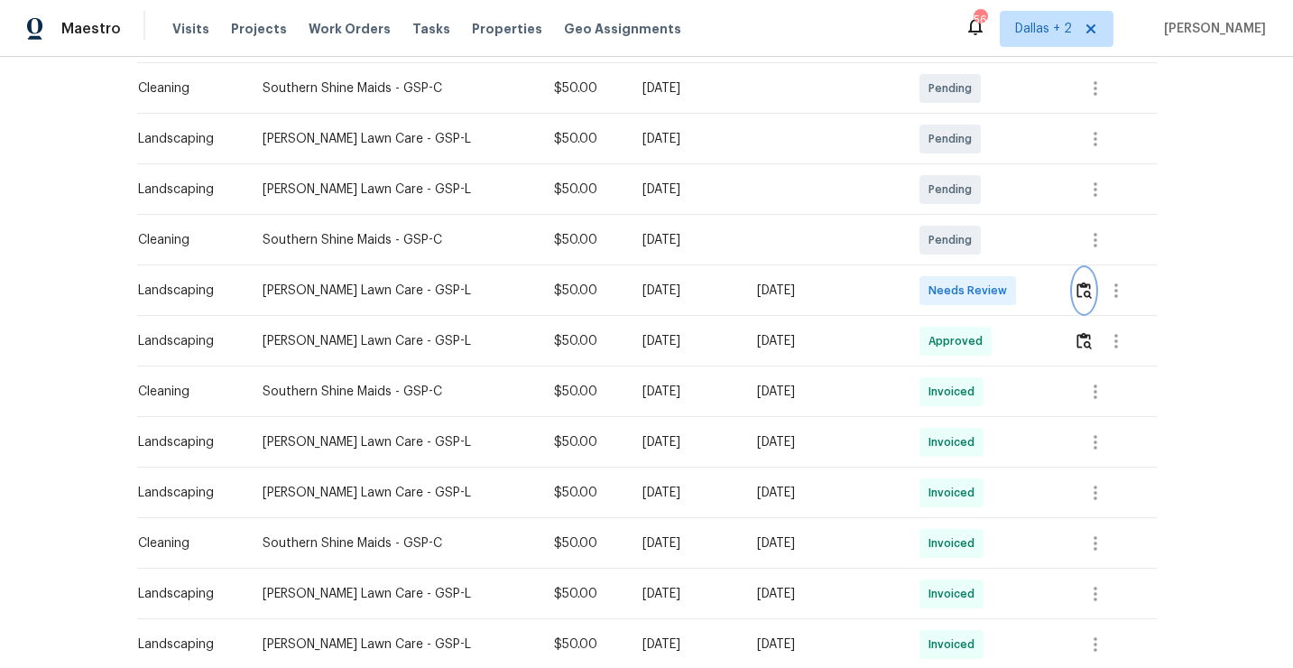
click at [1081, 301] on button "button" at bounding box center [1084, 290] width 21 height 43
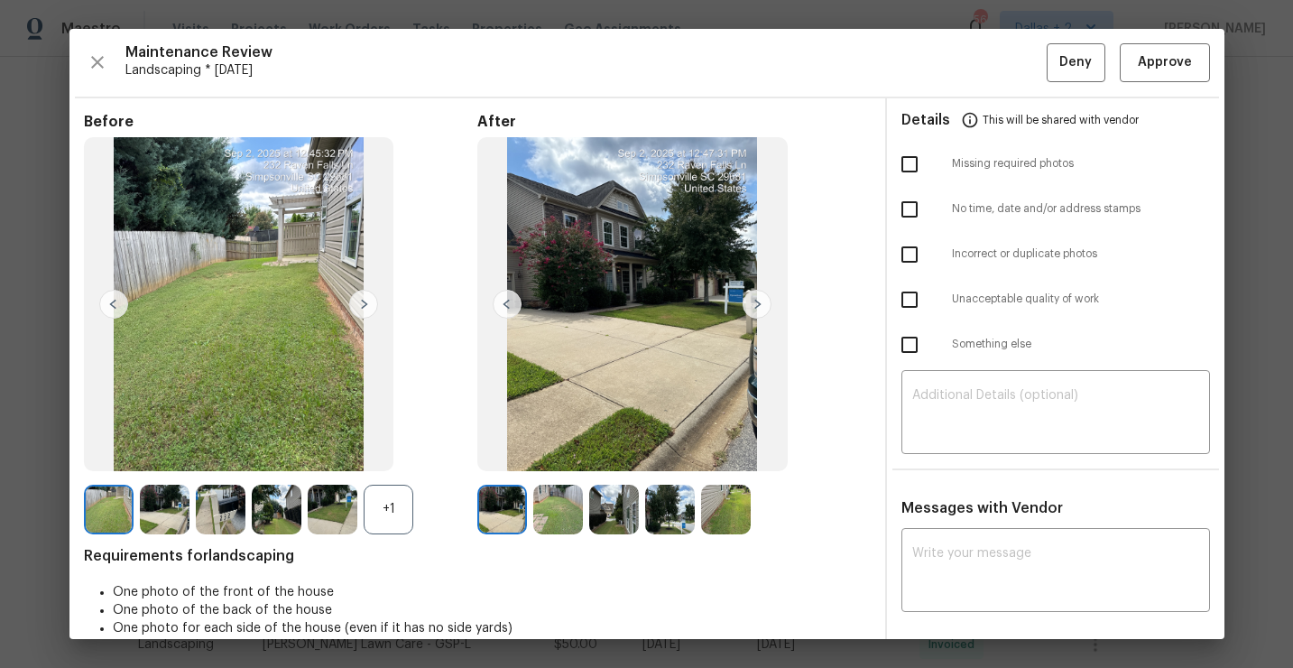
click at [402, 492] on div "+1" at bounding box center [389, 510] width 50 height 50
click at [229, 521] on img at bounding box center [221, 510] width 50 height 50
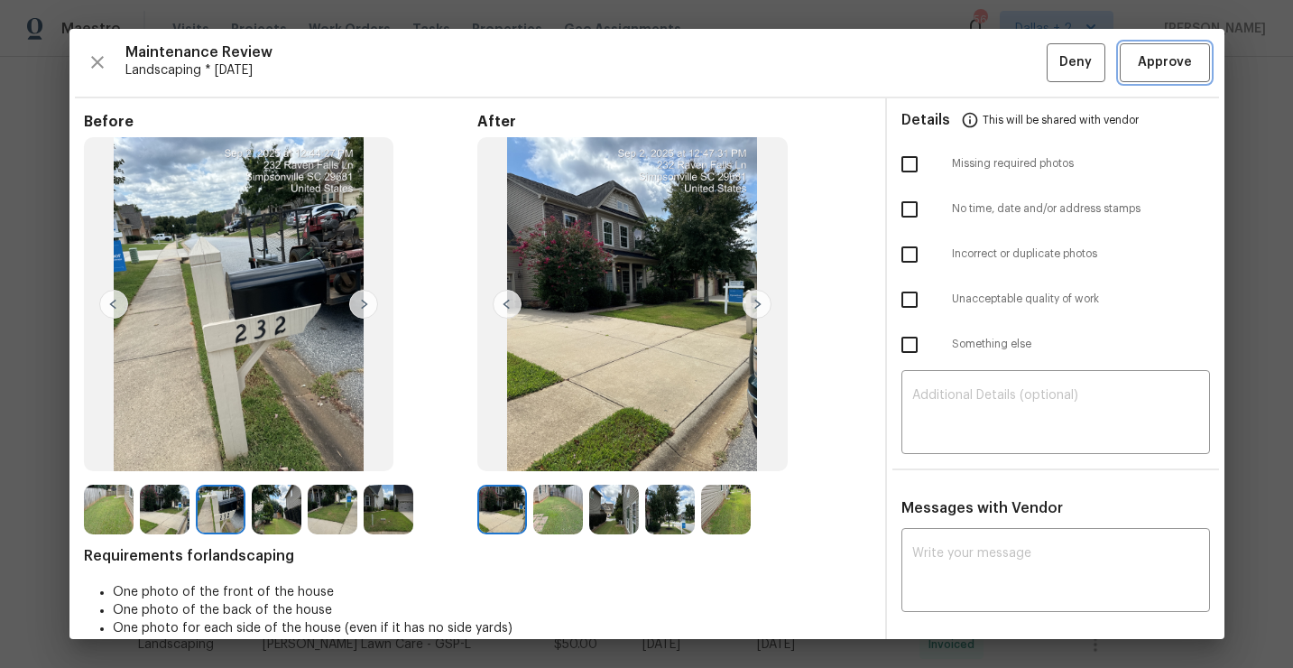
click at [1167, 72] on span "Approve" at bounding box center [1165, 62] width 54 height 23
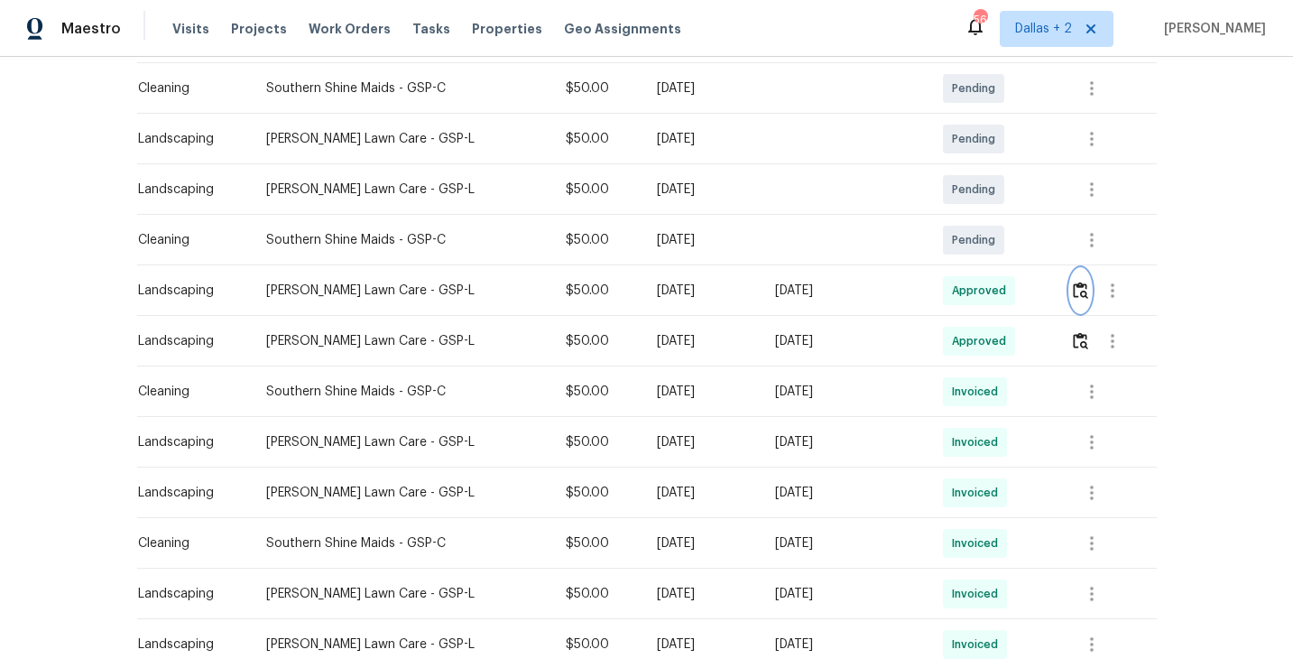
scroll to position [0, 0]
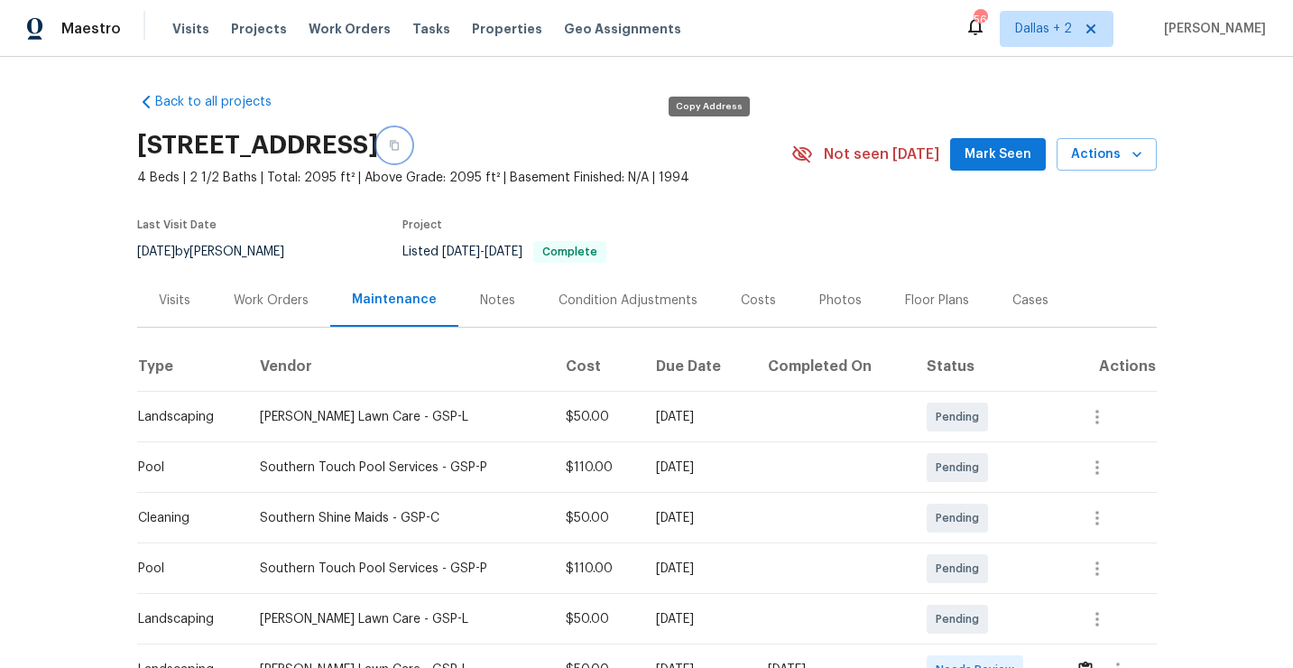
click at [411, 147] on button "button" at bounding box center [394, 145] width 32 height 32
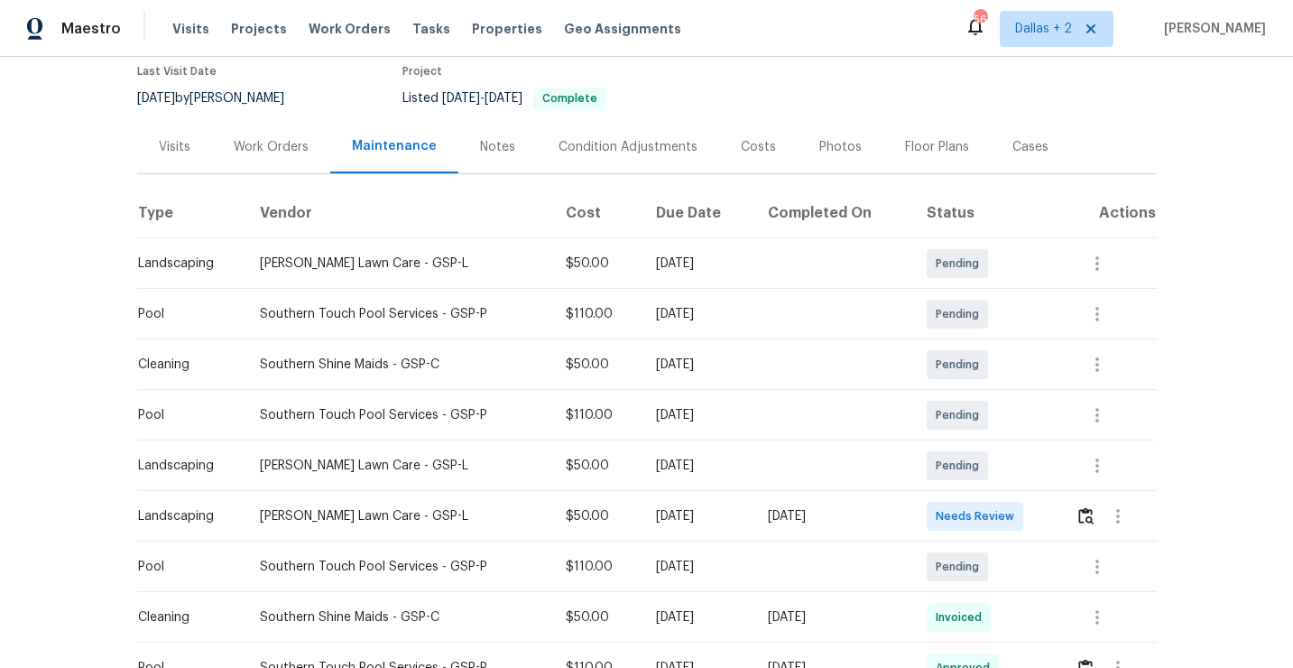
scroll to position [165, 0]
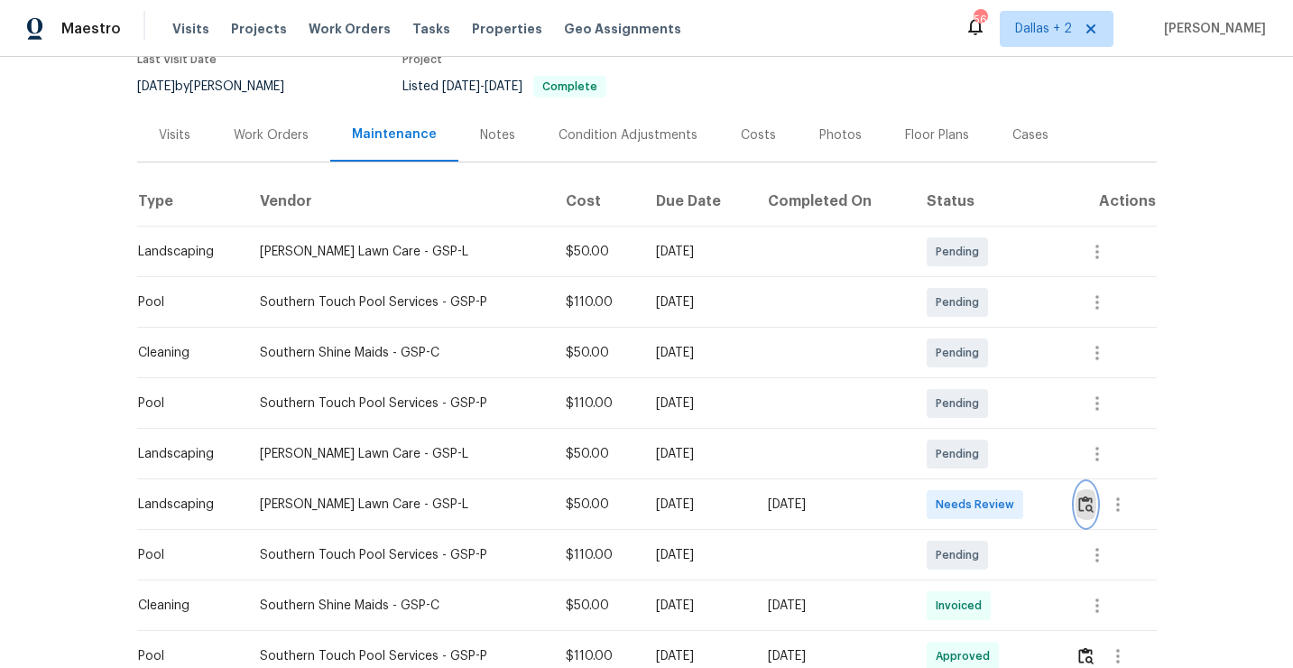
click at [1089, 504] on img "button" at bounding box center [1085, 503] width 15 height 17
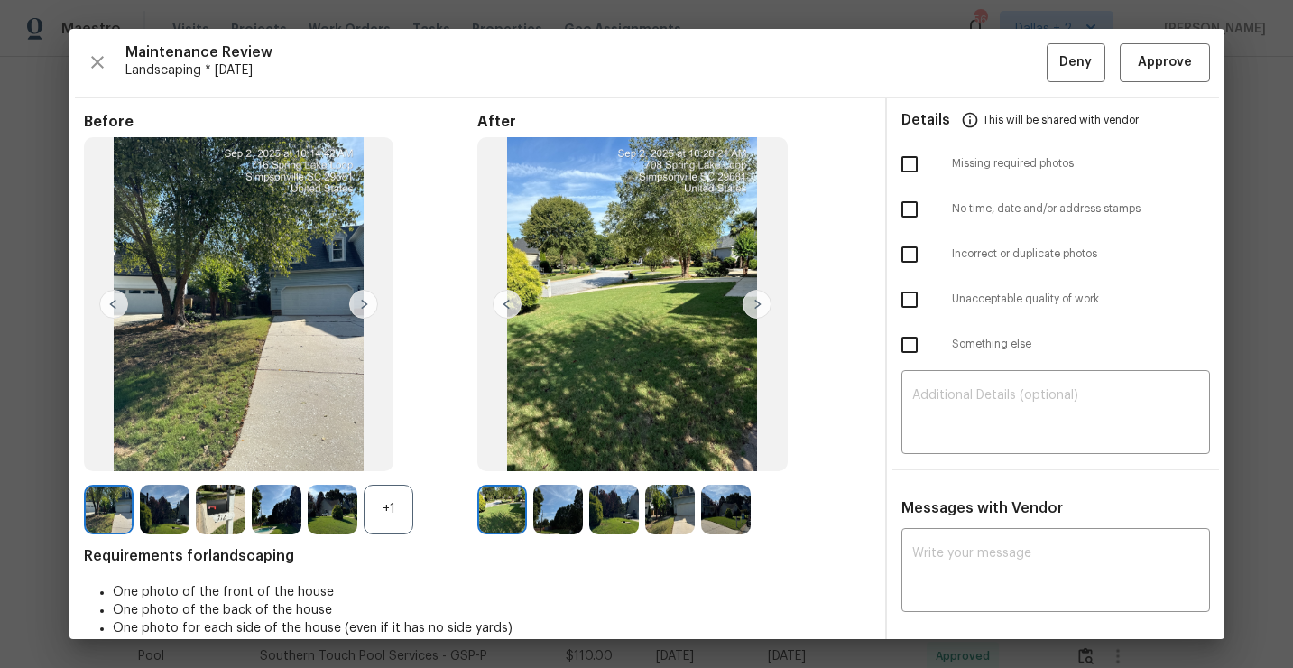
click at [762, 301] on img at bounding box center [757, 304] width 29 height 29
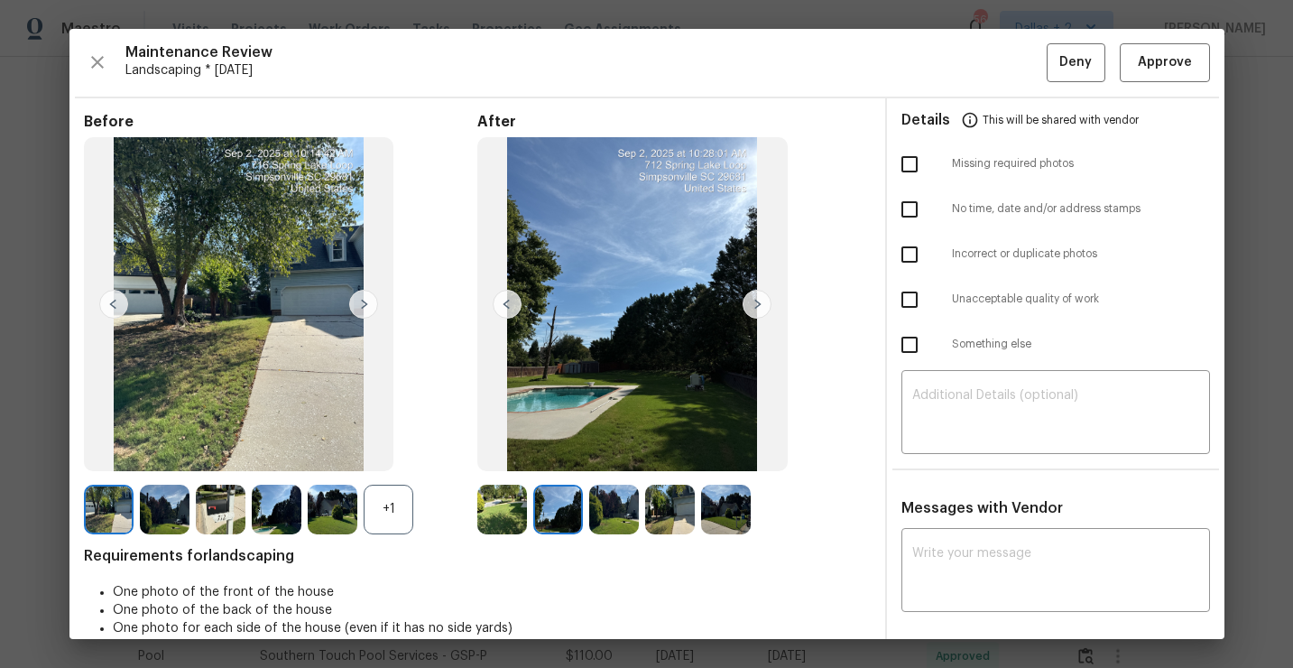
click at [378, 505] on div "+1" at bounding box center [389, 510] width 50 height 50
click at [1160, 73] on span "Approve" at bounding box center [1165, 62] width 54 height 23
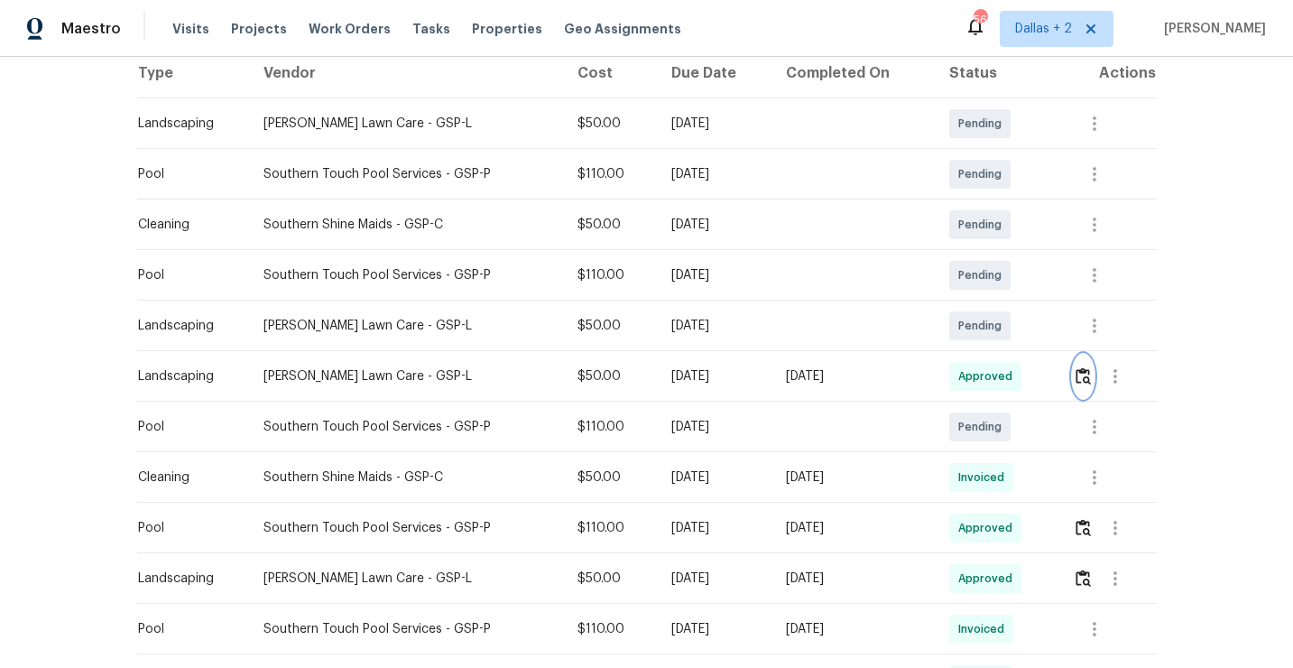
scroll to position [0, 0]
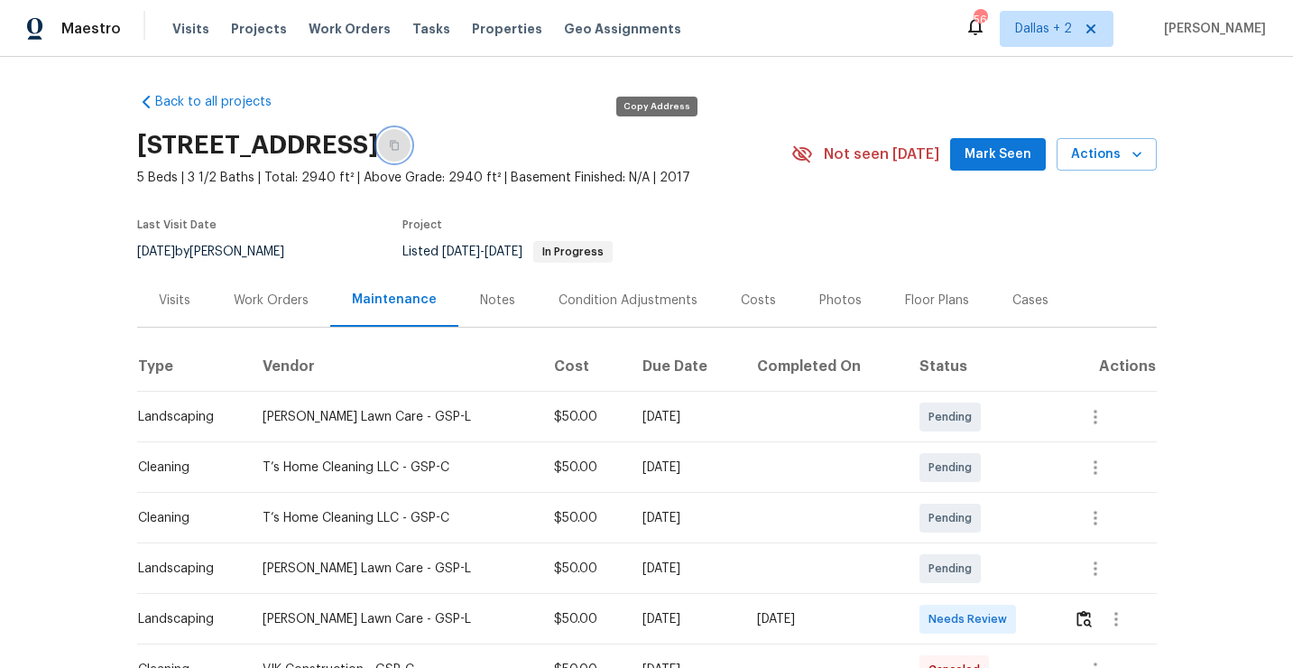
click at [399, 148] on icon "button" at bounding box center [394, 146] width 9 height 10
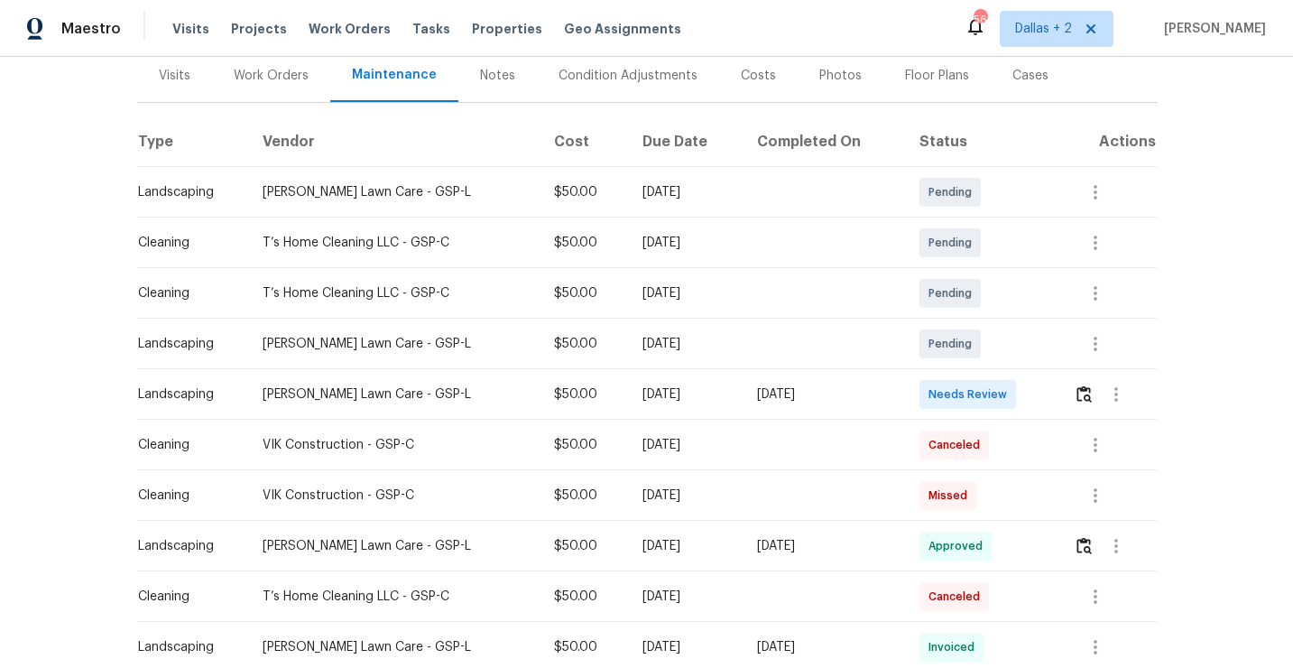
scroll to position [235, 0]
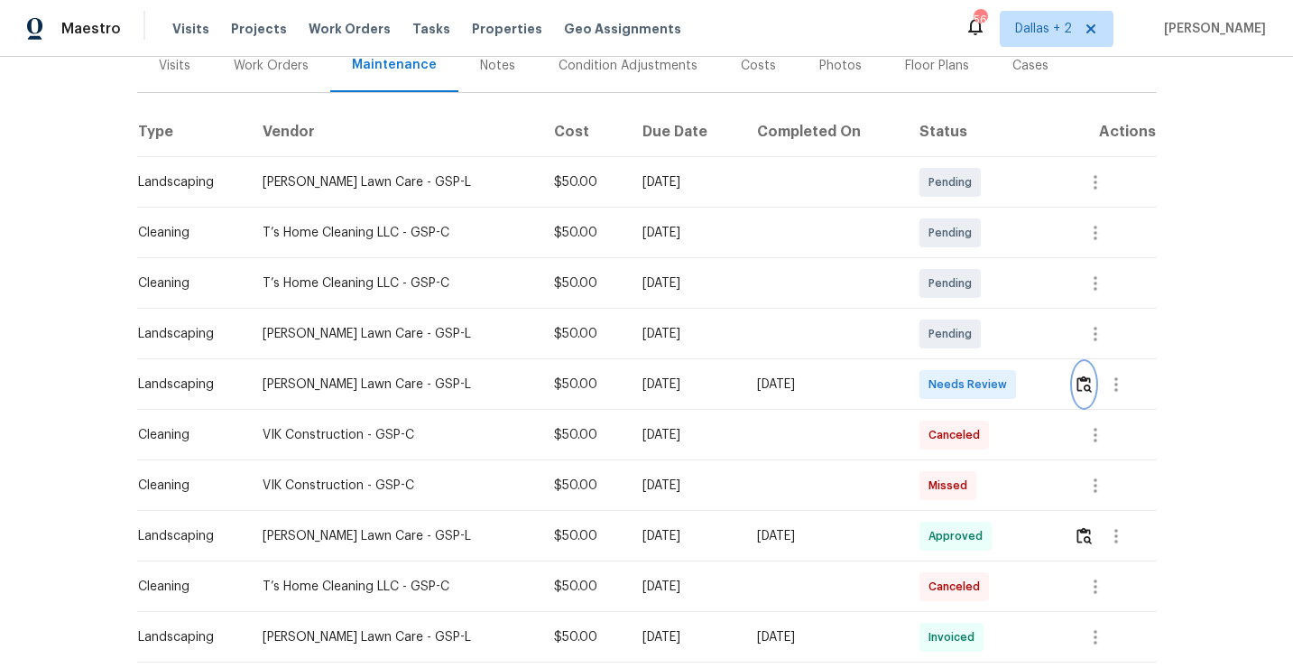
click at [1092, 383] on img "button" at bounding box center [1083, 383] width 15 height 17
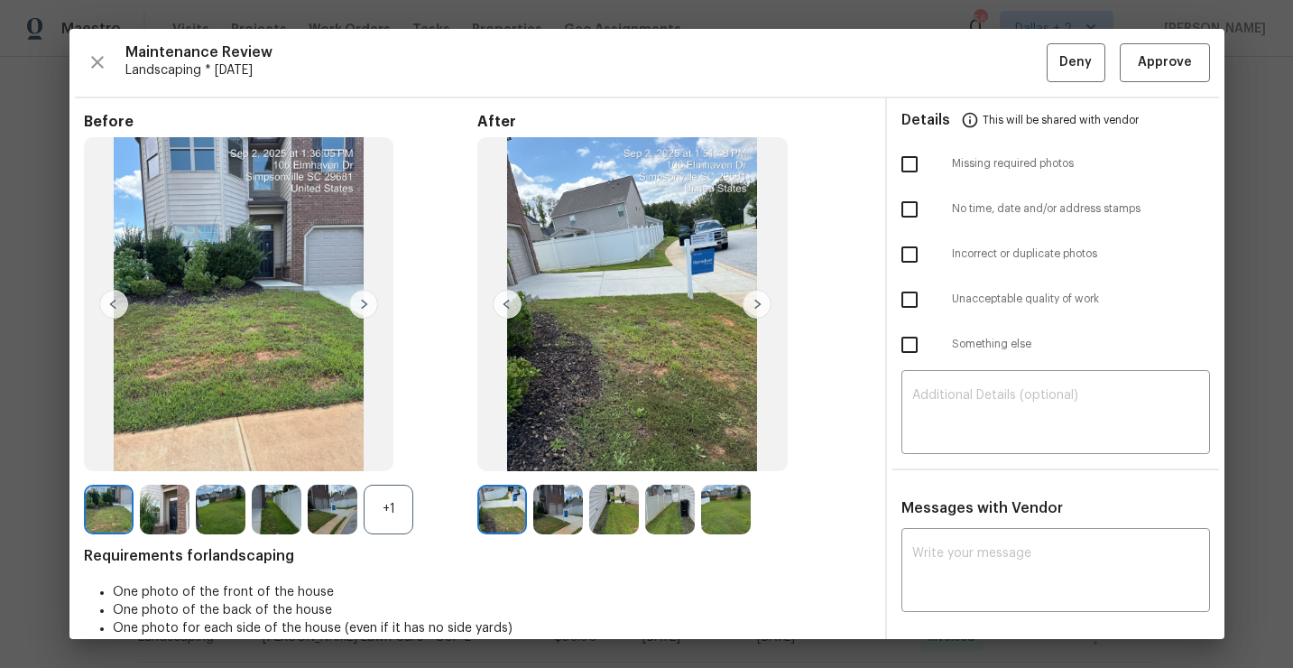
click at [379, 531] on div "+1" at bounding box center [389, 510] width 50 height 50
click at [160, 523] on img at bounding box center [165, 510] width 50 height 50
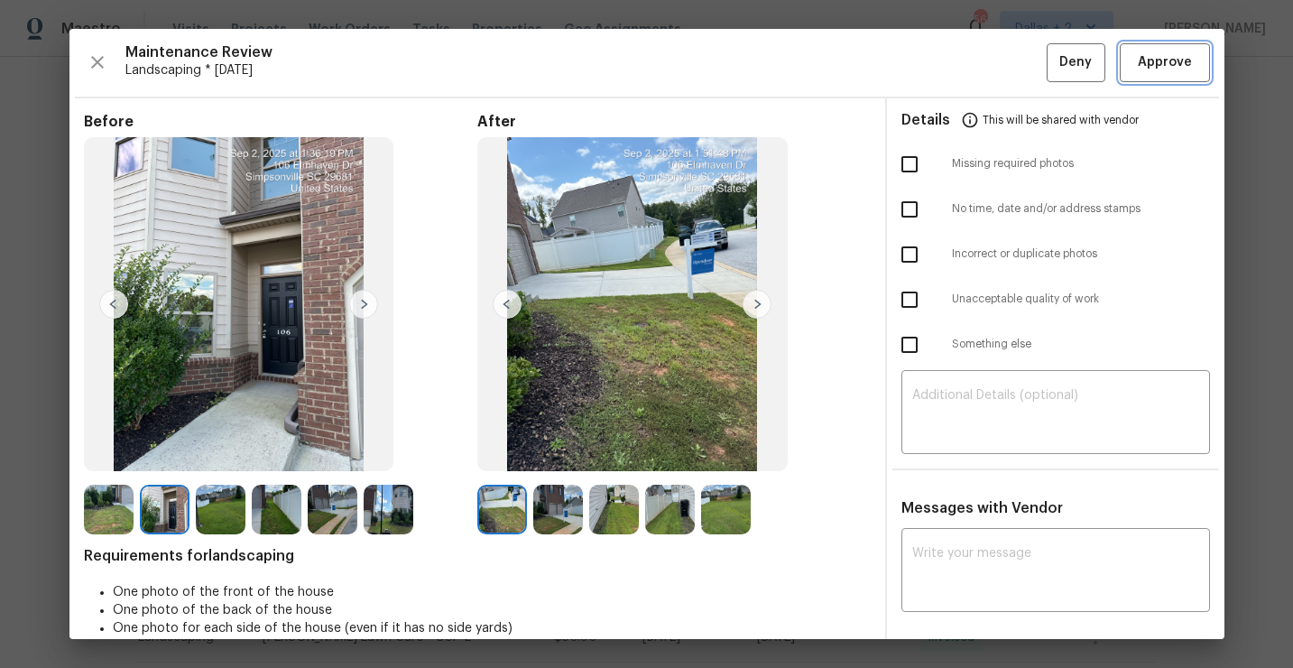
click at [1171, 74] on button "Approve" at bounding box center [1165, 62] width 90 height 39
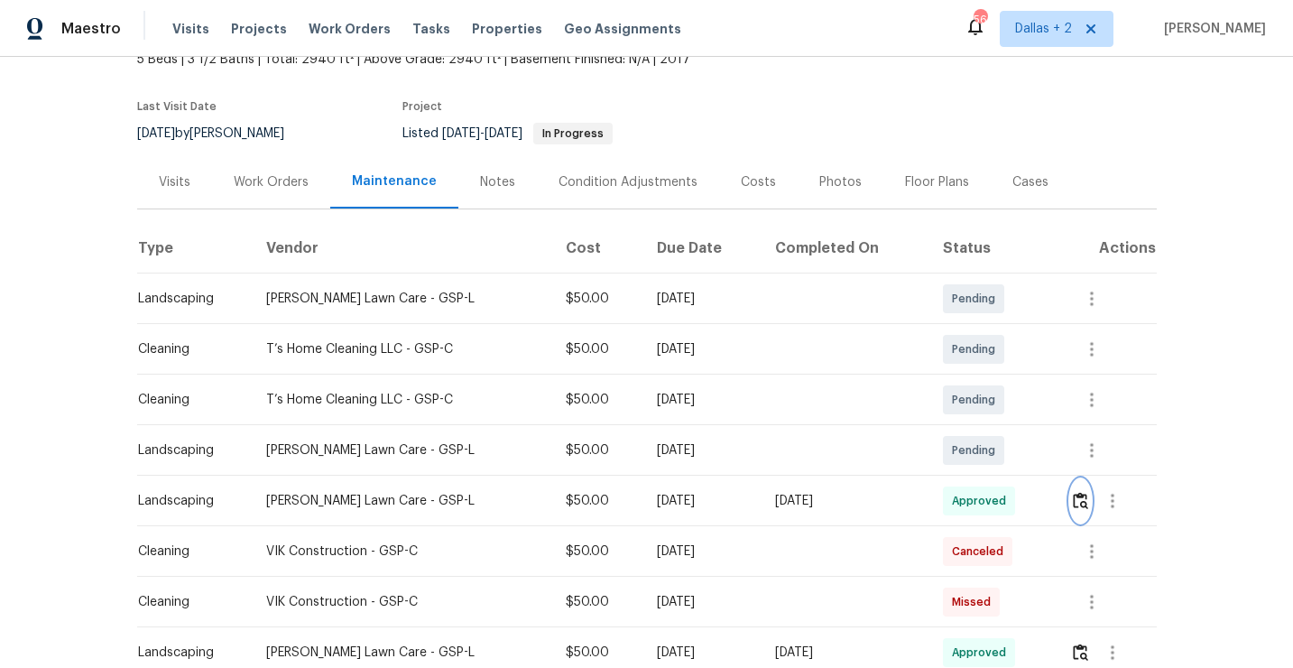
scroll to position [0, 0]
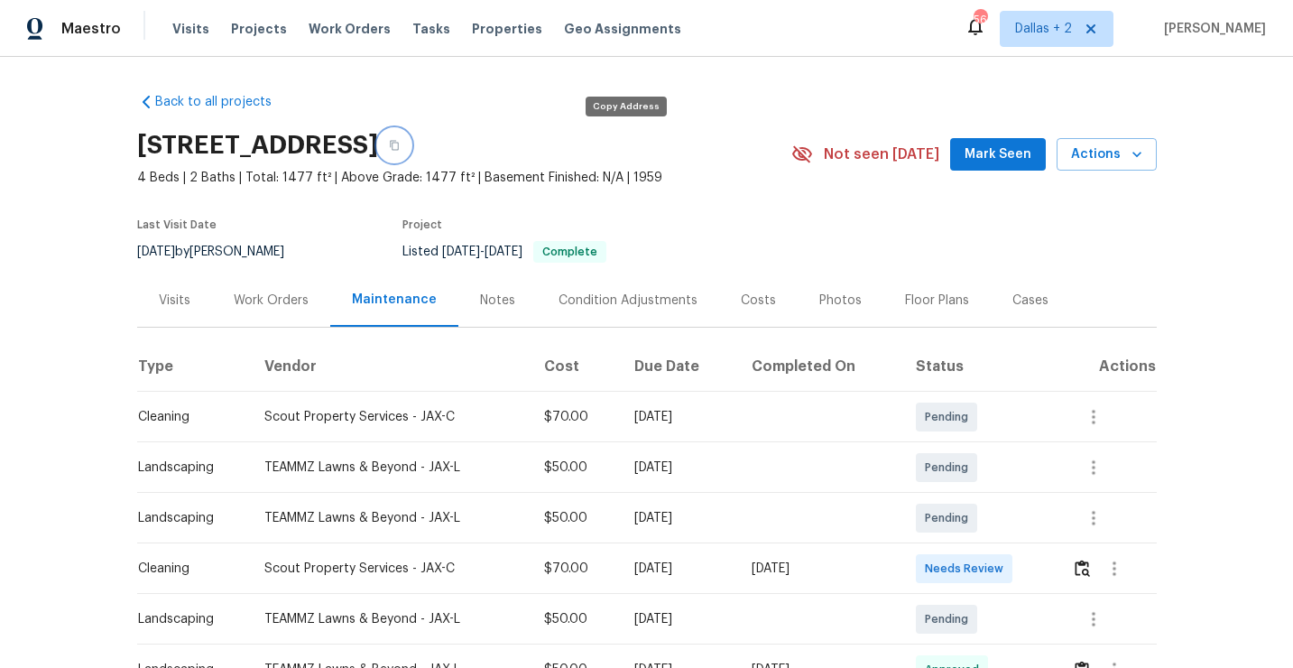
click at [400, 147] on icon "button" at bounding box center [394, 145] width 11 height 11
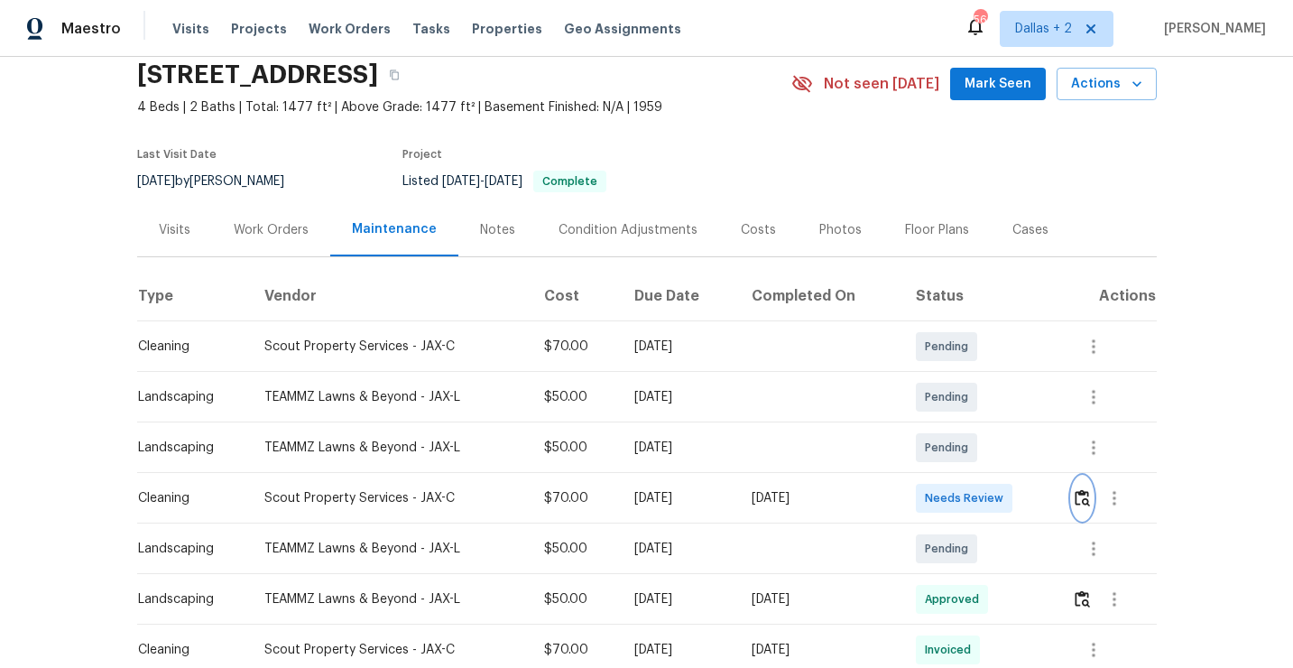
click at [1090, 499] on img "button" at bounding box center [1082, 497] width 15 height 17
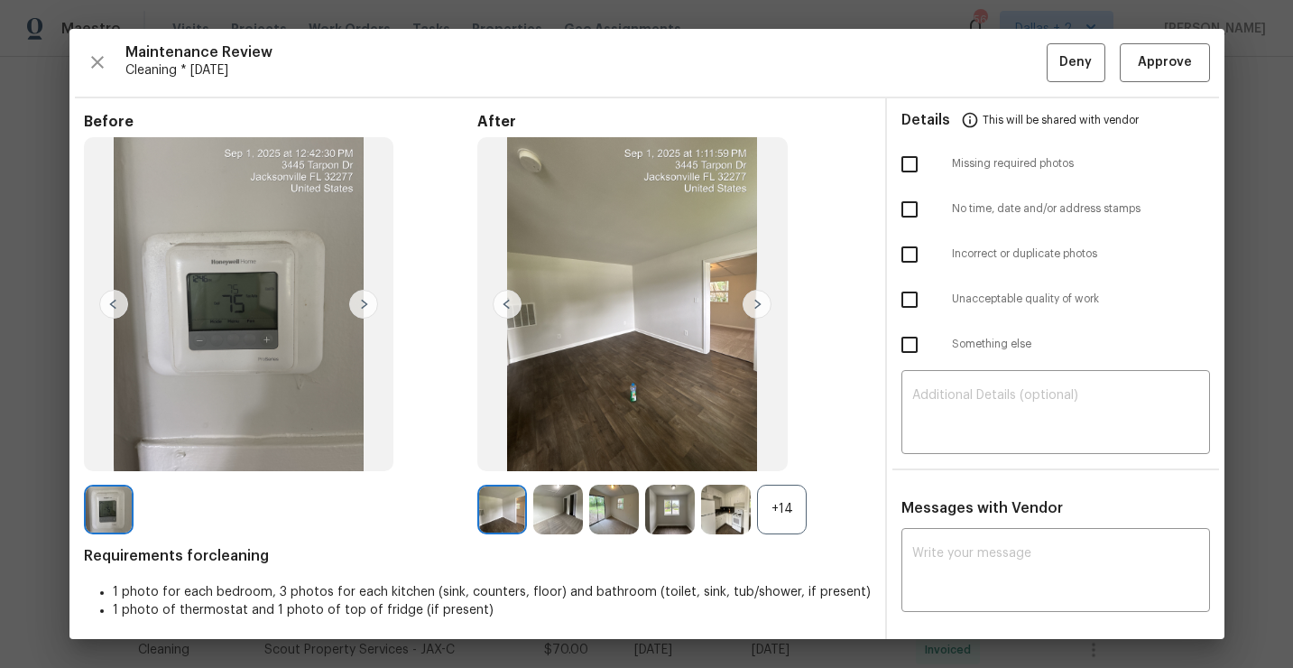
click at [789, 496] on div "+14" at bounding box center [782, 510] width 50 height 50
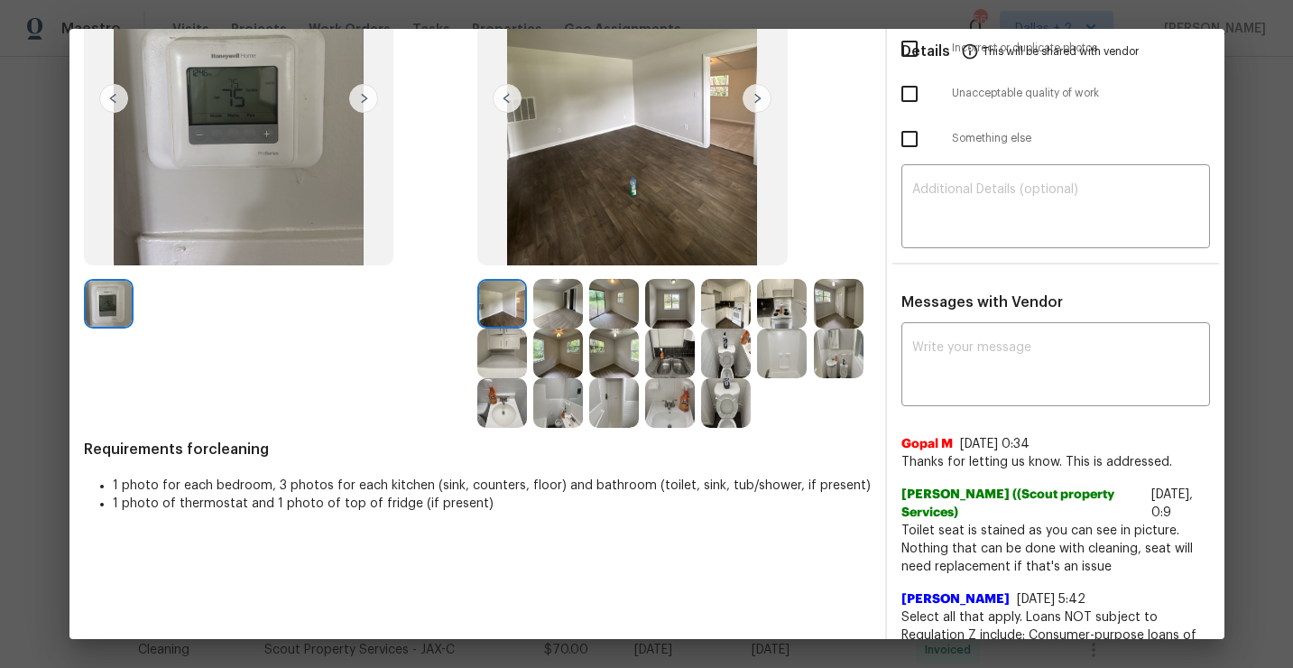
scroll to position [200, 0]
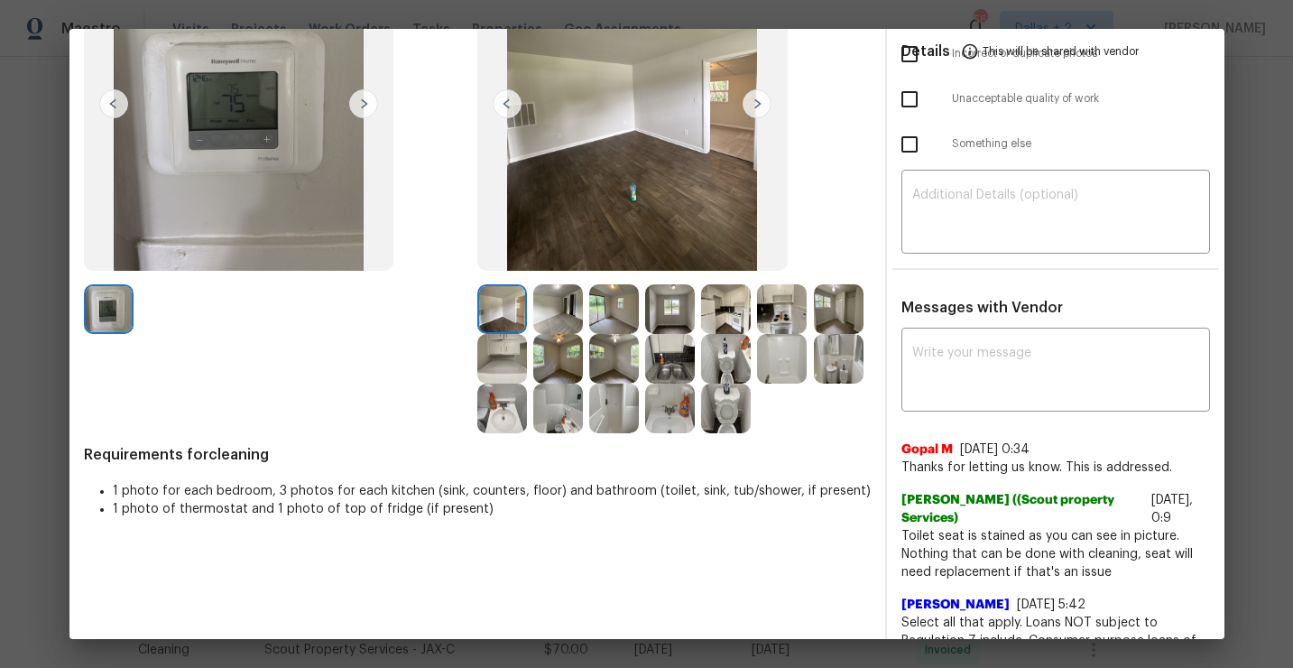
click at [723, 305] on img at bounding box center [726, 309] width 50 height 50
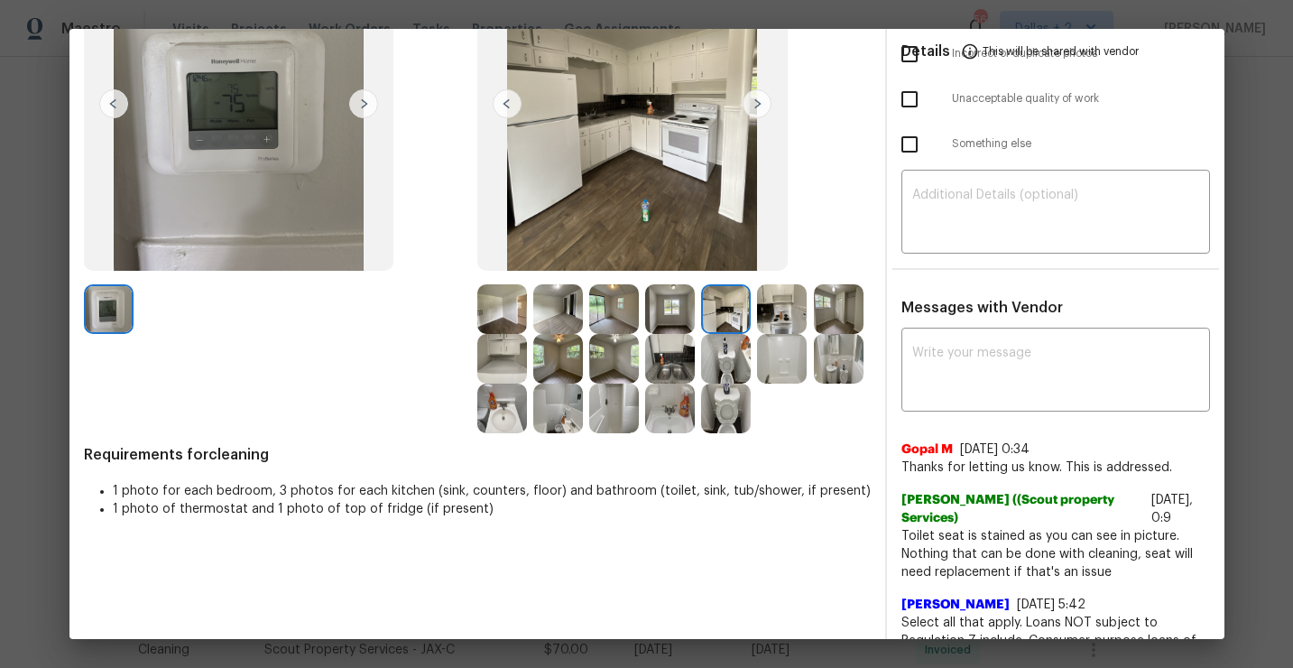
click at [499, 356] on img at bounding box center [502, 359] width 50 height 50
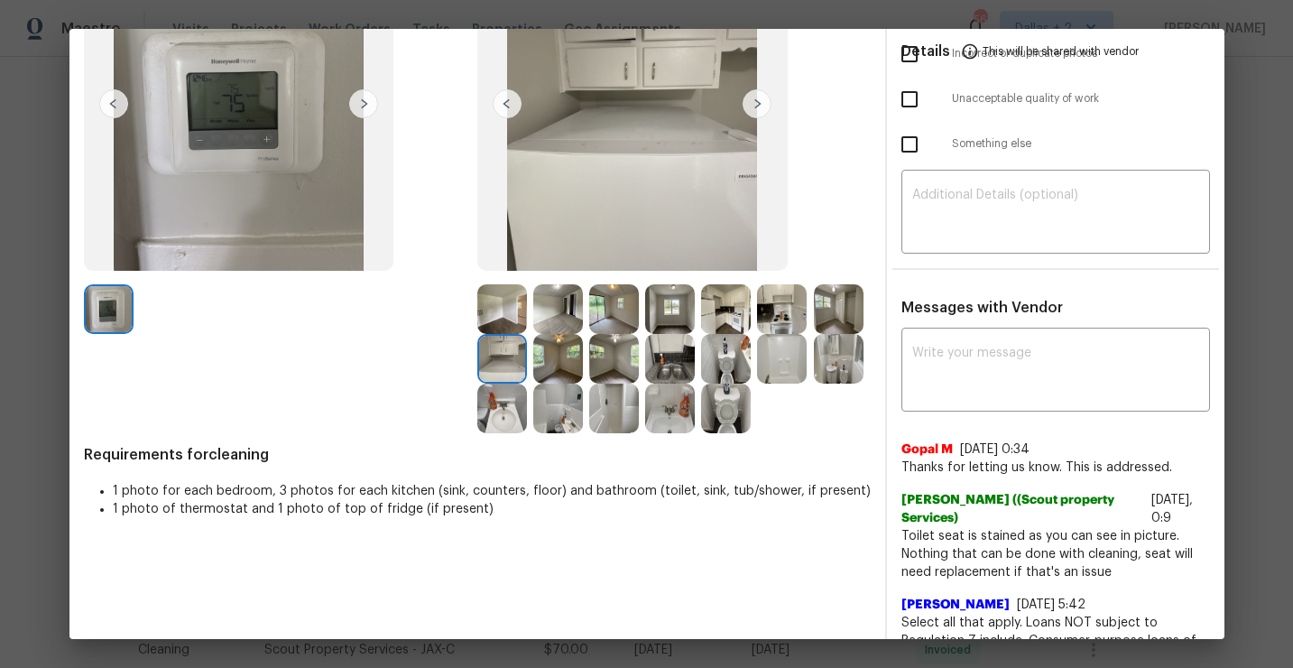
click at [499, 356] on img at bounding box center [502, 359] width 50 height 50
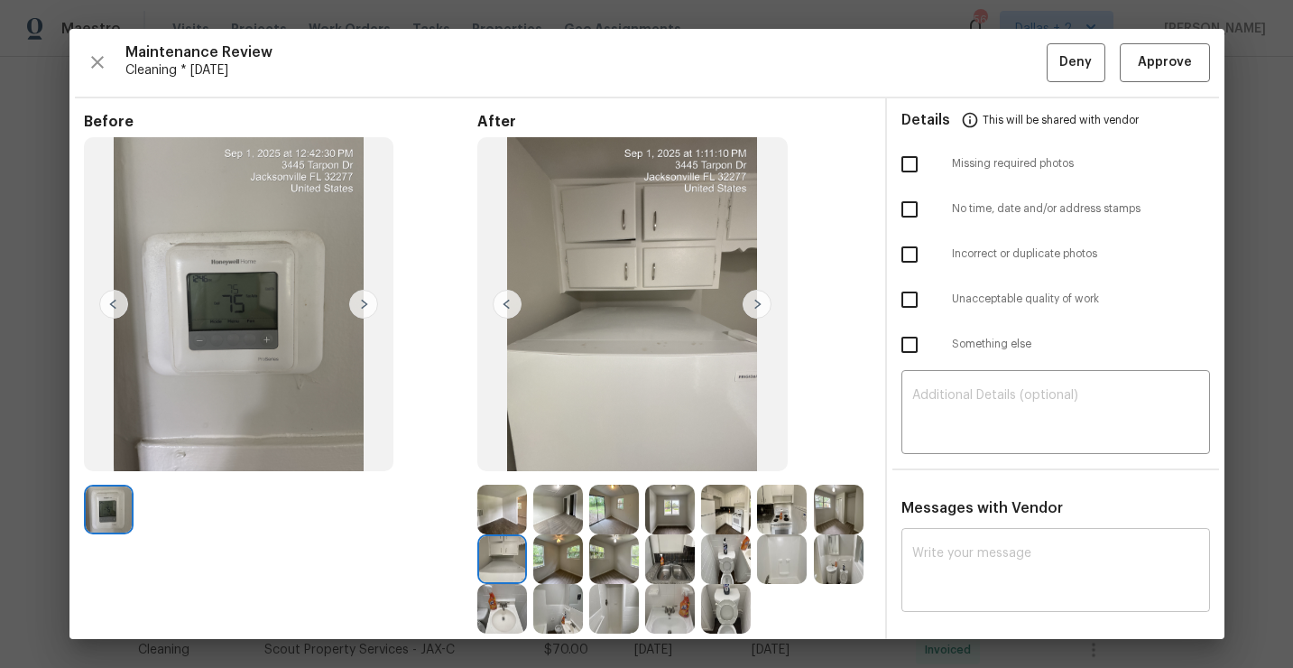
click at [949, 543] on div "x ​" at bounding box center [1055, 571] width 309 height 79
paste textarea "Maintenance Audit Team: Hello!"
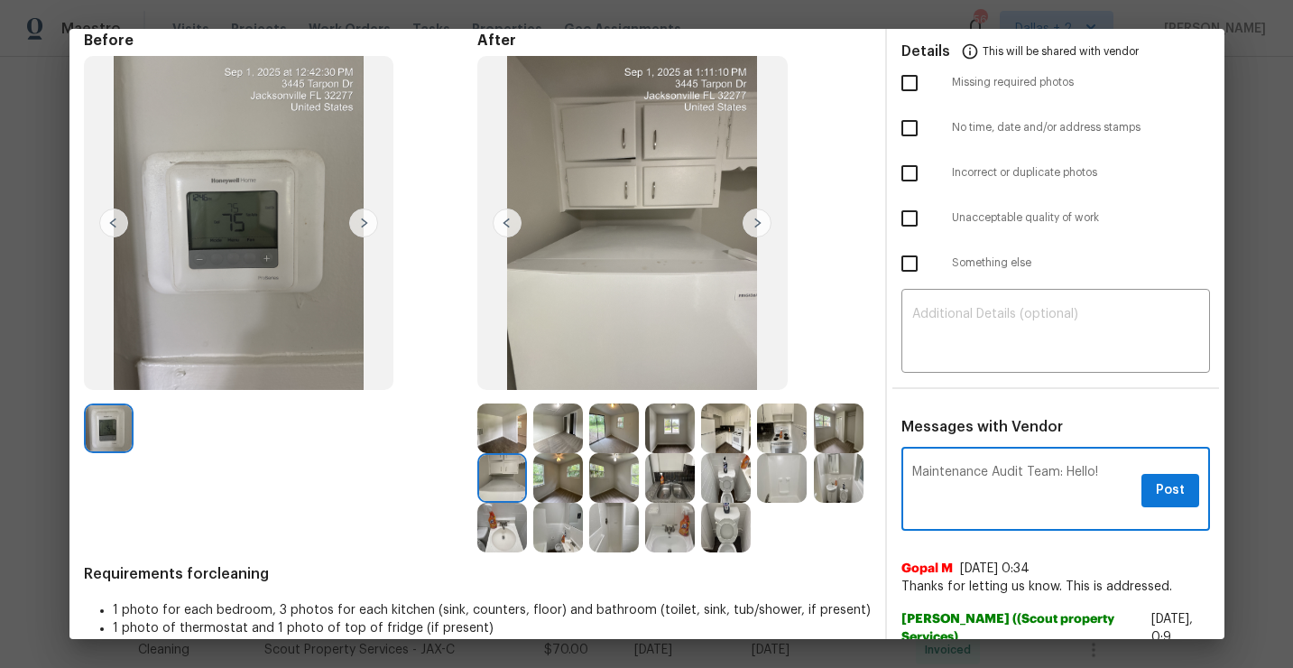
scroll to position [82, 0]
click at [1015, 487] on textarea "Maintenance Audit Team: Hello! we see some kind of drop" at bounding box center [1023, 490] width 222 height 51
click at [1079, 488] on textarea "Maintenance Audit Team: Hello! we see some kind of dried drop" at bounding box center [1023, 490] width 222 height 51
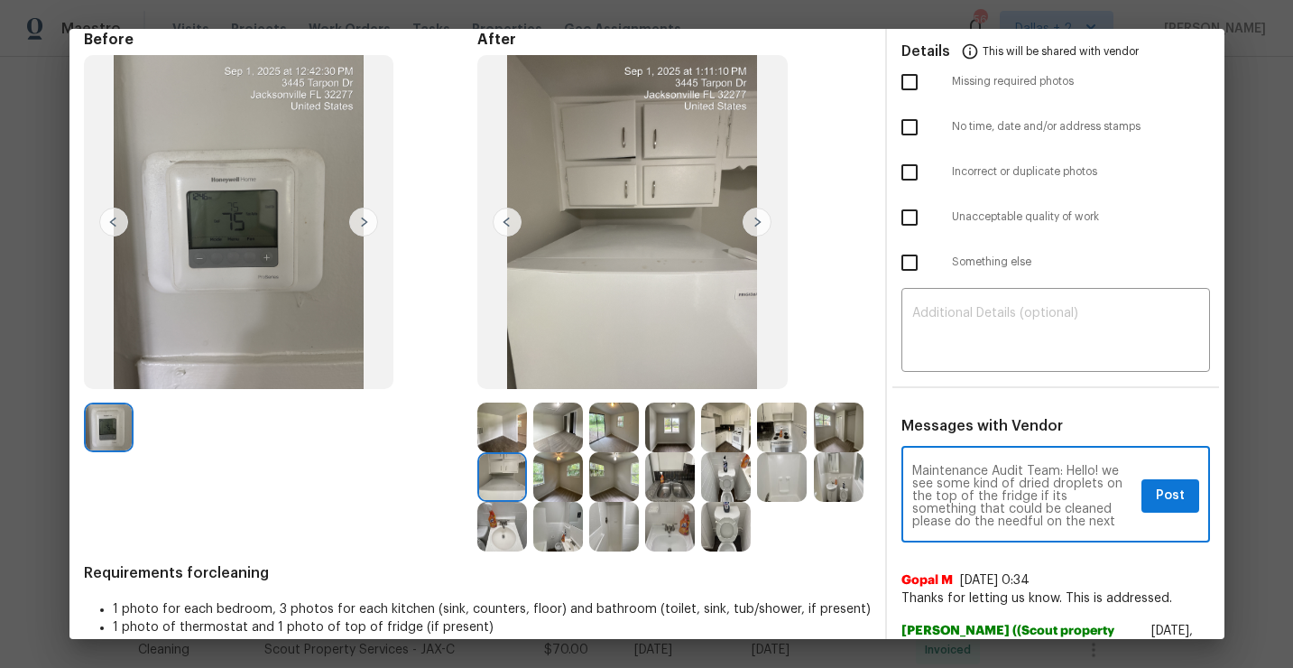
type textarea "Maintenance Audit Team: Hello! we see some kind of dried droplets on the top of…"
click at [1166, 503] on span "Post" at bounding box center [1170, 496] width 29 height 23
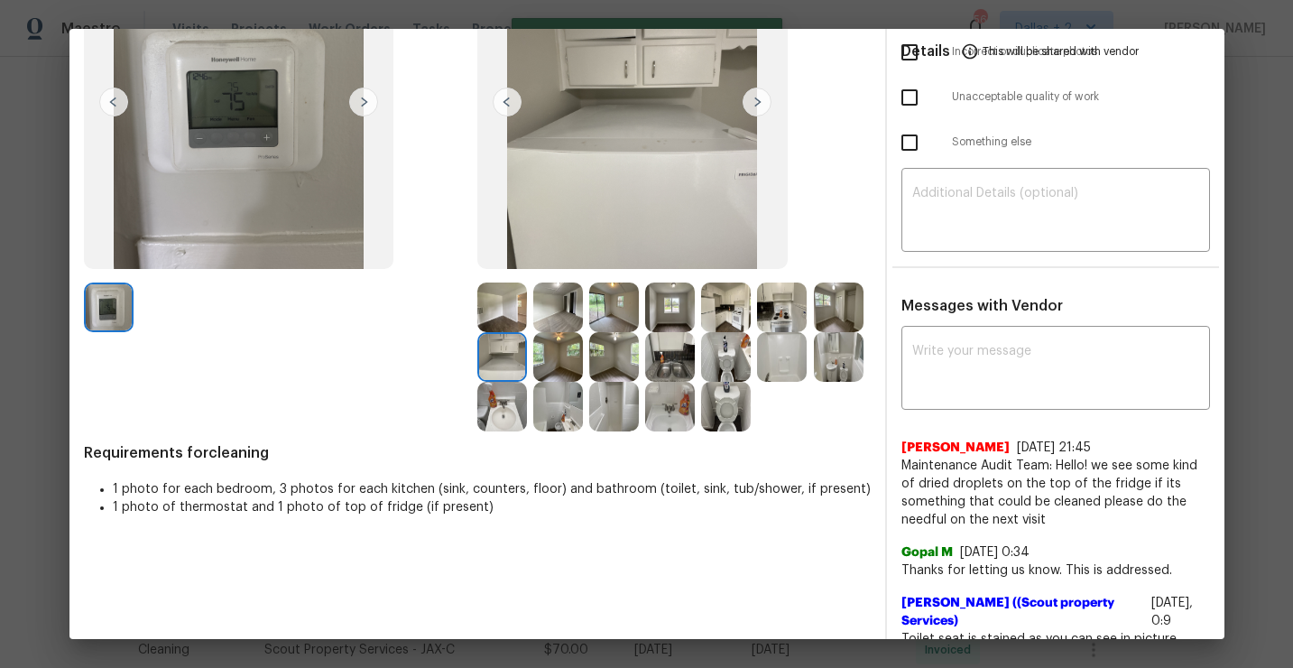
scroll to position [0, 0]
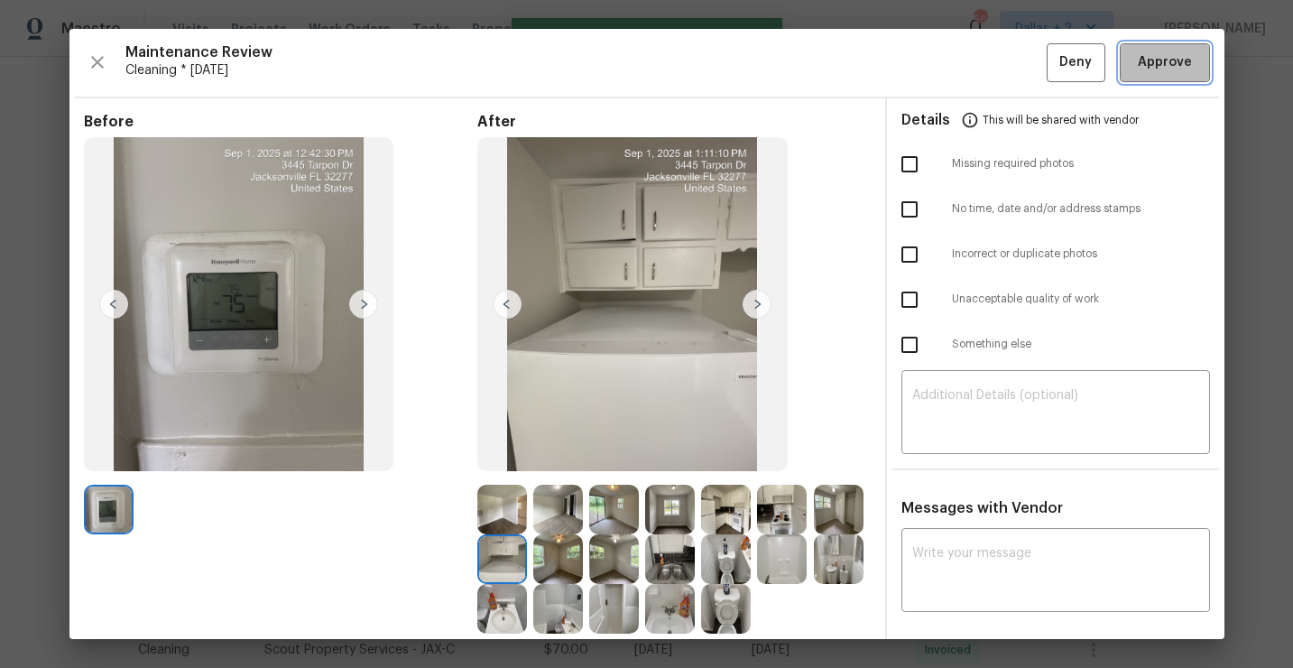
click at [1153, 81] on button "Approve" at bounding box center [1165, 62] width 90 height 39
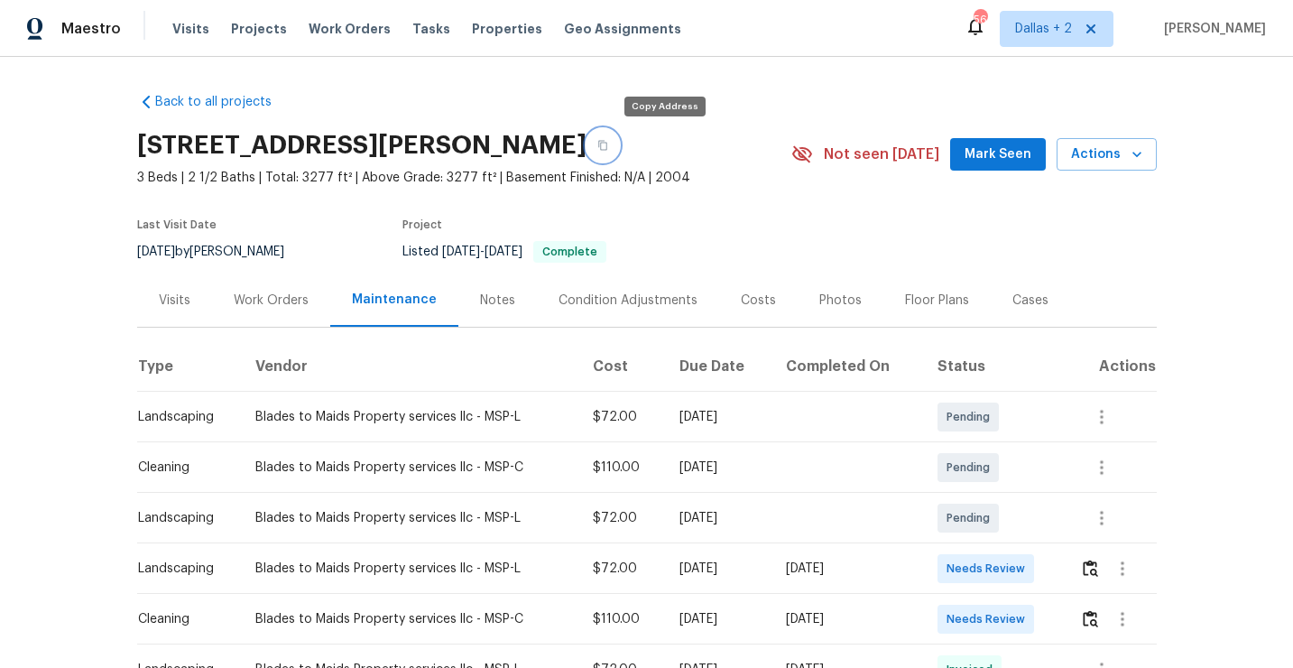
click at [608, 144] on icon "button" at bounding box center [602, 145] width 11 height 11
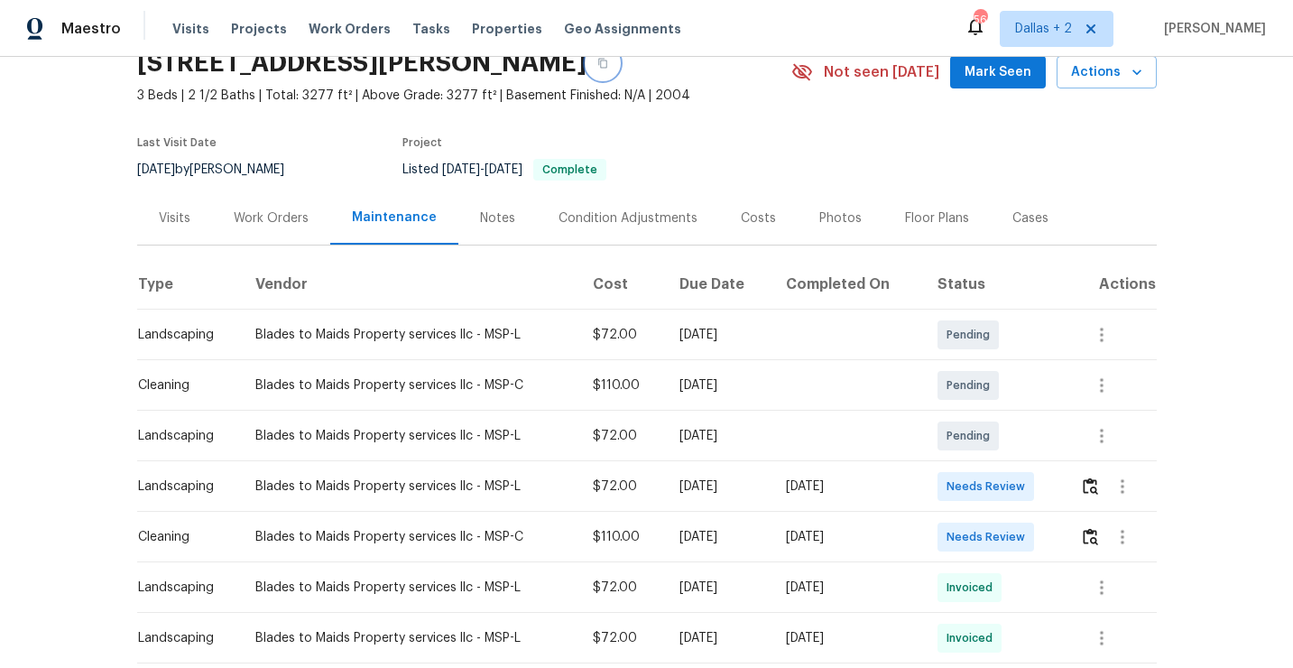
scroll to position [110, 0]
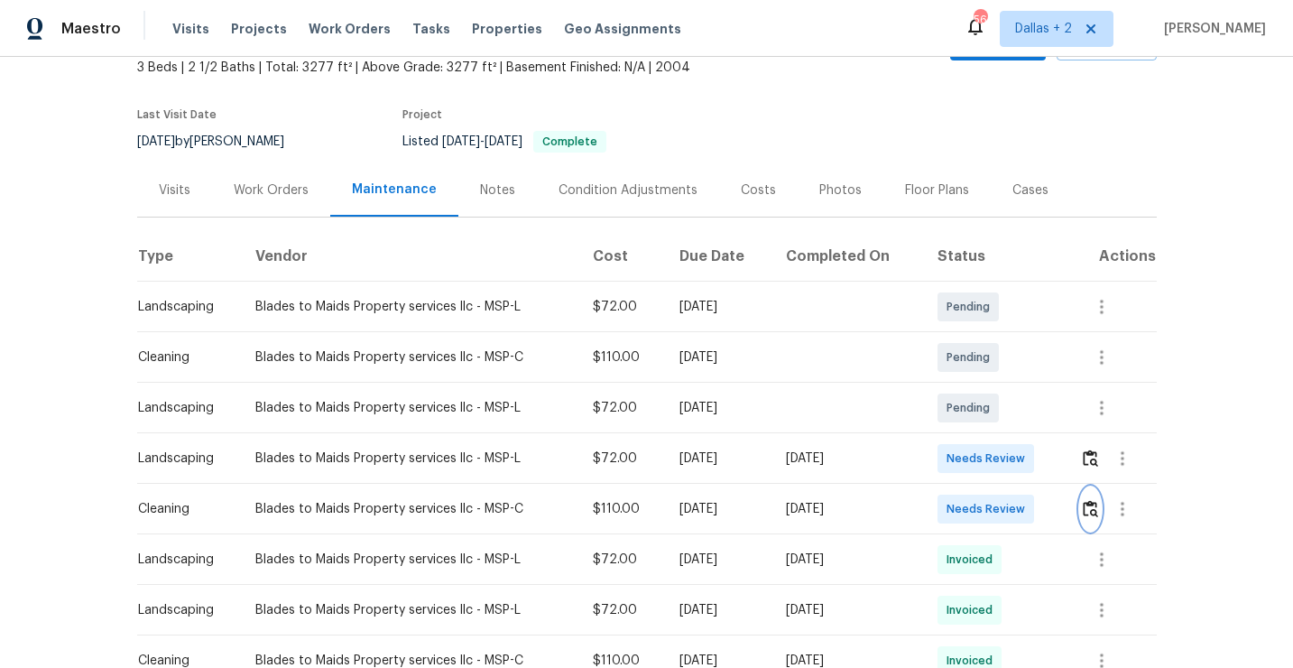
click at [1088, 503] on img "button" at bounding box center [1090, 508] width 15 height 17
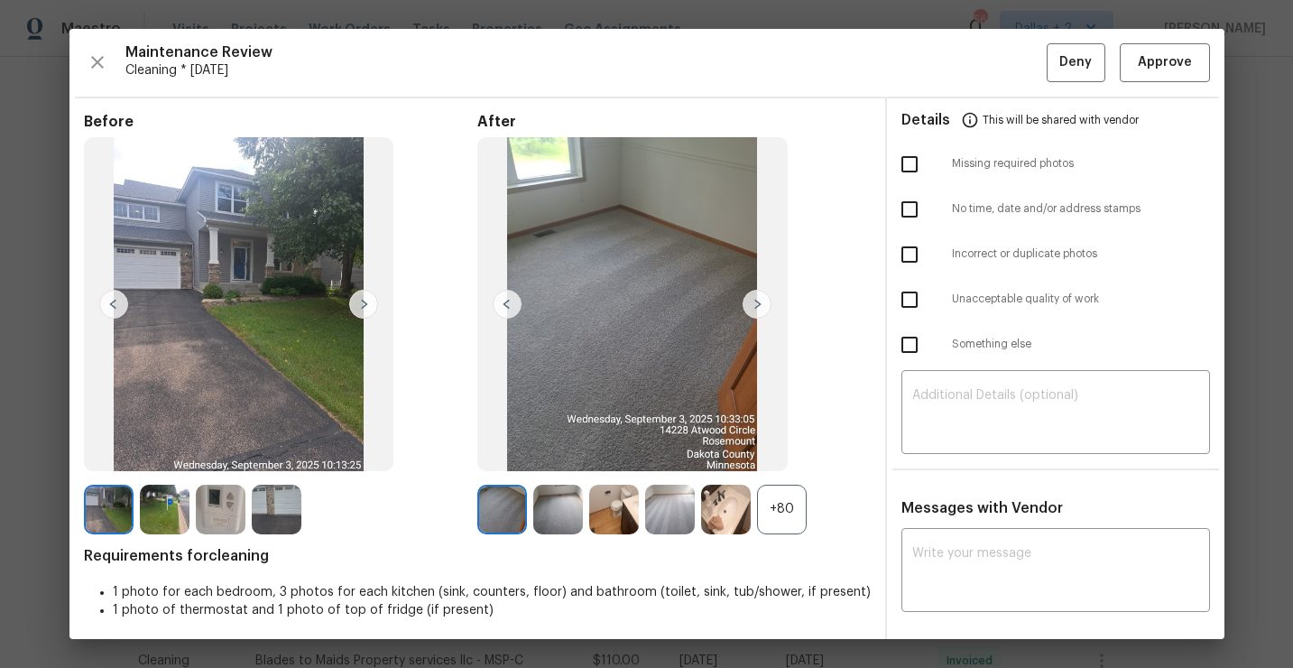
click at [773, 505] on div "+80" at bounding box center [782, 510] width 50 height 50
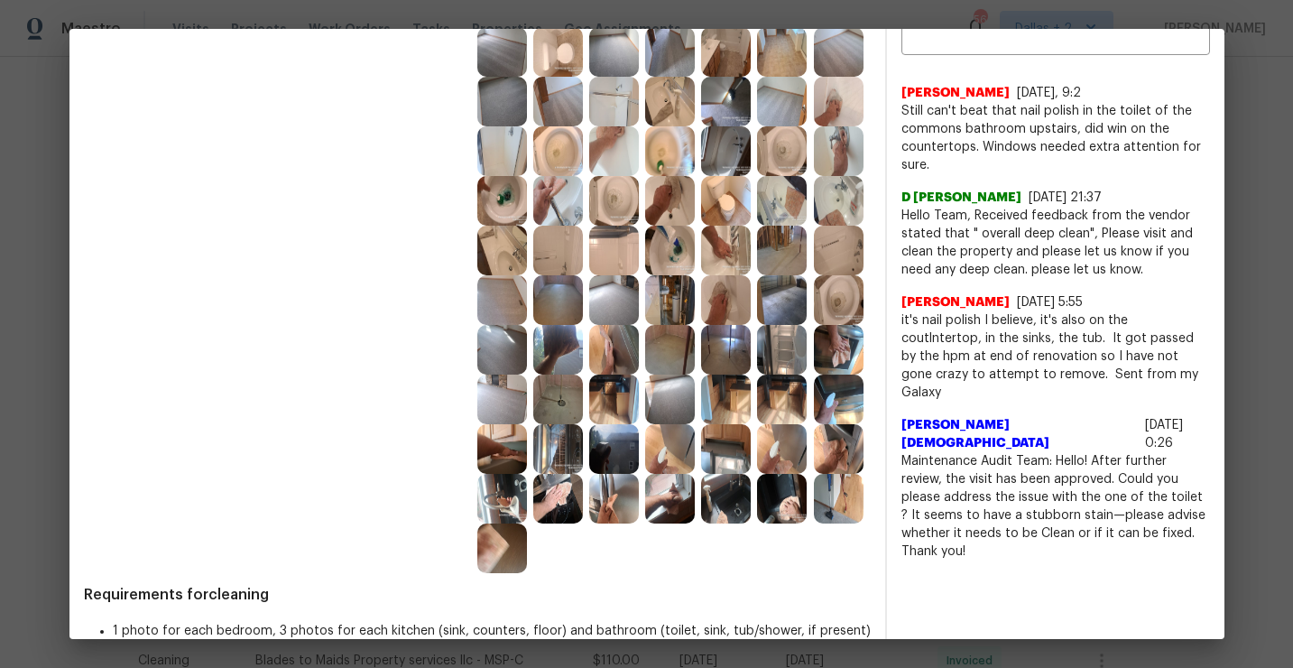
scroll to position [602, 0]
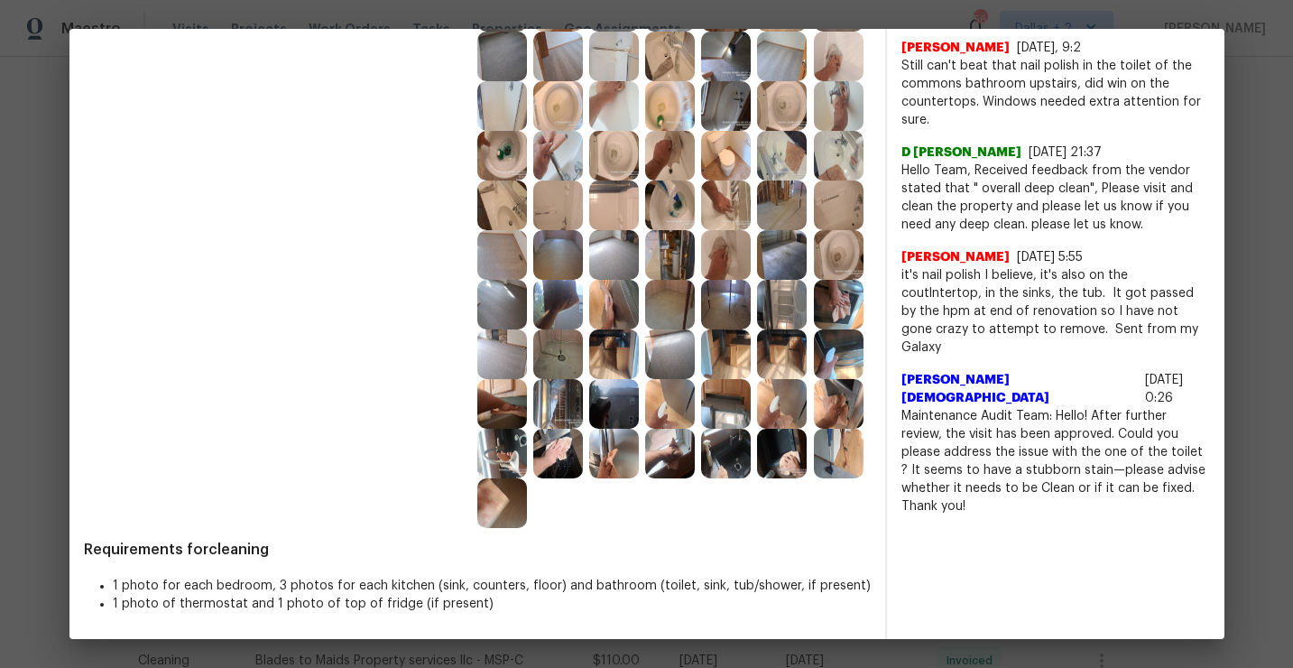
click at [610, 316] on img at bounding box center [614, 305] width 50 height 50
click at [610, 384] on img at bounding box center [614, 404] width 50 height 50
click at [522, 412] on img at bounding box center [502, 404] width 50 height 50
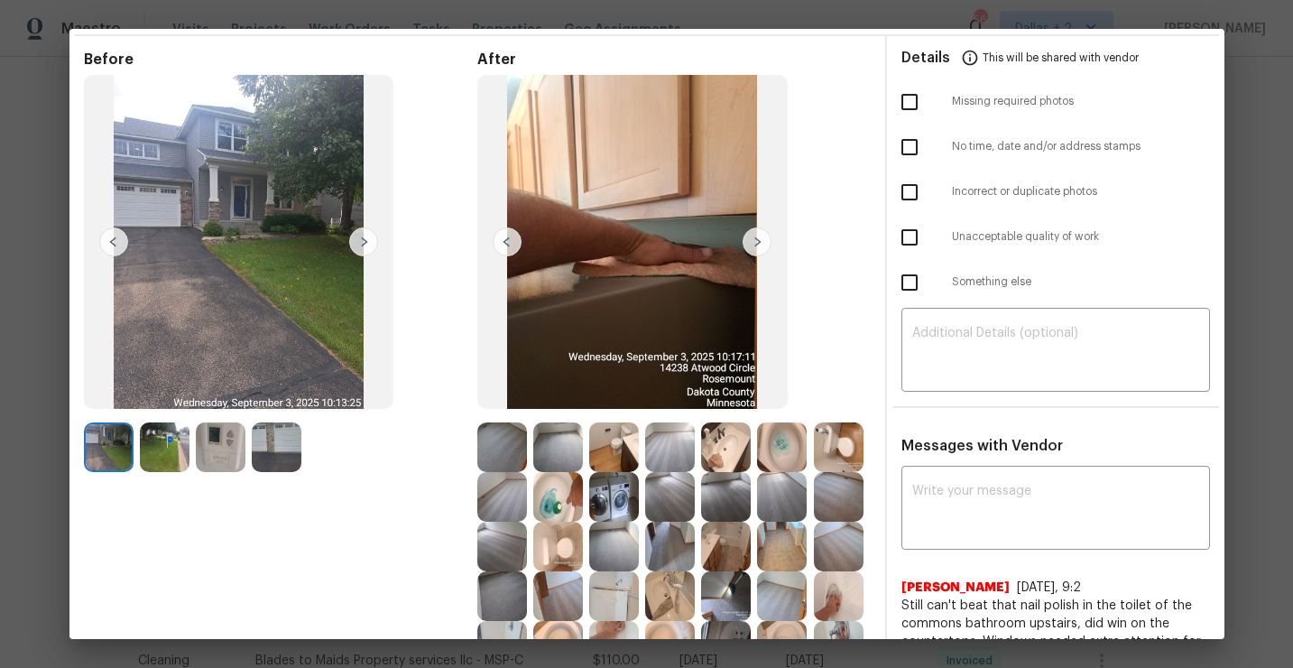
scroll to position [0, 0]
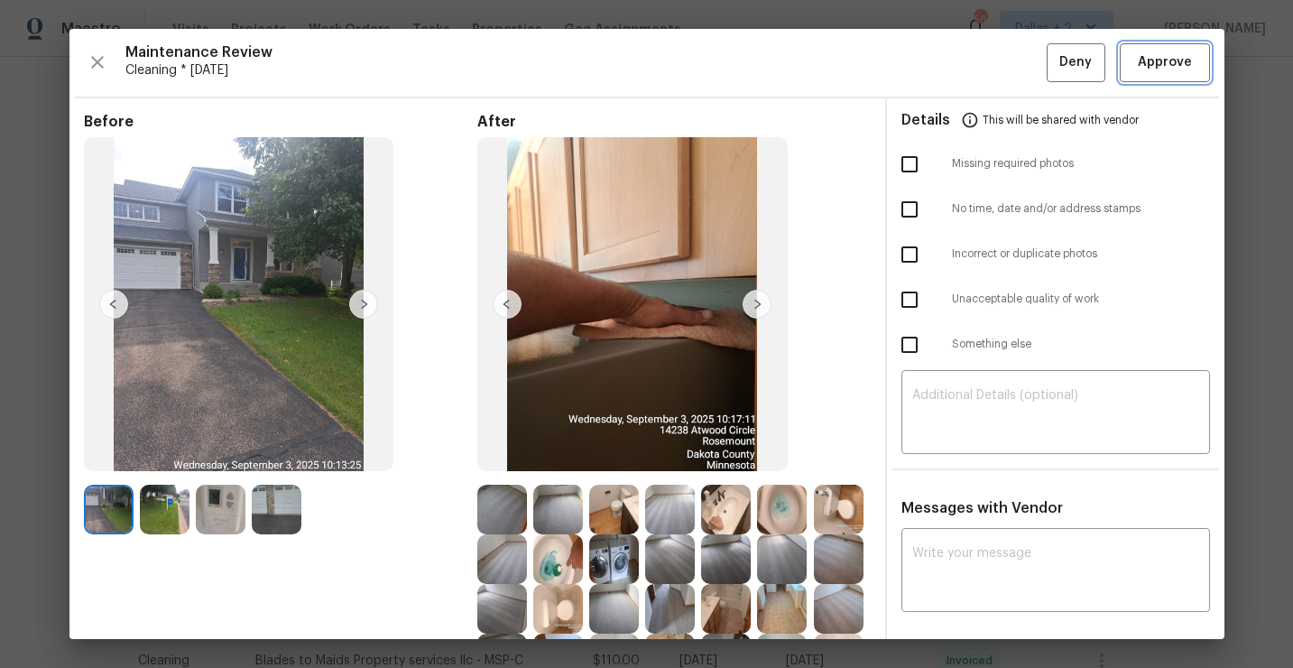
click at [1140, 79] on button "Approve" at bounding box center [1165, 62] width 90 height 39
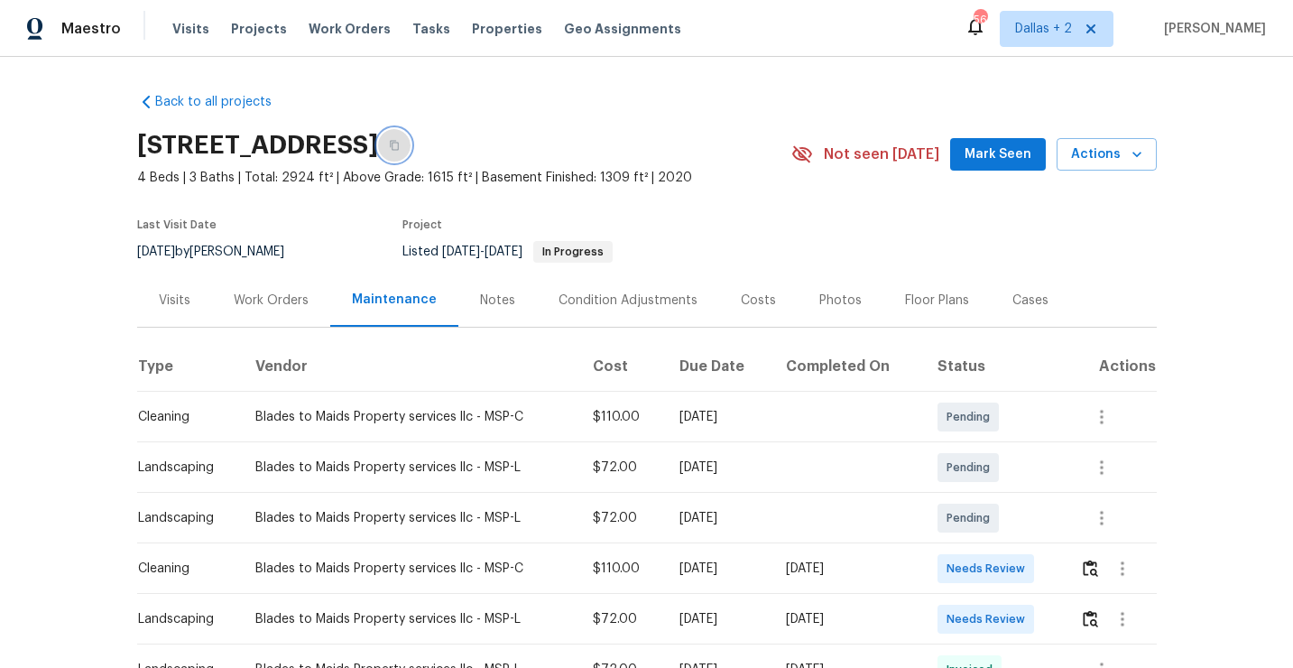
click at [411, 157] on button "button" at bounding box center [394, 145] width 32 height 32
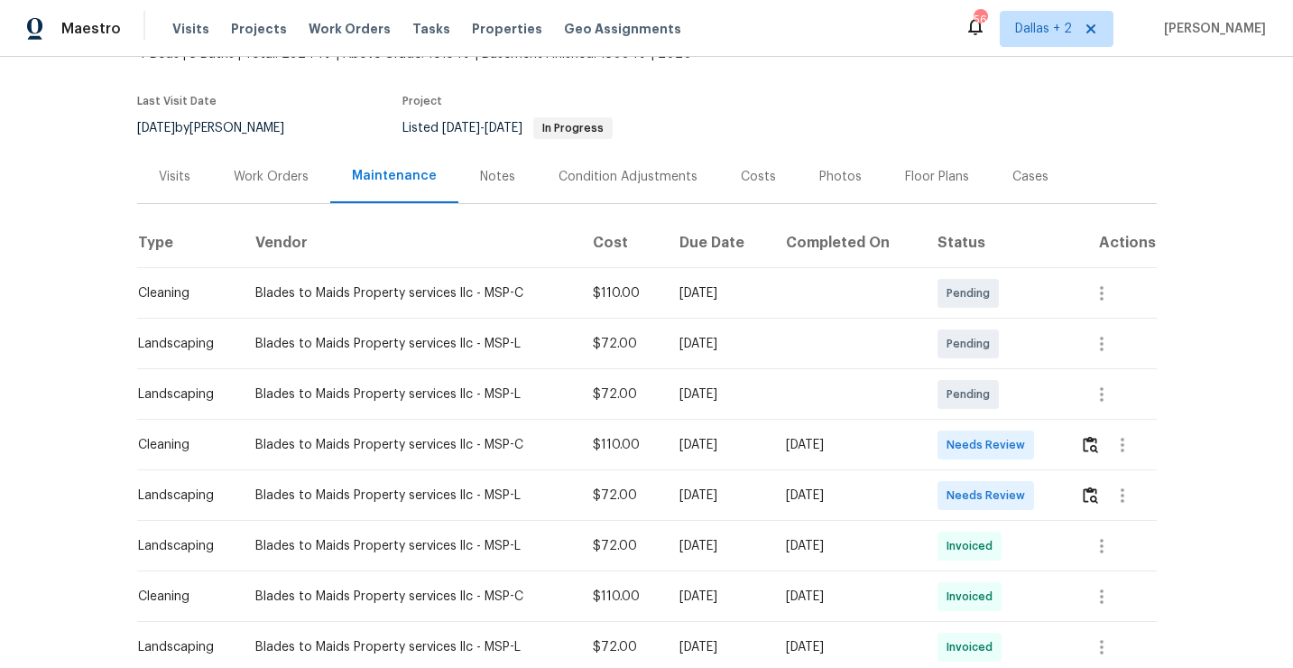
scroll to position [149, 0]
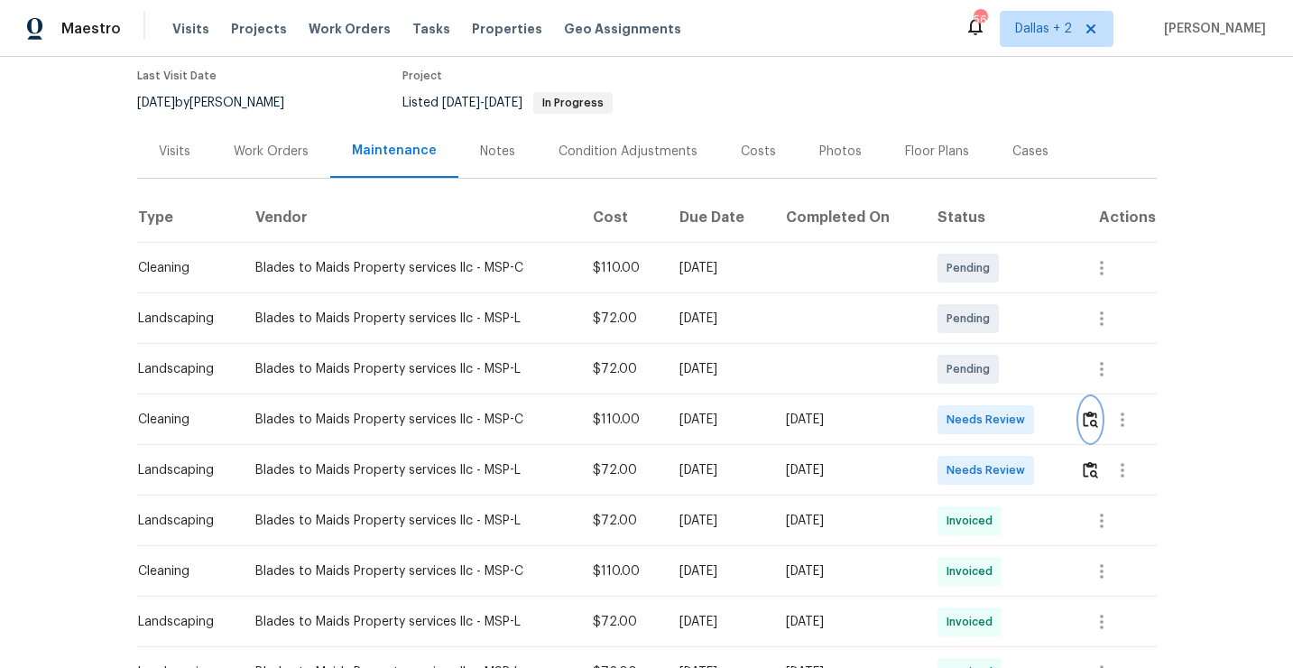
click at [1098, 429] on button "button" at bounding box center [1090, 419] width 21 height 43
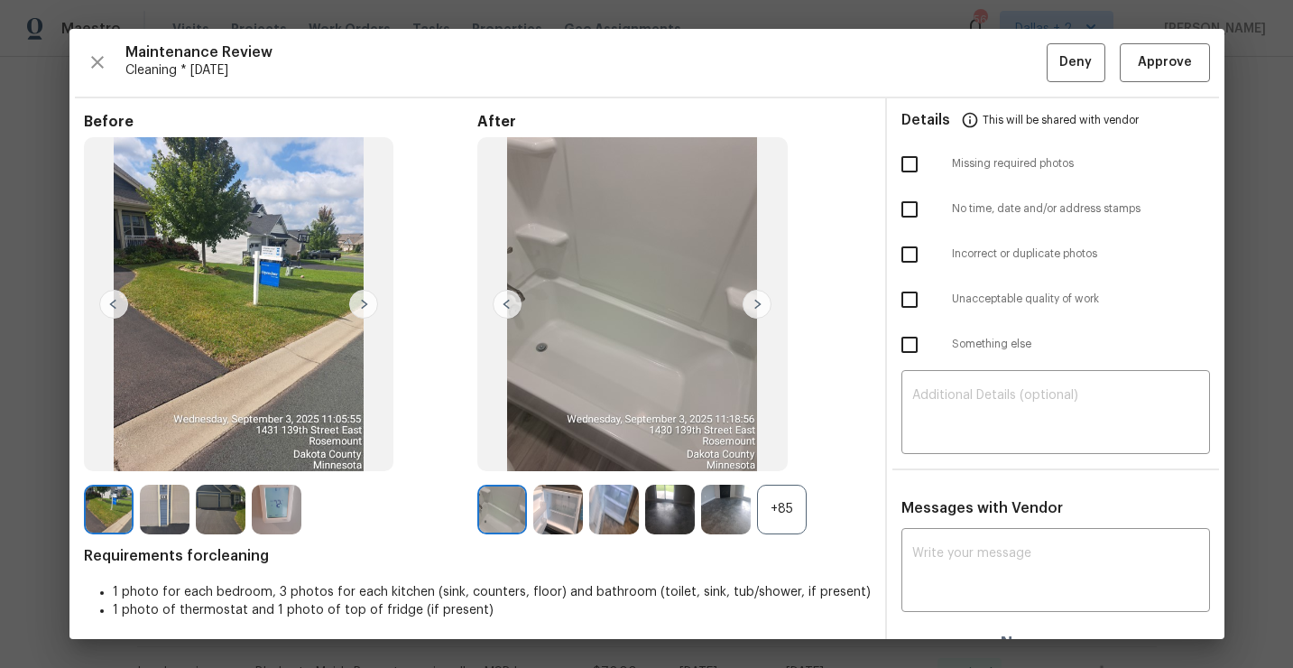
click at [788, 526] on div "+85" at bounding box center [782, 510] width 50 height 50
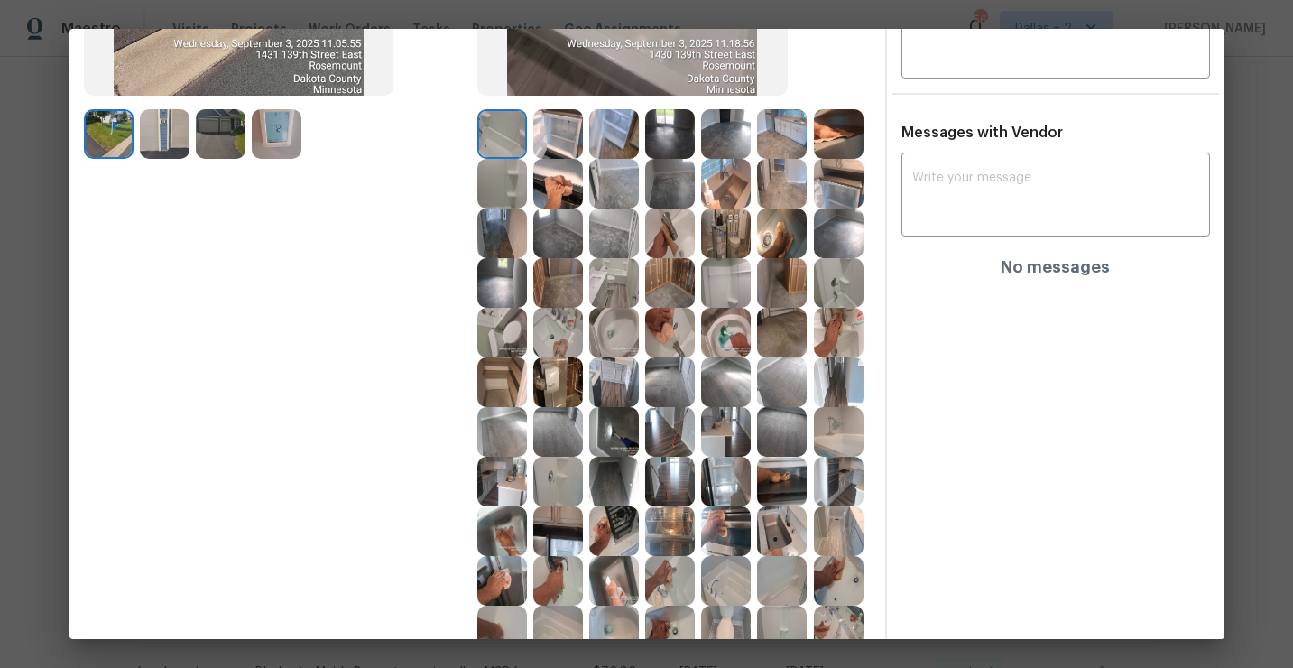
scroll to position [392, 0]
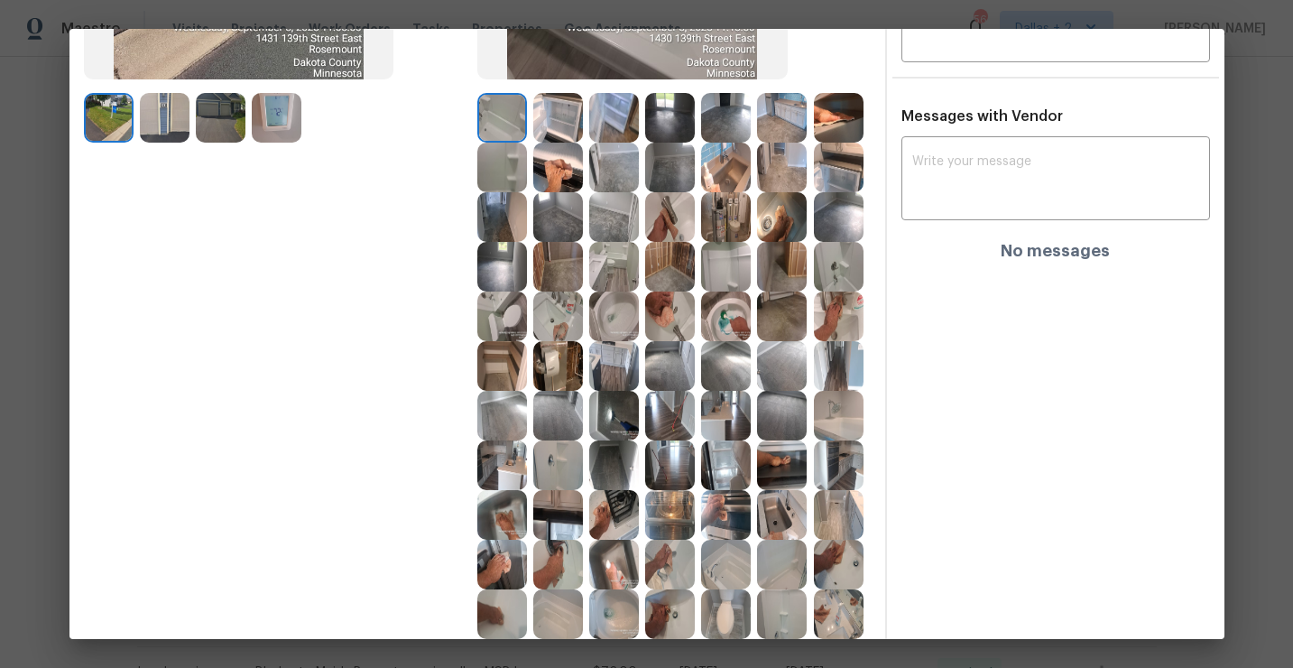
click at [782, 468] on img at bounding box center [782, 465] width 50 height 50
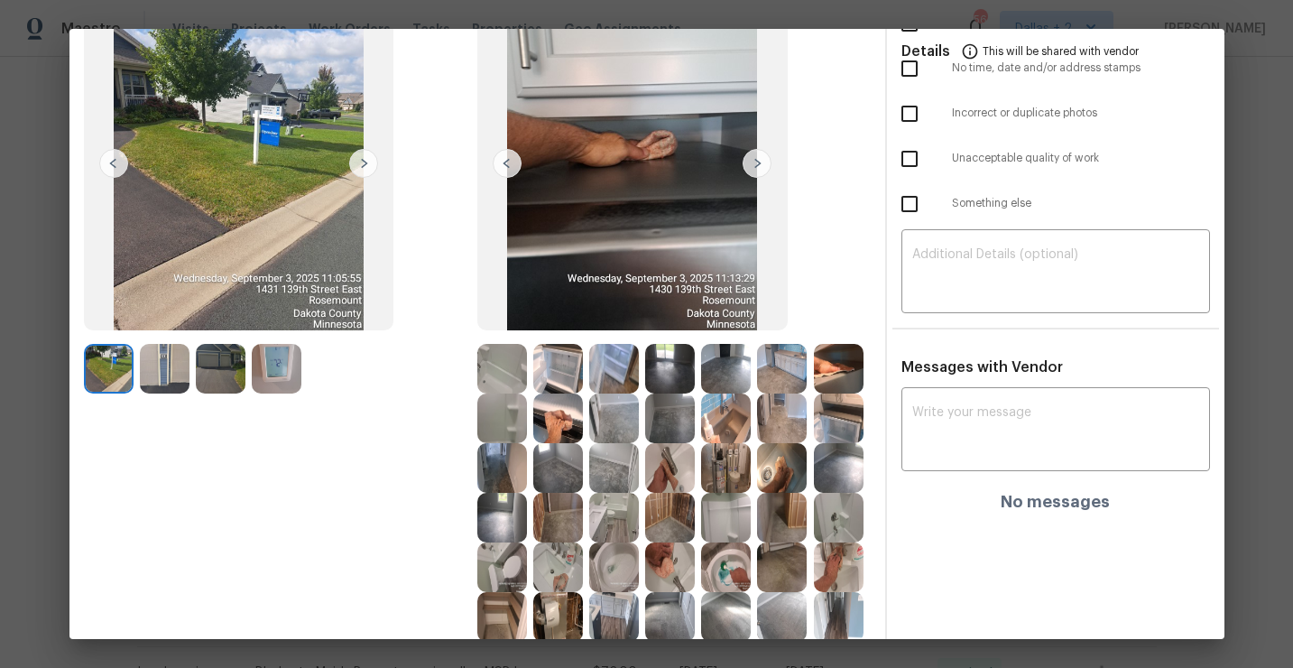
scroll to position [0, 0]
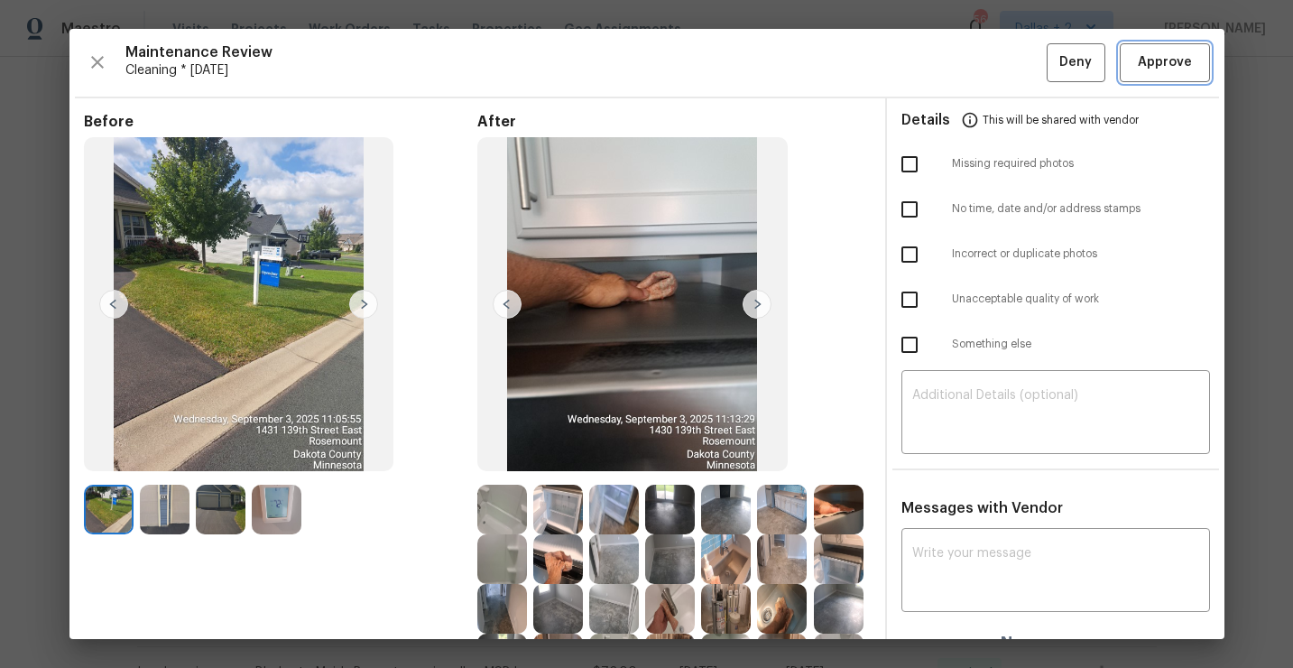
click at [1150, 78] on button "Approve" at bounding box center [1165, 62] width 90 height 39
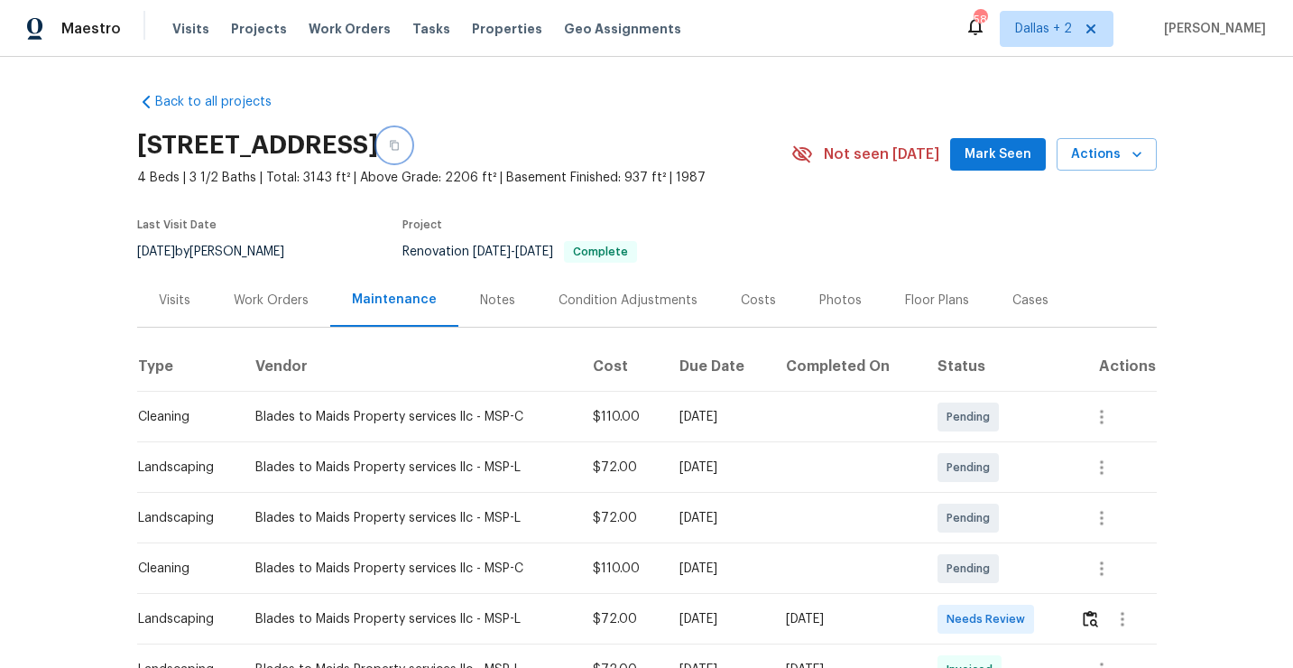
click at [411, 152] on button "button" at bounding box center [394, 145] width 32 height 32
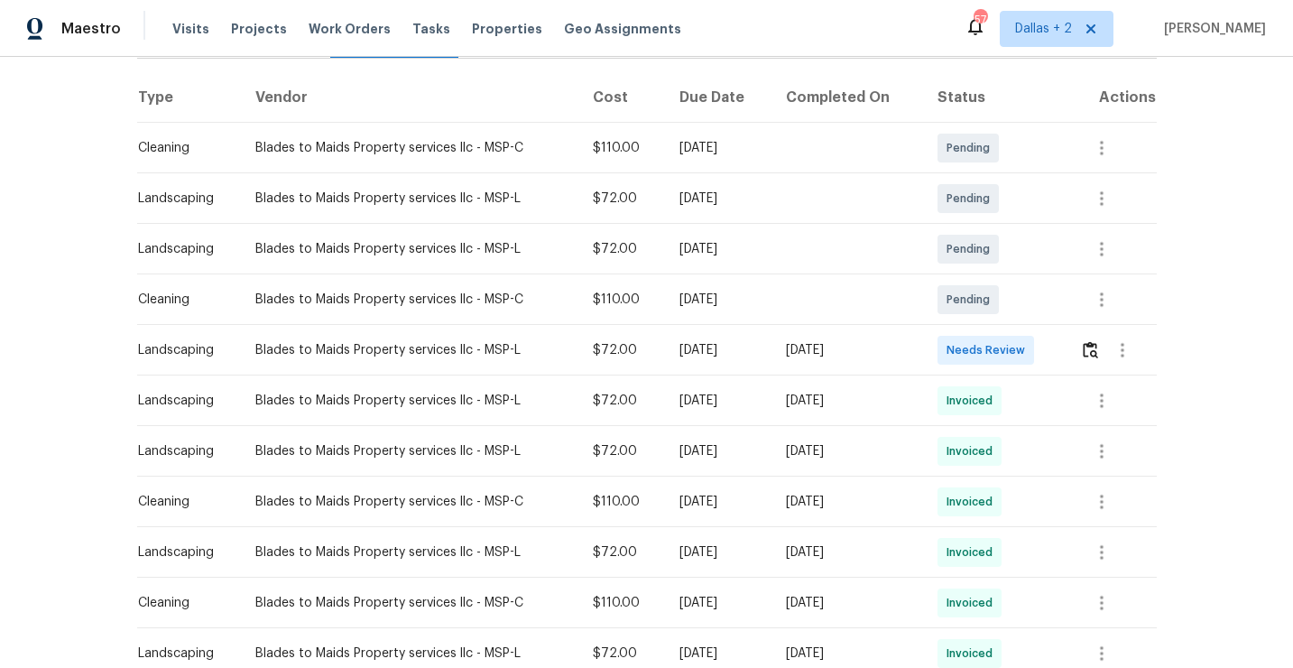
scroll to position [278, 0]
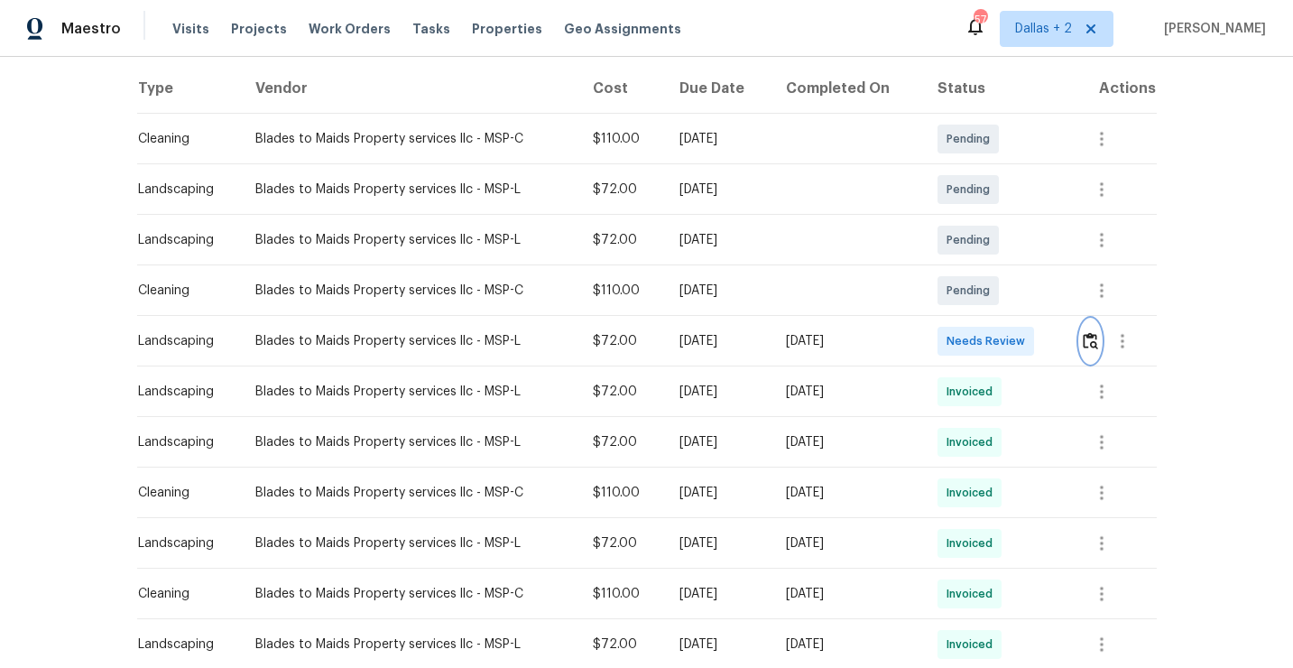
click at [1097, 342] on img "button" at bounding box center [1090, 340] width 15 height 17
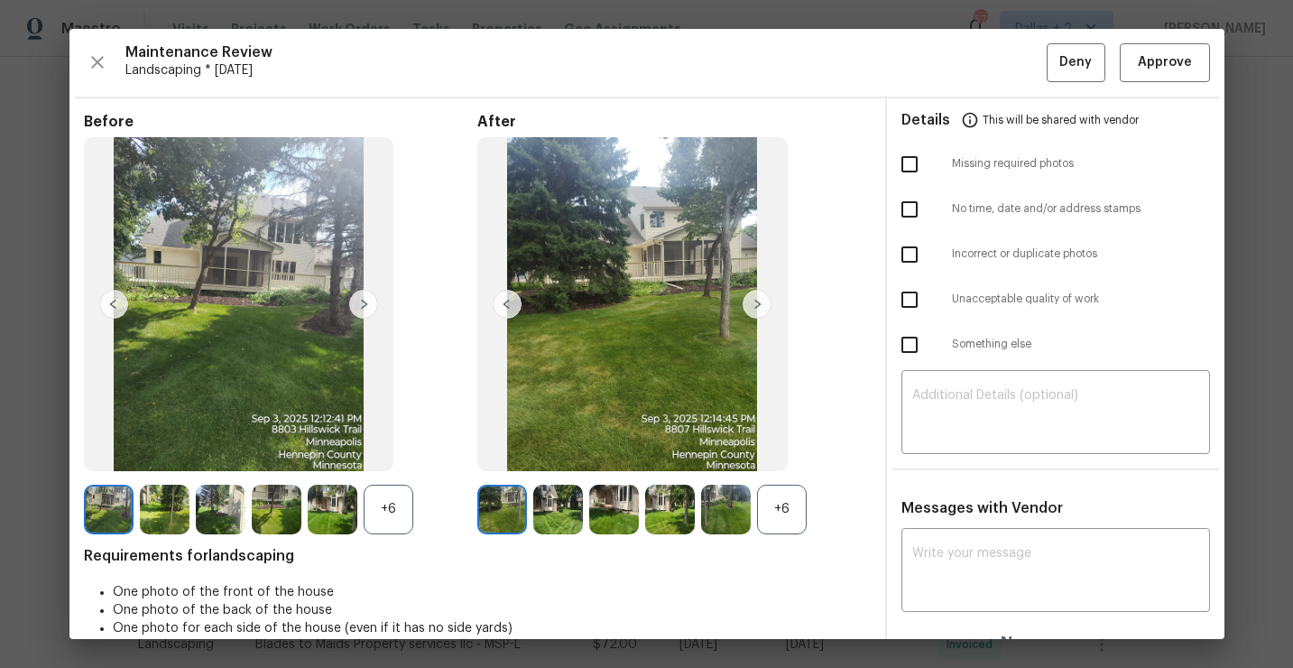
click at [389, 507] on div "+6" at bounding box center [389, 510] width 50 height 50
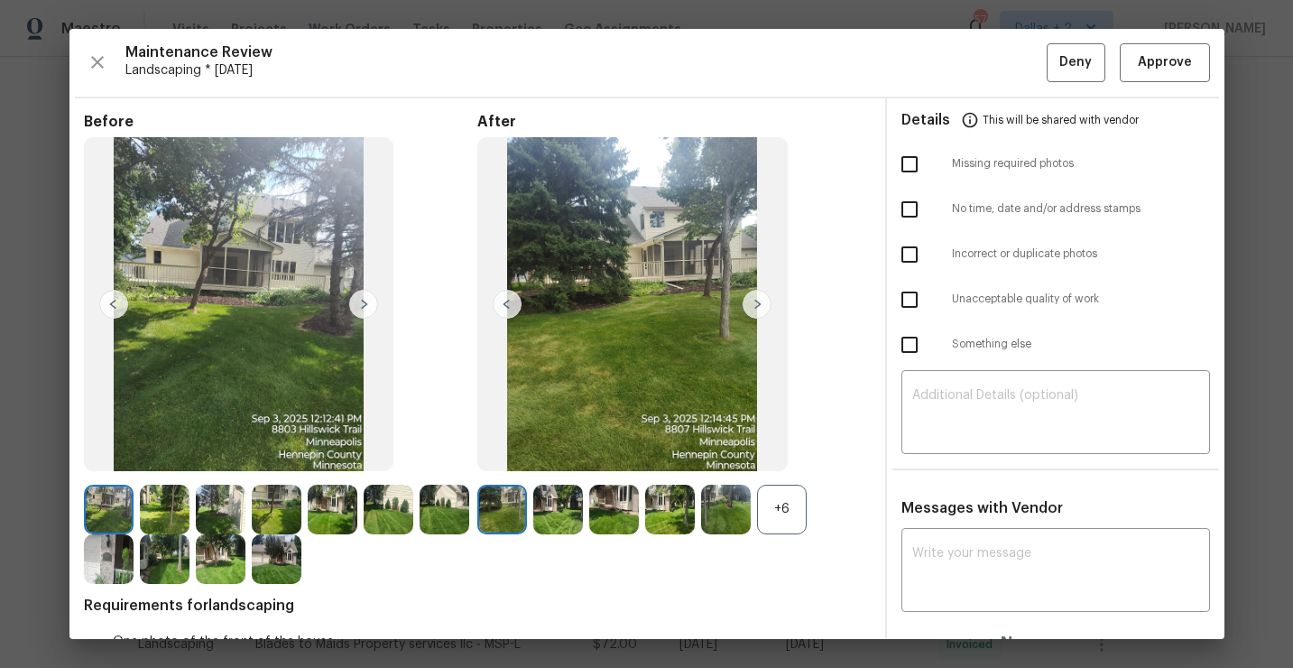
click at [782, 522] on div "+6" at bounding box center [782, 510] width 50 height 50
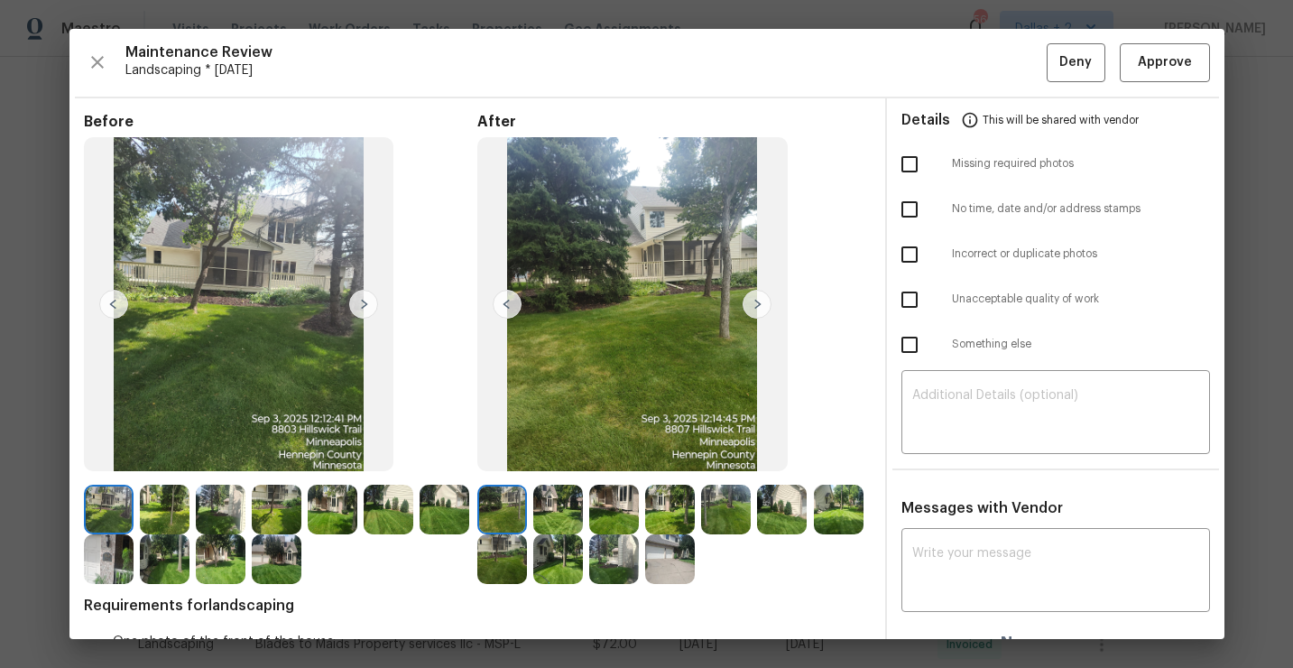
click at [103, 546] on img at bounding box center [109, 559] width 50 height 50
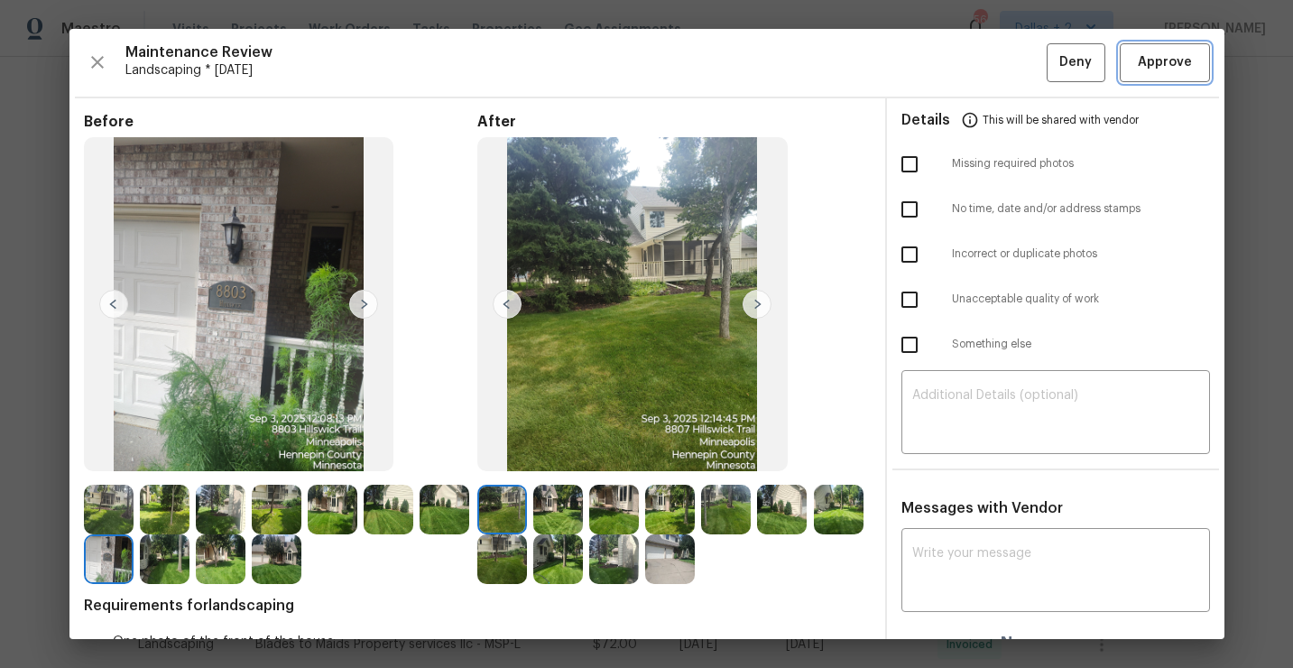
click at [1177, 61] on span "Approve" at bounding box center [1165, 62] width 54 height 23
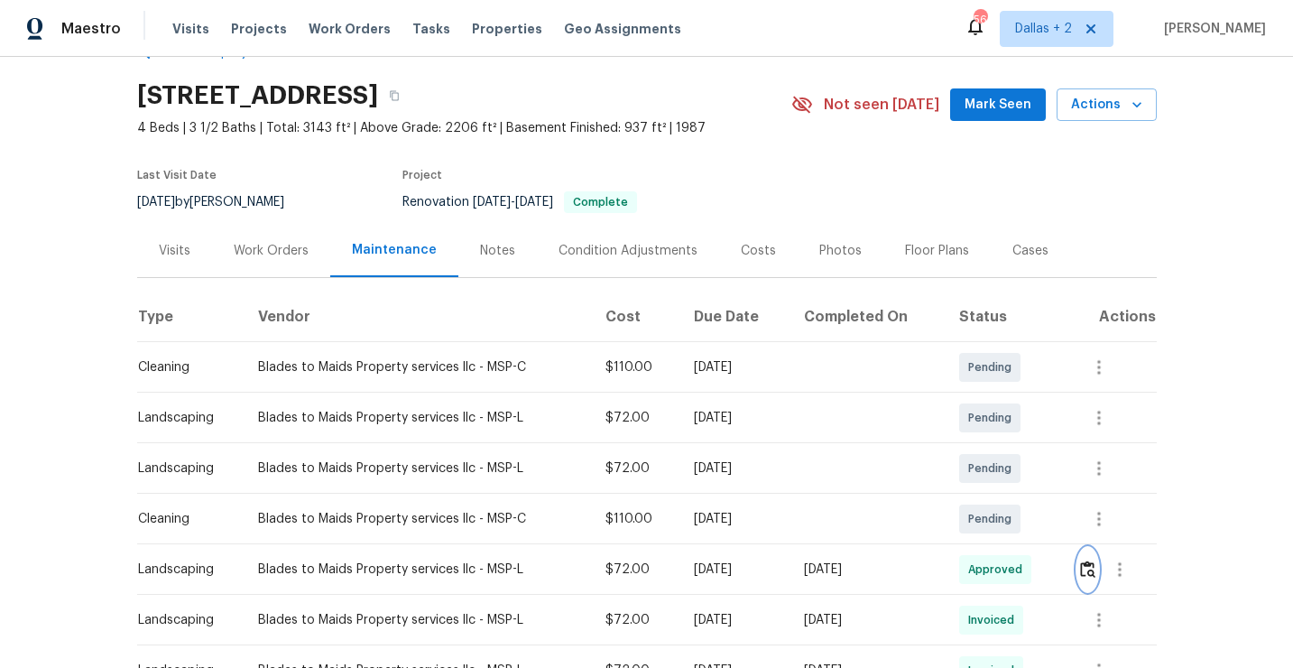
scroll to position [0, 0]
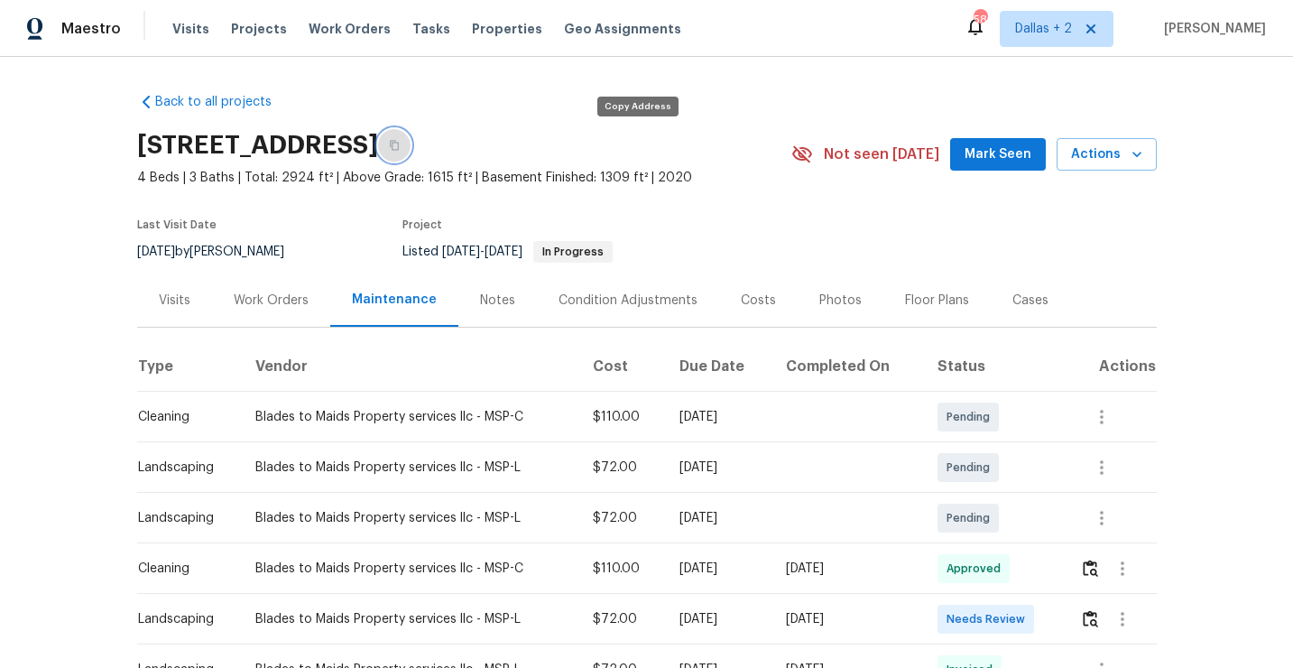
click at [400, 147] on icon "button" at bounding box center [394, 145] width 11 height 11
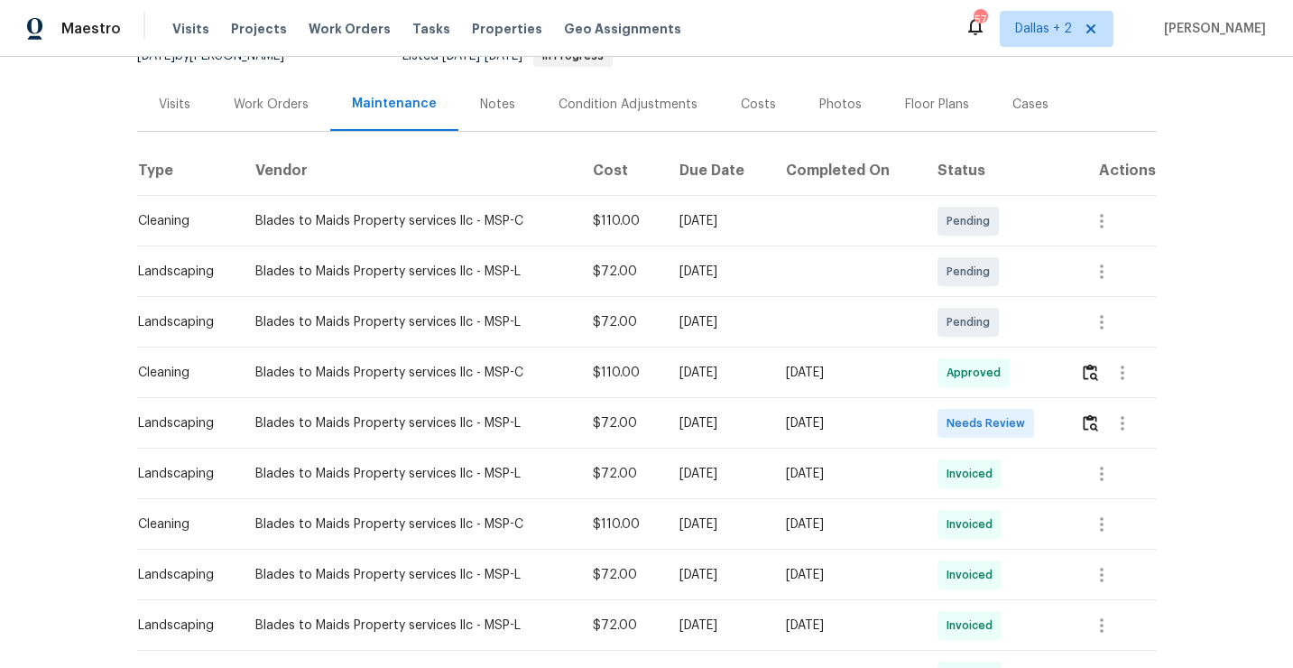
scroll to position [226, 0]
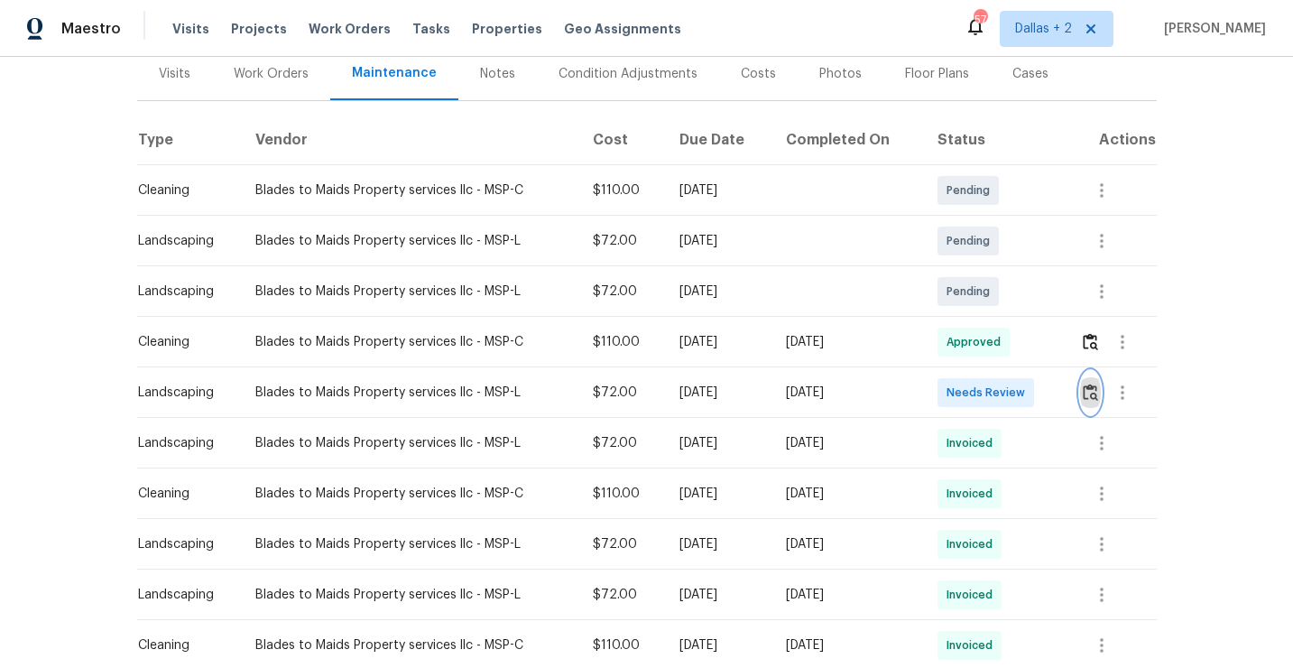
click at [1095, 394] on img "button" at bounding box center [1090, 391] width 15 height 17
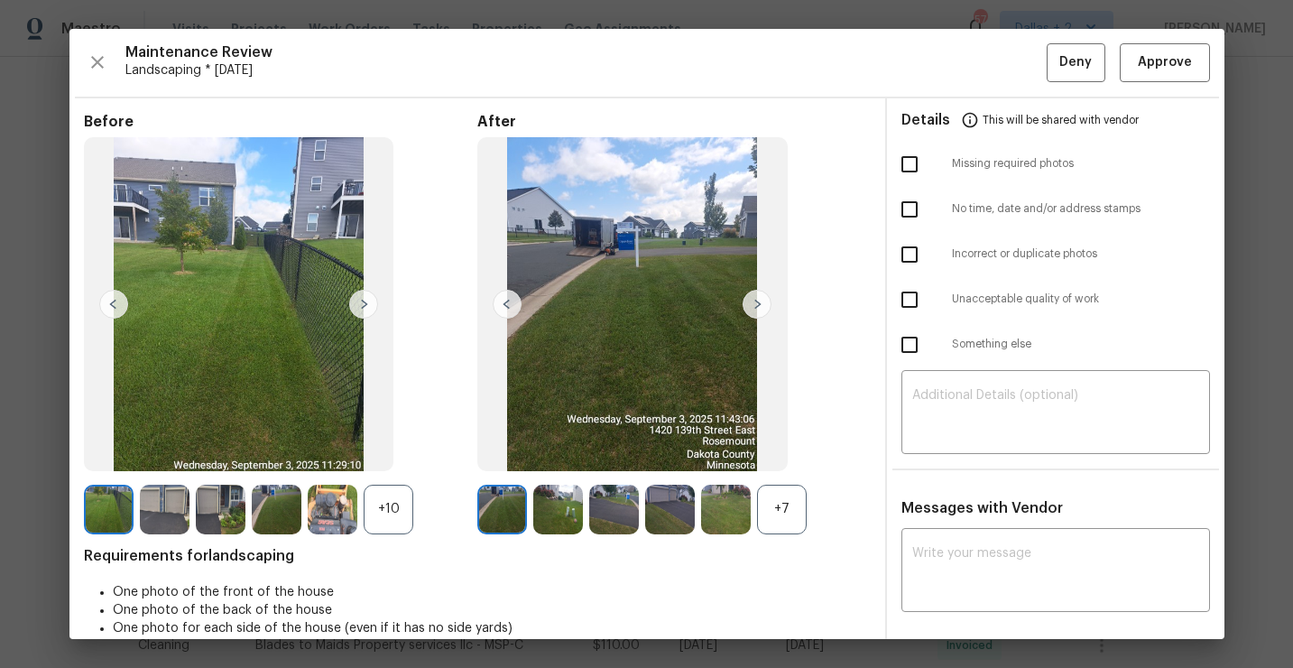
click at [400, 498] on div "+10" at bounding box center [389, 510] width 50 height 50
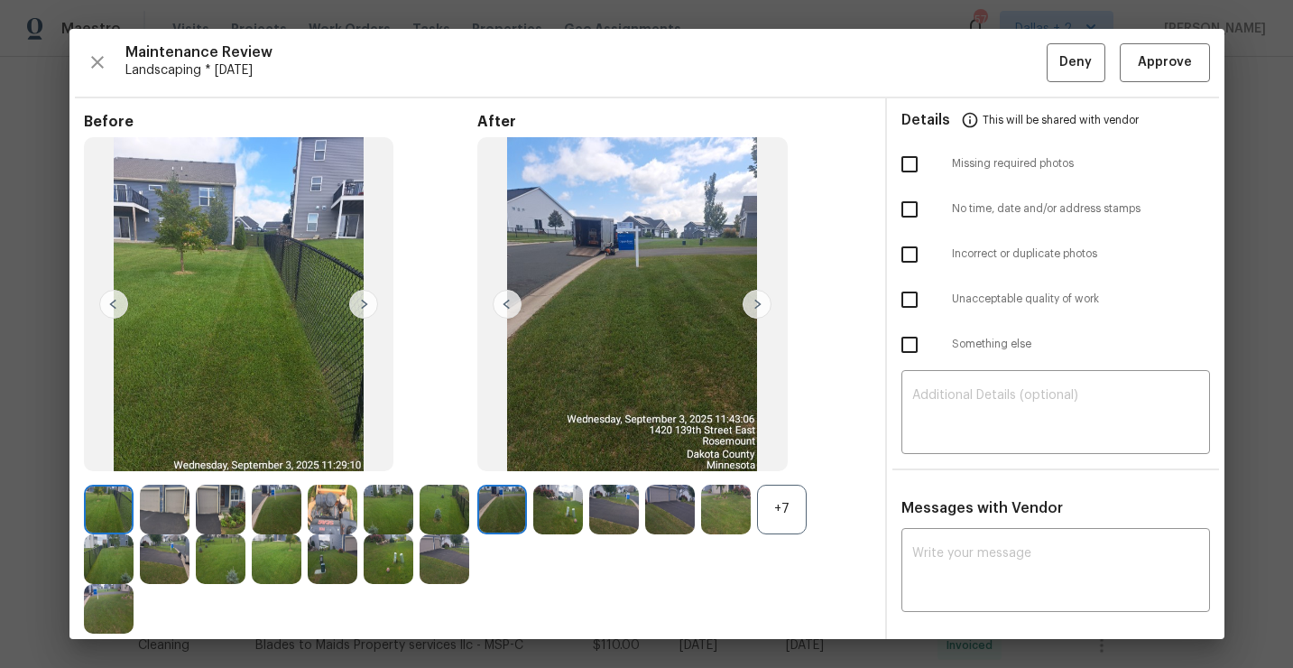
click at [794, 508] on div "+7" at bounding box center [782, 510] width 50 height 50
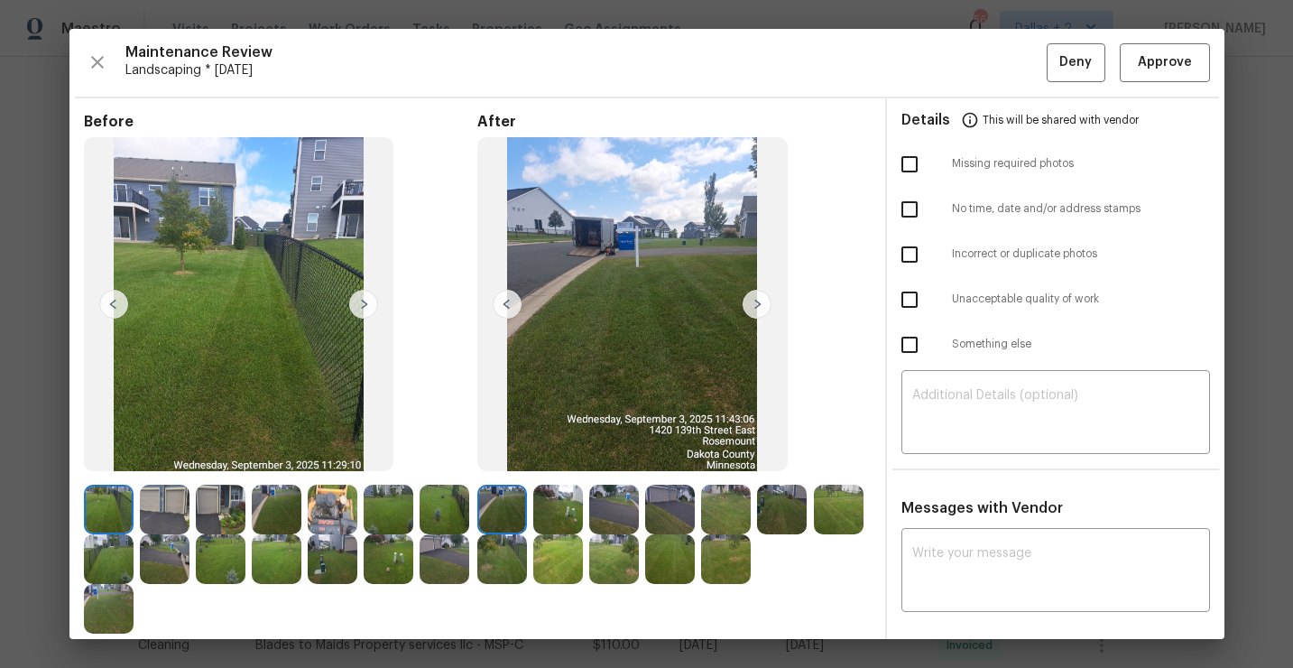
click at [164, 508] on img at bounding box center [165, 510] width 50 height 50
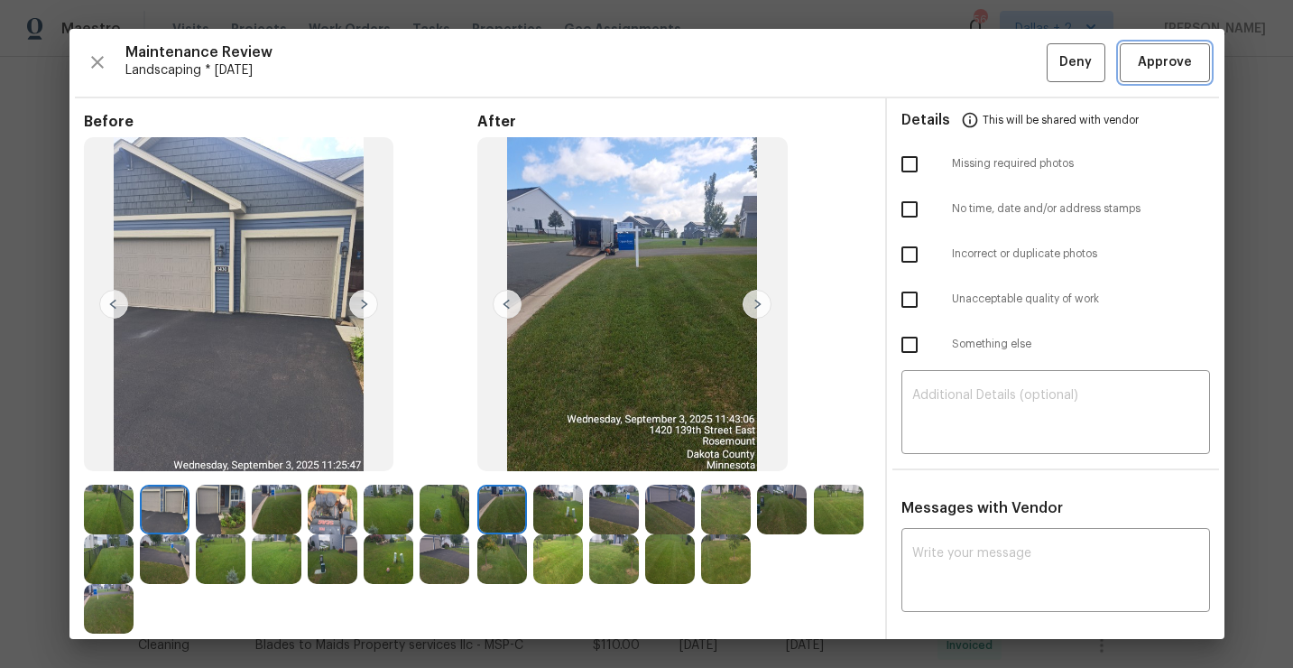
click at [1152, 49] on button "Approve" at bounding box center [1165, 62] width 90 height 39
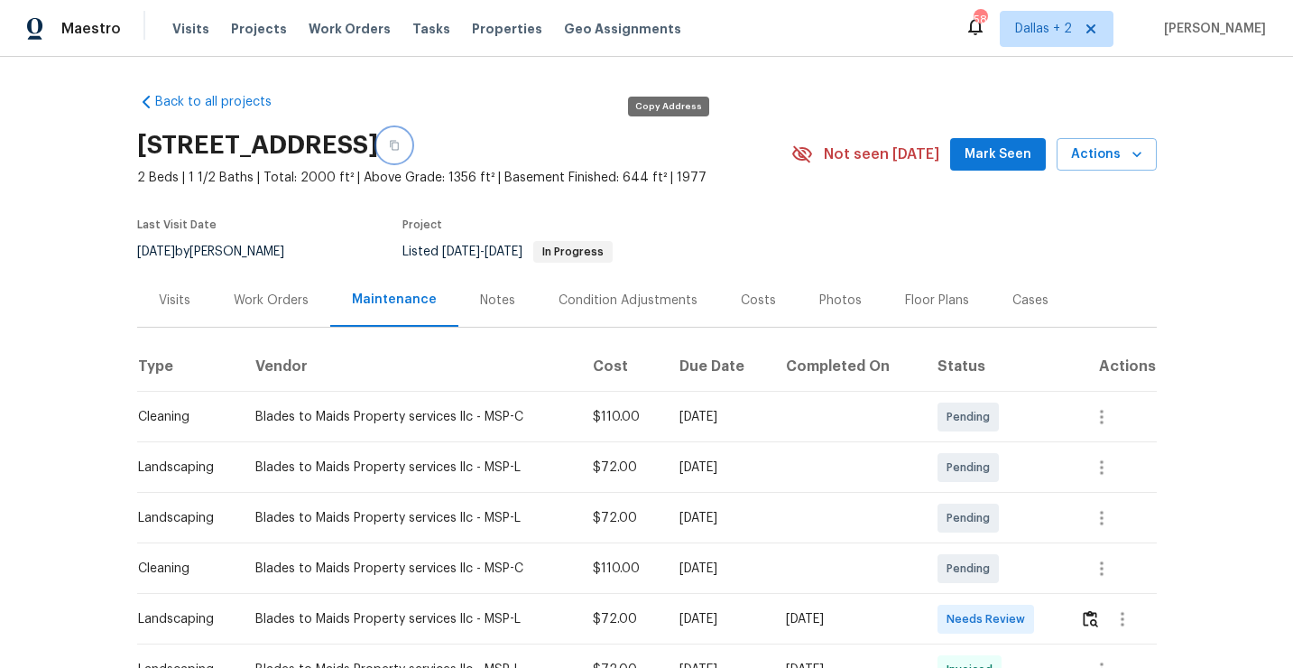
click at [411, 157] on button "button" at bounding box center [394, 145] width 32 height 32
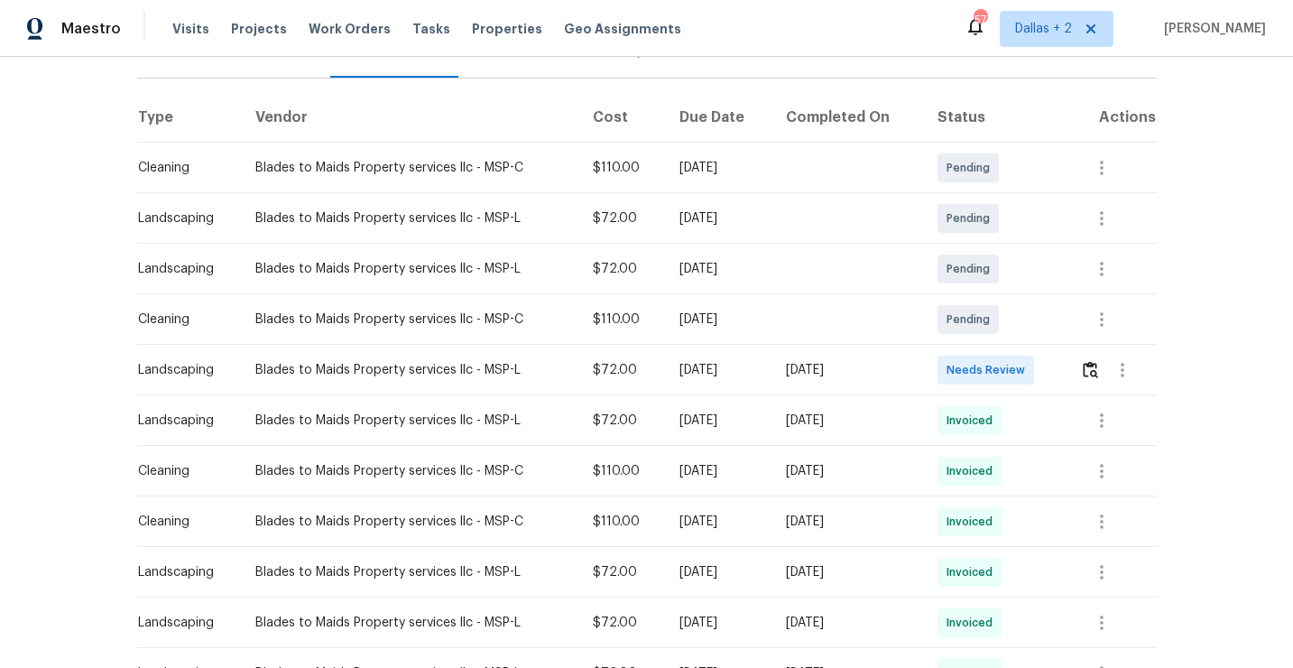
scroll to position [285, 0]
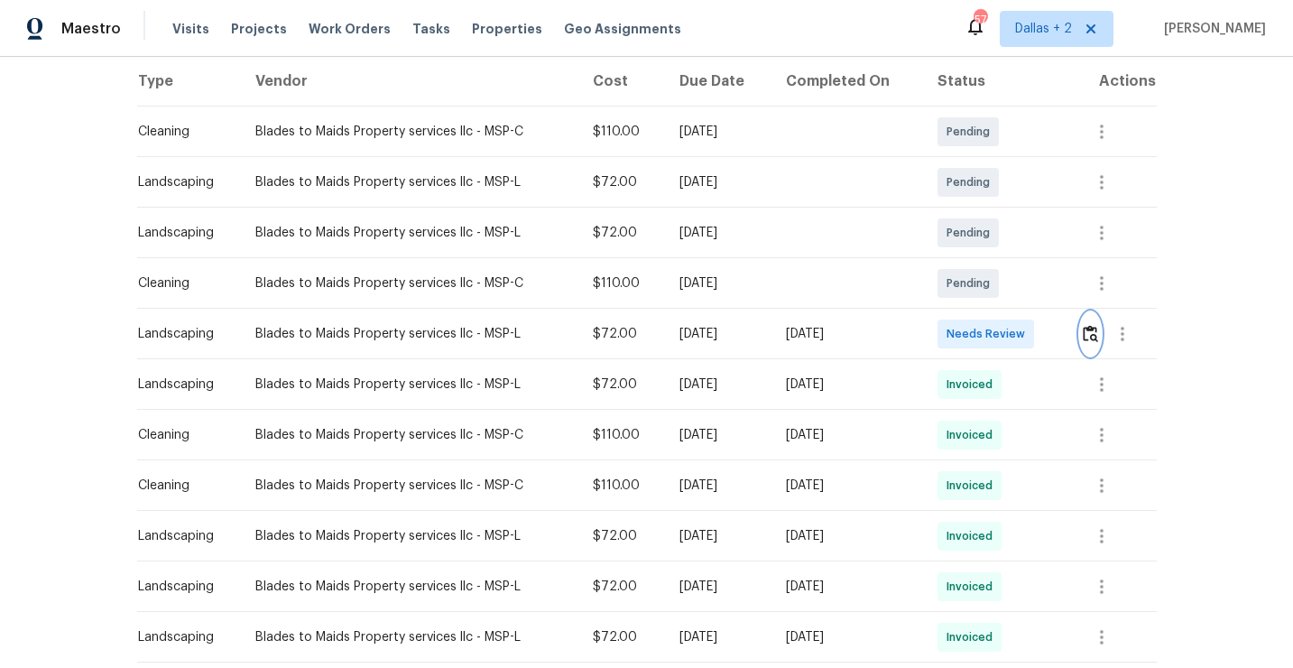
click at [1092, 339] on img "button" at bounding box center [1090, 333] width 15 height 17
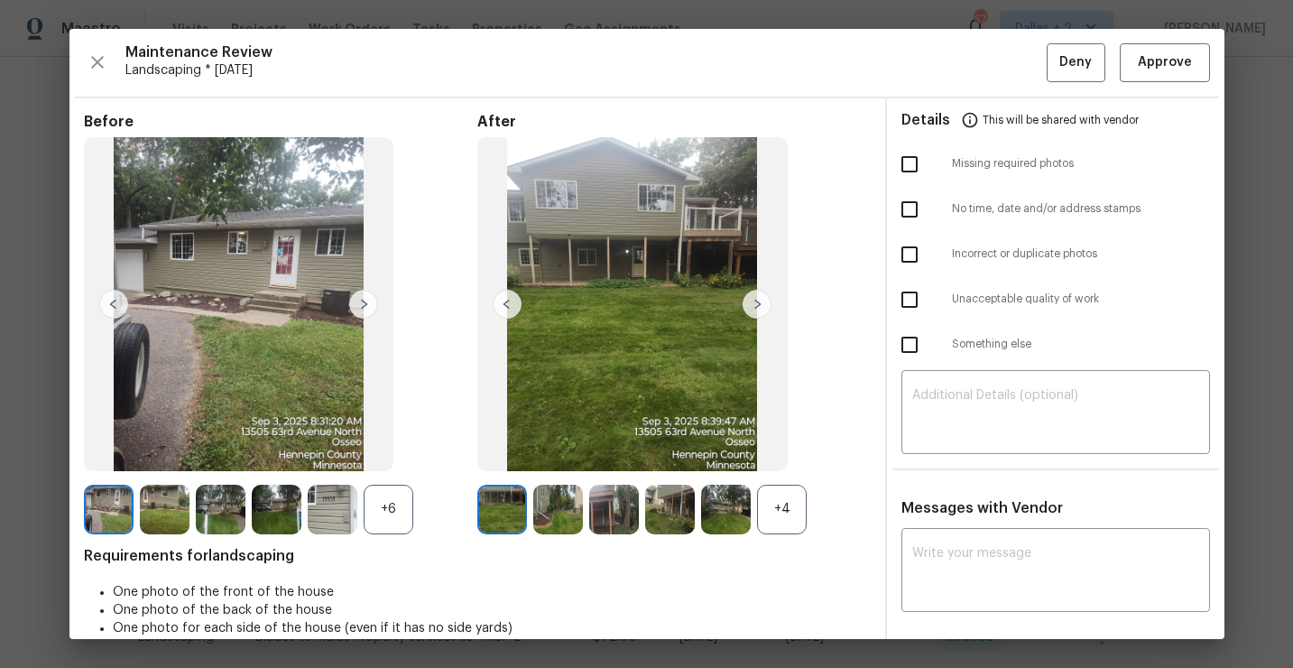
click at [370, 516] on div "+6" at bounding box center [389, 510] width 50 height 50
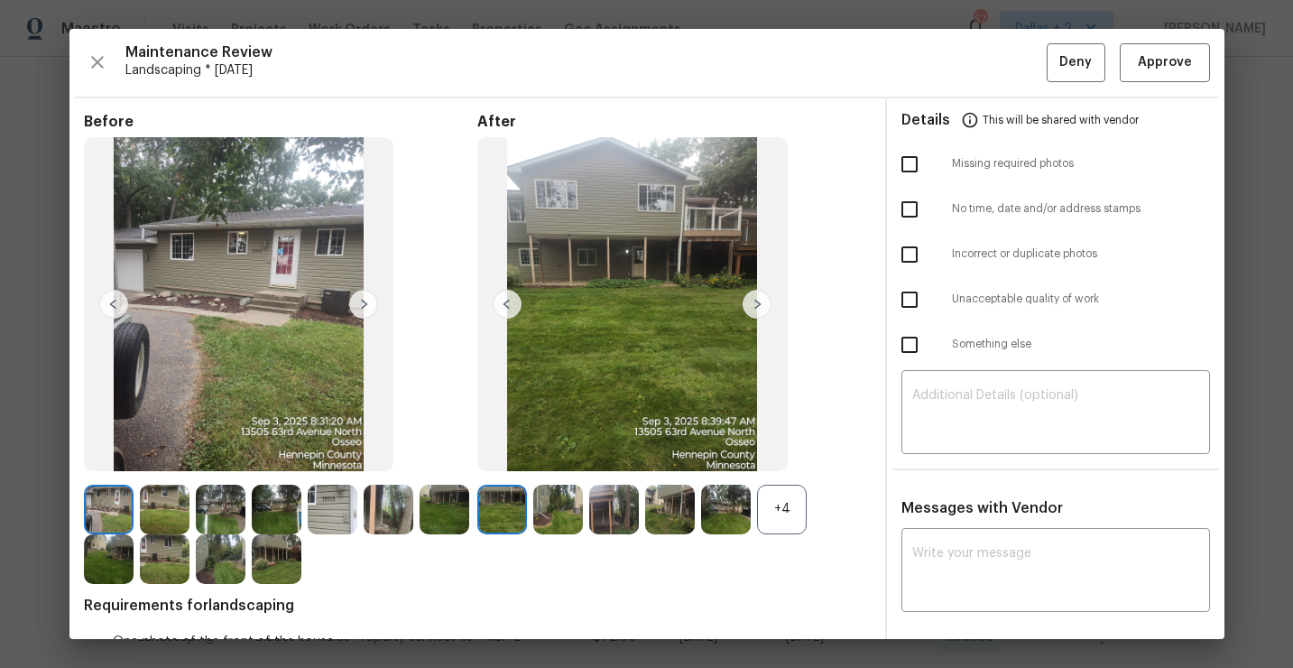
click at [786, 505] on div "+4" at bounding box center [782, 510] width 50 height 50
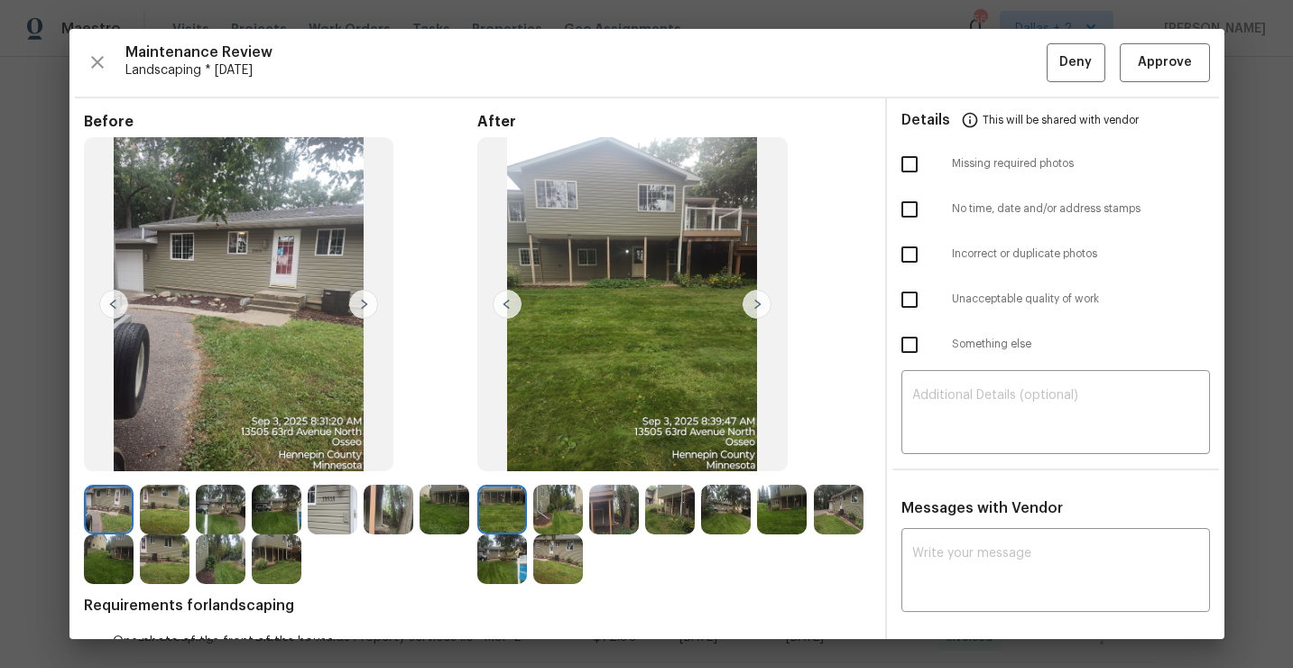
click at [328, 507] on img at bounding box center [333, 510] width 50 height 50
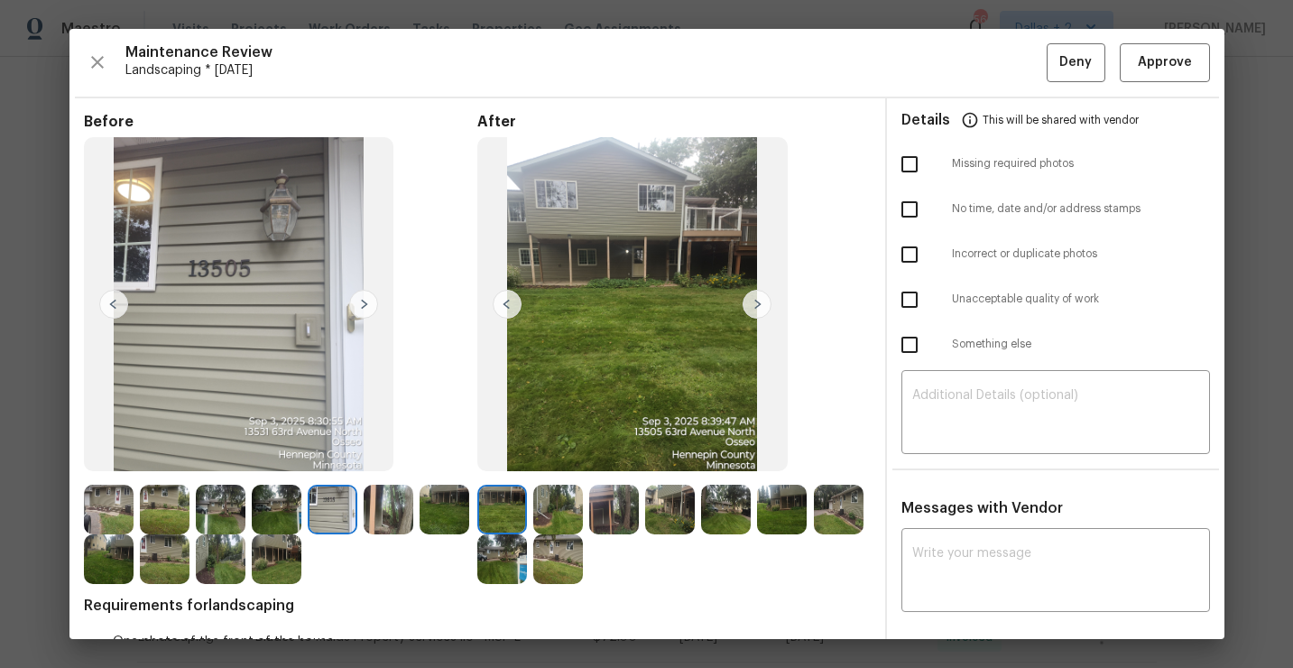
click at [568, 517] on img at bounding box center [558, 510] width 50 height 50
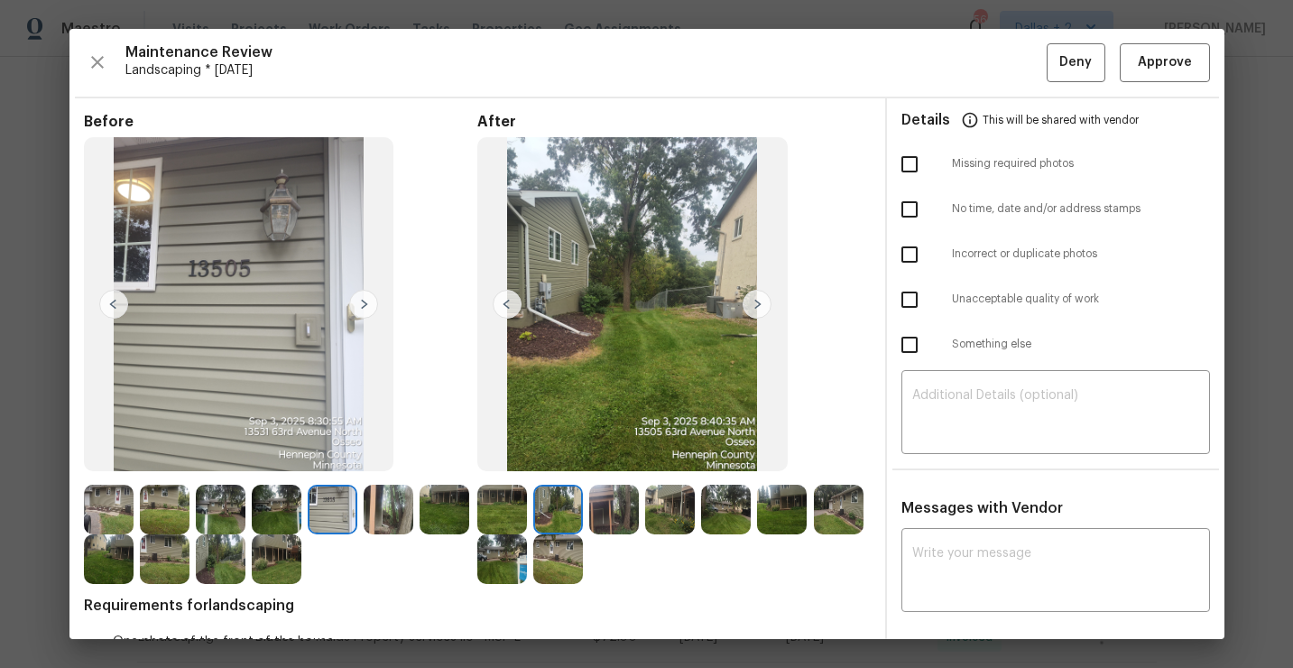
click at [687, 519] on img at bounding box center [670, 510] width 50 height 50
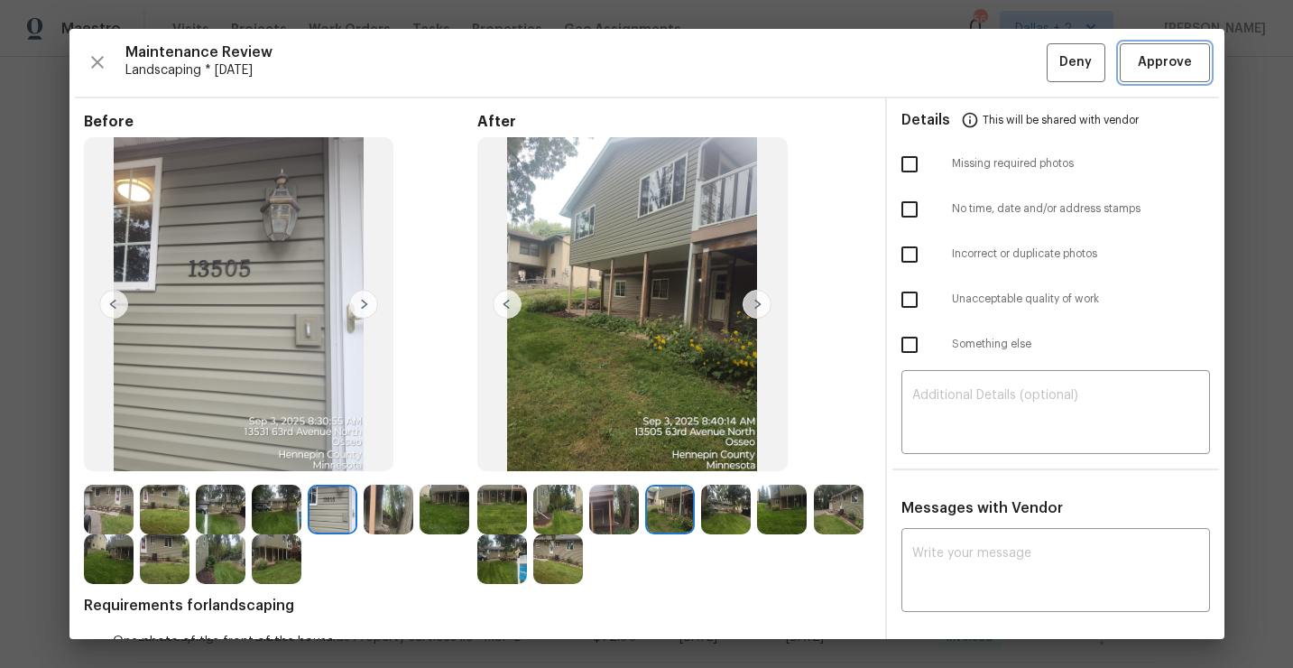
click at [1161, 65] on span "Approve" at bounding box center [1165, 62] width 54 height 23
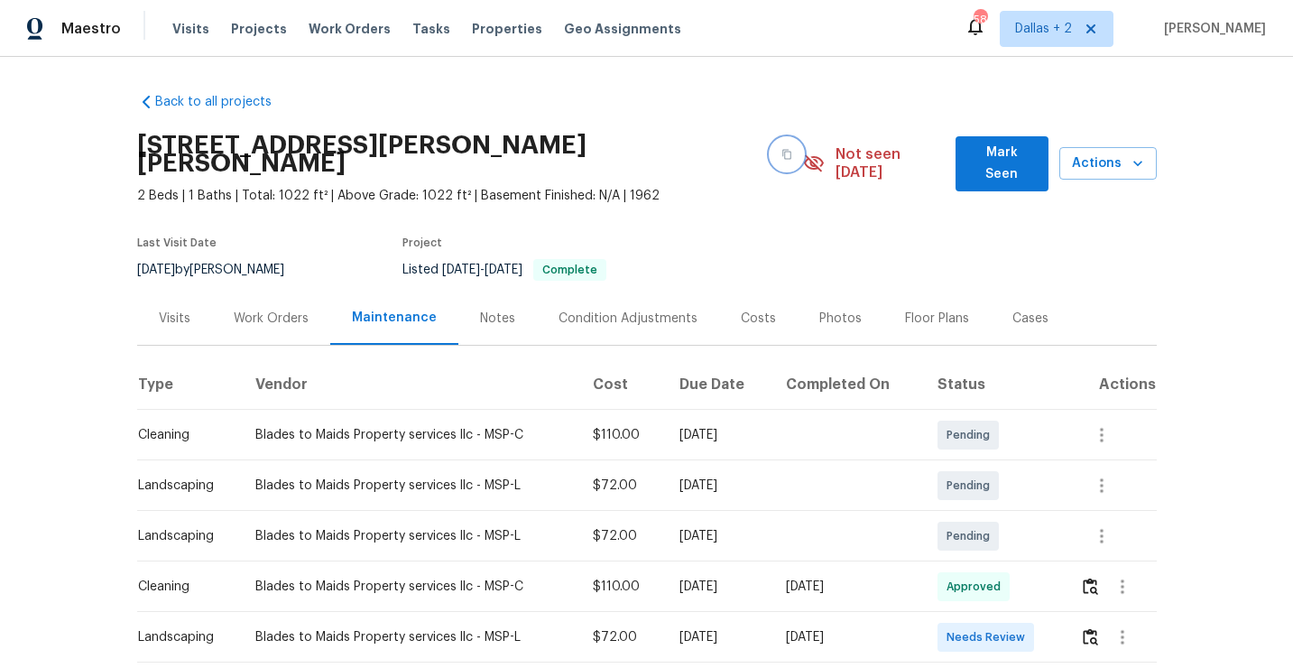
click at [771, 155] on button "button" at bounding box center [787, 154] width 32 height 32
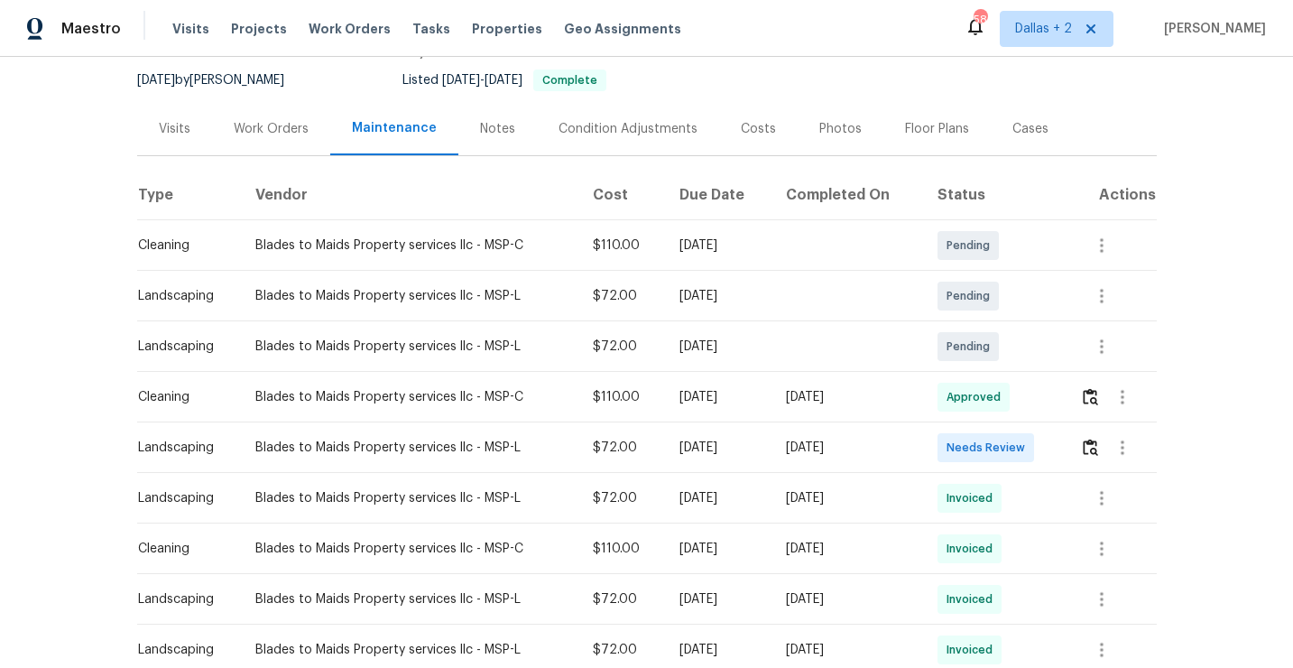
scroll to position [245, 0]
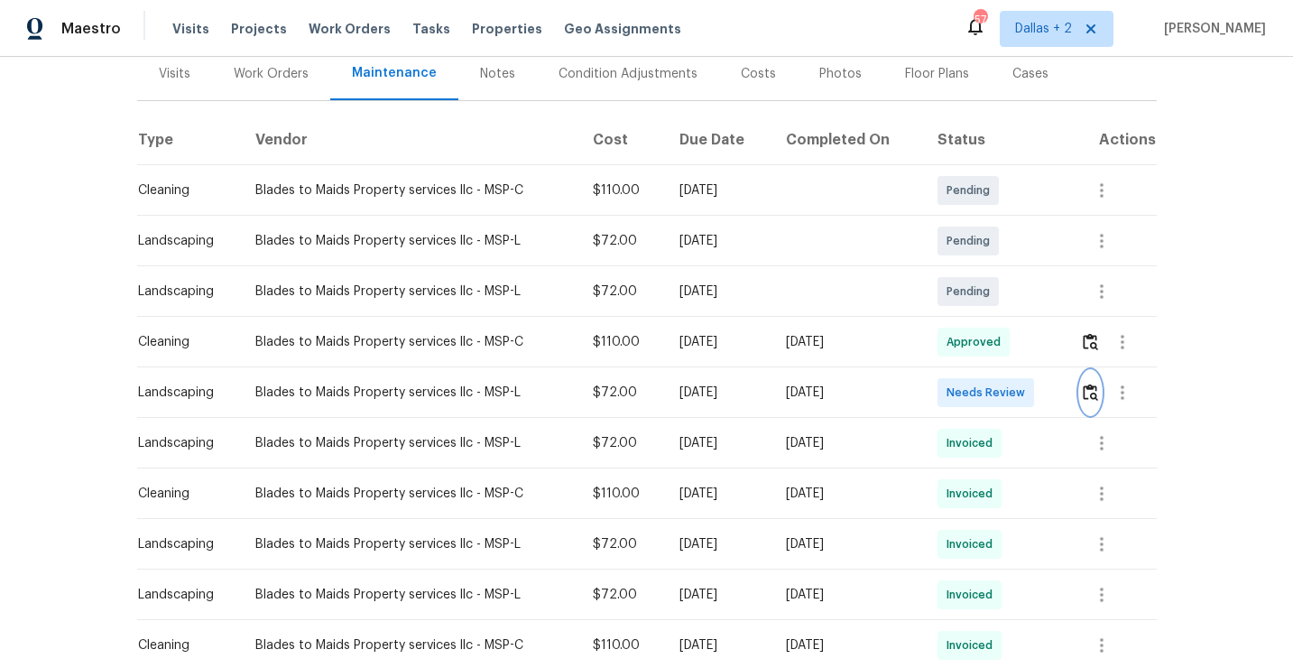
click at [1090, 371] on button "button" at bounding box center [1090, 392] width 21 height 43
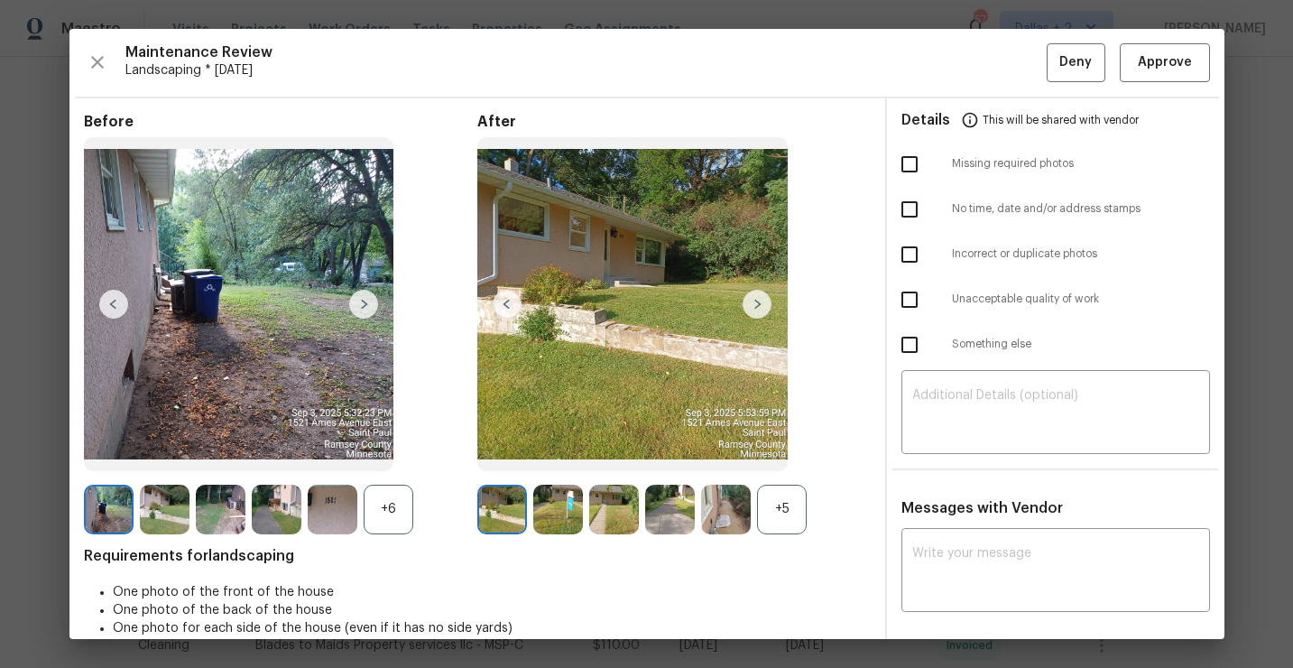
click at [798, 501] on div "+5" at bounding box center [782, 510] width 50 height 50
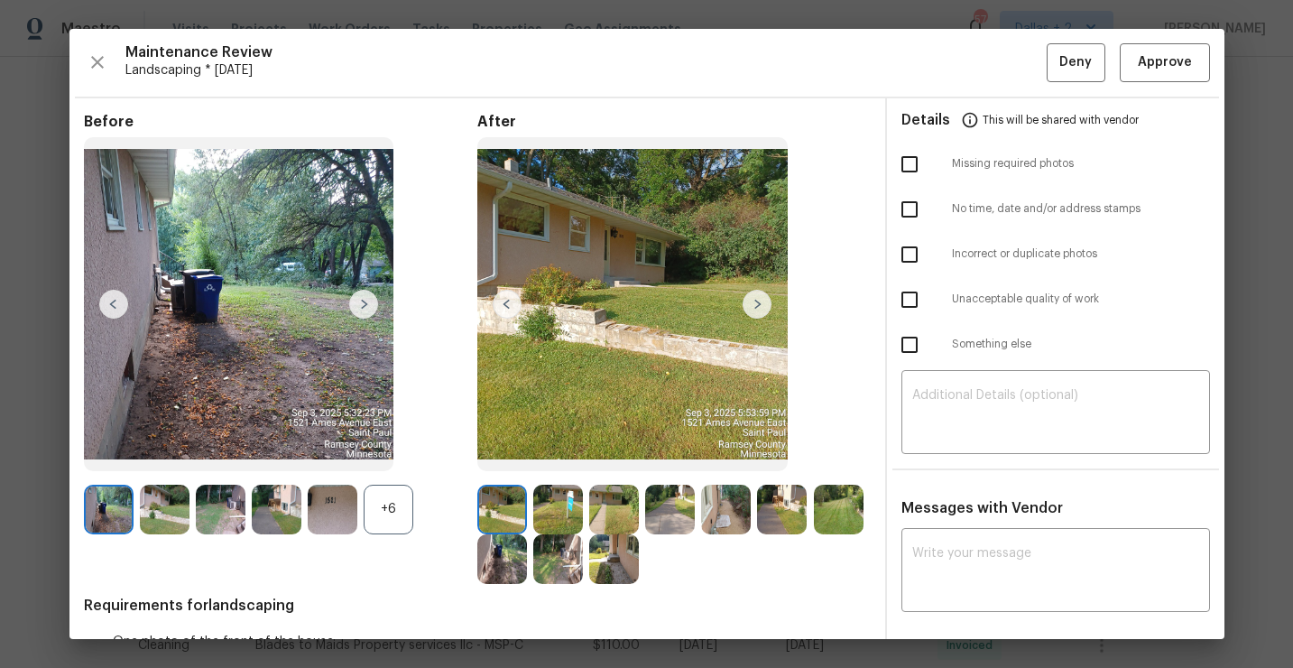
click at [395, 515] on div "+6" at bounding box center [389, 510] width 50 height 50
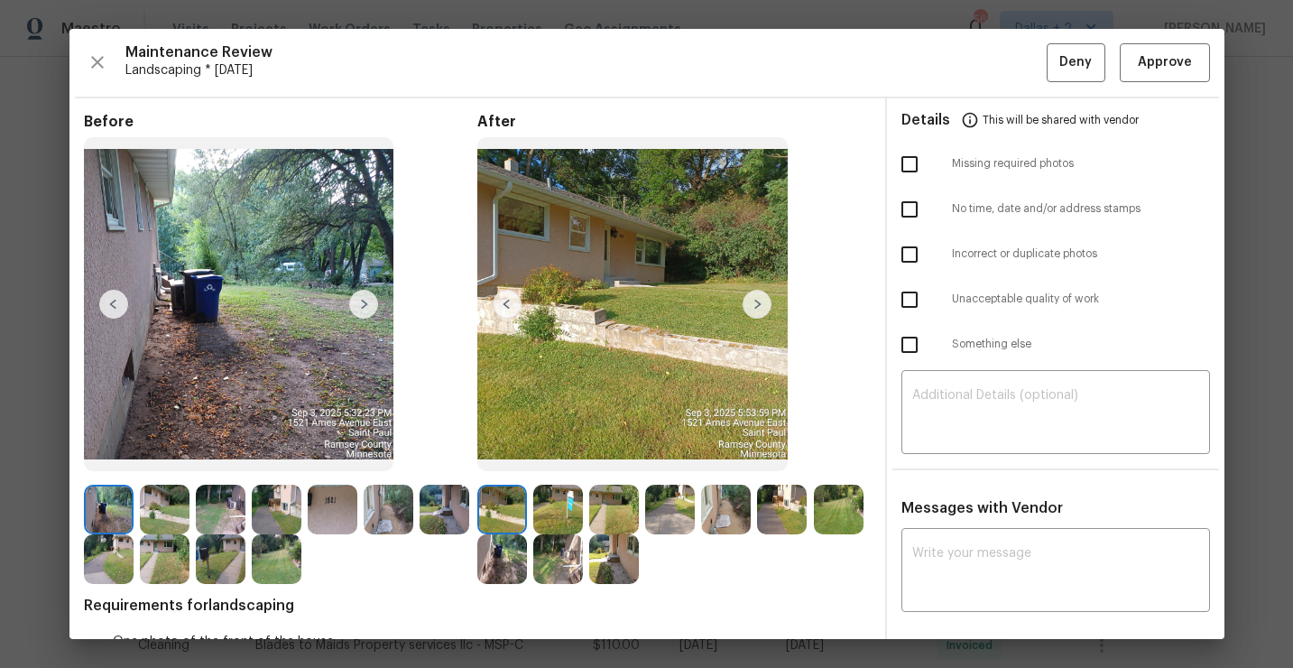
click at [338, 512] on img at bounding box center [333, 510] width 50 height 50
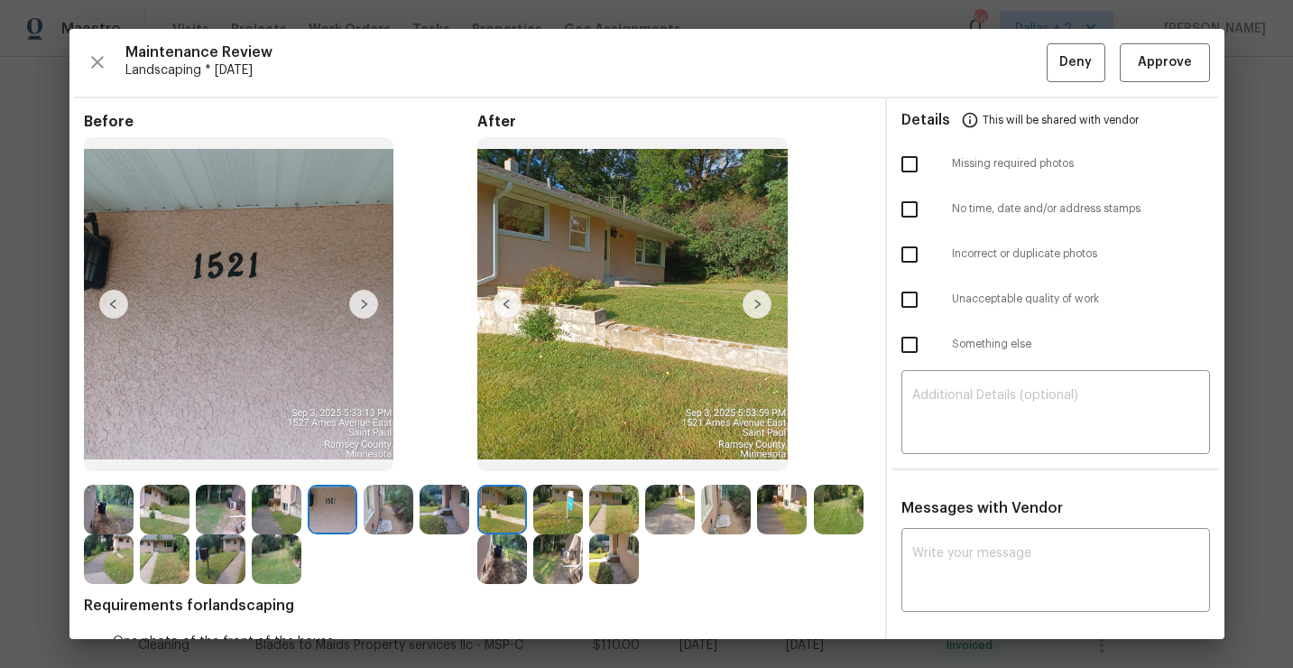
click at [623, 557] on img at bounding box center [614, 559] width 50 height 50
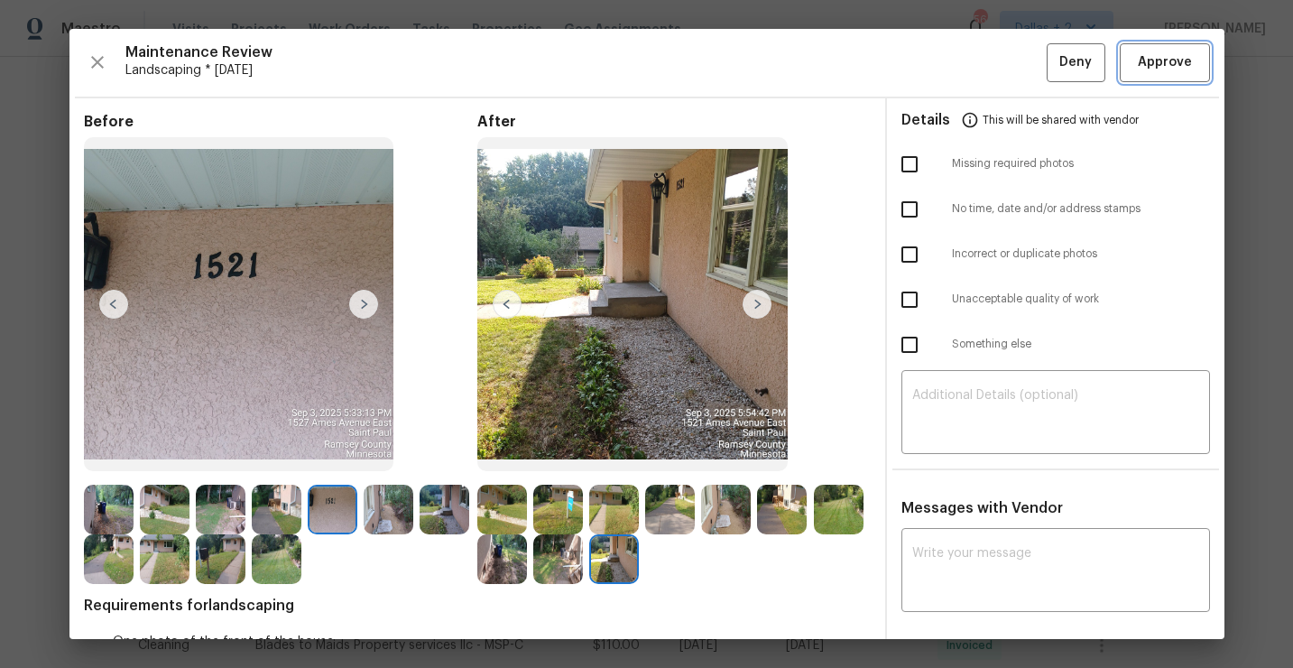
click at [1159, 71] on span "Approve" at bounding box center [1165, 62] width 54 height 23
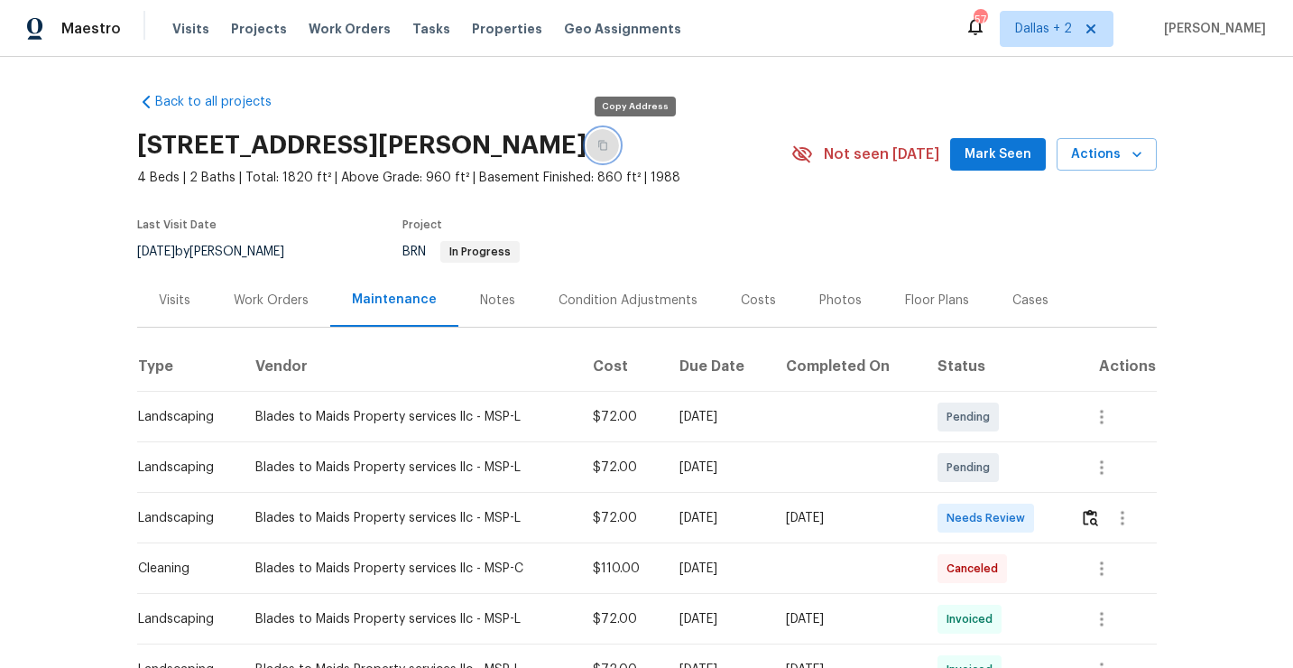
click at [619, 155] on button "button" at bounding box center [602, 145] width 32 height 32
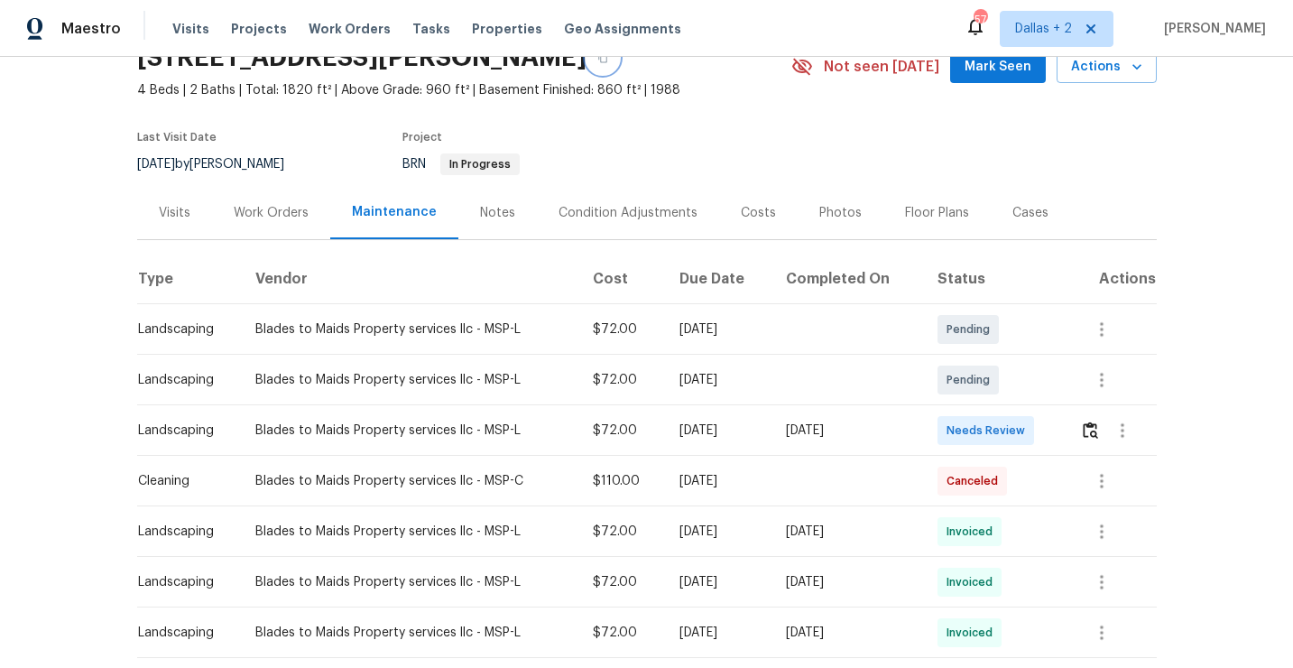
scroll to position [88, 0]
click at [1092, 431] on img "button" at bounding box center [1090, 428] width 15 height 17
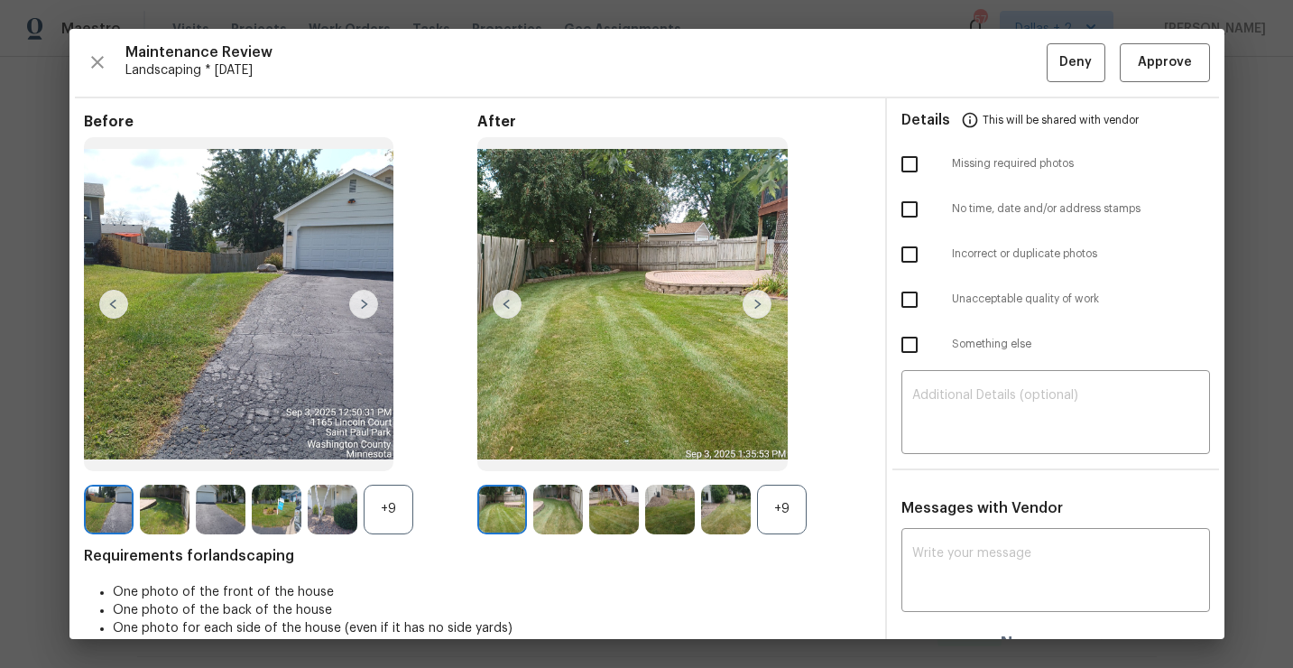
click at [769, 492] on div "+9" at bounding box center [782, 510] width 50 height 50
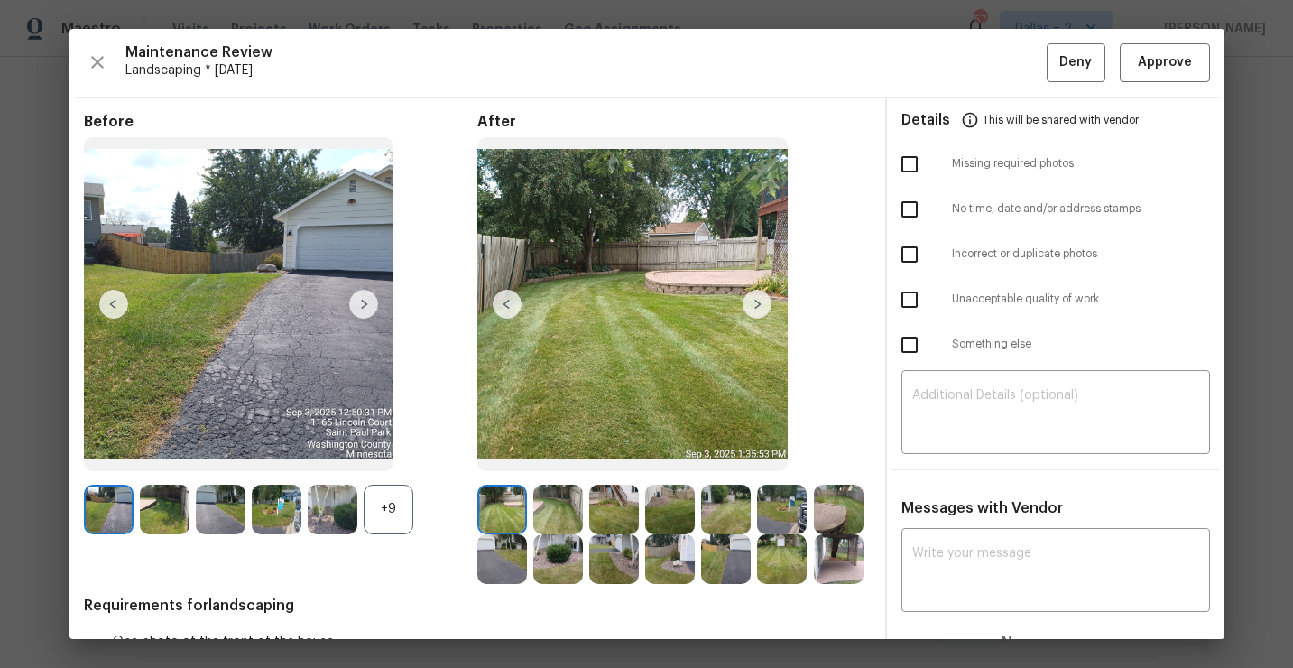
click at [405, 553] on div "Before +9" at bounding box center [280, 348] width 393 height 471
click at [410, 498] on div "+9" at bounding box center [389, 510] width 50 height 50
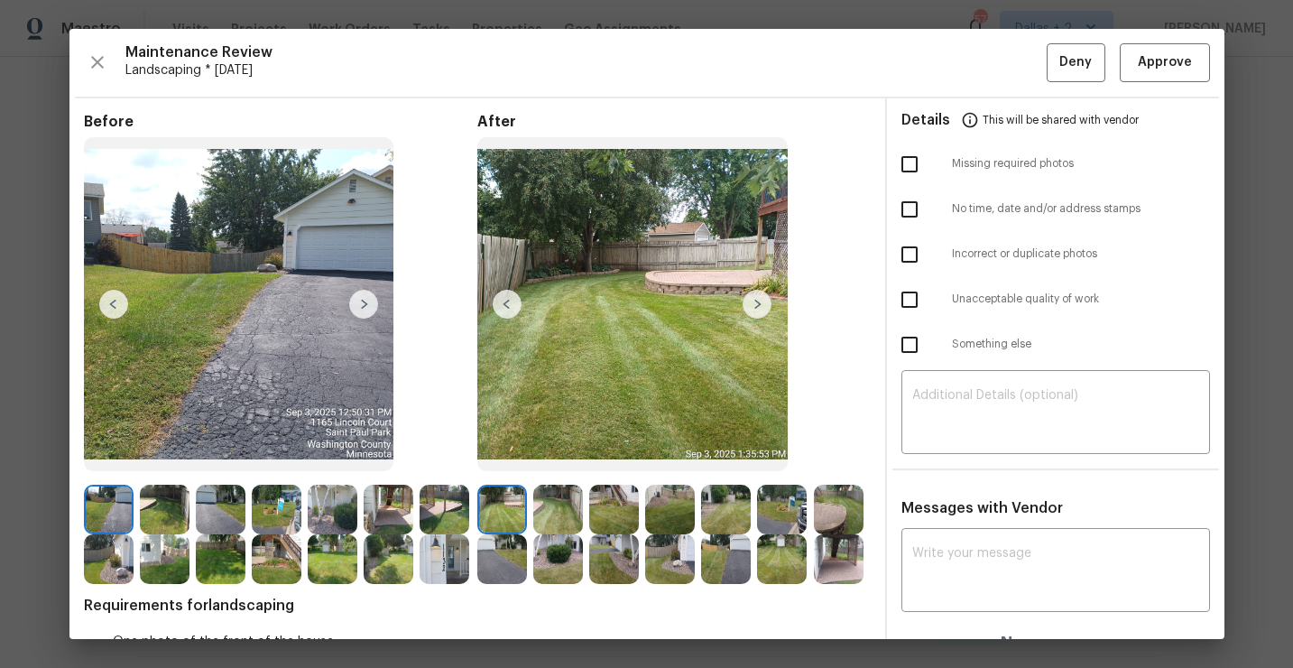
click at [443, 568] on img at bounding box center [445, 559] width 50 height 50
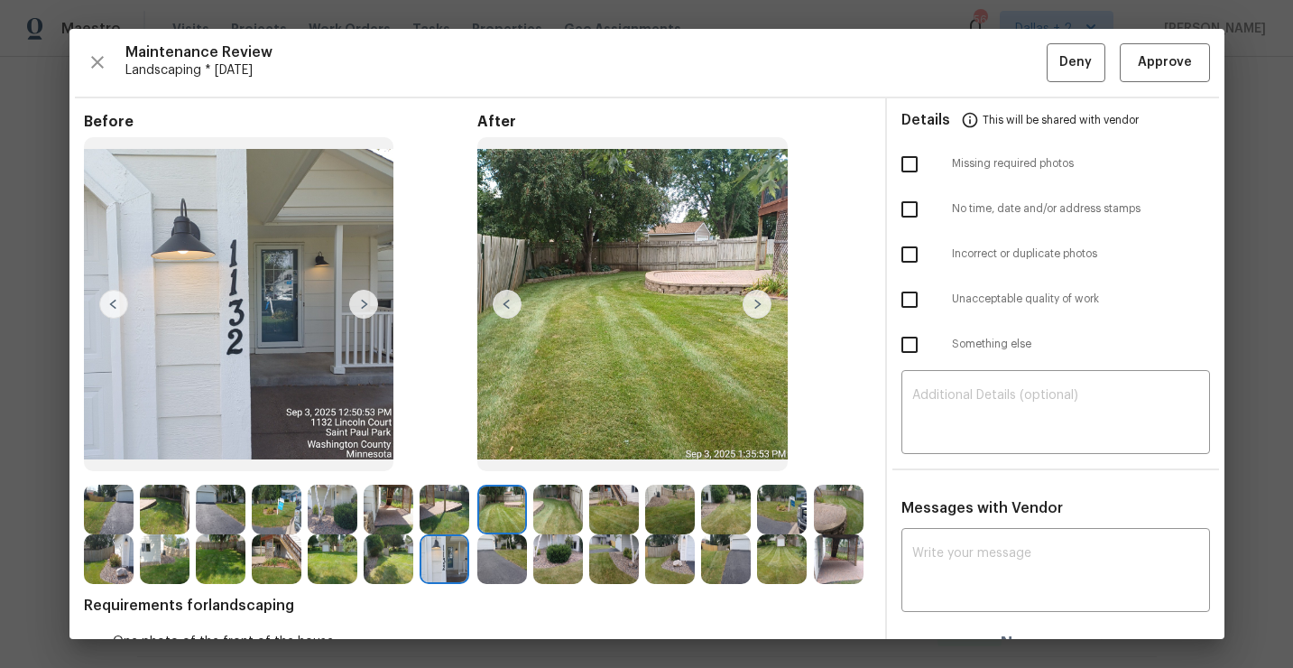
click at [753, 309] on img at bounding box center [757, 304] width 29 height 29
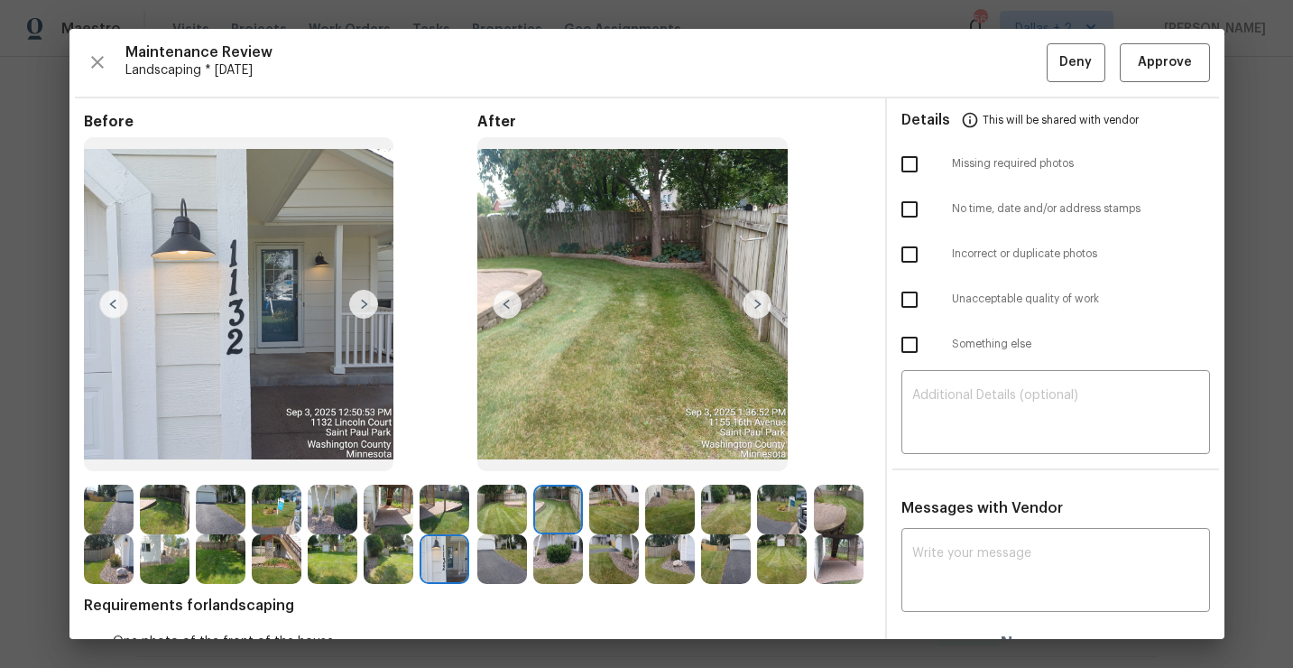
click at [601, 512] on img at bounding box center [614, 510] width 50 height 50
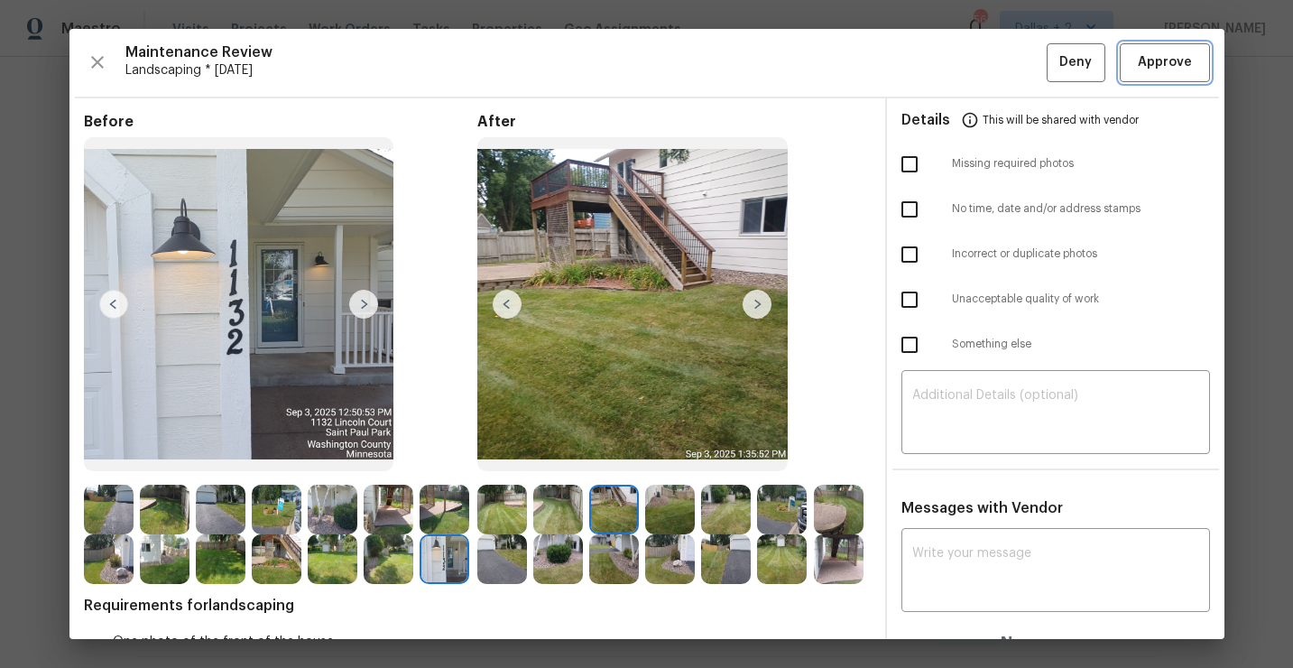
click at [1156, 73] on button "Approve" at bounding box center [1165, 62] width 90 height 39
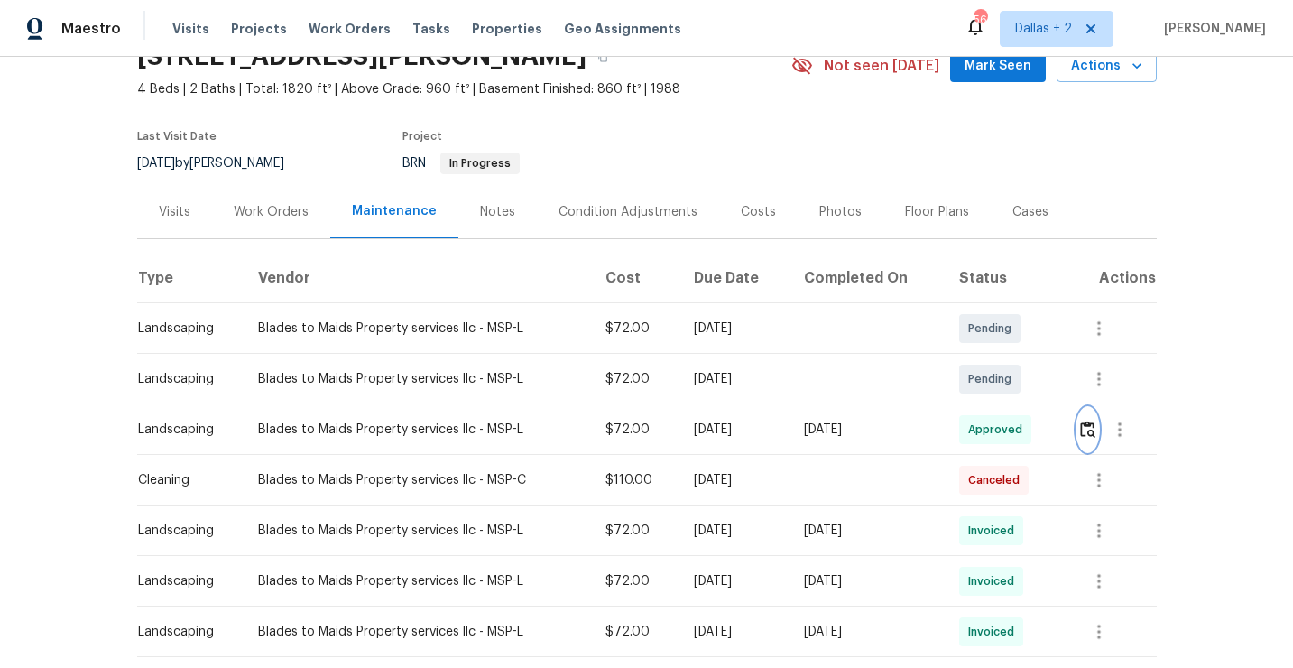
scroll to position [0, 0]
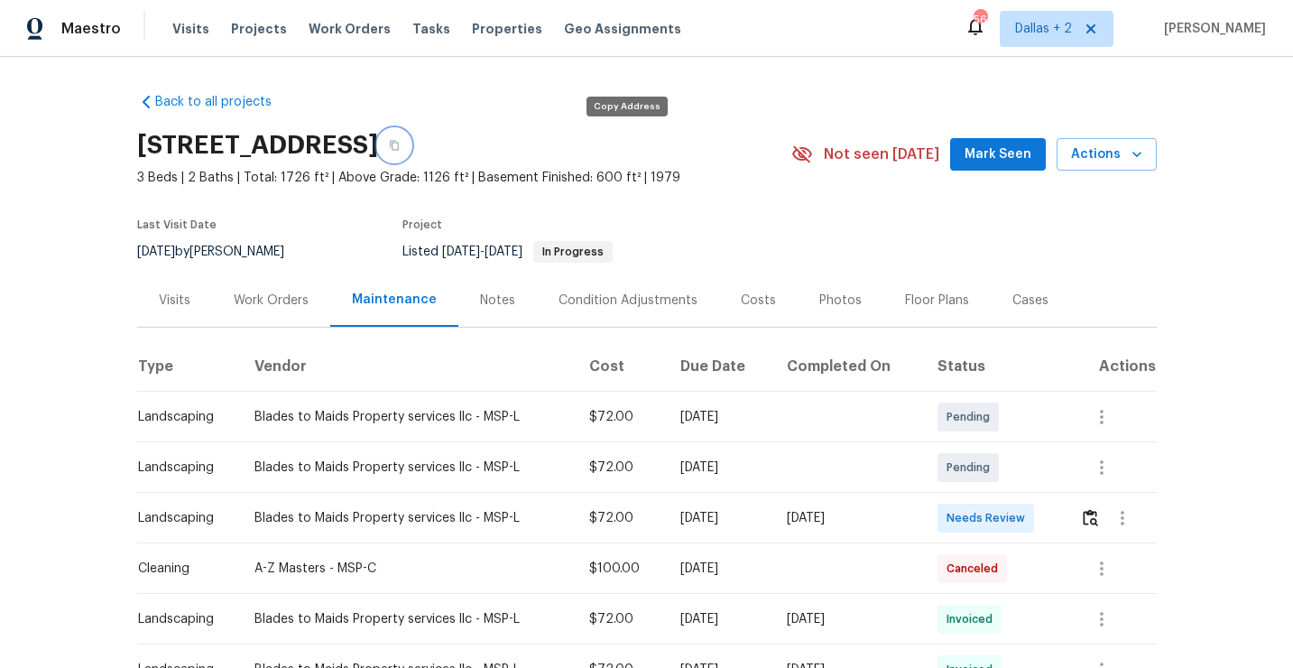
click at [411, 150] on button "button" at bounding box center [394, 145] width 32 height 32
click at [1094, 514] on img "button" at bounding box center [1090, 517] width 15 height 17
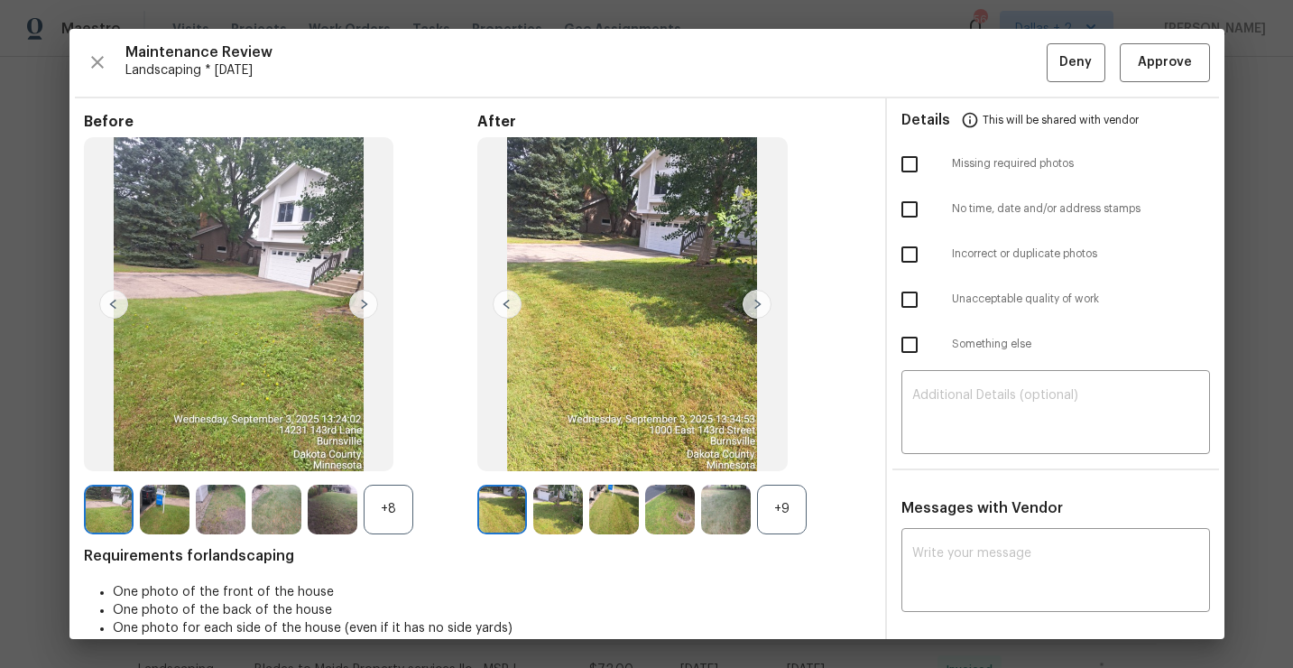
click at [786, 519] on div "+9" at bounding box center [782, 510] width 50 height 50
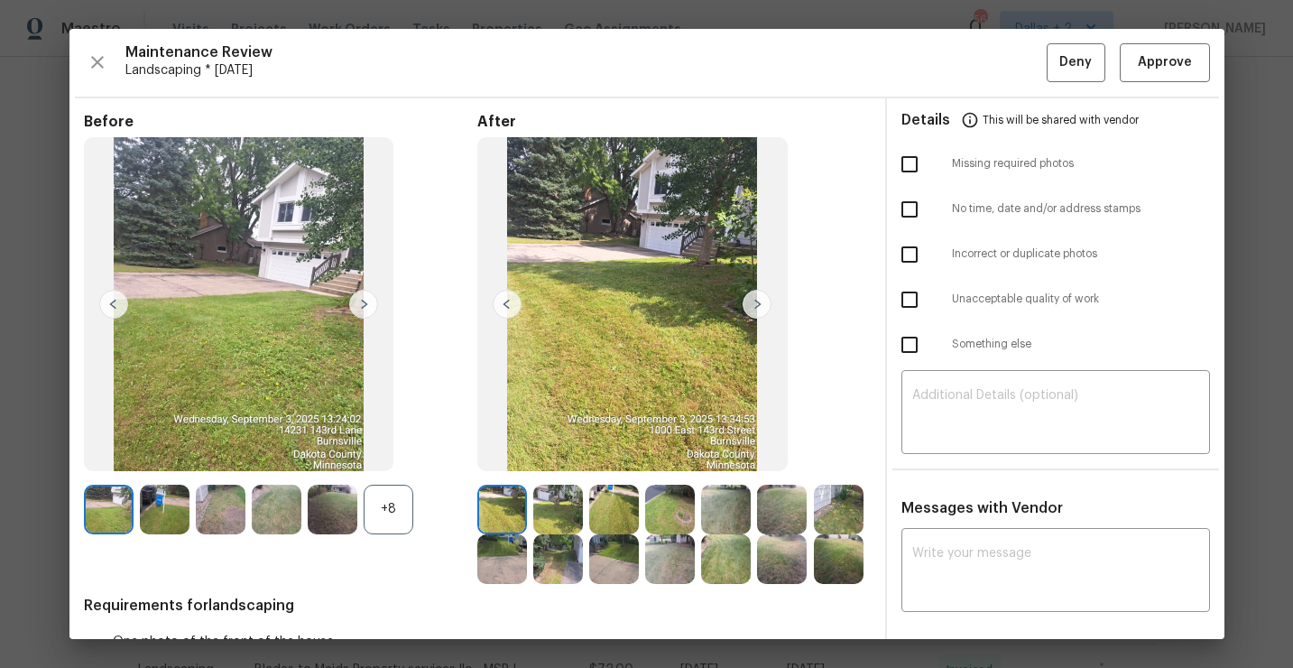
click at [395, 512] on div "+8" at bounding box center [389, 510] width 50 height 50
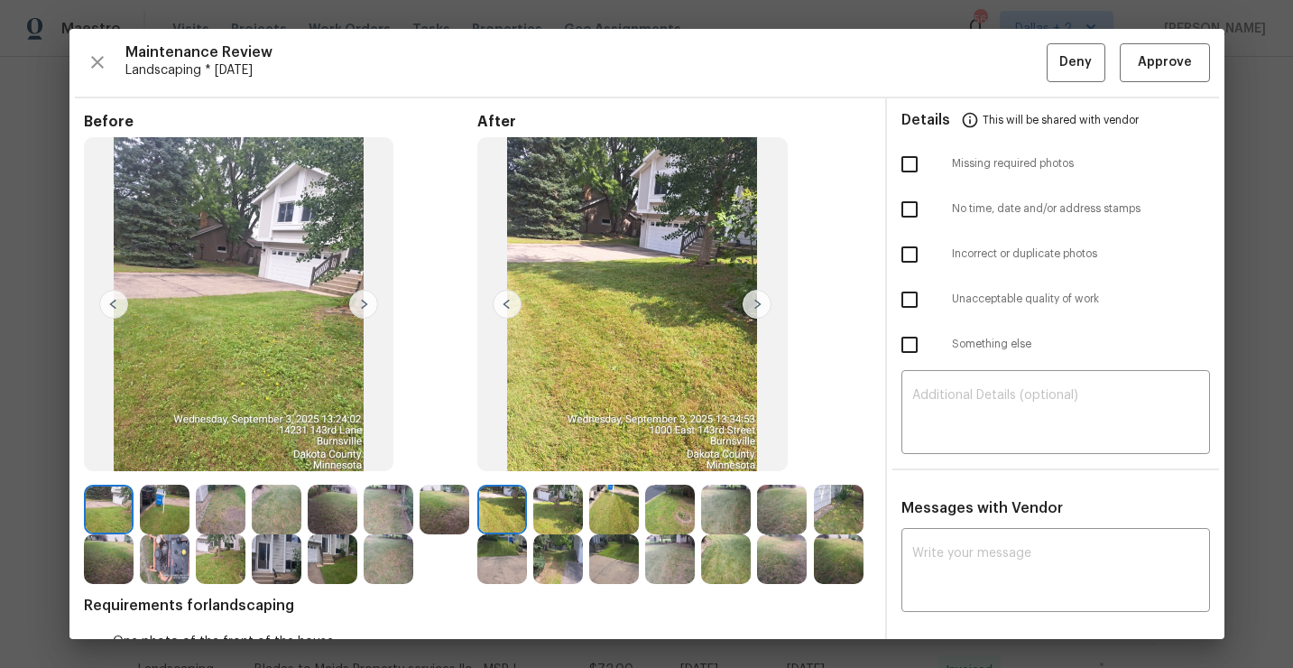
click at [267, 549] on img at bounding box center [277, 559] width 50 height 50
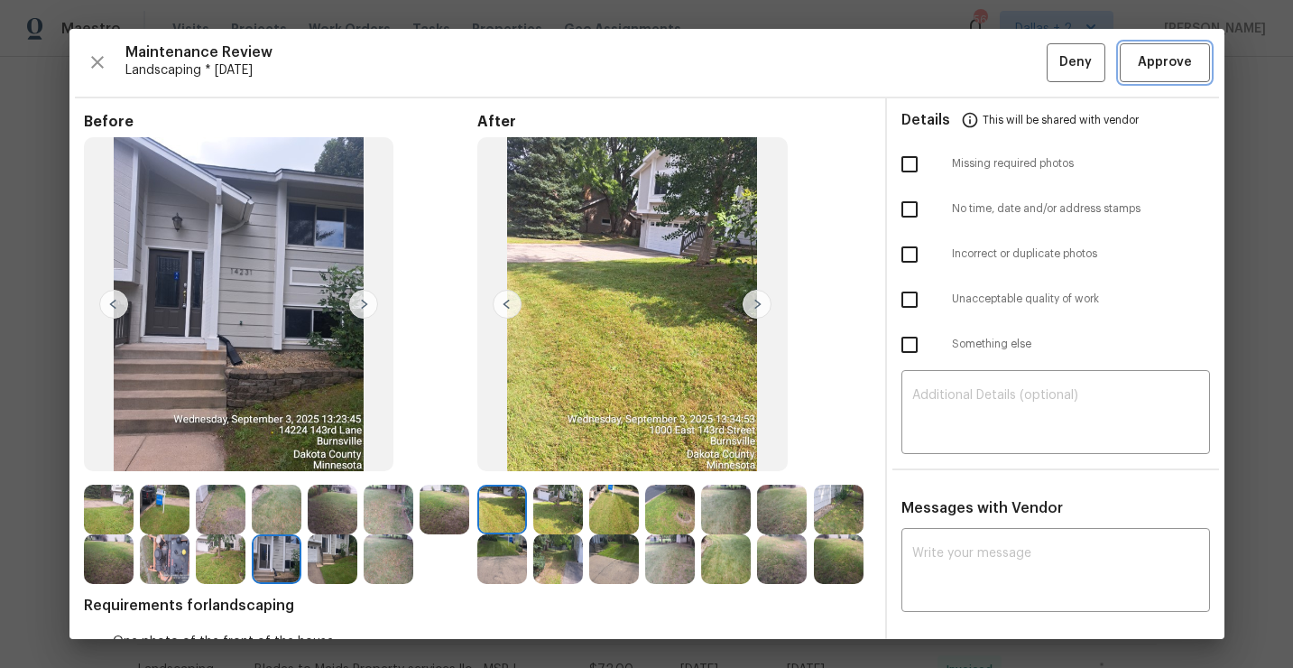
click at [1151, 73] on button "Approve" at bounding box center [1165, 62] width 90 height 39
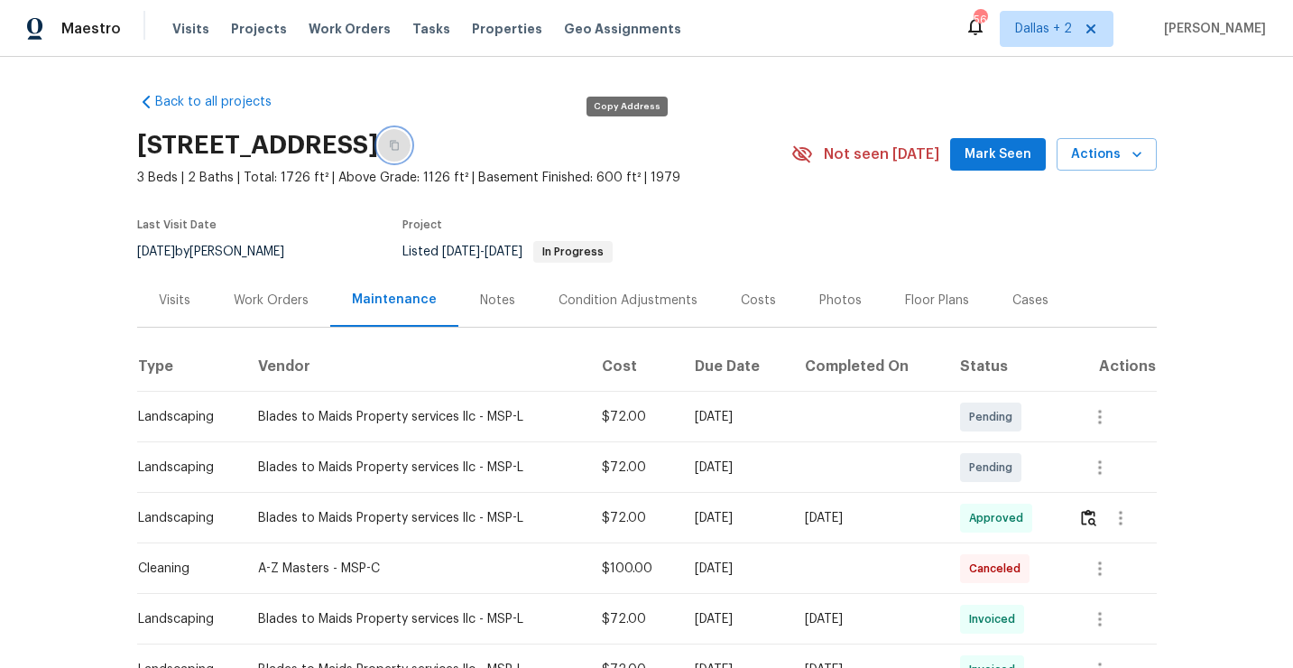
click at [411, 155] on button "button" at bounding box center [394, 145] width 32 height 32
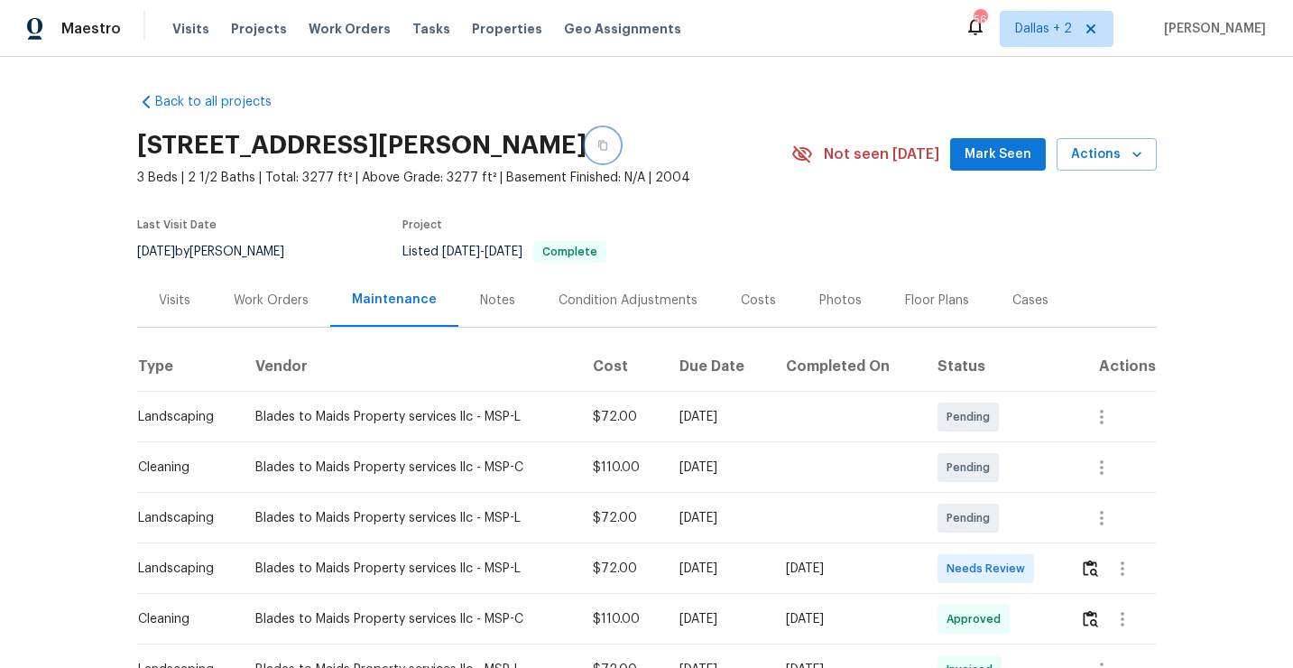
click at [608, 143] on icon "button" at bounding box center [602, 145] width 11 height 11
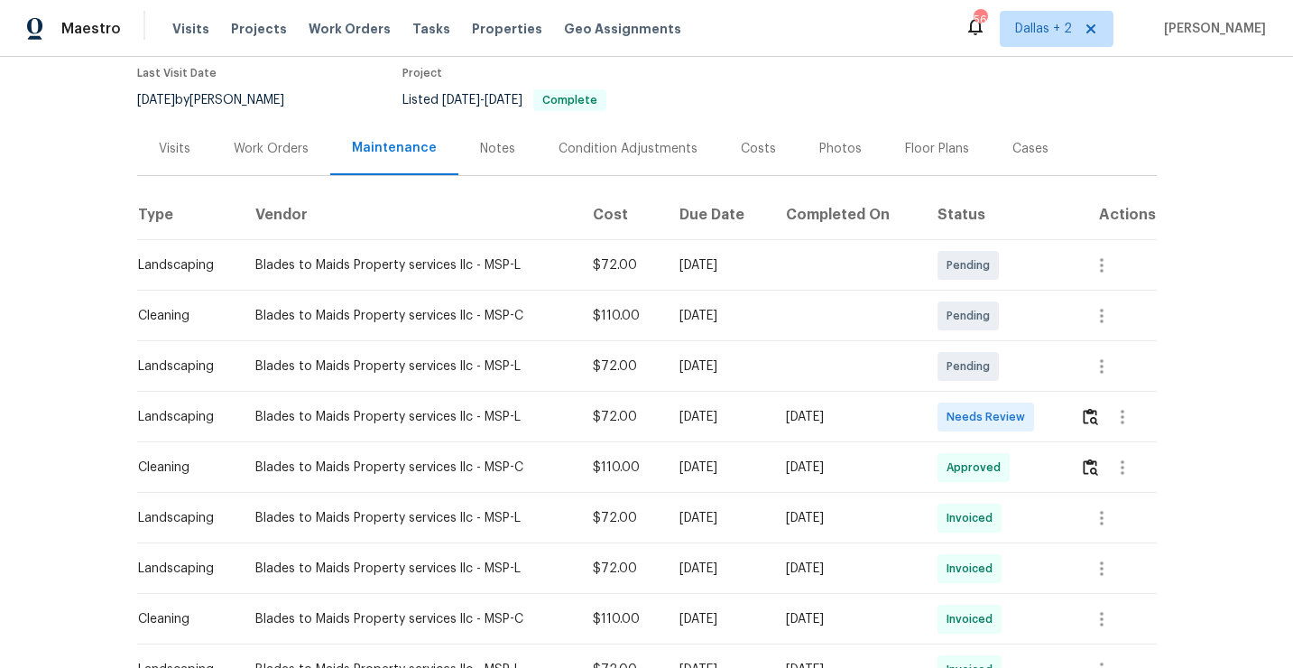
scroll to position [195, 0]
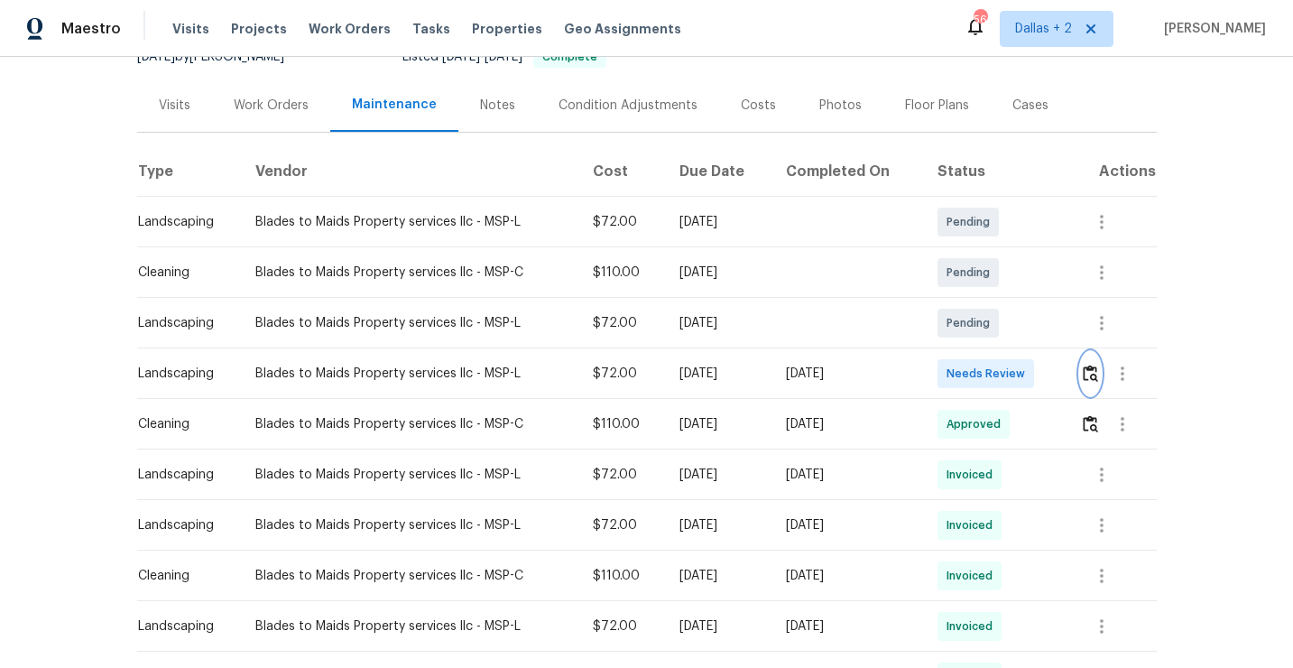
click at [1094, 357] on button "button" at bounding box center [1090, 373] width 21 height 43
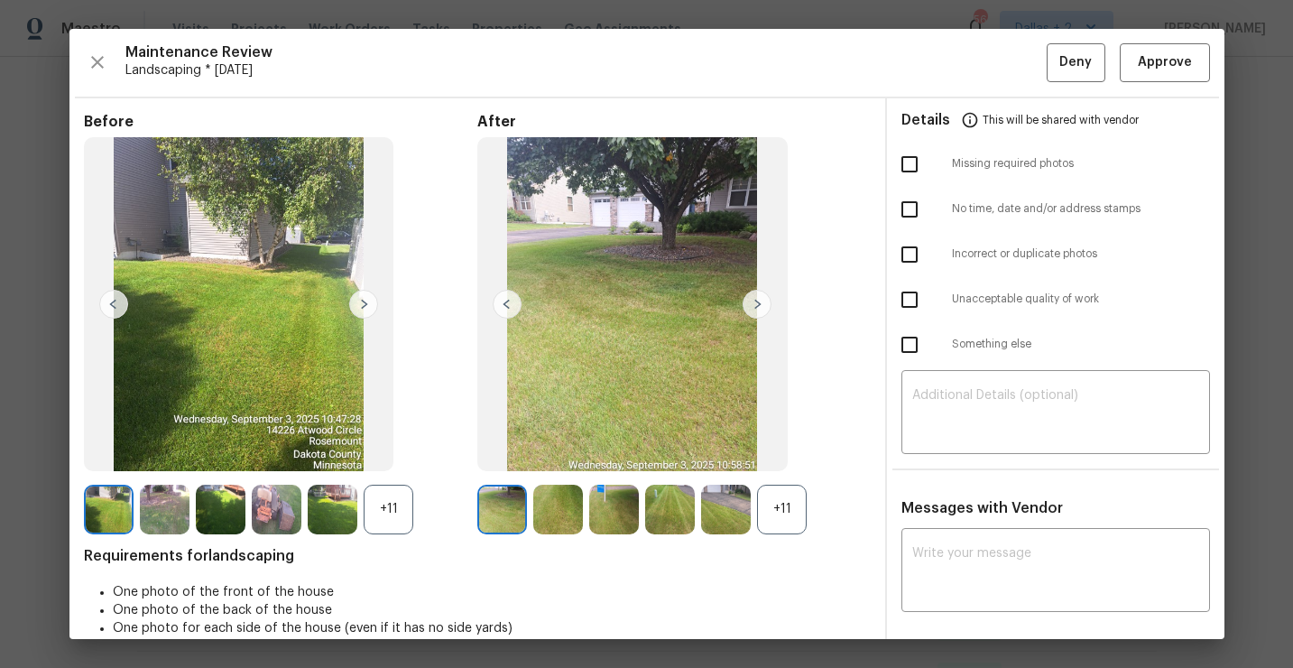
click at [781, 510] on div "+11" at bounding box center [782, 510] width 50 height 50
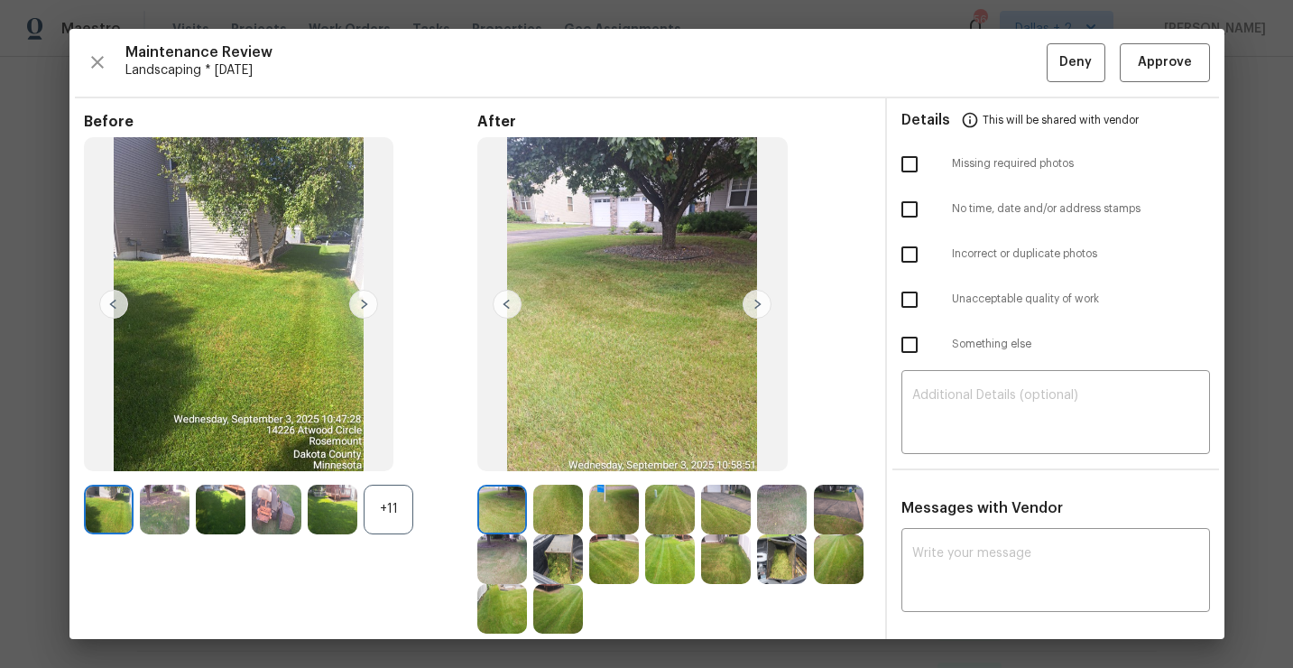
click at [394, 508] on div "+11" at bounding box center [389, 510] width 50 height 50
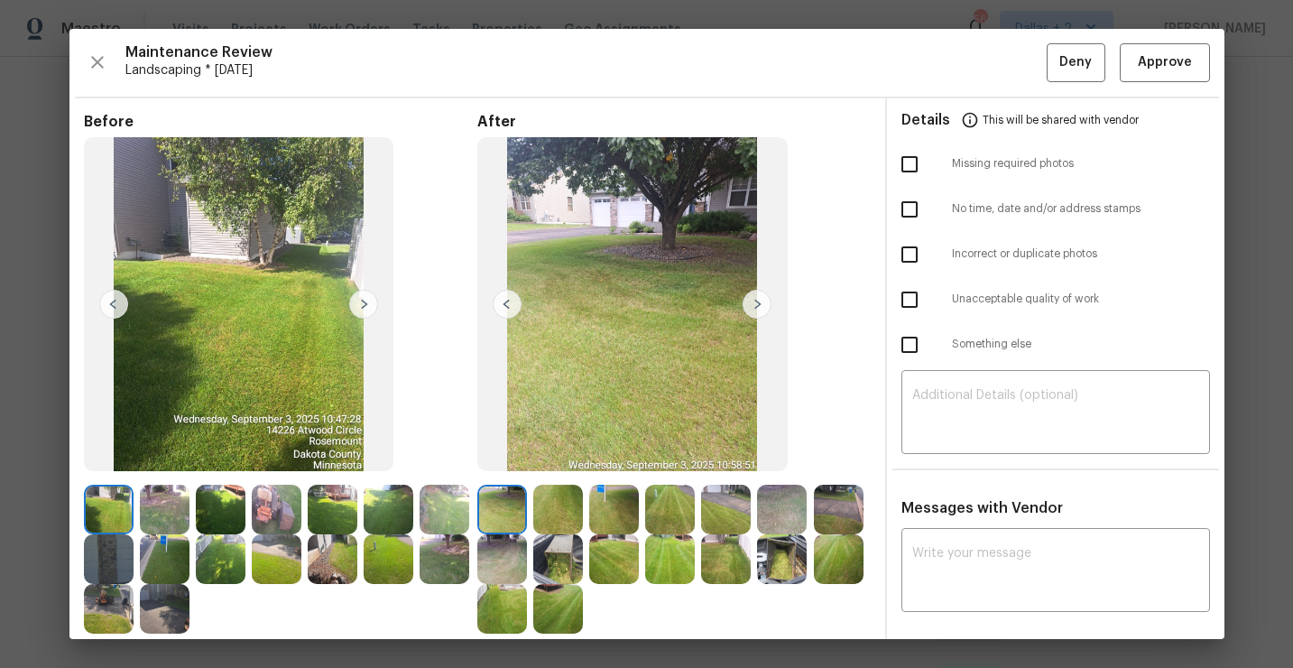
click at [804, 564] on img at bounding box center [782, 559] width 50 height 50
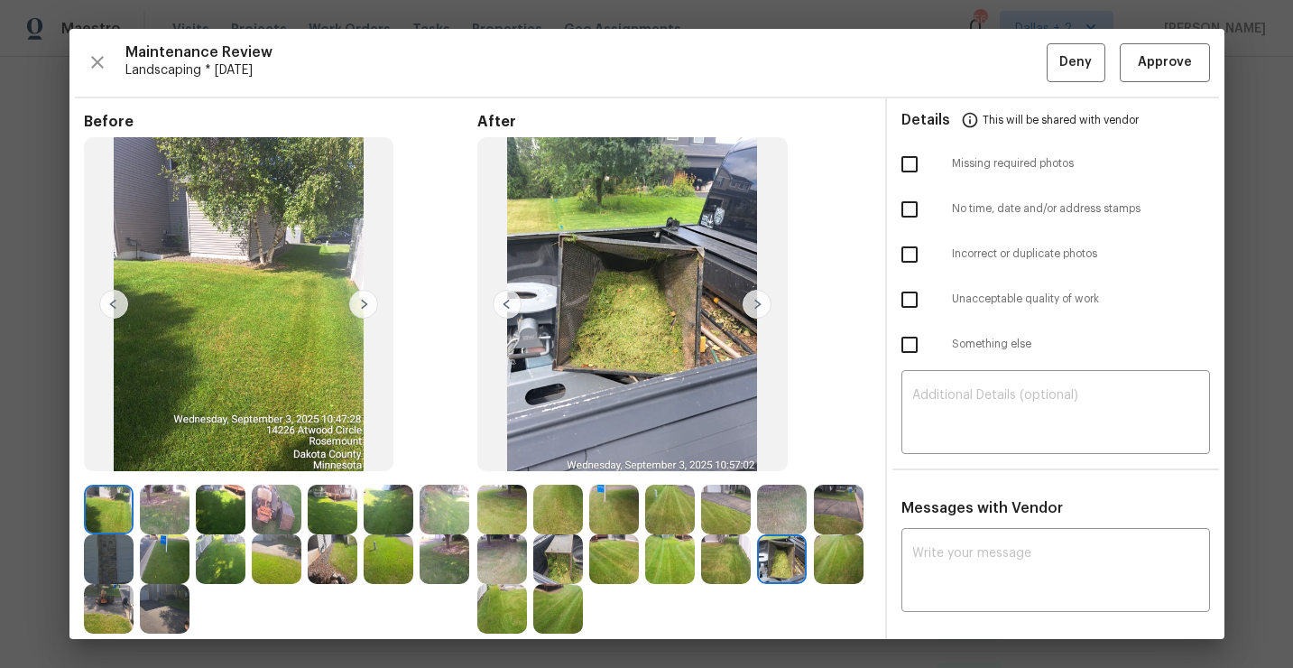
click at [116, 515] on img at bounding box center [109, 510] width 50 height 50
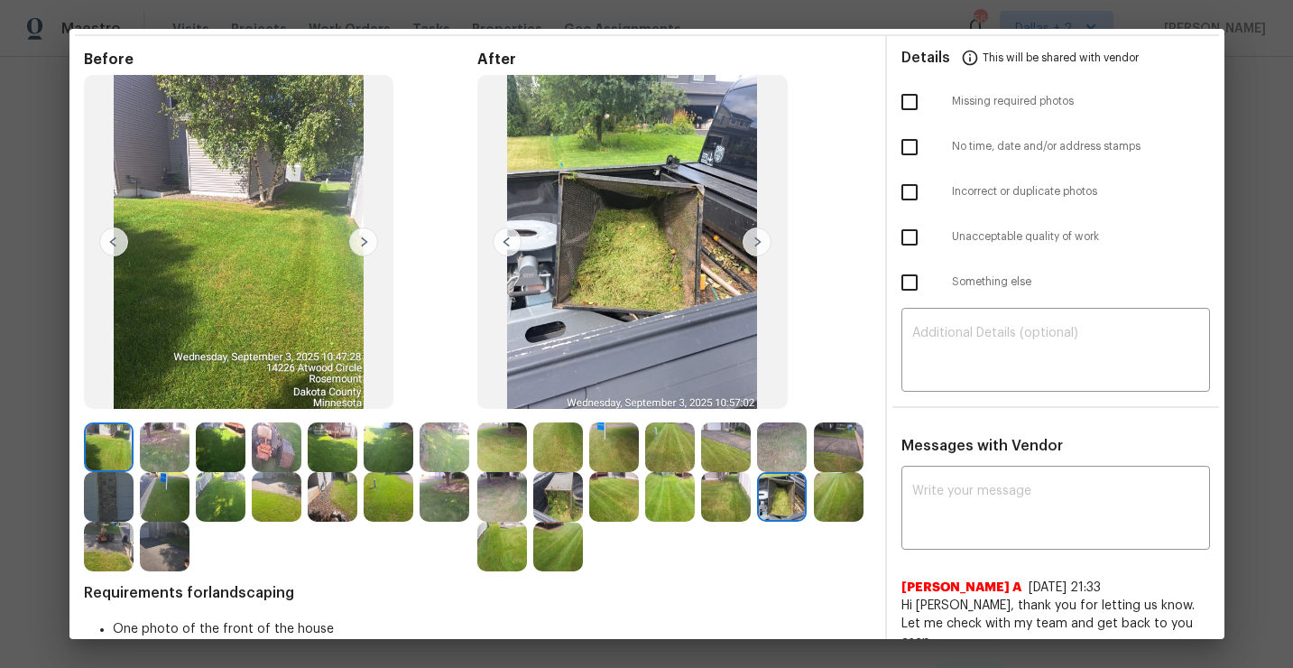
scroll to position [63, 0]
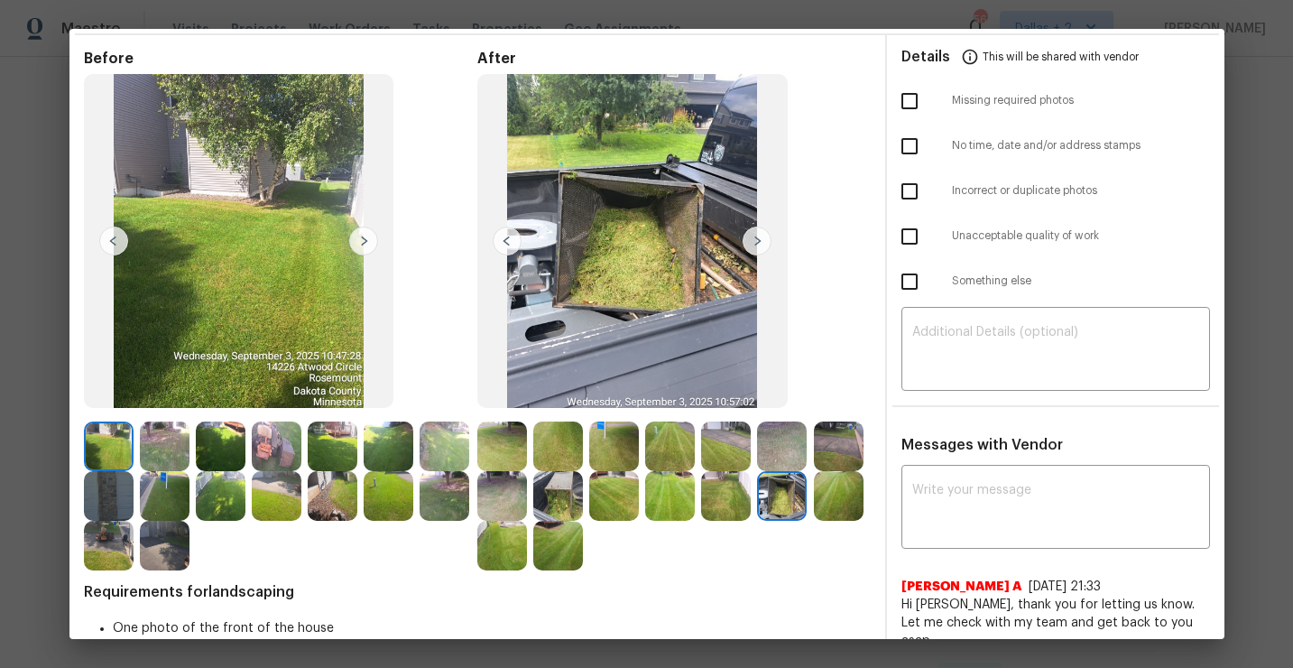
click at [366, 245] on img at bounding box center [363, 240] width 29 height 29
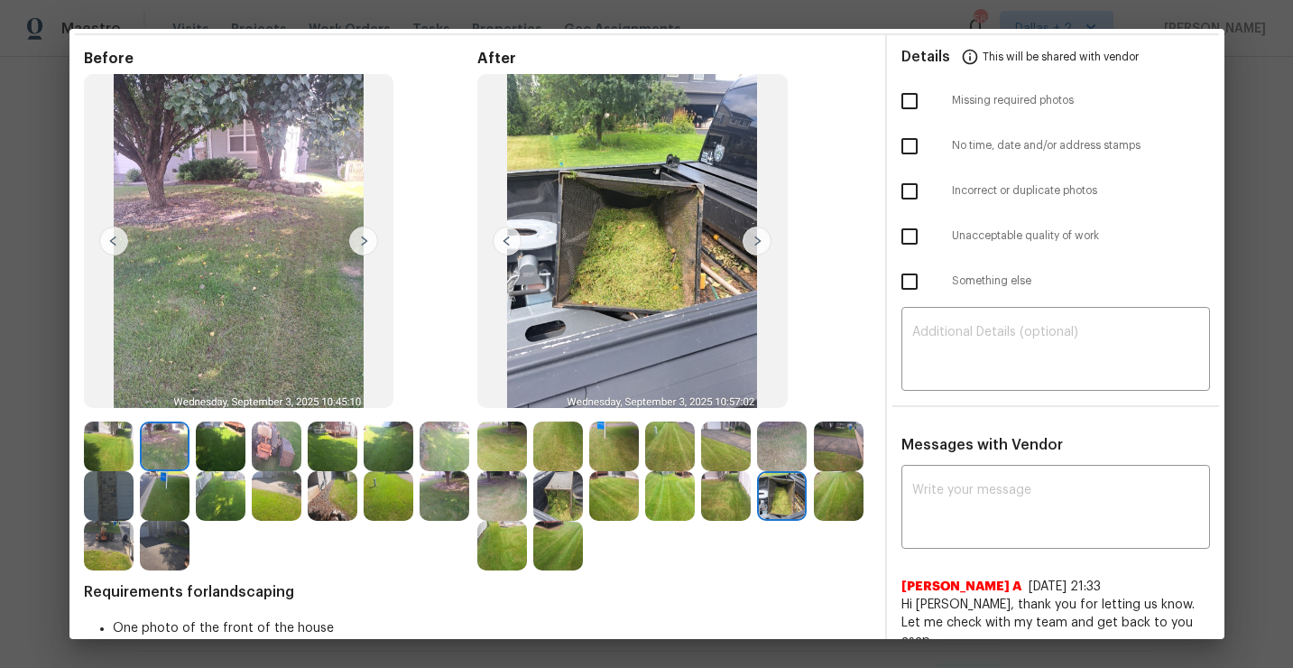
click at [366, 245] on img at bounding box center [363, 240] width 29 height 29
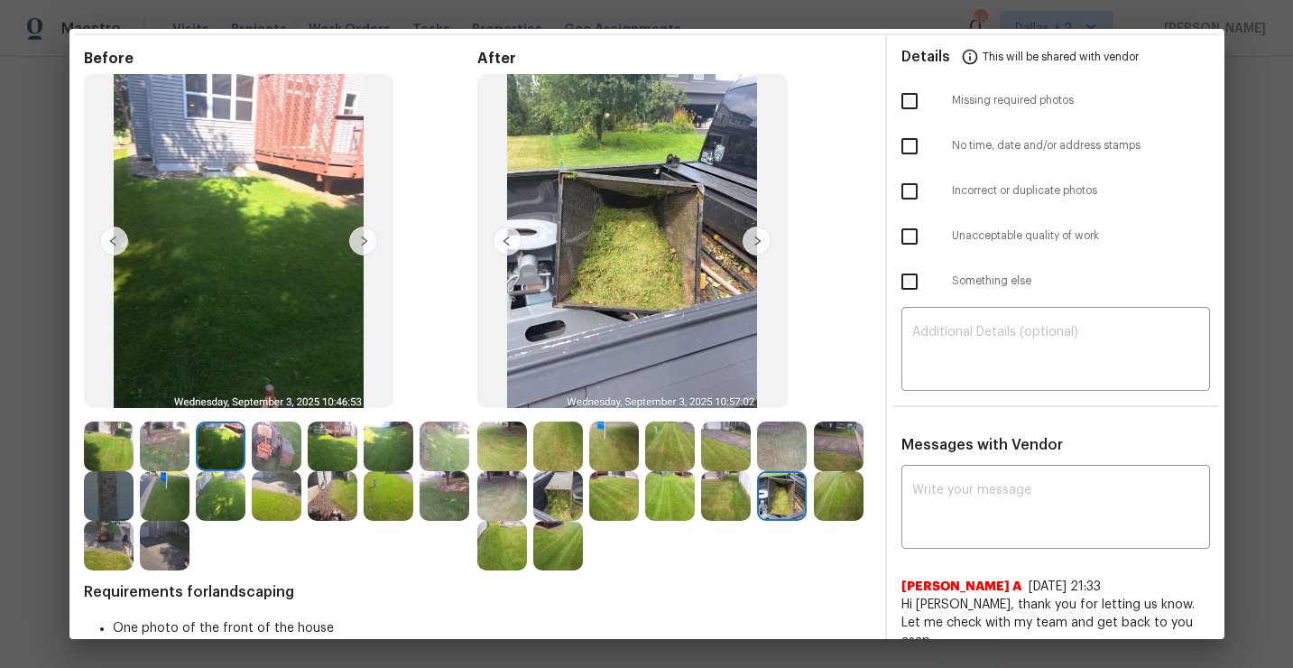
click at [366, 245] on img at bounding box center [363, 240] width 29 height 29
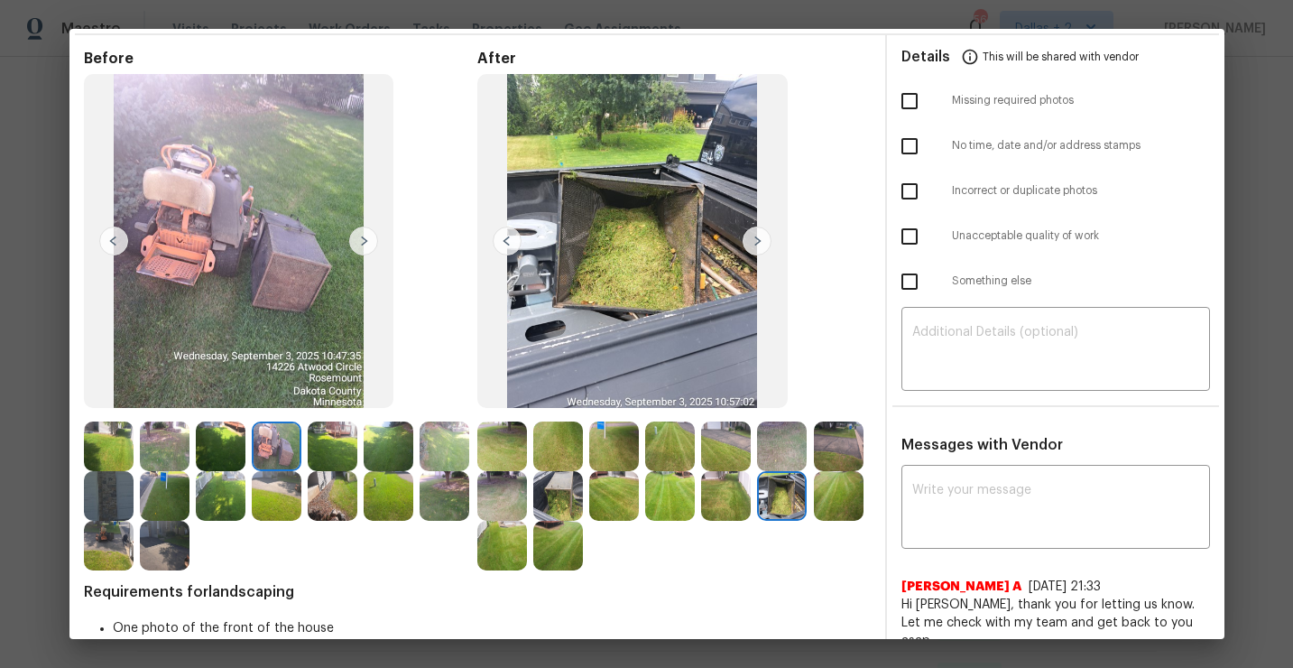
click at [366, 245] on img at bounding box center [363, 240] width 29 height 29
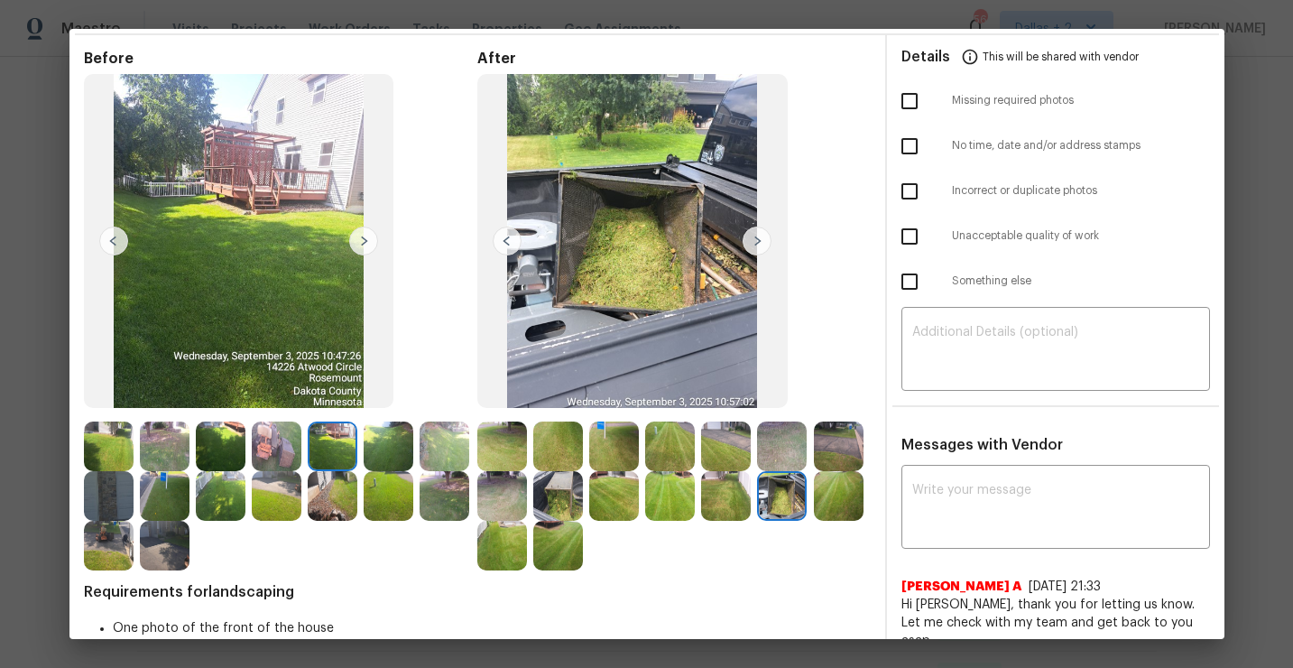
click at [366, 245] on img at bounding box center [363, 240] width 29 height 29
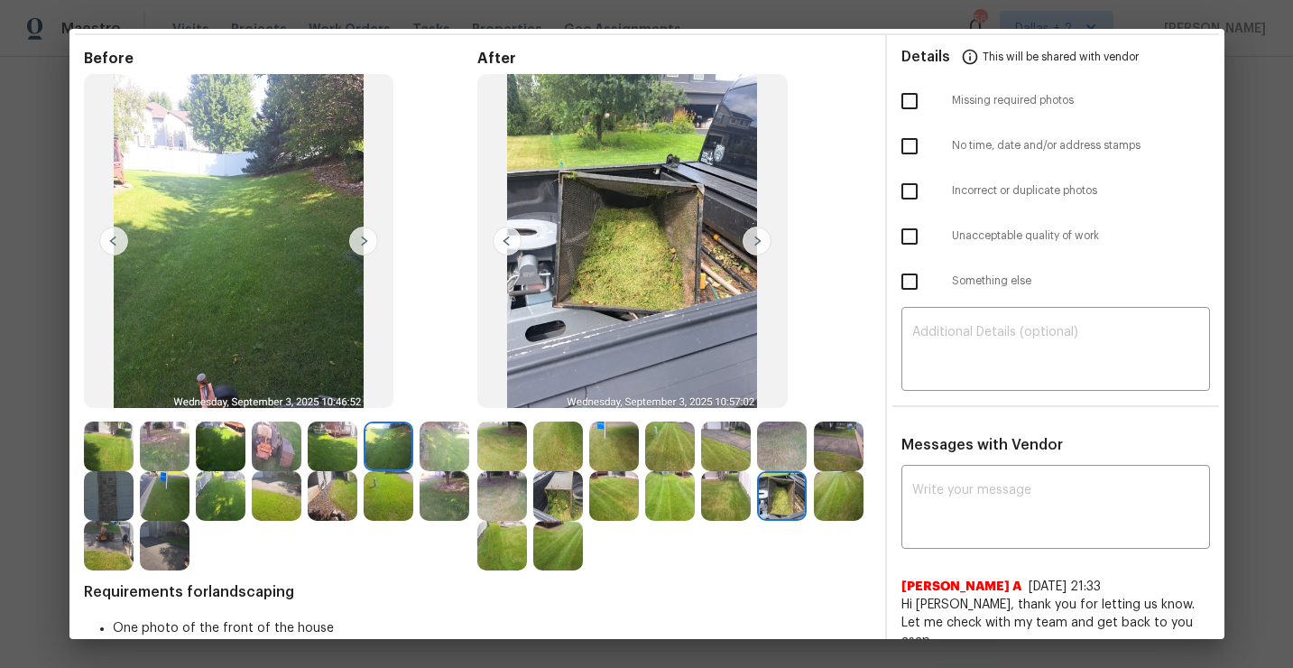
click at [366, 245] on img at bounding box center [363, 240] width 29 height 29
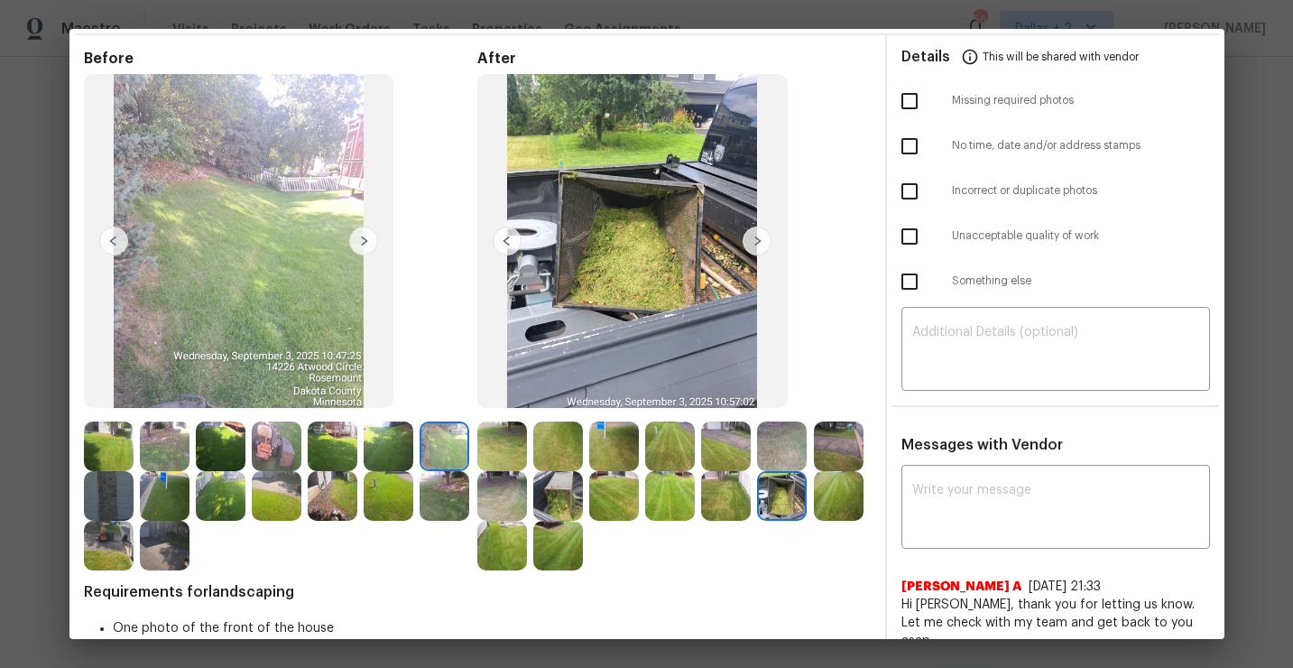
click at [366, 245] on img at bounding box center [363, 240] width 29 height 29
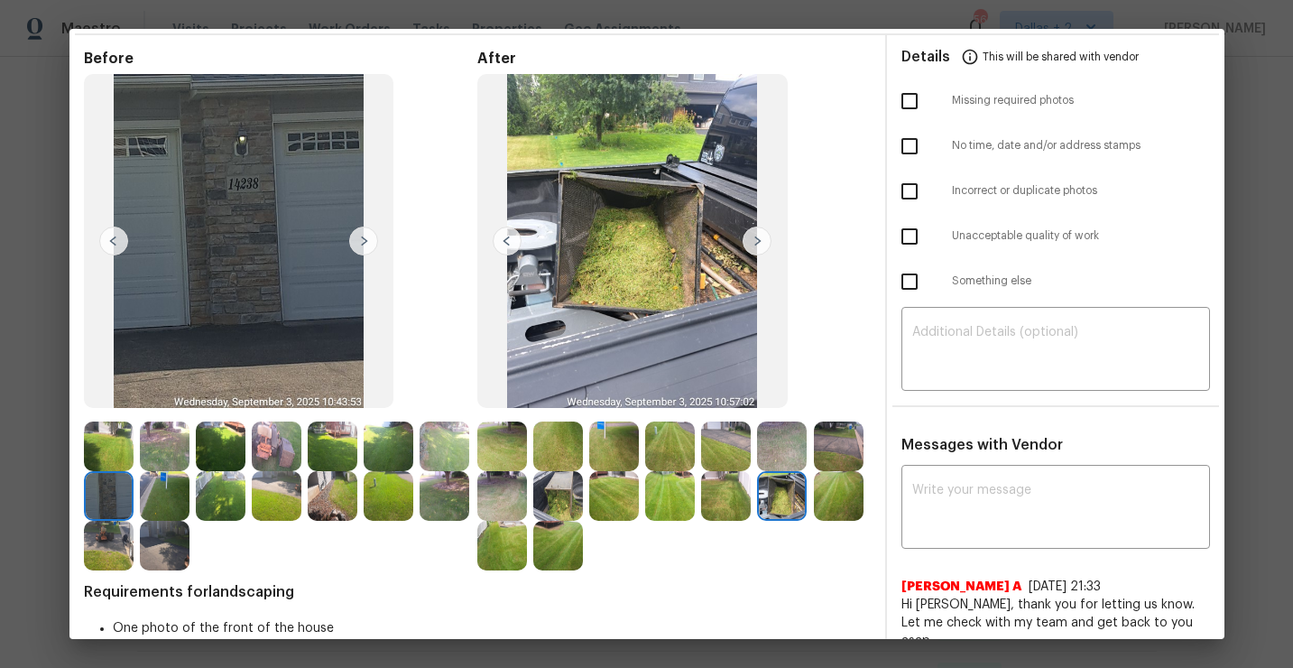
click at [366, 245] on img at bounding box center [363, 240] width 29 height 29
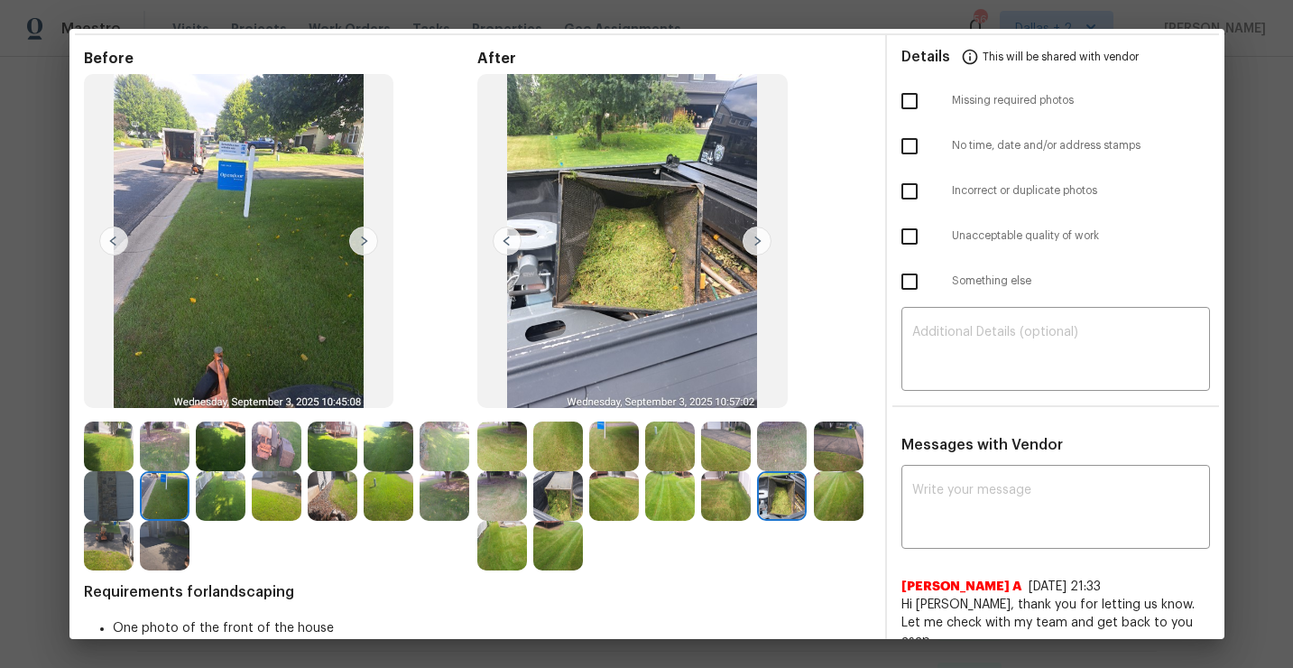
click at [366, 245] on img at bounding box center [363, 240] width 29 height 29
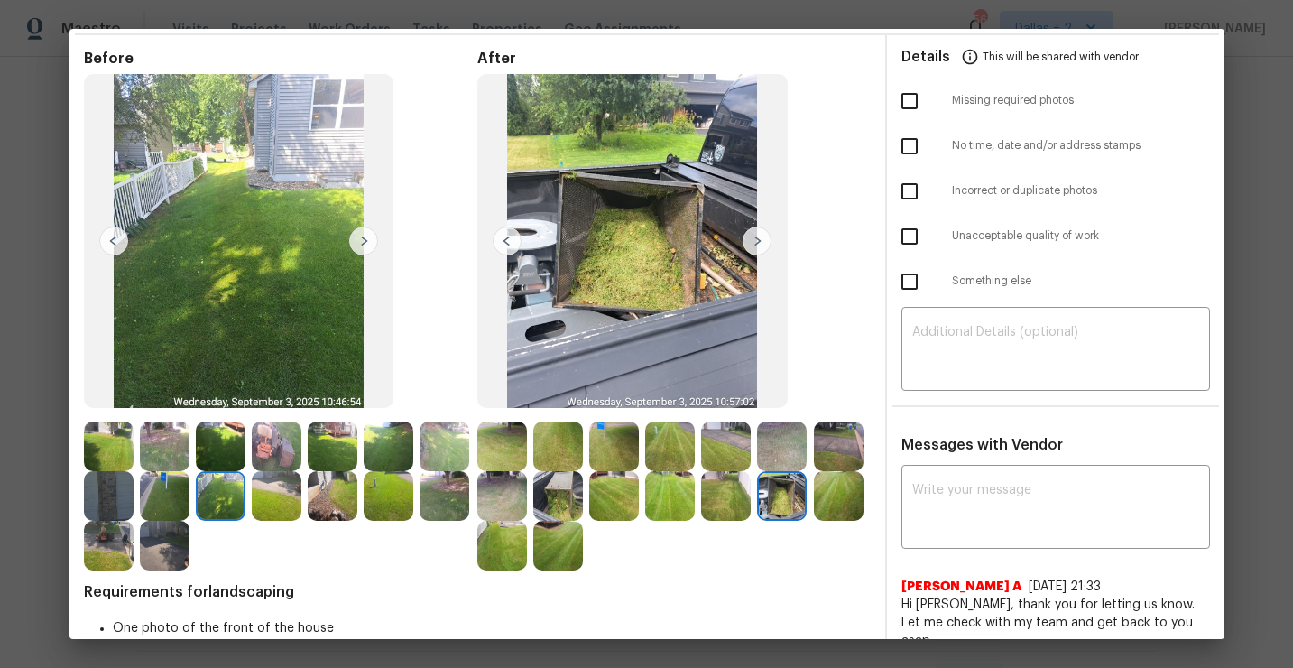
click at [366, 245] on img at bounding box center [363, 240] width 29 height 29
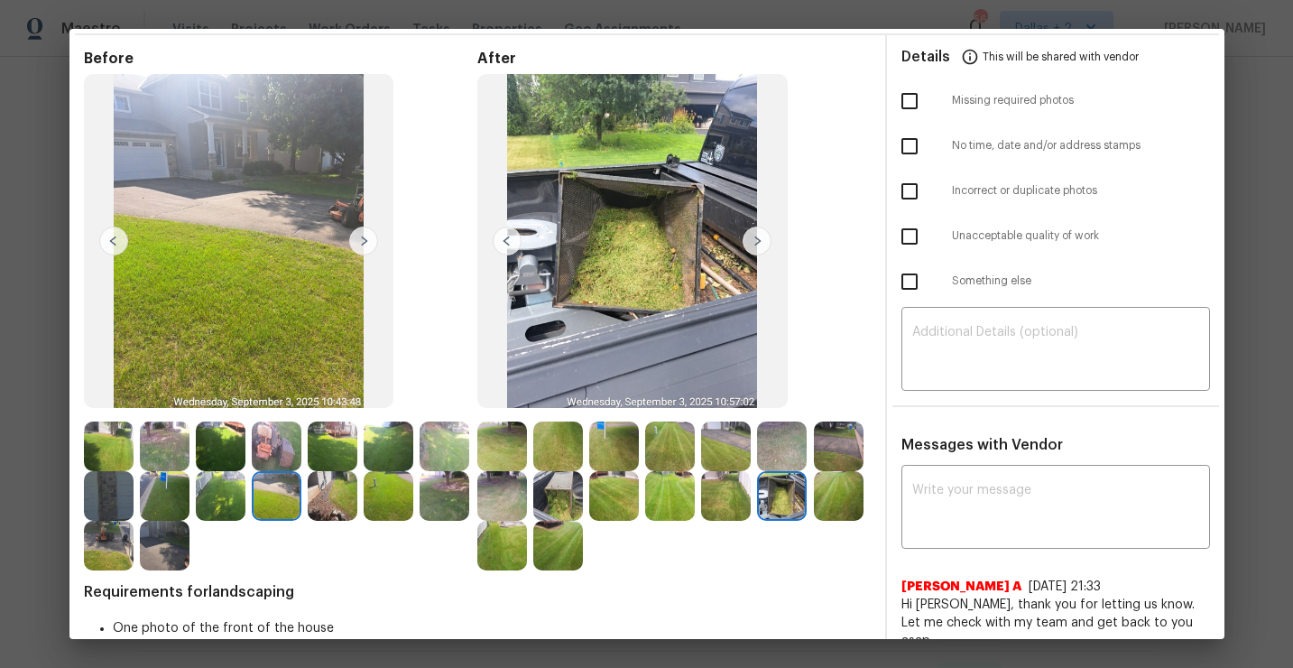
click at [366, 245] on img at bounding box center [363, 240] width 29 height 29
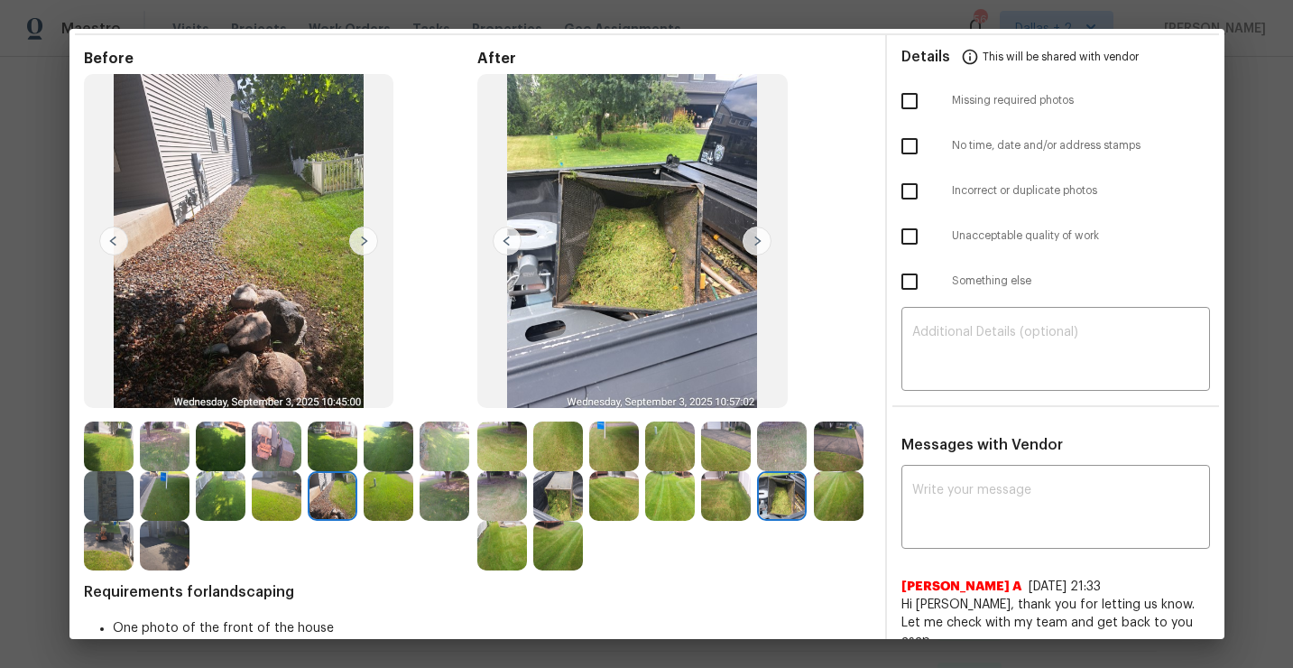
click at [366, 245] on img at bounding box center [363, 240] width 29 height 29
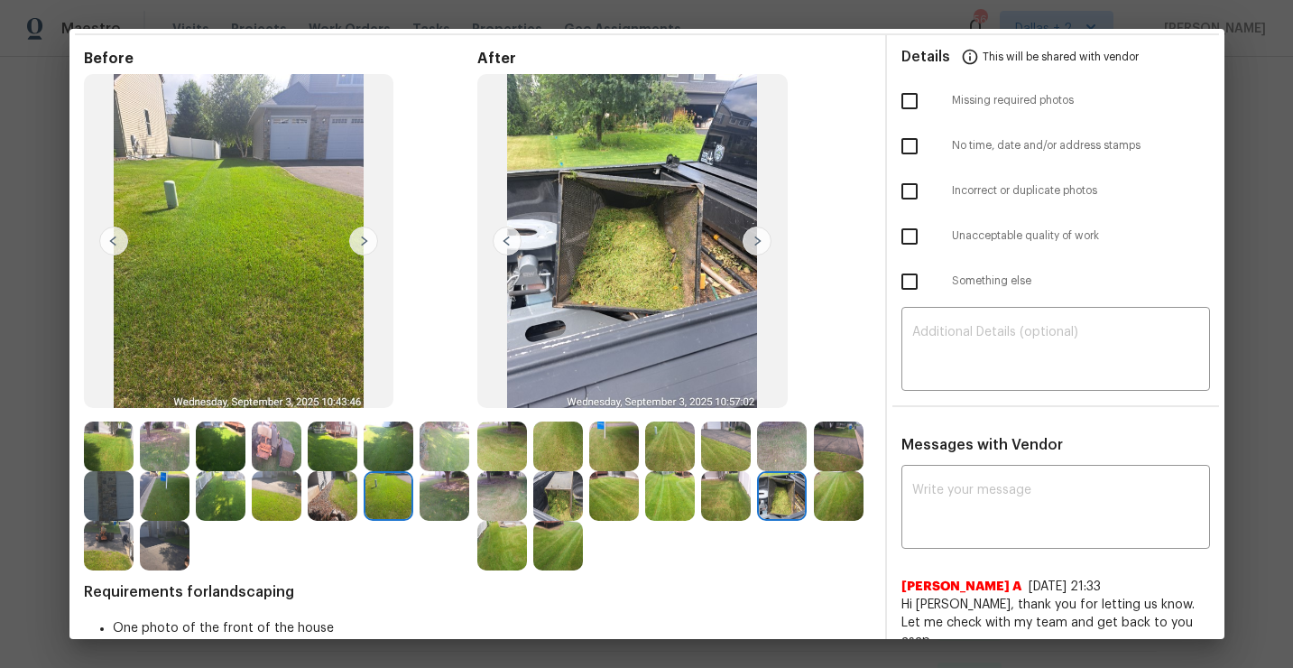
click at [366, 245] on img at bounding box center [363, 240] width 29 height 29
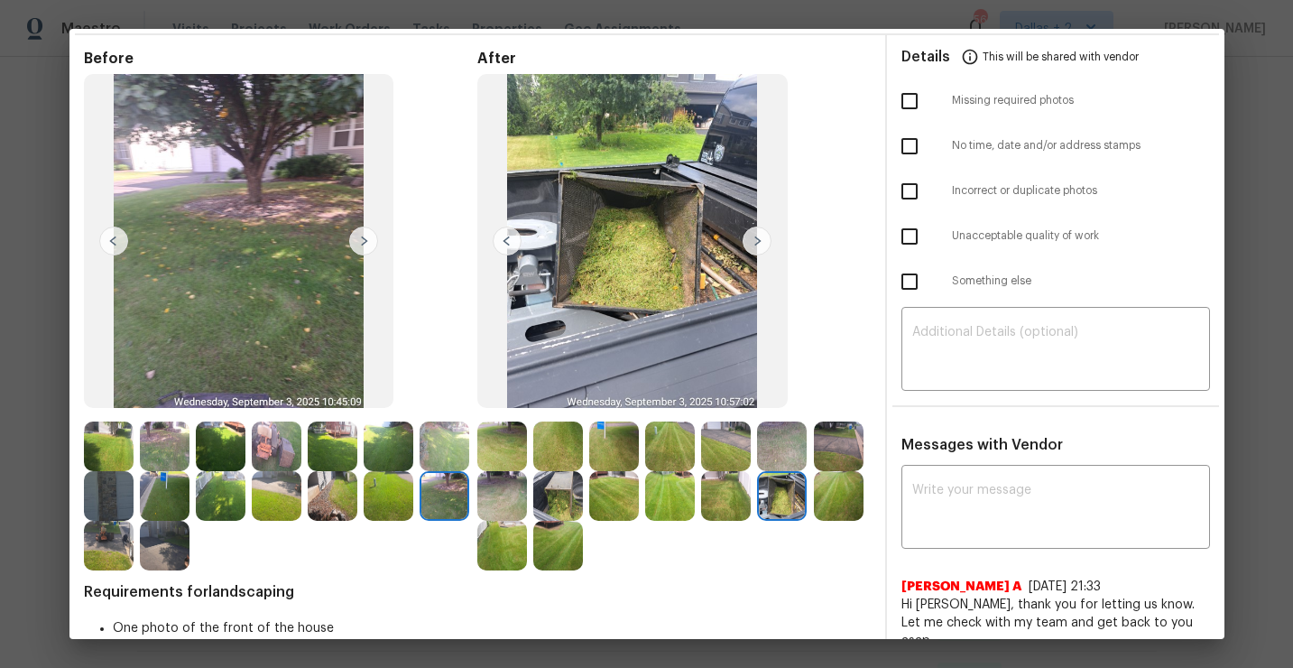
click at [109, 446] on img at bounding box center [109, 446] width 50 height 50
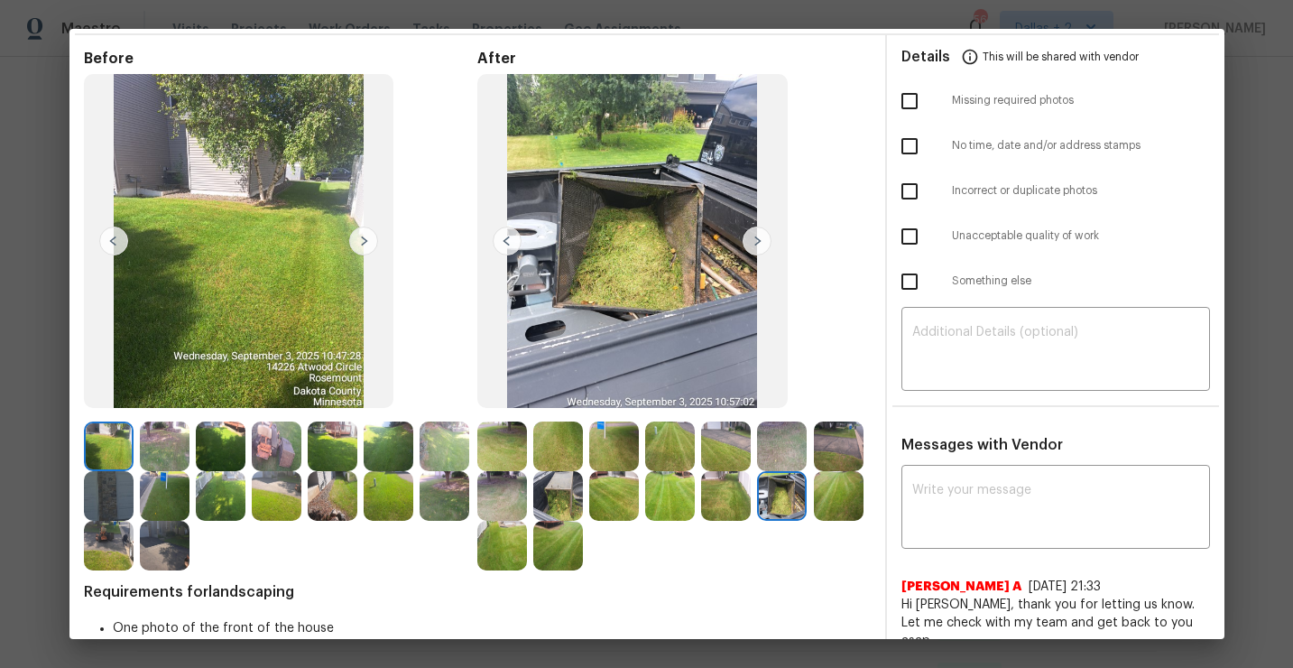
click at [360, 237] on img at bounding box center [363, 240] width 29 height 29
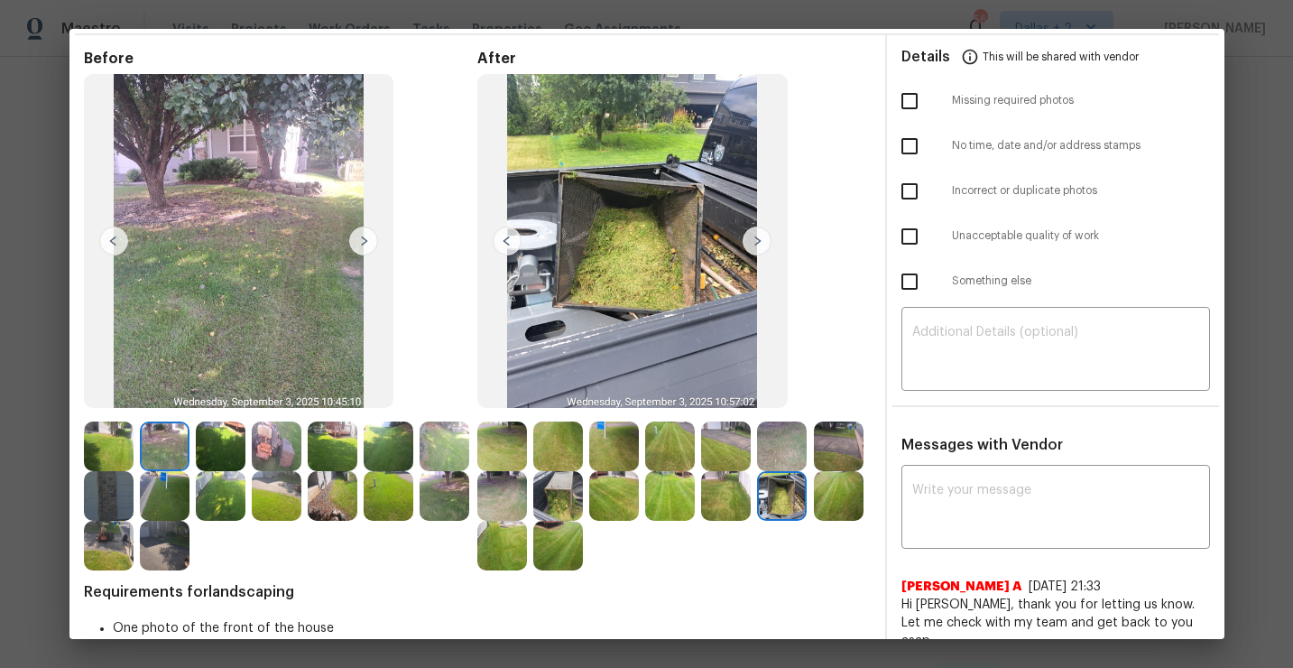
click at [360, 237] on img at bounding box center [363, 240] width 29 height 29
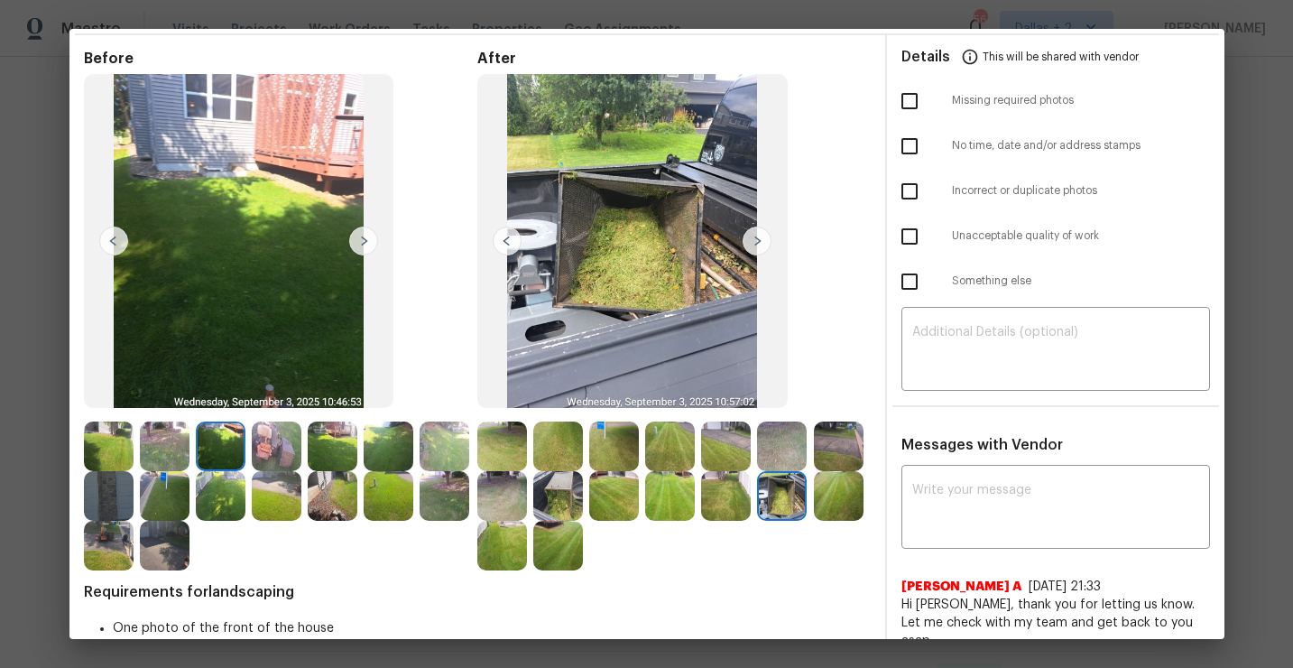
click at [509, 456] on img at bounding box center [502, 446] width 50 height 50
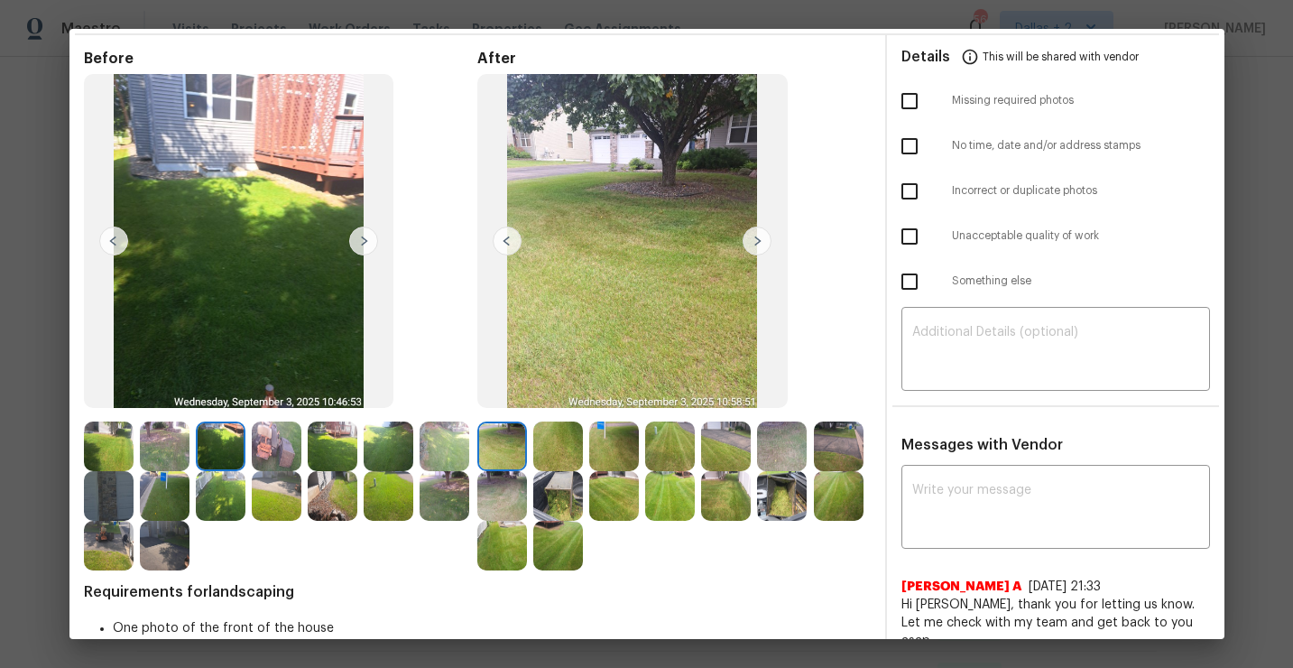
click at [748, 254] on img at bounding box center [757, 240] width 29 height 29
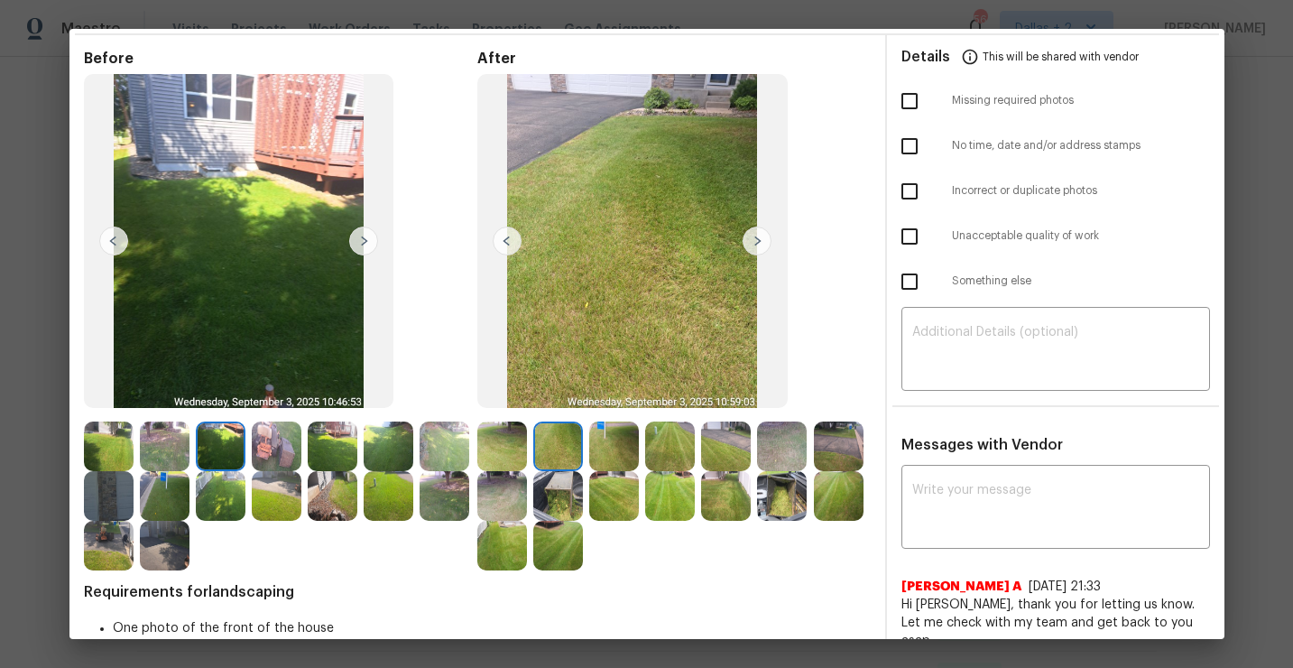
click at [761, 235] on img at bounding box center [757, 240] width 29 height 29
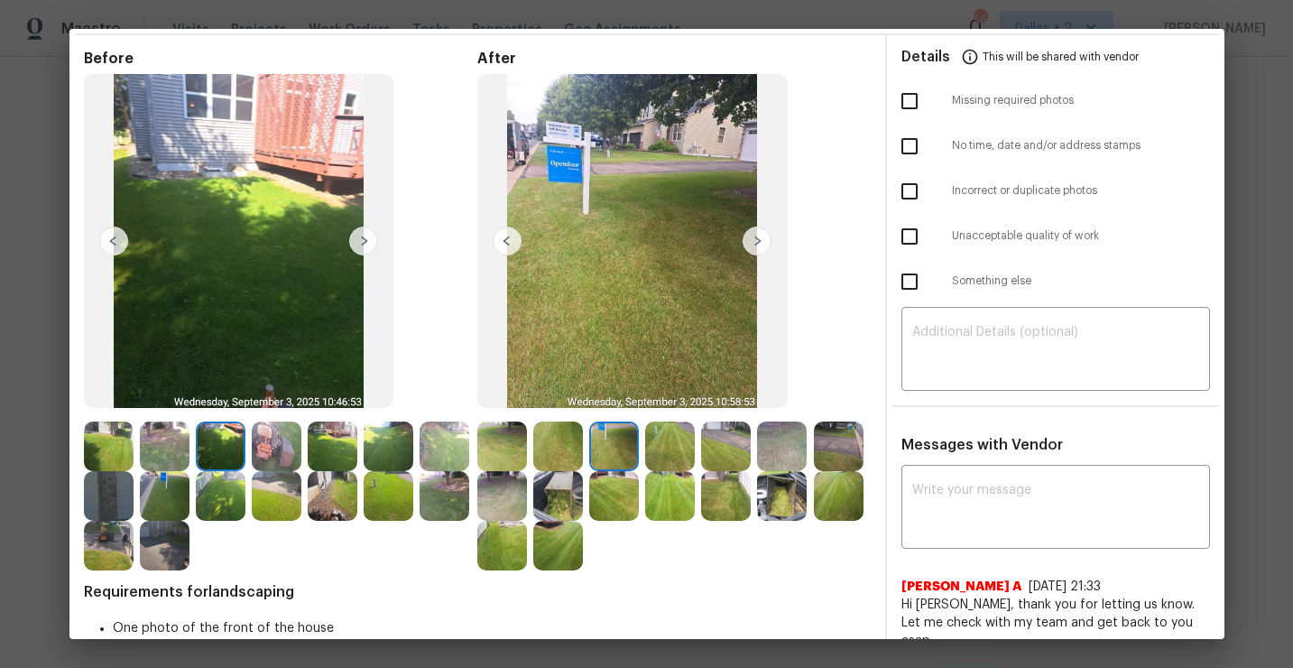
click at [761, 235] on img at bounding box center [757, 240] width 29 height 29
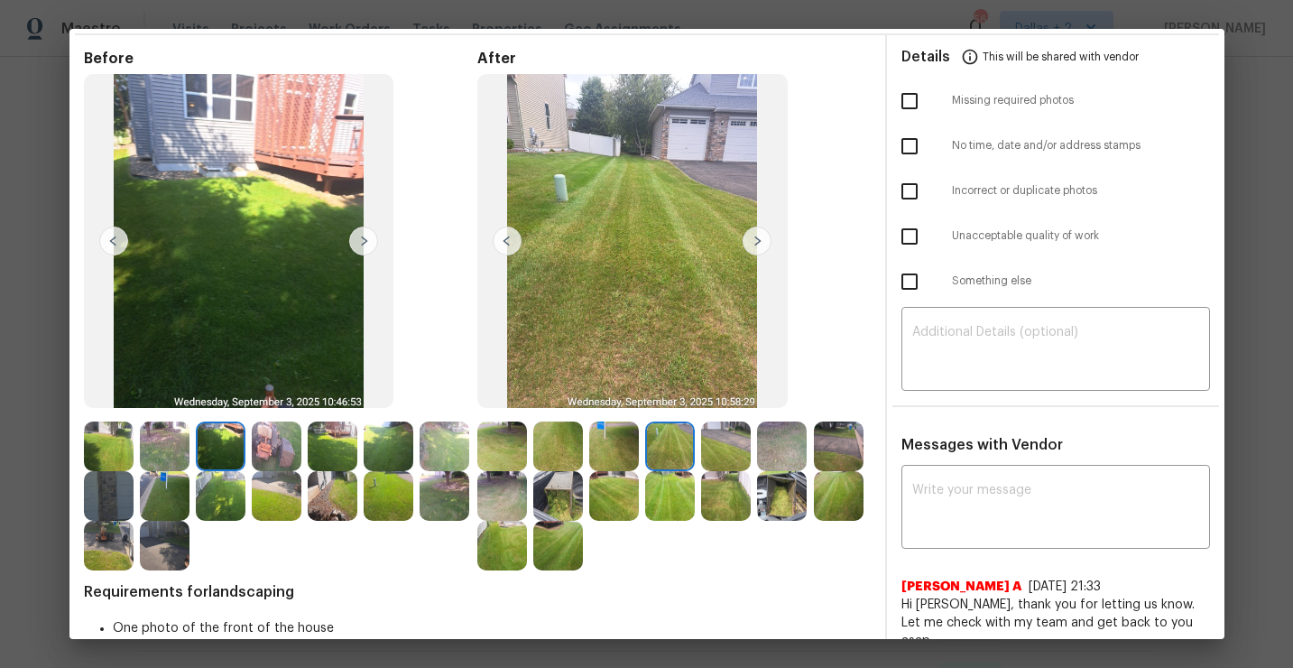
click at [761, 235] on img at bounding box center [757, 240] width 29 height 29
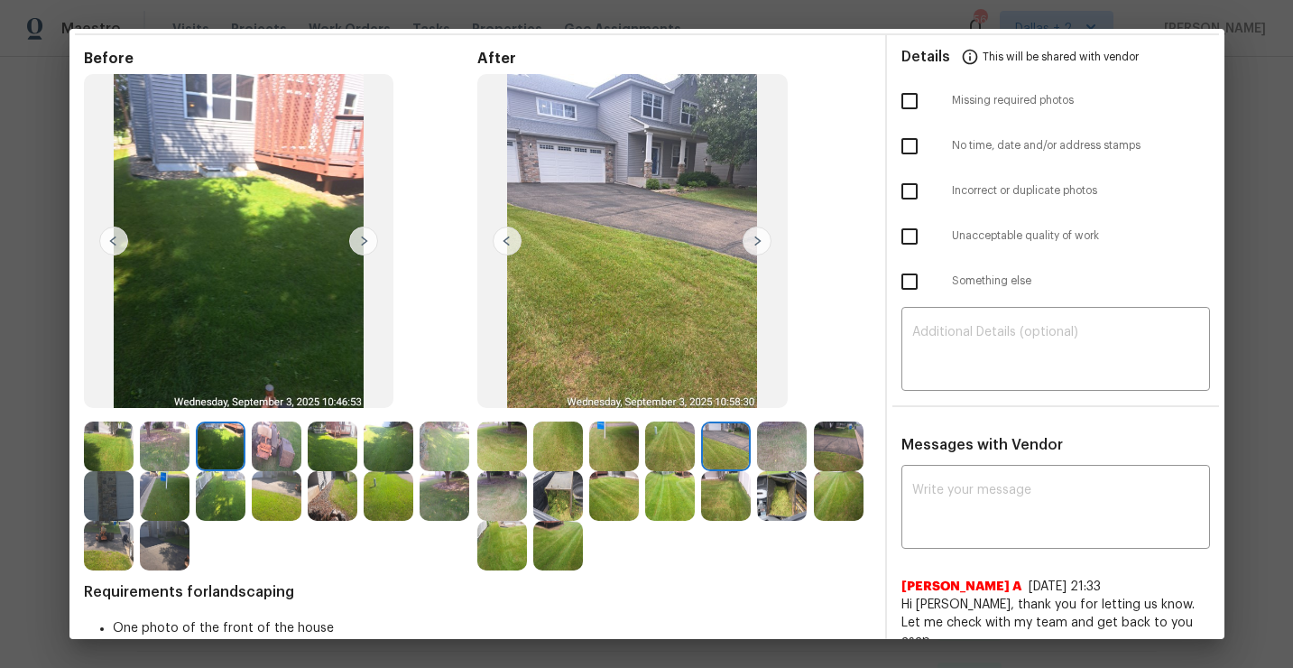
click at [761, 235] on img at bounding box center [757, 240] width 29 height 29
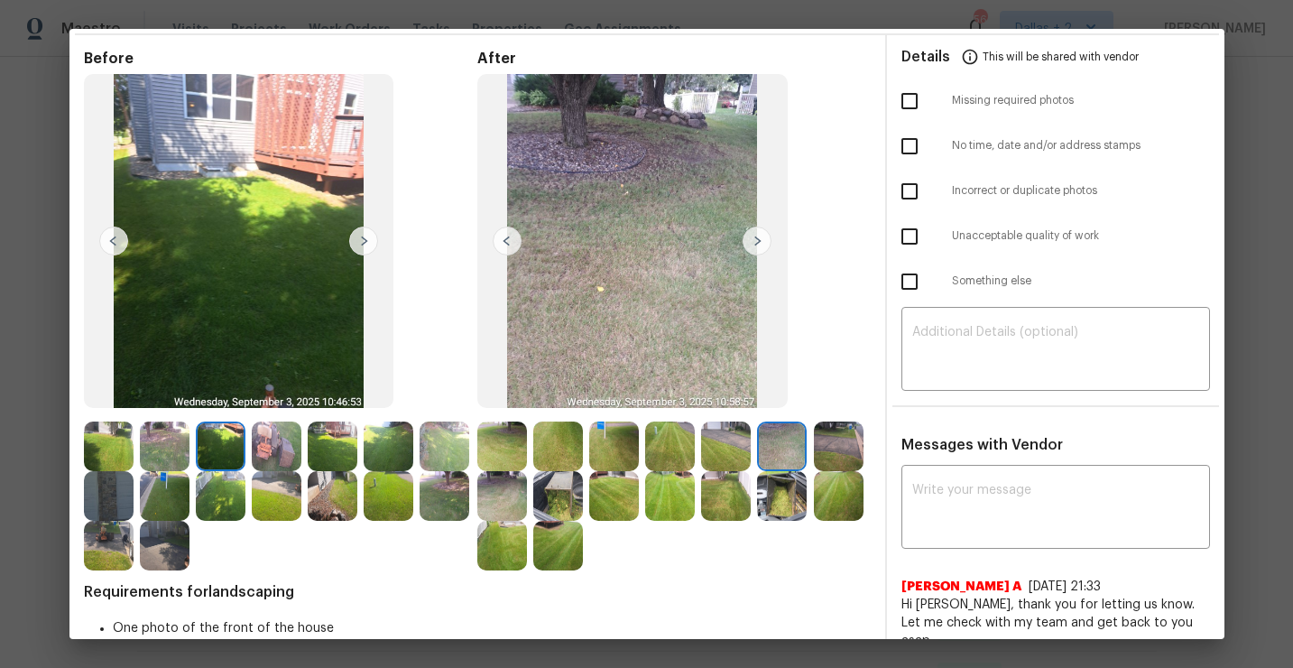
click at [761, 235] on img at bounding box center [757, 240] width 29 height 29
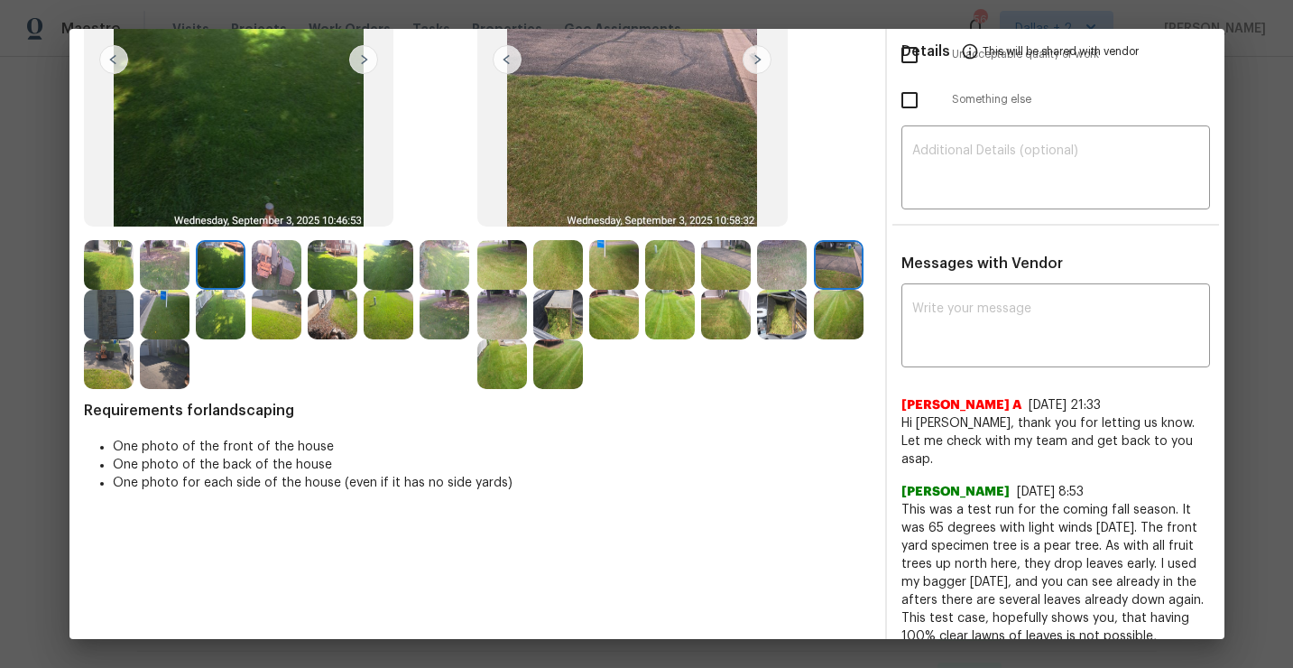
scroll to position [0, 0]
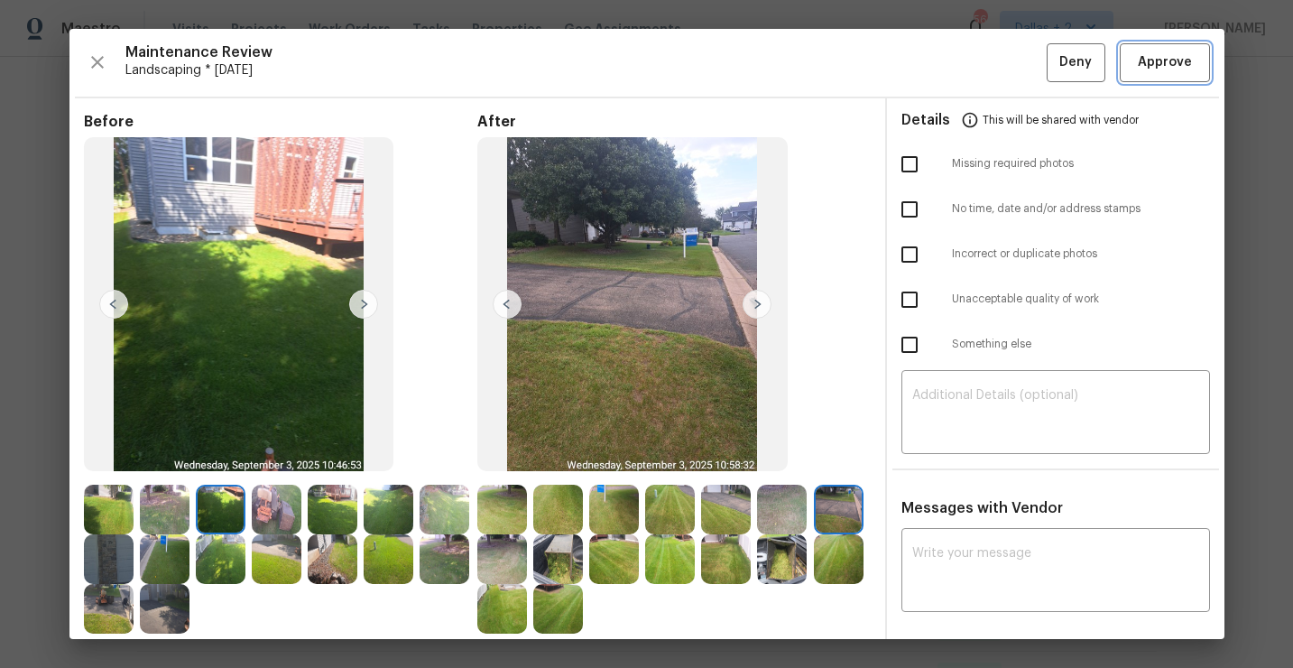
click at [1159, 55] on span "Approve" at bounding box center [1165, 62] width 54 height 23
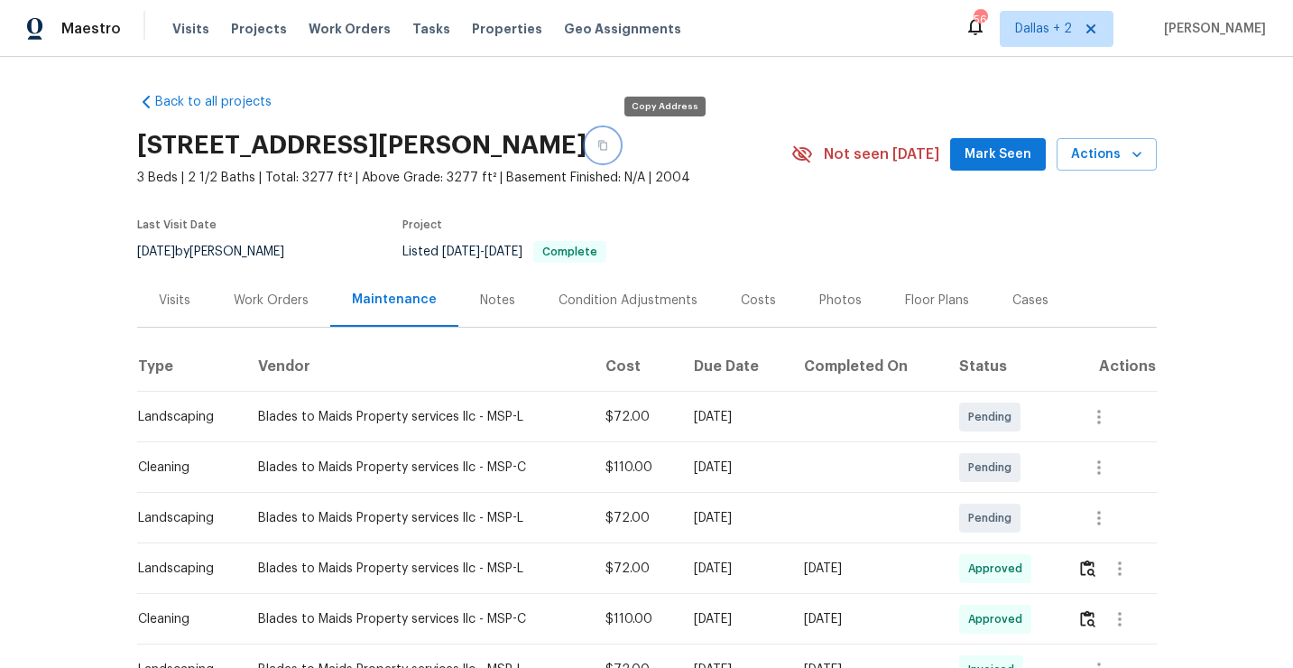
click at [619, 150] on button "button" at bounding box center [602, 145] width 32 height 32
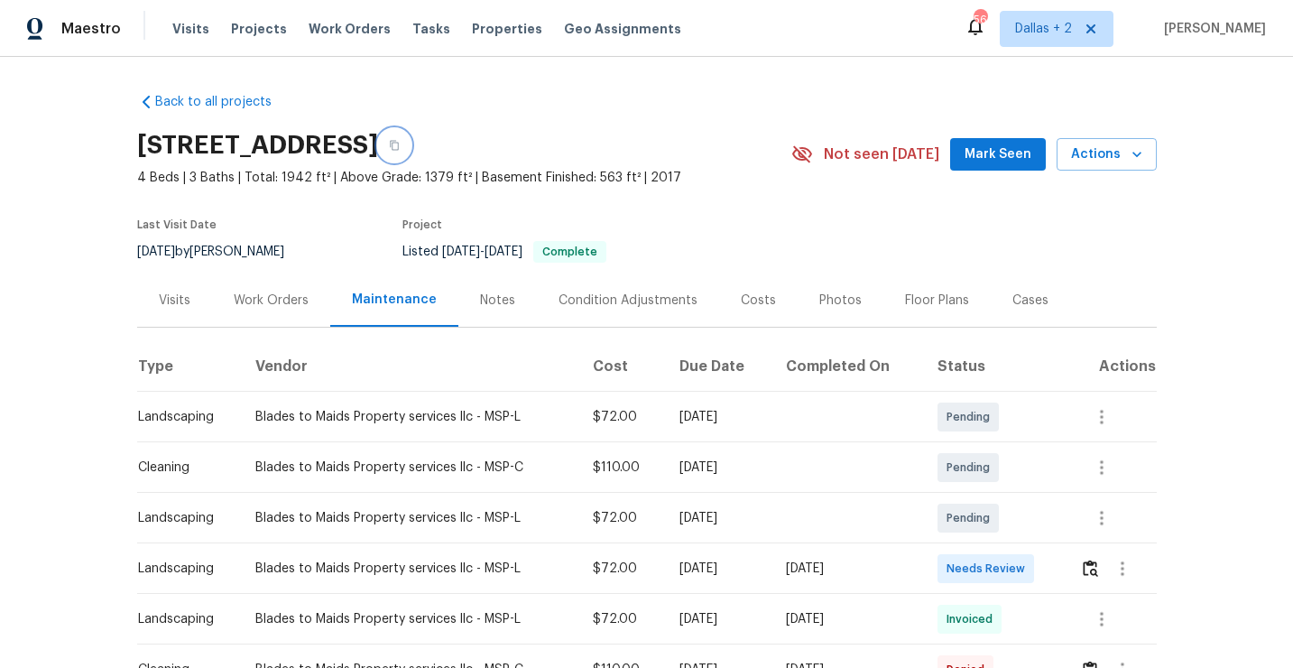
click at [411, 154] on button "button" at bounding box center [394, 145] width 32 height 32
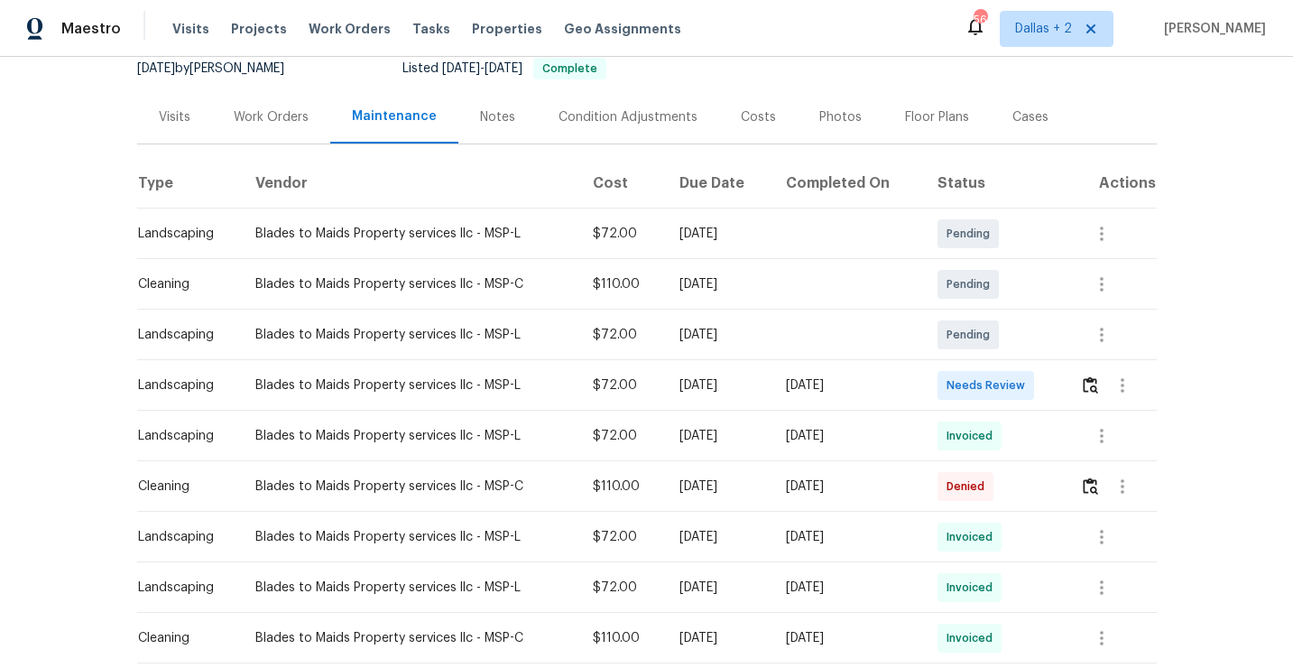
scroll to position [248, 0]
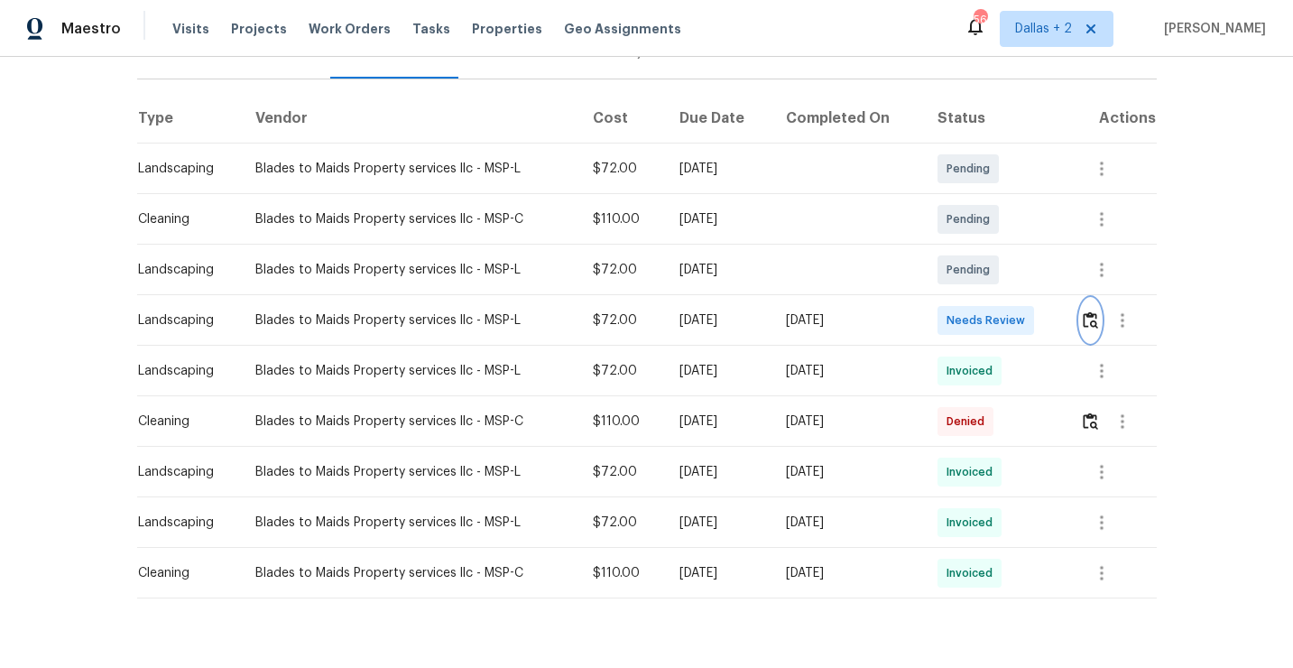
click at [1095, 315] on img "button" at bounding box center [1090, 319] width 15 height 17
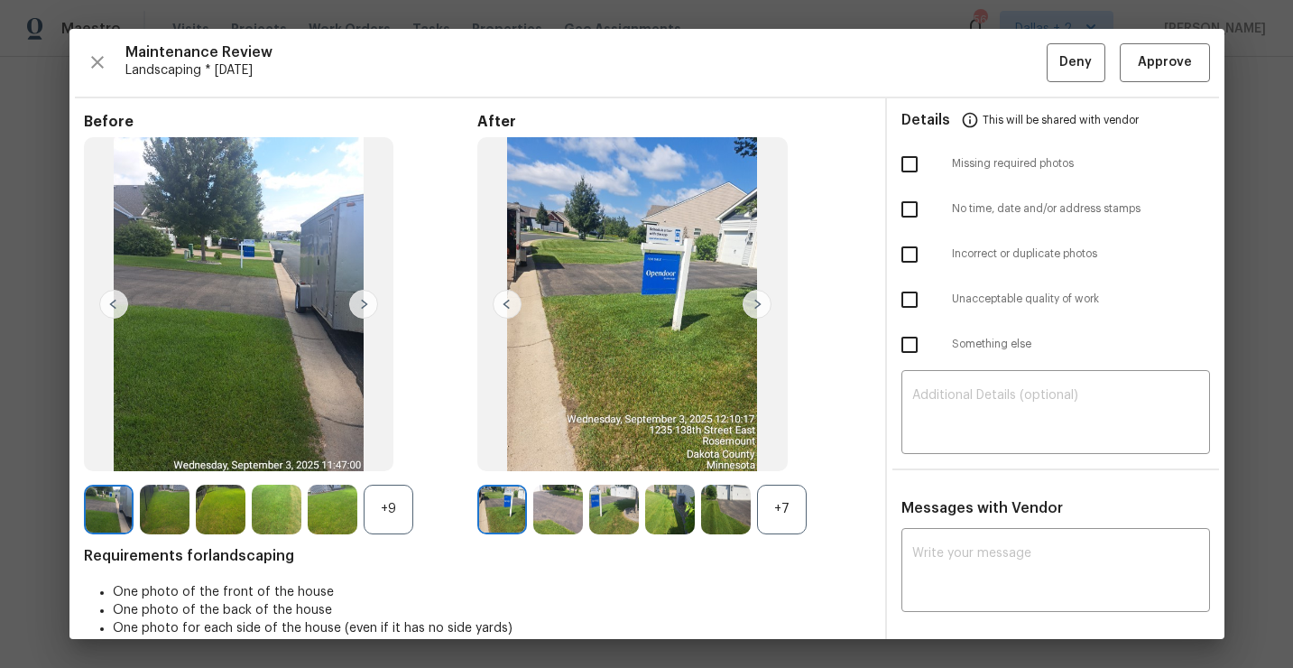
click at [808, 503] on div "+7" at bounding box center [673, 510] width 393 height 50
click at [783, 507] on div "+7" at bounding box center [782, 510] width 50 height 50
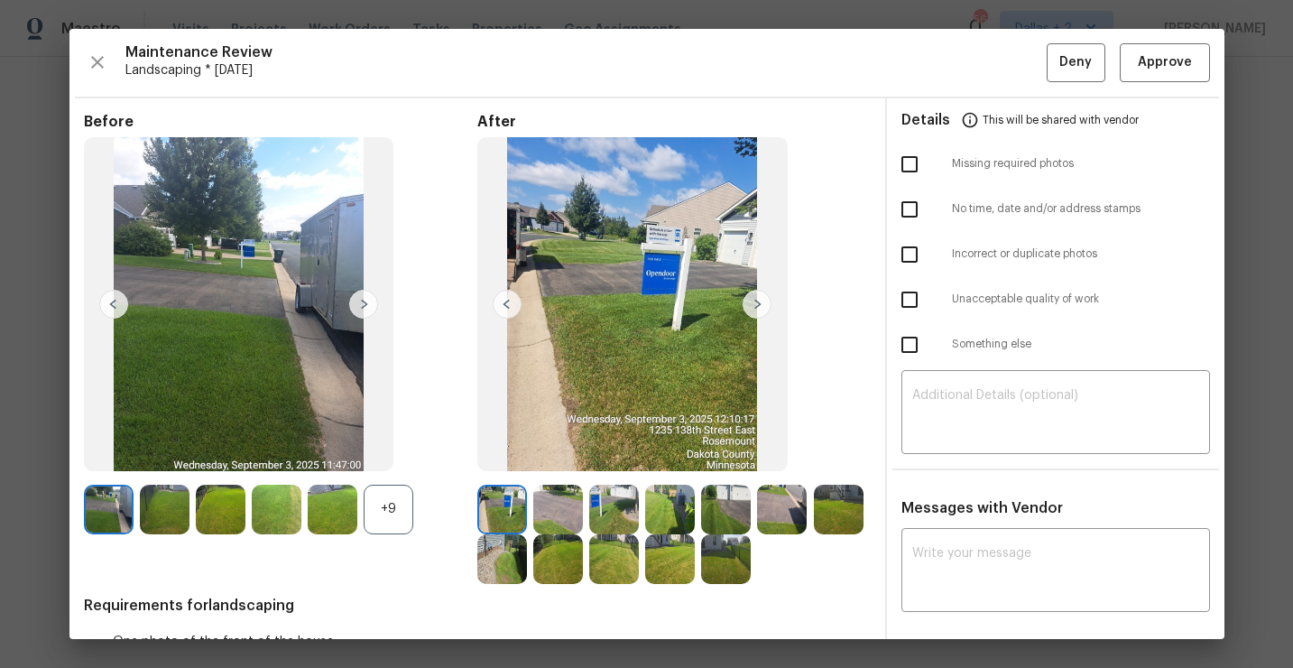
click at [391, 503] on div "+9" at bounding box center [389, 510] width 50 height 50
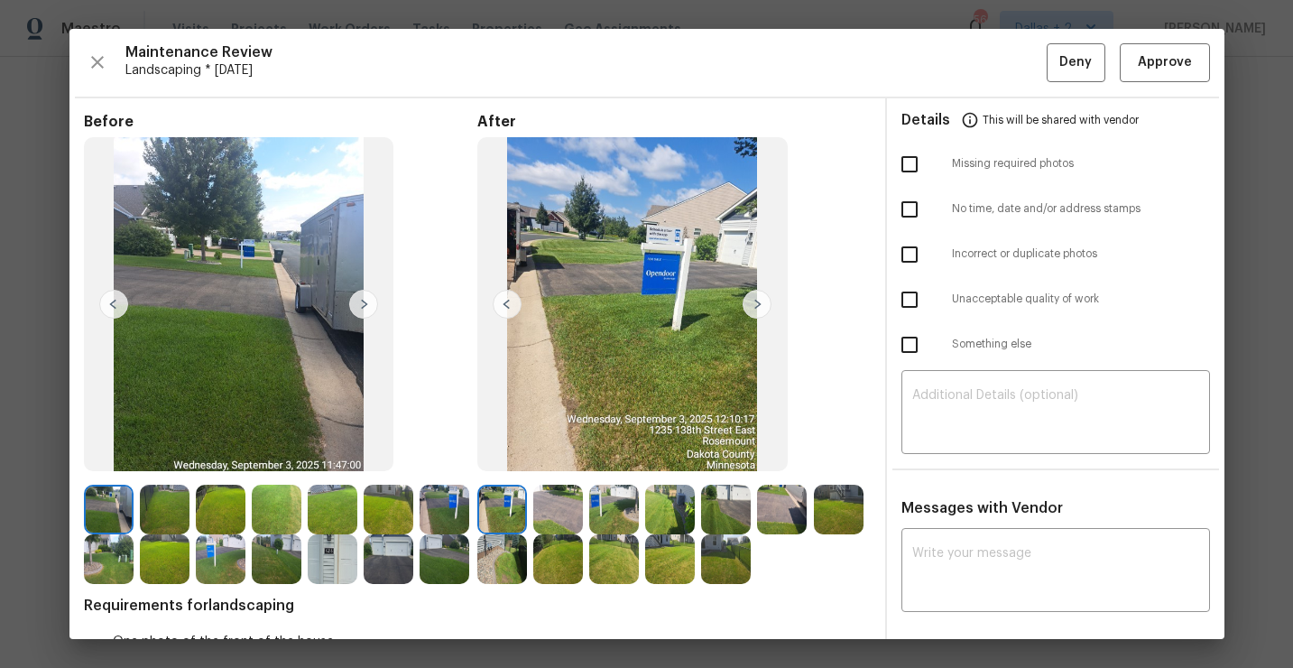
click at [312, 544] on img at bounding box center [333, 559] width 50 height 50
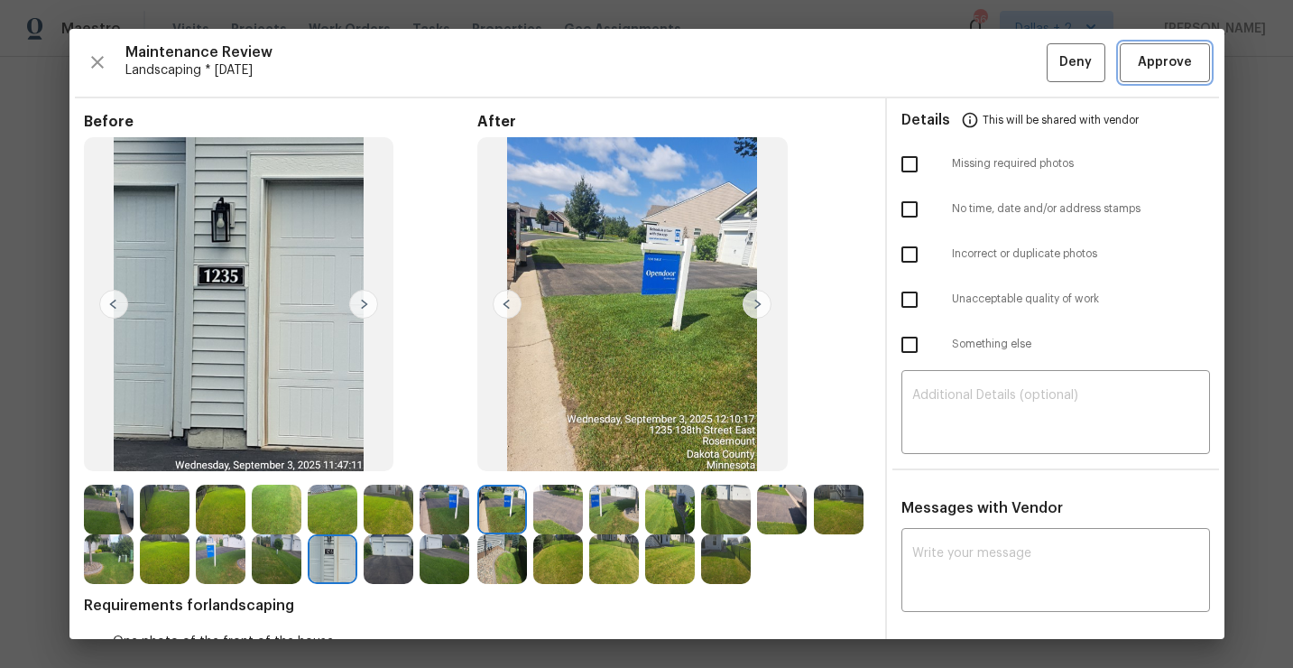
click at [1144, 59] on span "Approve" at bounding box center [1165, 62] width 54 height 23
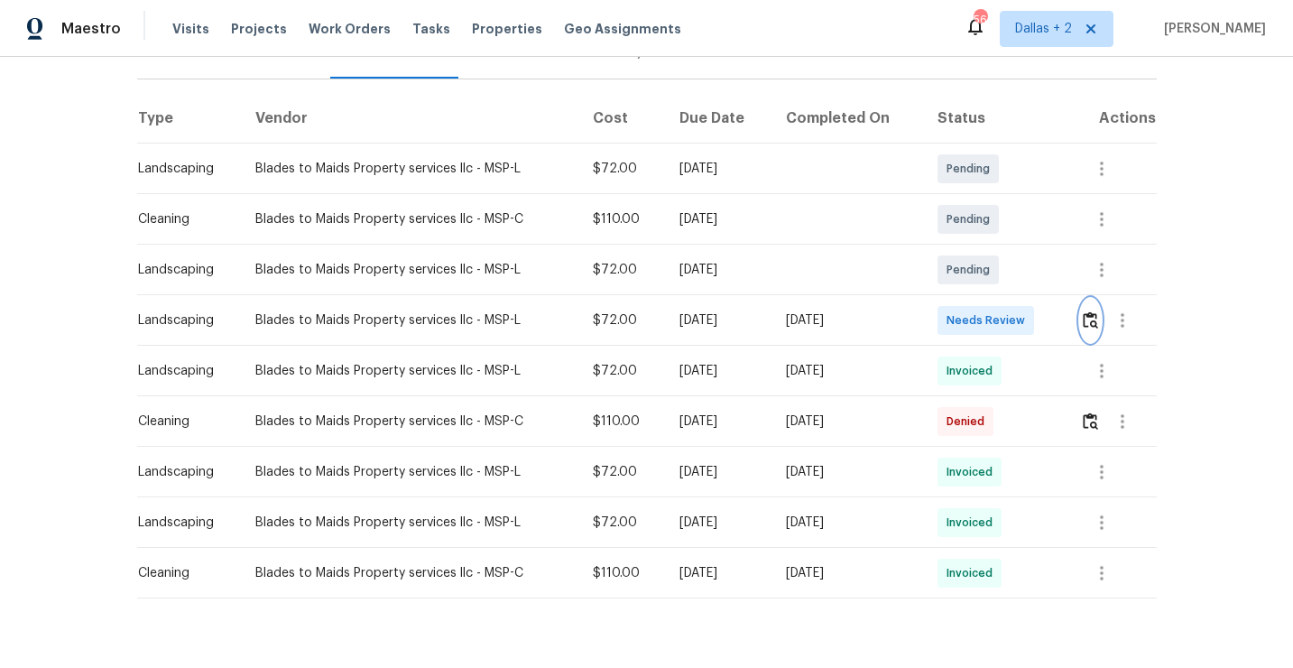
scroll to position [0, 0]
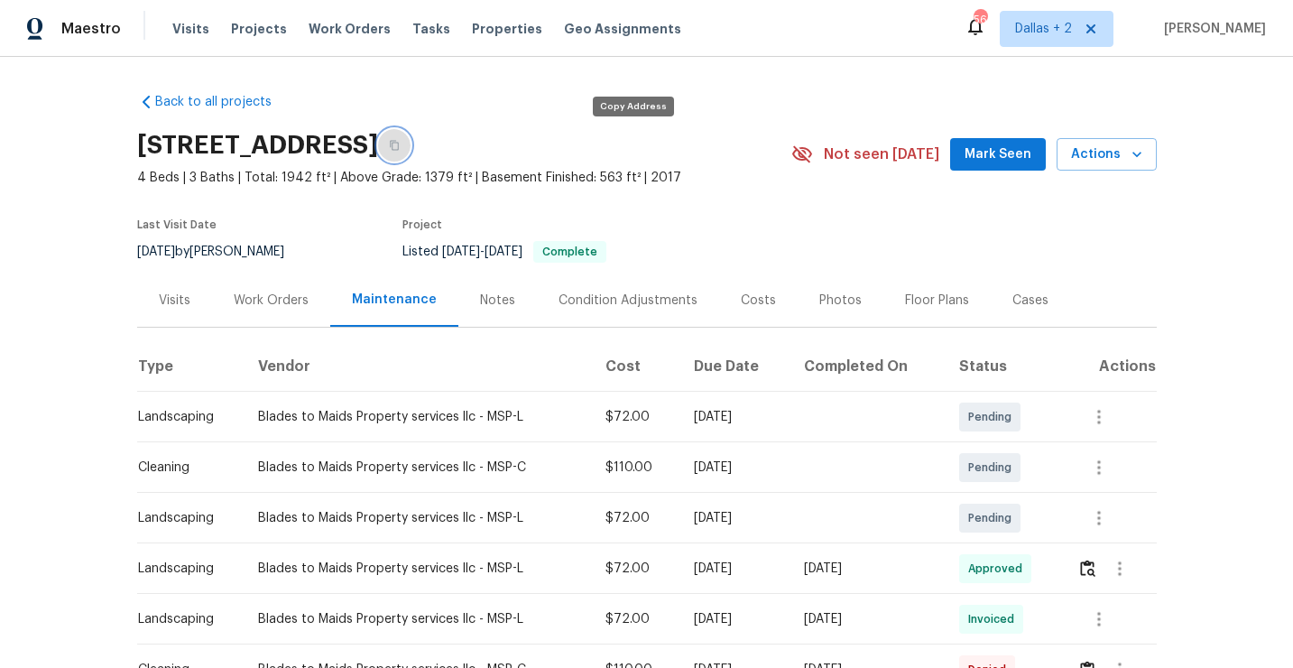
click at [399, 149] on icon "button" at bounding box center [394, 146] width 9 height 10
